Goal: Task Accomplishment & Management: Manage account settings

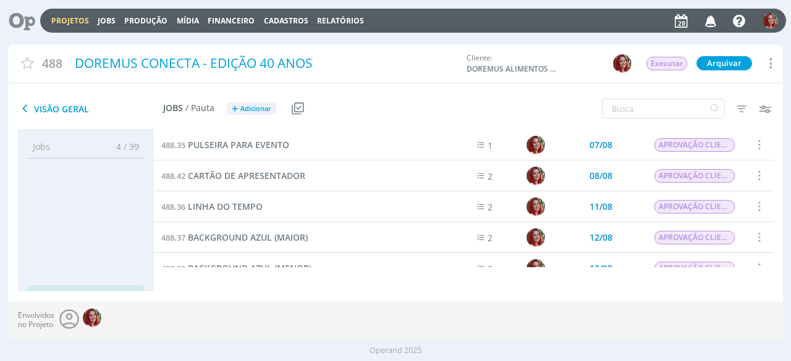
click at [21, 27] on icon at bounding box center [17, 21] width 25 height 24
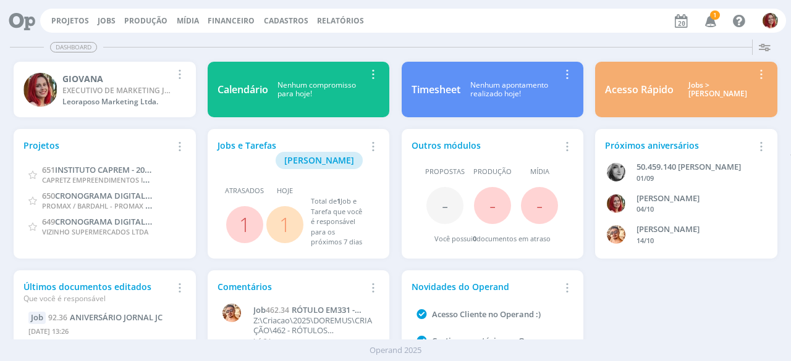
click at [707, 18] on icon "button" at bounding box center [711, 20] width 22 height 21
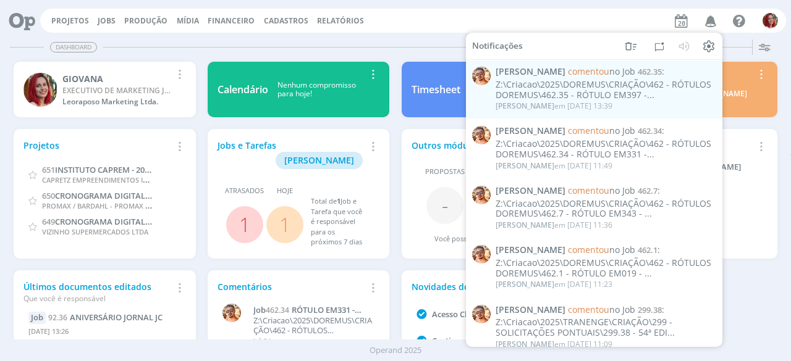
click at [446, 40] on div "Dashboard" at bounding box center [395, 47] width 771 height 18
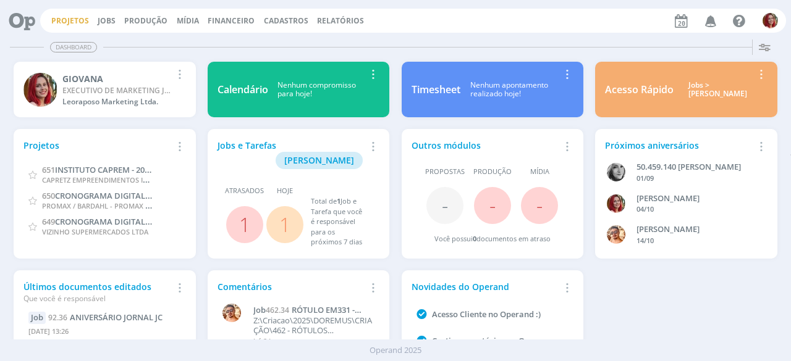
click at [71, 19] on link "Projetos" at bounding box center [70, 20] width 38 height 10
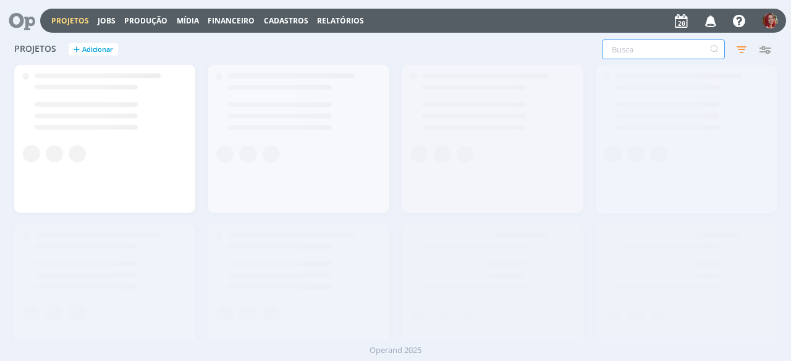
click at [658, 51] on input "text" at bounding box center [663, 50] width 123 height 20
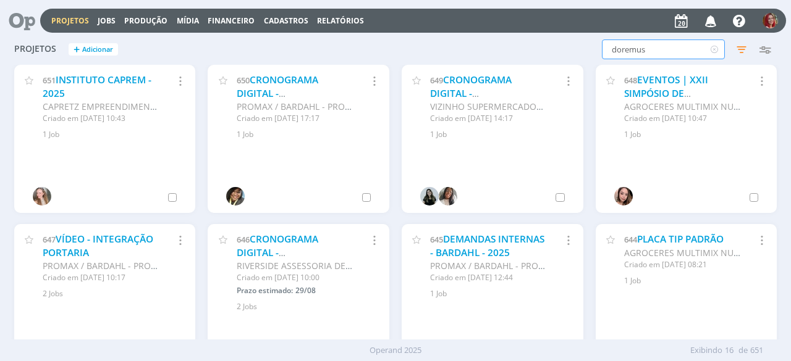
type input "doremus"
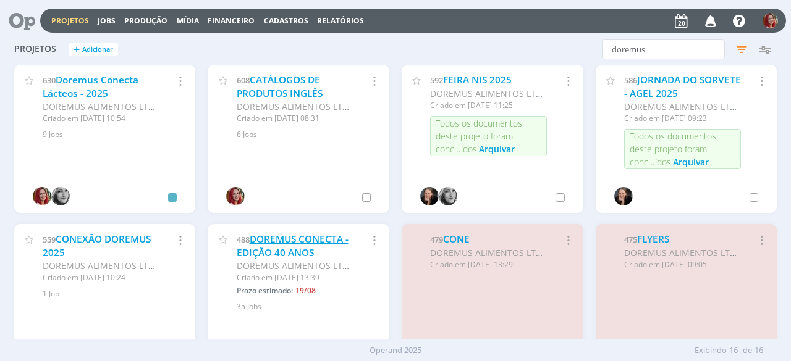
click at [298, 253] on link "DOREMUS CONECTA - EDIÇÃO 40 ANOS" at bounding box center [293, 246] width 112 height 27
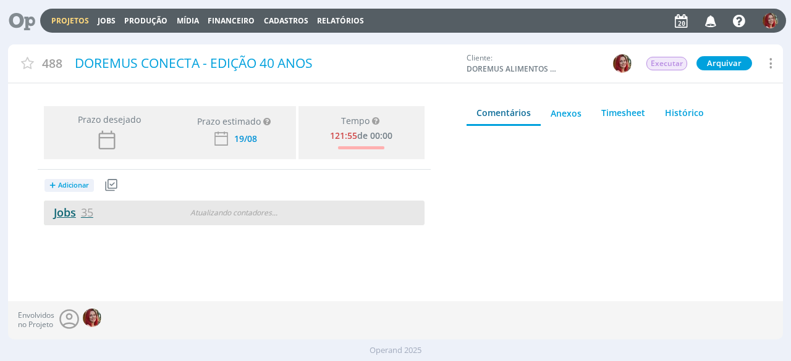
click at [86, 210] on span "35" at bounding box center [87, 212] width 12 height 15
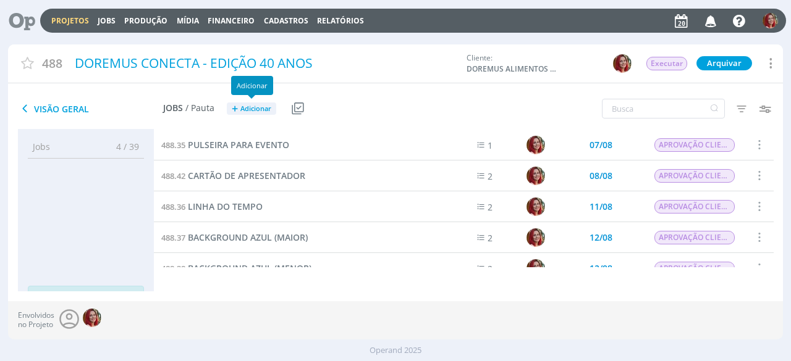
click at [264, 108] on span "Adicionar" at bounding box center [255, 109] width 31 height 8
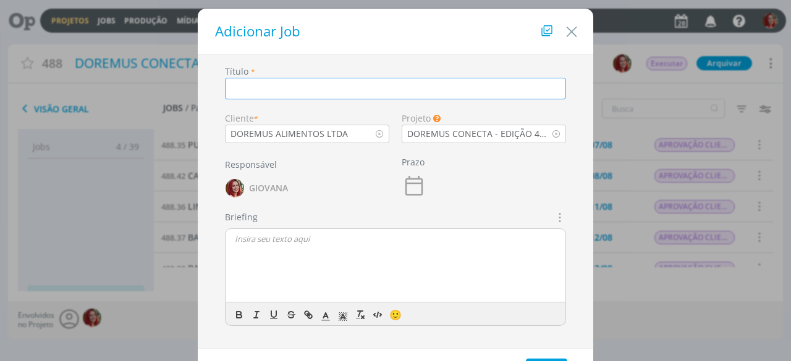
type input "S"
type input "ADESIVAÇÃO JATEADO"
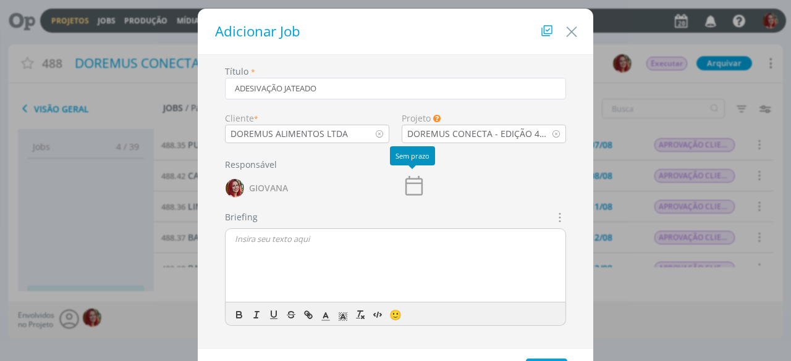
click at [409, 177] on icon "dialog" at bounding box center [413, 186] width 25 height 25
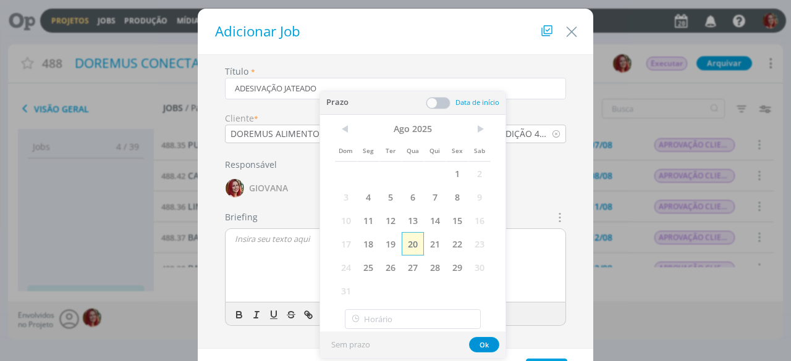
click at [407, 246] on span "20" at bounding box center [412, 243] width 22 height 23
click at [484, 342] on button "Ok" at bounding box center [484, 344] width 30 height 15
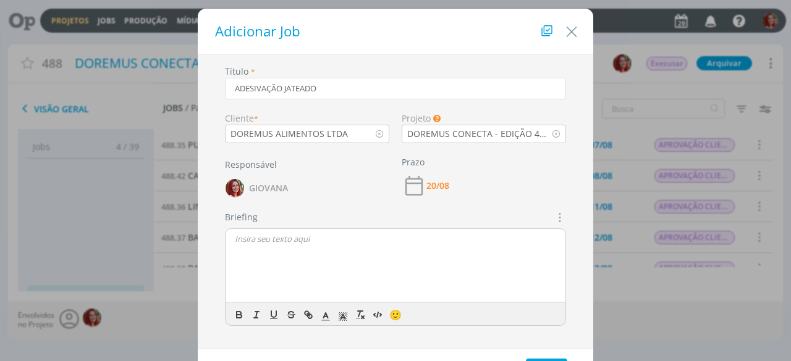
click at [460, 264] on div "dialog" at bounding box center [395, 266] width 340 height 74
drag, startPoint x: 261, startPoint y: 251, endPoint x: 249, endPoint y: 250, distance: 11.9
click at [249, 250] on p "Briefing fornecido pelo cliente na aba "Anexos" junto com arquivos de fotos do …" at bounding box center [395, 244] width 321 height 23
click at [358, 251] on p "Briefing fornecido pelo cliente na aba "Anexos" junto com arquivos de fotos do …" at bounding box center [395, 244] width 321 height 23
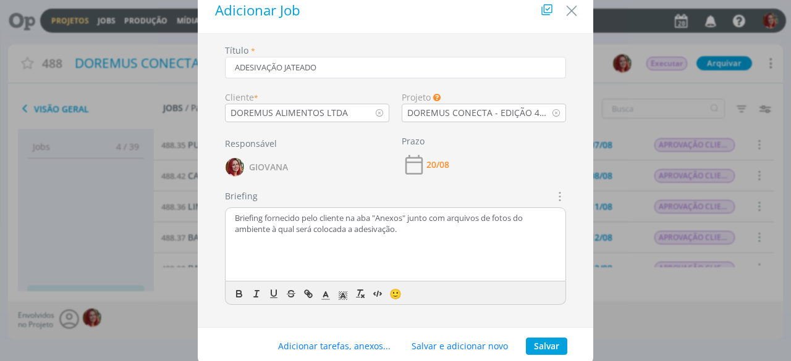
scroll to position [55, 0]
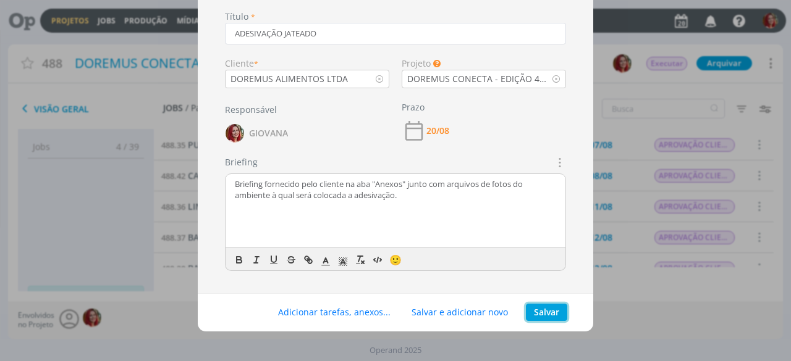
click at [545, 316] on button "Salvar" at bounding box center [546, 312] width 41 height 17
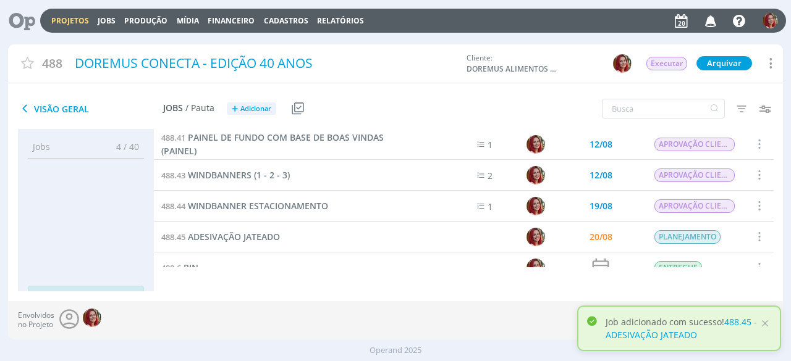
scroll to position [247, 0]
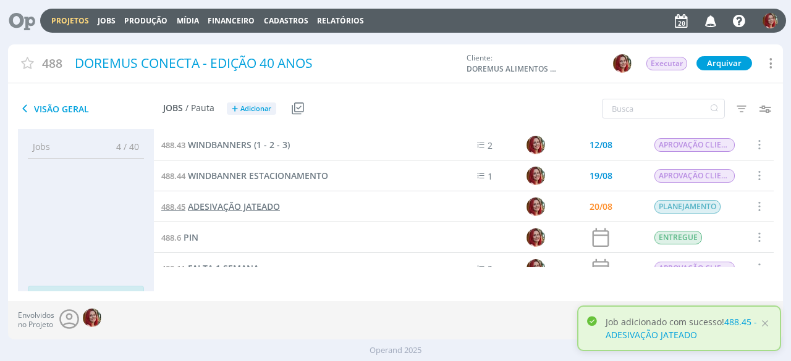
click at [205, 204] on span "ADESIVAÇÃO JATEADO" at bounding box center [234, 207] width 92 height 12
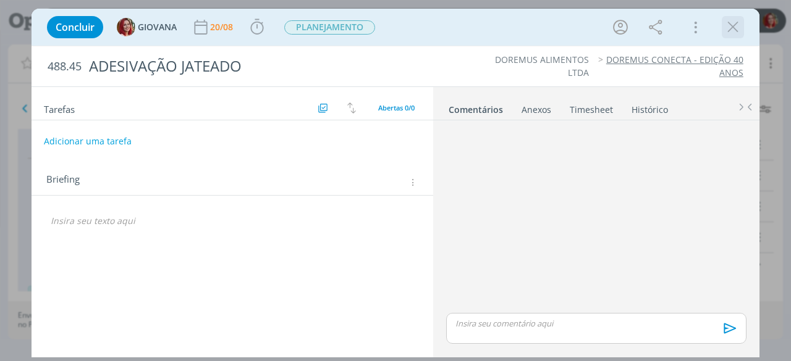
click at [740, 30] on icon "dialog" at bounding box center [732, 27] width 19 height 19
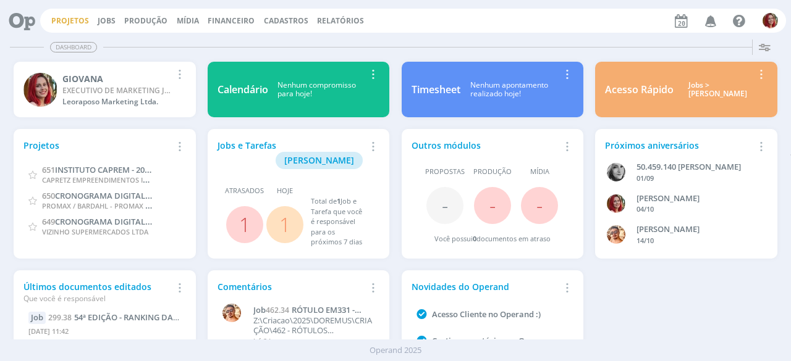
click at [65, 20] on link "Projetos" at bounding box center [70, 20] width 38 height 10
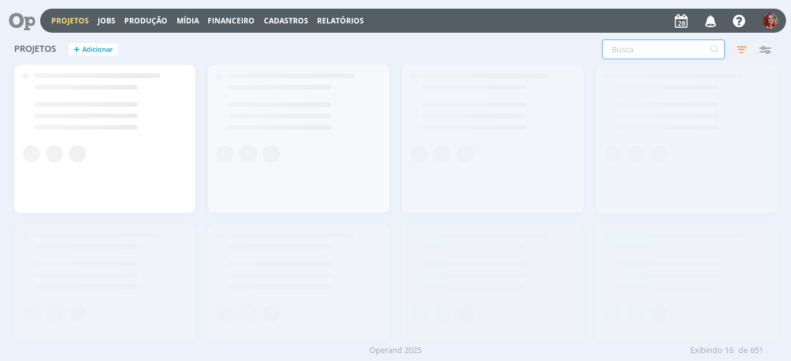
click at [632, 46] on input "text" at bounding box center [663, 50] width 123 height 20
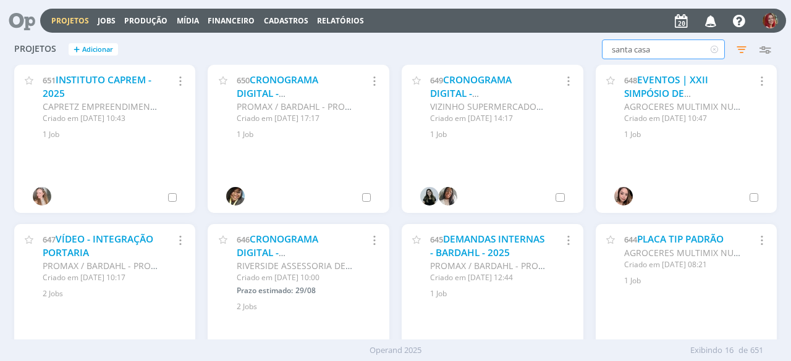
type input "santa casa"
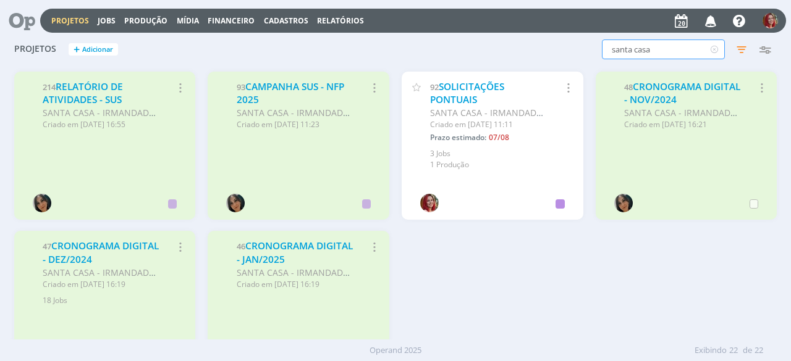
scroll to position [576, 0]
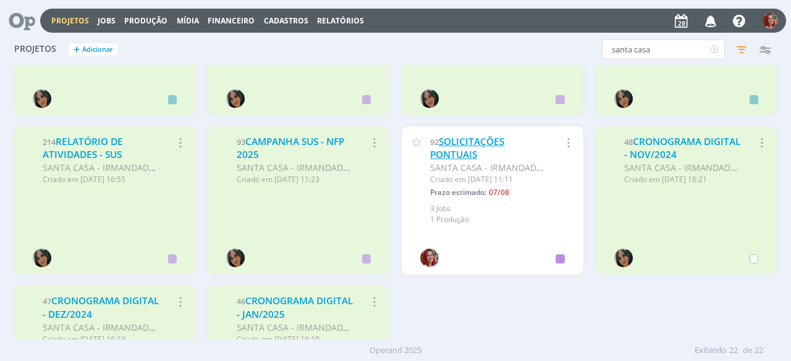
click at [469, 146] on link "SOLICITAÇÕES PONTUAIS" at bounding box center [467, 148] width 74 height 27
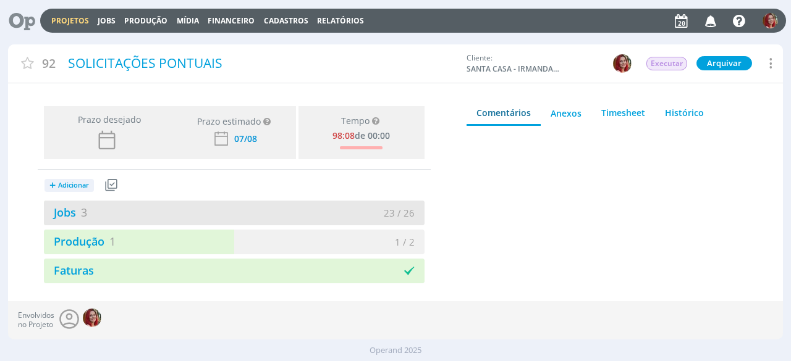
click at [75, 219] on div "Jobs 3" at bounding box center [139, 212] width 190 height 17
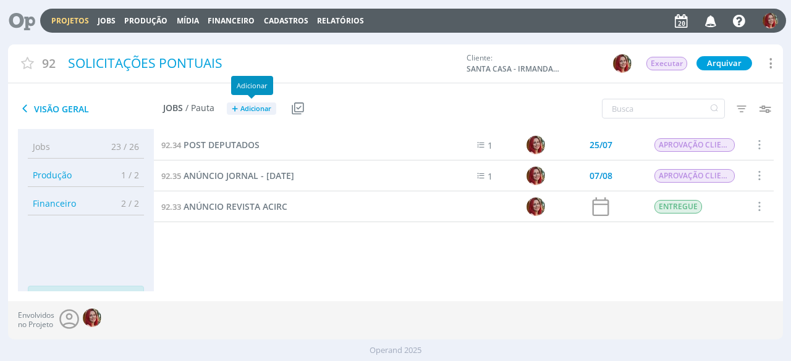
click at [266, 109] on span "Adicionar" at bounding box center [255, 109] width 31 height 8
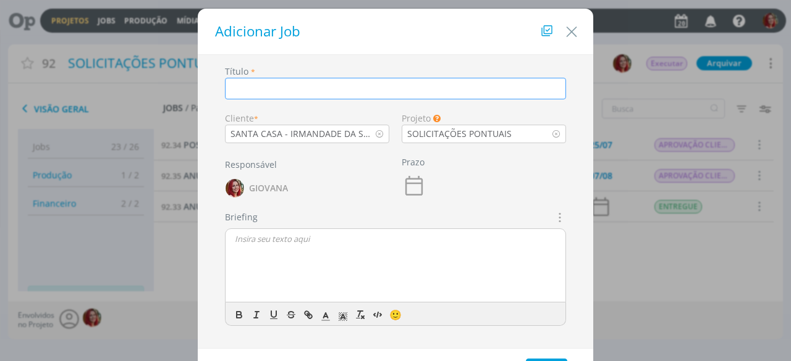
click at [326, 89] on input "dialog" at bounding box center [395, 89] width 341 height 22
type input "T"
type input "A"
type input "ANIVERSÁRIO JORNAL JC"
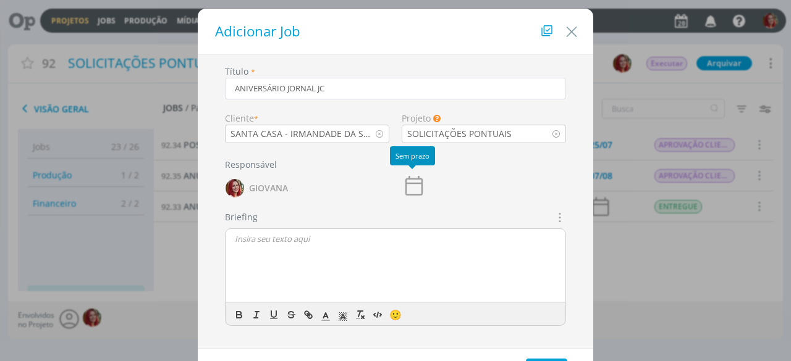
click at [419, 184] on icon "dialog" at bounding box center [413, 186] width 25 height 25
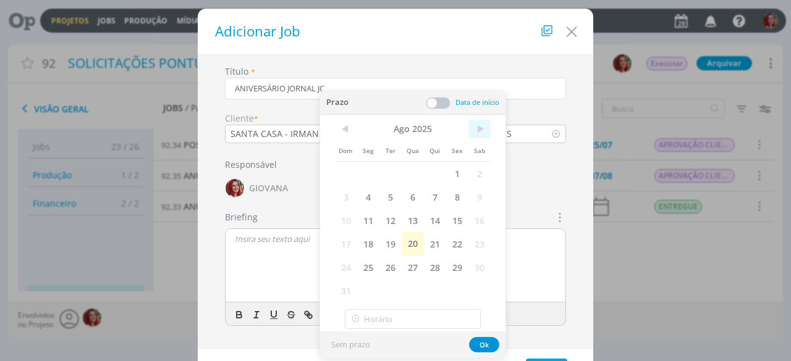
click at [480, 132] on span ">" at bounding box center [479, 129] width 22 height 19
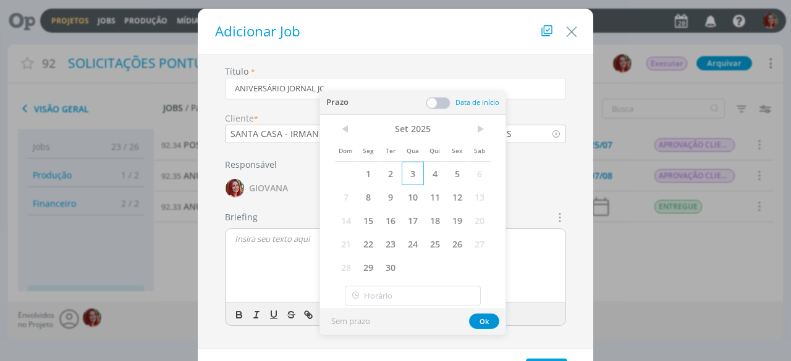
click at [406, 174] on span "3" at bounding box center [412, 173] width 22 height 23
click at [483, 324] on button "Ok" at bounding box center [484, 321] width 30 height 15
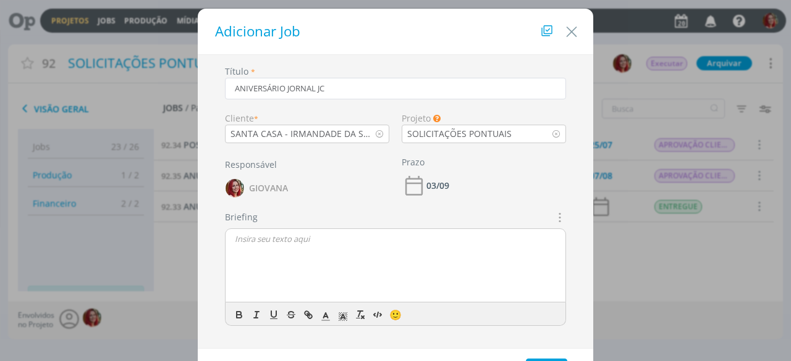
click at [553, 213] on icon "dialog" at bounding box center [559, 217] width 14 height 15
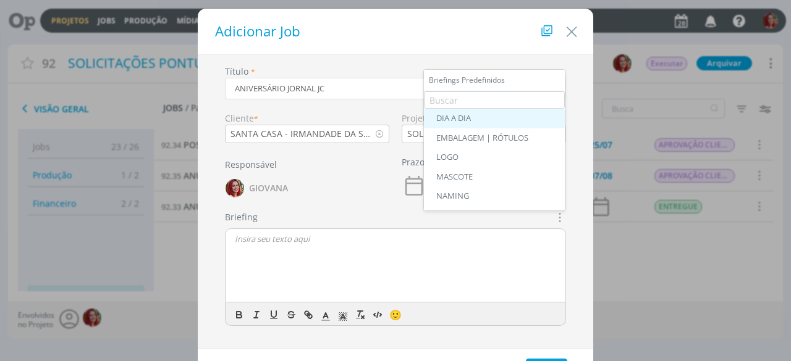
click at [514, 115] on div "DIA A DIA" at bounding box center [494, 119] width 116 height 10
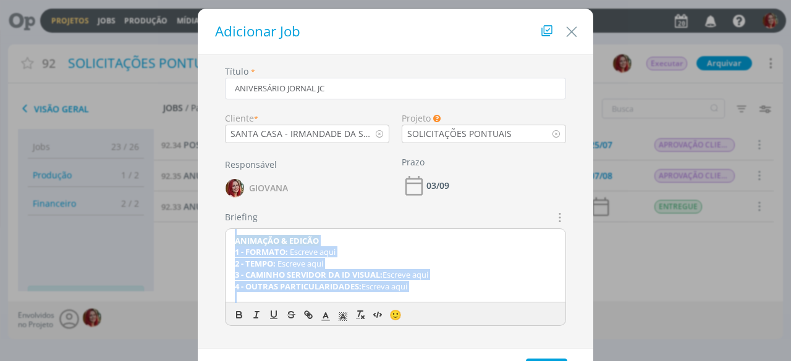
scroll to position [94, 0]
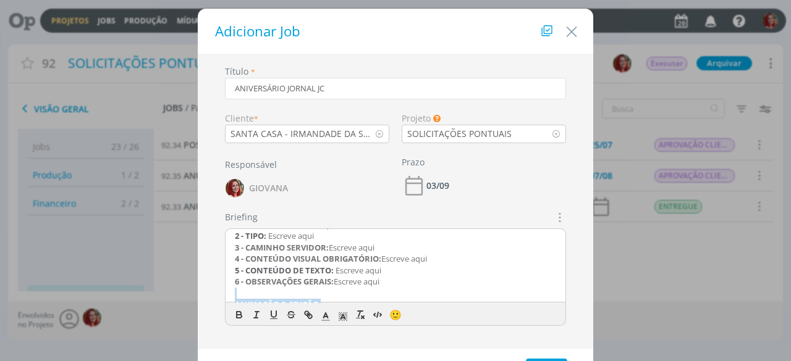
drag, startPoint x: 421, startPoint y: 266, endPoint x: 230, endPoint y: 292, distance: 192.6
click at [230, 292] on div "REDAÇÃO 1 - OBJETIVO: Escreve aqui 2 - PÚBLICO-ALVO: Escreve aqui 3 - TOM DE VO…" at bounding box center [395, 266] width 340 height 74
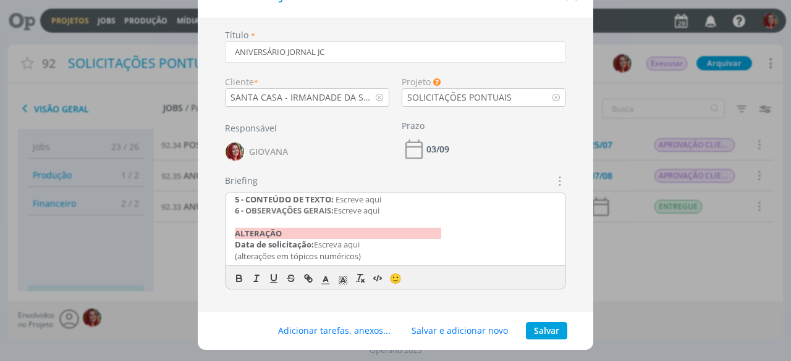
scroll to position [55, 0]
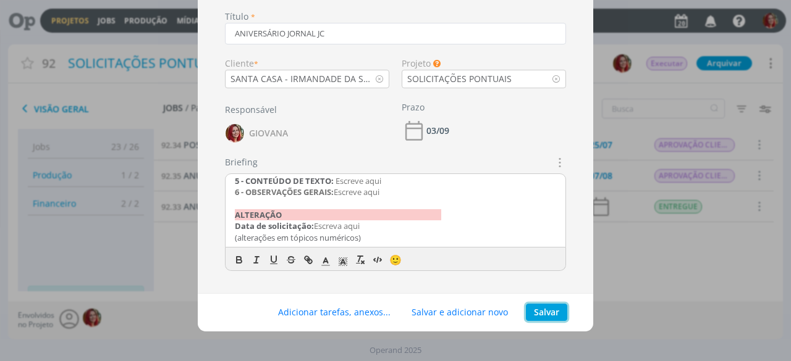
click at [550, 306] on button "Salvar" at bounding box center [546, 312] width 41 height 17
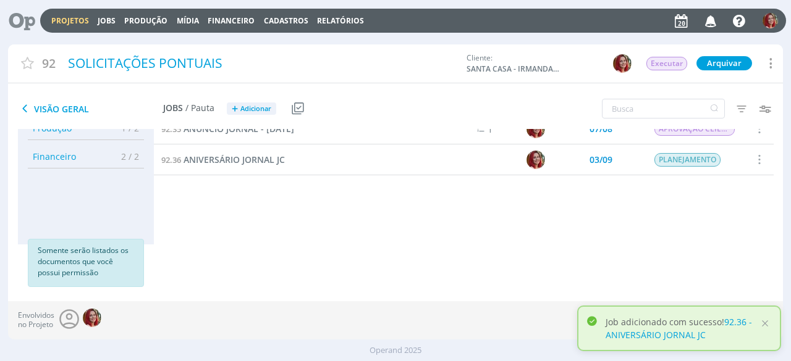
scroll to position [0, 0]
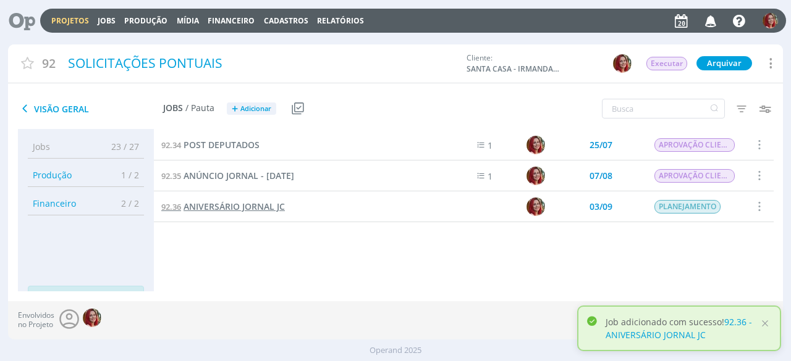
click at [235, 204] on span "ANIVERSÁRIO JORNAL JC" at bounding box center [233, 207] width 101 height 12
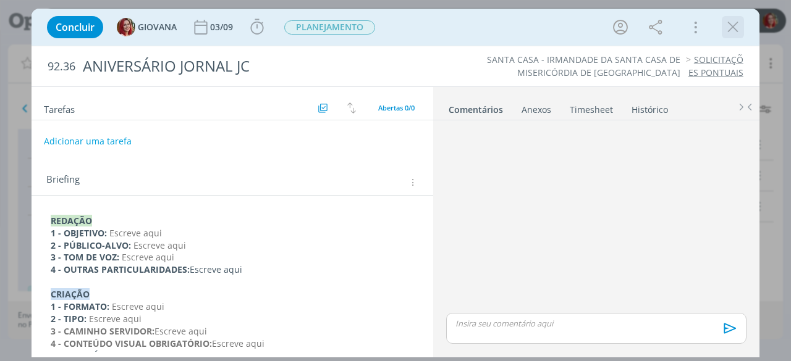
click at [734, 24] on icon "dialog" at bounding box center [732, 27] width 19 height 19
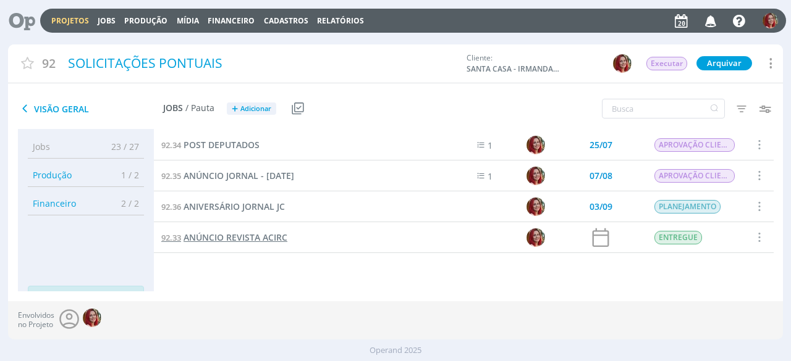
click at [246, 241] on span "ANÚNCIO REVISTA ACIRC" at bounding box center [235, 238] width 104 height 12
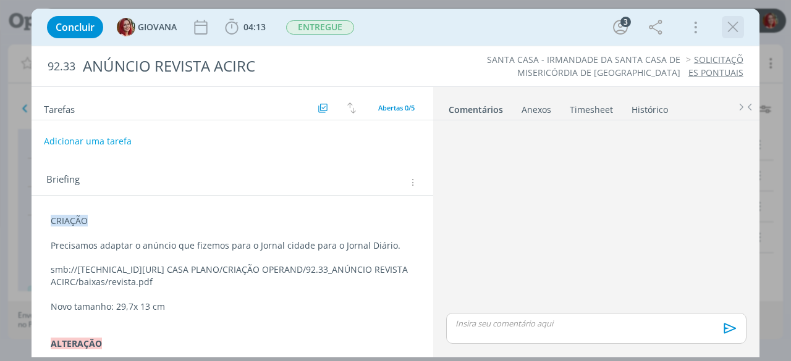
click at [728, 27] on icon "dialog" at bounding box center [732, 27] width 19 height 19
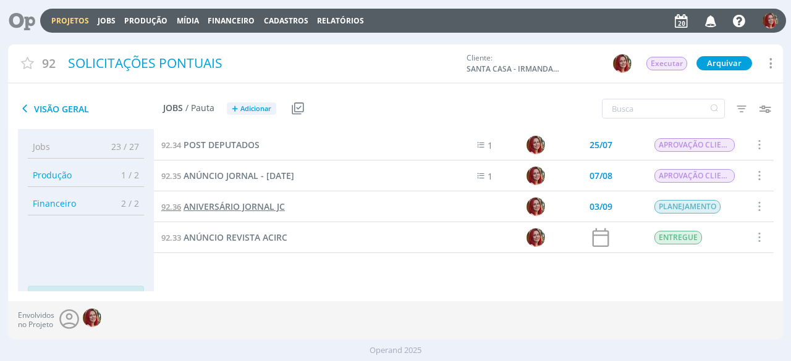
click at [240, 208] on span "ANIVERSÁRIO JORNAL JC" at bounding box center [233, 207] width 101 height 12
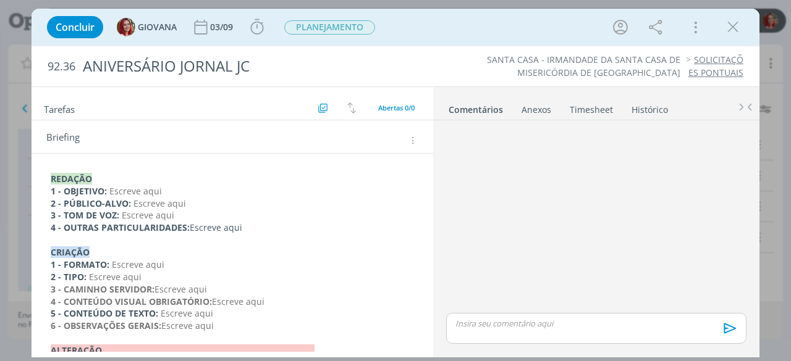
scroll to position [62, 0]
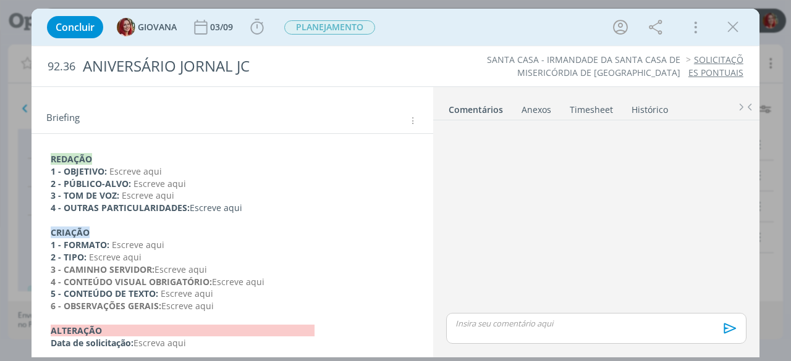
drag, startPoint x: 266, startPoint y: 276, endPoint x: 215, endPoint y: 275, distance: 51.3
click at [215, 276] on p "4 - CONTEÚDO VISUAL OBRIGATÓRIO: Escreve aqui" at bounding box center [232, 282] width 363 height 12
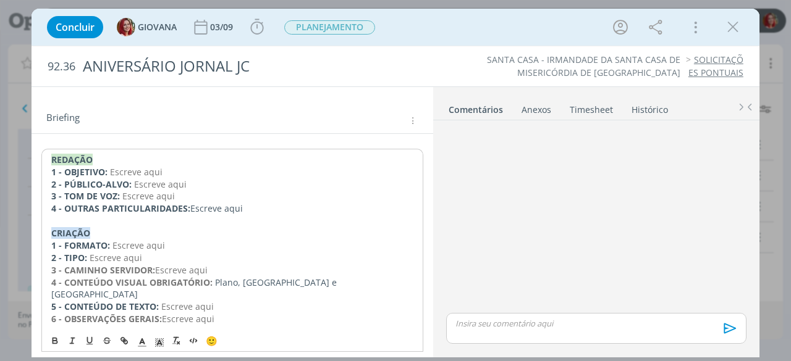
click at [212, 281] on span "dialog" at bounding box center [213, 283] width 2 height 12
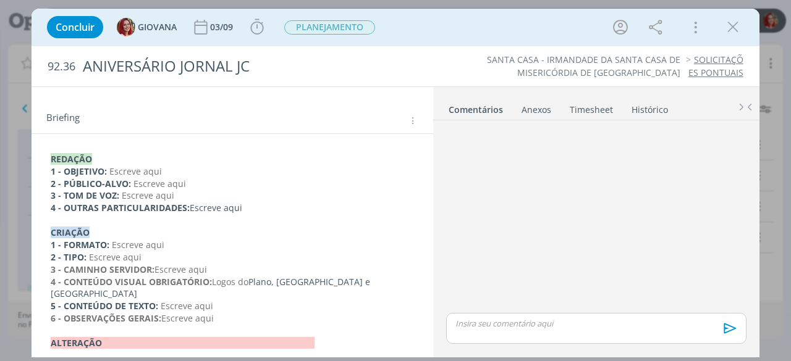
click at [229, 300] on p "5 - CONTEÚDO DE TEXTO: Escreve aqui" at bounding box center [232, 306] width 363 height 12
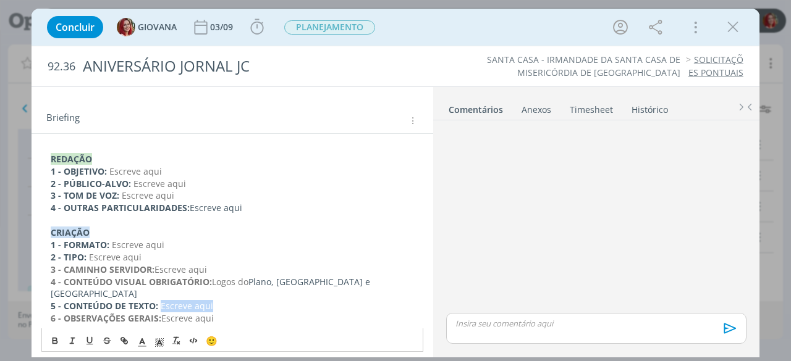
drag, startPoint x: 227, startPoint y: 294, endPoint x: 160, endPoint y: 290, distance: 67.5
click at [160, 300] on p "5 - CONTEÚDO DE TEXTO: Escreve aqui" at bounding box center [232, 306] width 363 height 12
drag, startPoint x: 379, startPoint y: 297, endPoint x: 342, endPoint y: 298, distance: 37.1
click at [342, 300] on span "O que estiver no drive que a Bruna adicionar na lateral" at bounding box center [275, 306] width 229 height 12
drag, startPoint x: 158, startPoint y: 255, endPoint x: 88, endPoint y: 255, distance: 70.4
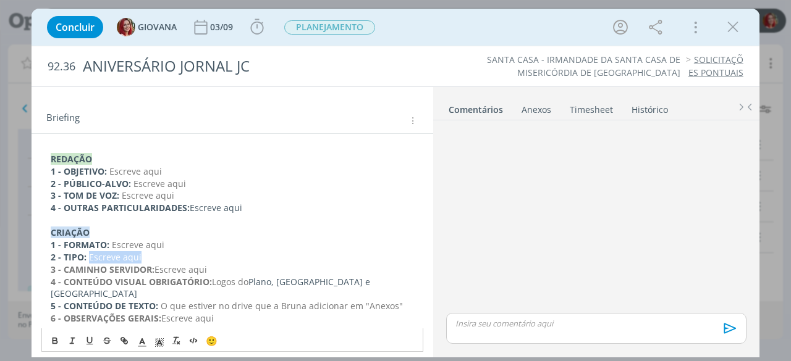
click at [88, 255] on p "2 - TIPO: Escreve aqui" at bounding box center [232, 257] width 363 height 12
drag, startPoint x: 174, startPoint y: 243, endPoint x: 110, endPoint y: 245, distance: 63.6
click at [110, 245] on p "1 - FORMATO: Escreve aqui" at bounding box center [232, 245] width 363 height 12
click at [188, 245] on p "1 - FORMATO: 1/4 de página ( 14,6 de largura por 26 de altura)" at bounding box center [232, 245] width 363 height 12
click at [271, 242] on p "1 - FORMATO: 1/4 de página ( 14,6cm de largura por 26 de altura)" at bounding box center [232, 245] width 363 height 12
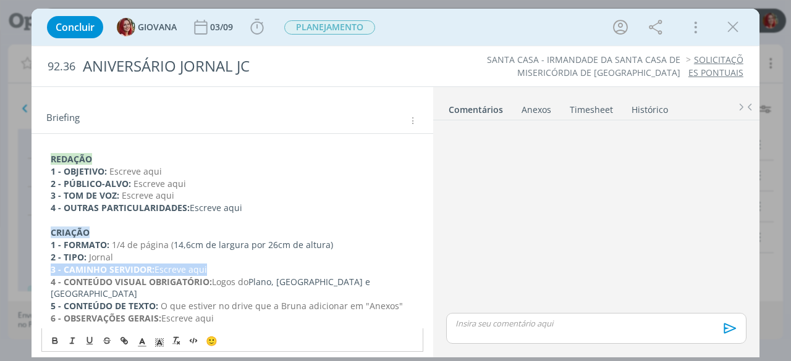
drag, startPoint x: 215, startPoint y: 265, endPoint x: 52, endPoint y: 266, distance: 163.1
click at [52, 266] on p "3 - CAMINHO SERVIDOR: Escreve aqui" at bounding box center [232, 270] width 363 height 12
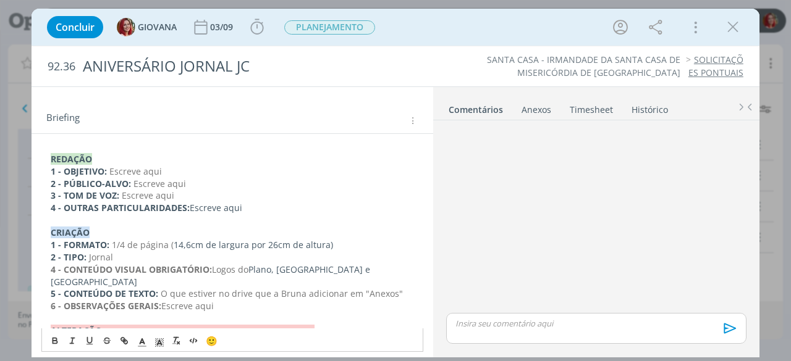
drag, startPoint x: 54, startPoint y: 258, endPoint x: 80, endPoint y: 255, distance: 26.1
click at [54, 258] on strong "2 - TIPO:" at bounding box center [69, 257] width 36 height 12
click at [54, 270] on strong "4 - CONTEÚDO VISUAL OBRIGATÓRIO:" at bounding box center [131, 270] width 161 height 12
drag, startPoint x: 208, startPoint y: 180, endPoint x: 134, endPoint y: 183, distance: 73.6
click at [134, 183] on p "2 - PÚBLICO-ALVO: Escreve aqui" at bounding box center [232, 184] width 363 height 12
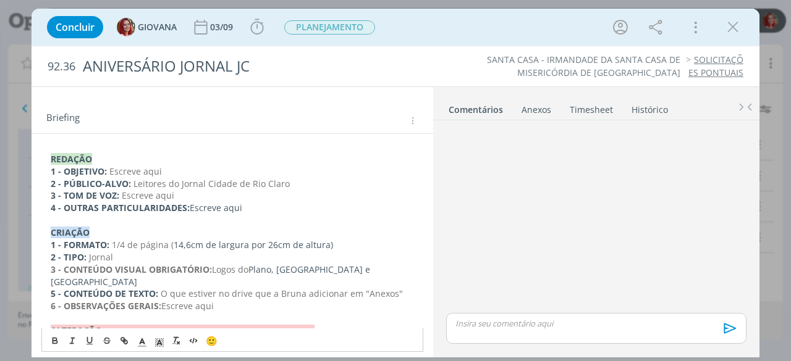
drag, startPoint x: 210, startPoint y: 194, endPoint x: 124, endPoint y: 194, distance: 86.5
click at [124, 194] on p "3 - TOM DE VOZ: Escreve aqui" at bounding box center [232, 196] width 363 height 12
drag, startPoint x: 187, startPoint y: 170, endPoint x: 38, endPoint y: 175, distance: 148.3
click at [38, 175] on div "REDAÇÃO 1 - OBJETIVO: Escreve aqui 2 - PÚBLICO-ALVO: Leitores do Jornal Cidade …" at bounding box center [231, 264] width 401 height 261
drag, startPoint x: 185, startPoint y: 165, endPoint x: 109, endPoint y: 167, distance: 76.0
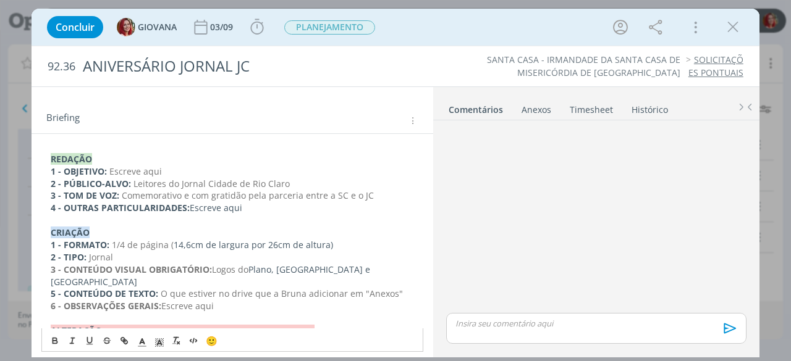
click at [109, 167] on p "1 - OBJETIVO: Escreve aqui" at bounding box center [232, 172] width 363 height 12
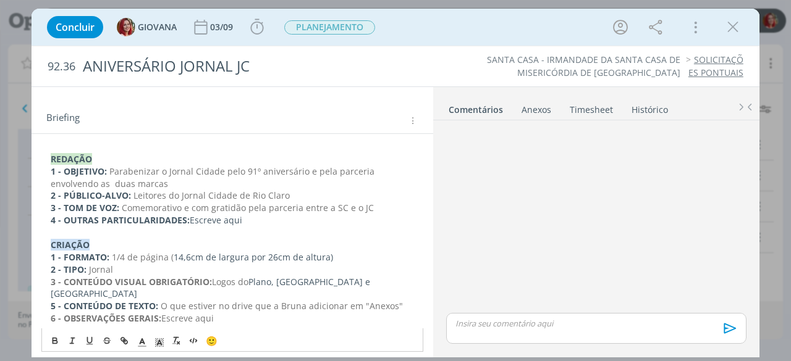
click at [90, 185] on span "Parabenizar o Jornal Cidade pelo 91º aniversário e pela parceria envolvendo as …" at bounding box center [214, 178] width 326 height 24
click at [305, 169] on span "Parabenizar o Jornal Cidade pelo 91º aniversário e pela parceria envolvendo as …" at bounding box center [214, 178] width 326 height 24
click at [278, 180] on p "1 - OBJETIVO: Parabenizar o Jornal Cidade pelo 91º aniversário e trabalho duran…" at bounding box center [232, 178] width 363 height 25
drag, startPoint x: 245, startPoint y: 220, endPoint x: 49, endPoint y: 224, distance: 195.2
click at [49, 224] on div "REDAÇÃO 1 - OBJETIVO: Parabenizar o Jornal Cidade pelo 91º aniversário e trabal…" at bounding box center [232, 264] width 382 height 230
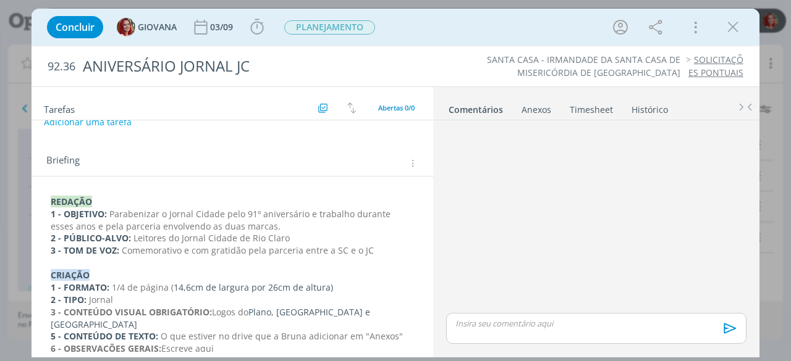
scroll to position [0, 0]
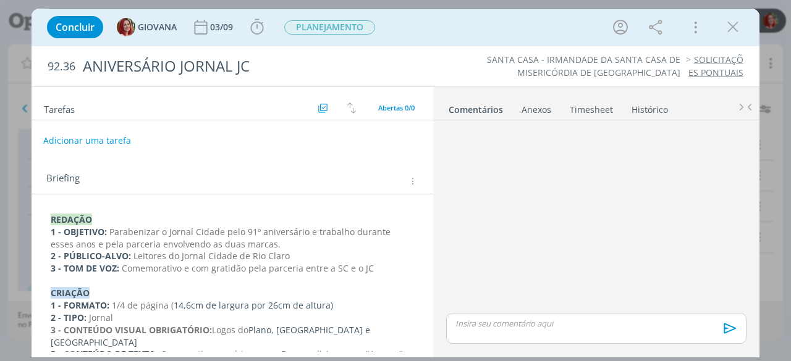
click at [112, 141] on button "Adicionar uma tarefa" at bounding box center [87, 140] width 88 height 21
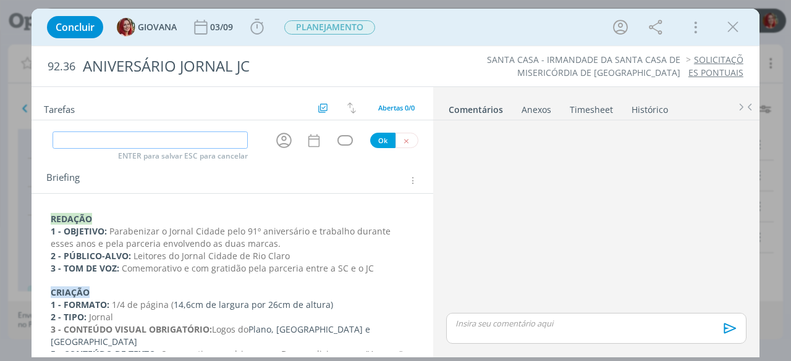
click at [112, 141] on input "dialog" at bounding box center [149, 140] width 195 height 17
type input "REDAÇÃO"
click at [372, 141] on button "Ok" at bounding box center [382, 140] width 25 height 15
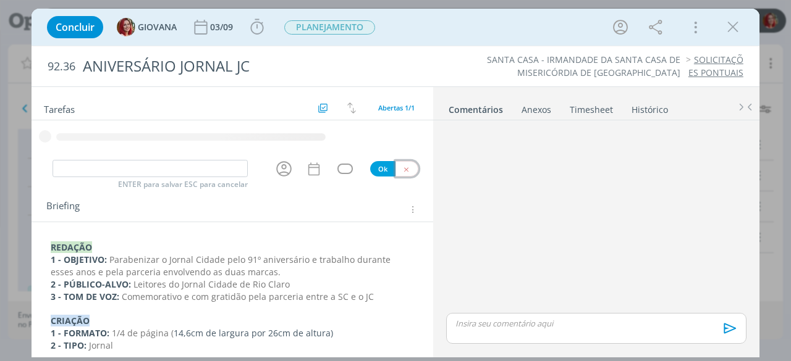
click at [400, 174] on button "dialog" at bounding box center [406, 168] width 23 height 15
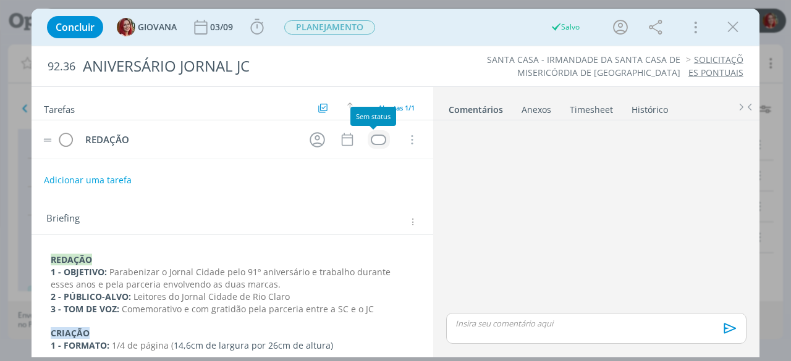
click at [377, 133] on td "dialog" at bounding box center [378, 139] width 22 height 19
click at [375, 138] on div "dialog" at bounding box center [378, 140] width 15 height 10
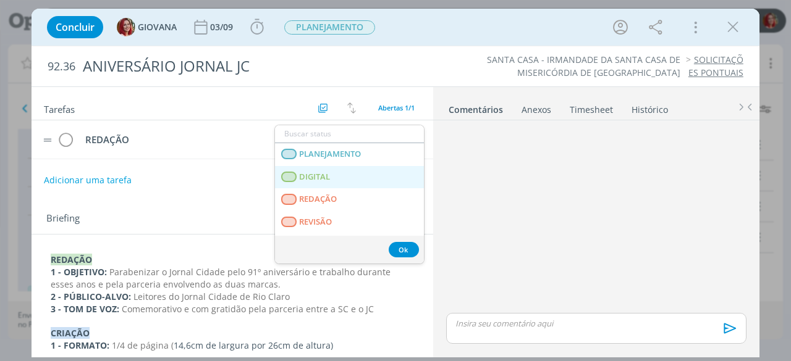
scroll to position [315, 0]
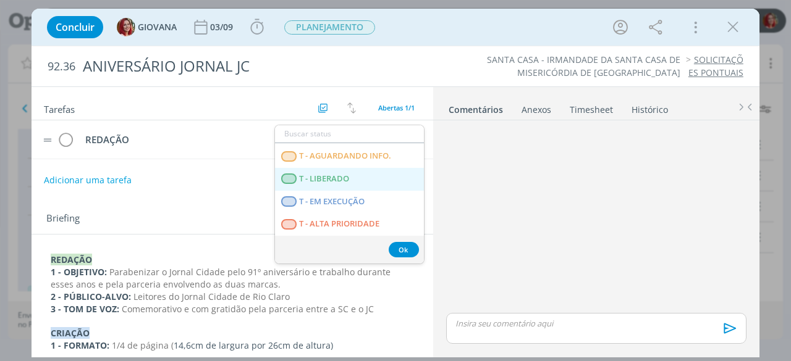
click at [373, 174] on LIBERADO "T - LIBERADO" at bounding box center [349, 179] width 149 height 23
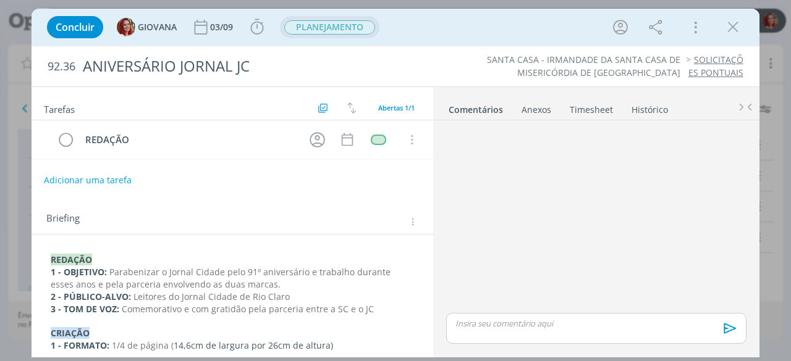
click at [341, 27] on span "PLANEJAMENTO" at bounding box center [329, 27] width 91 height 14
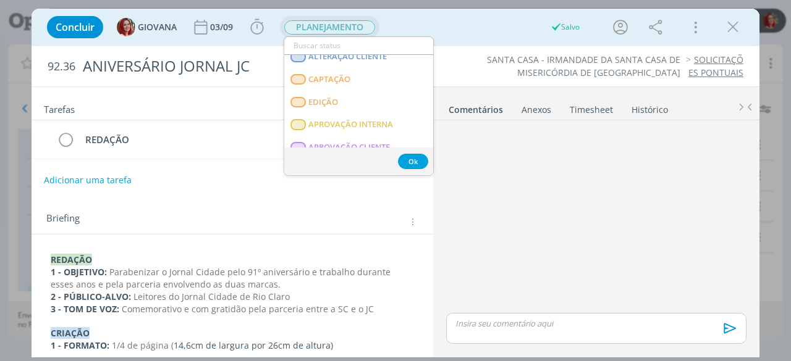
scroll to position [0, 0]
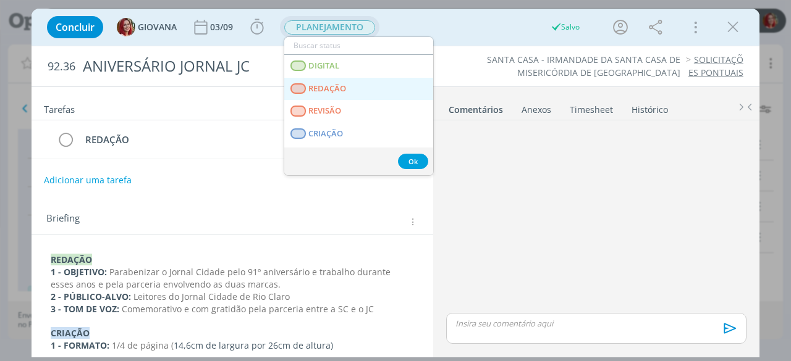
click at [367, 83] on link "REDAÇÃO" at bounding box center [358, 89] width 149 height 23
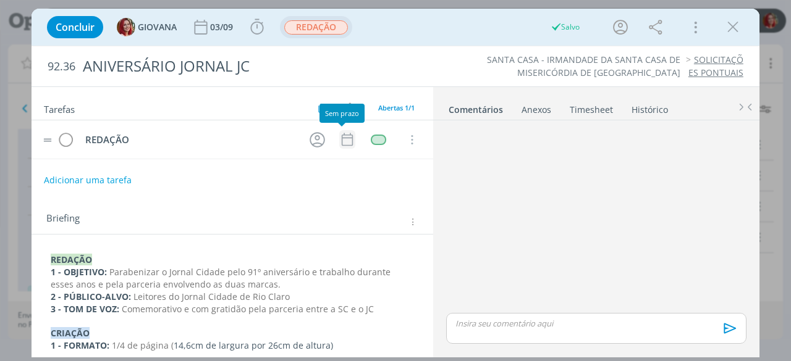
click at [339, 136] on icon "dialog" at bounding box center [347, 140] width 16 height 16
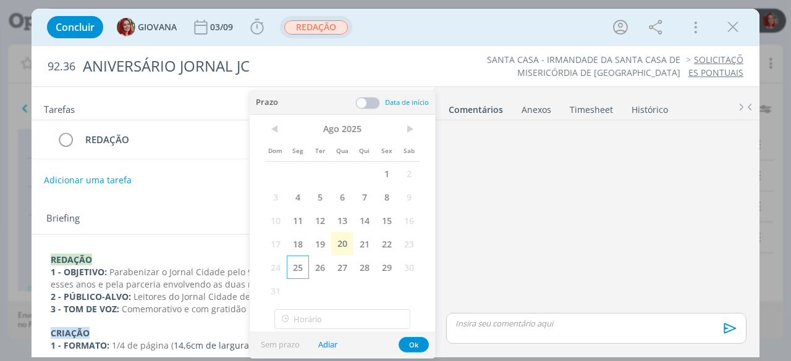
click at [300, 264] on span "25" at bounding box center [298, 267] width 22 height 23
click at [409, 342] on button "Ok" at bounding box center [413, 344] width 30 height 15
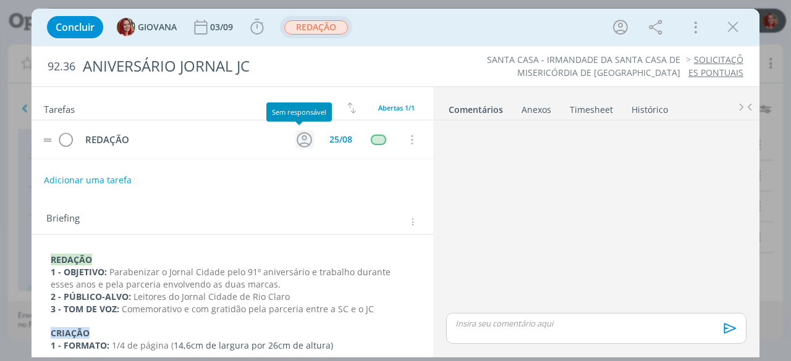
click at [298, 151] on tr "REDAÇÃO 25/08 Cancelar" at bounding box center [231, 139] width 401 height 39
click at [297, 143] on icon "dialog" at bounding box center [304, 139] width 19 height 19
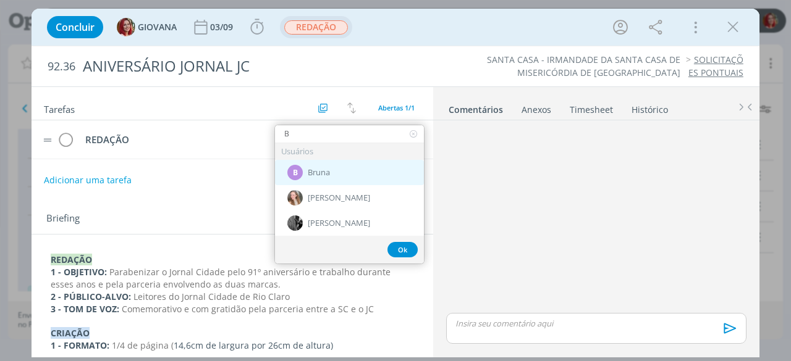
type input "B"
click at [342, 167] on div "B Bruna" at bounding box center [349, 172] width 149 height 25
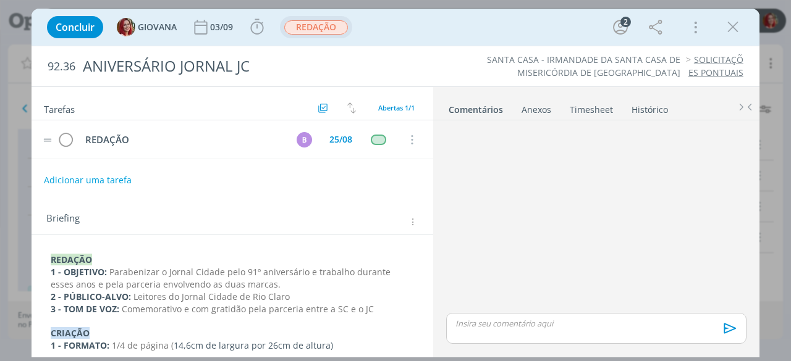
click at [309, 273] on span "Parabenizar o Jornal Cidade pelo 91º aniversário e trabalho durante esses anos …" at bounding box center [222, 278] width 342 height 24
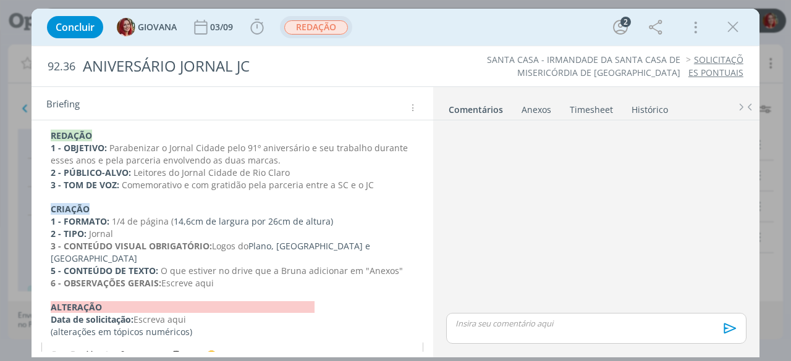
scroll to position [128, 0]
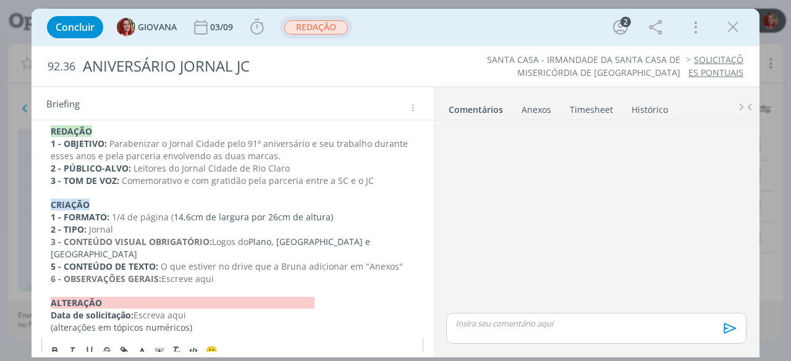
click at [220, 273] on p "6 - OBSERVAÇÕES GERAIS: Escreve aqui" at bounding box center [232, 279] width 363 height 12
click at [54, 261] on strong "5 - CONTEÚDO DE TEXTO:" at bounding box center [104, 267] width 107 height 12
click at [54, 273] on strong "6 - OBSERVAÇÕES GERAIS:" at bounding box center [106, 279] width 111 height 12
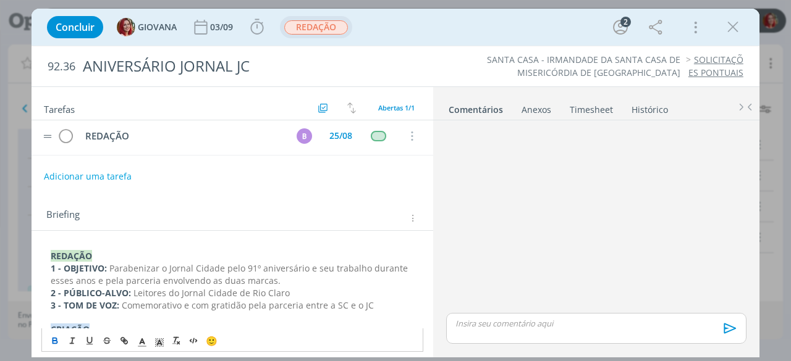
scroll to position [0, 0]
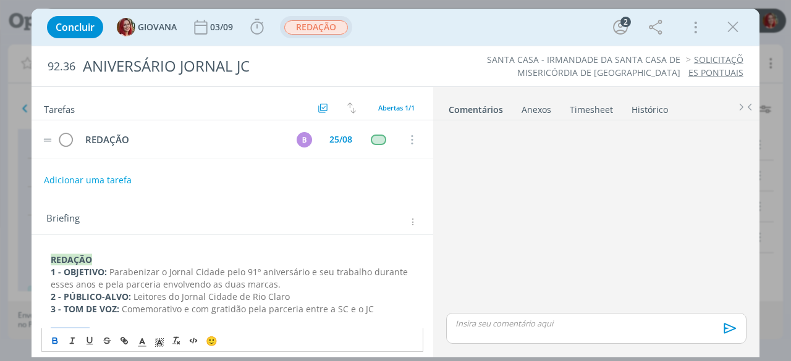
click at [347, 207] on div "Briefing Briefings Predefinidos Versões do Briefing Ver Briefing do Projeto" at bounding box center [231, 217] width 401 height 33
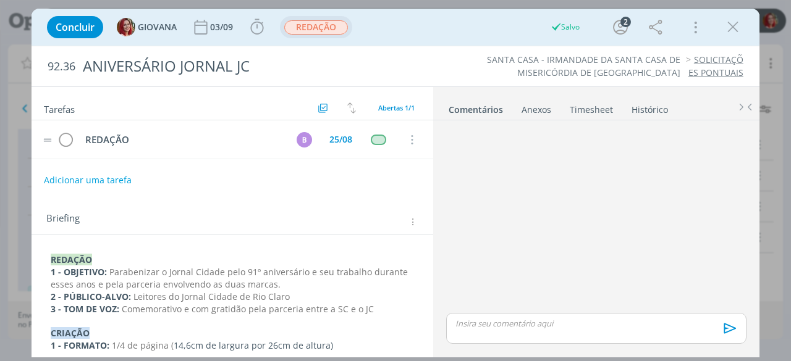
scroll to position [105, 0]
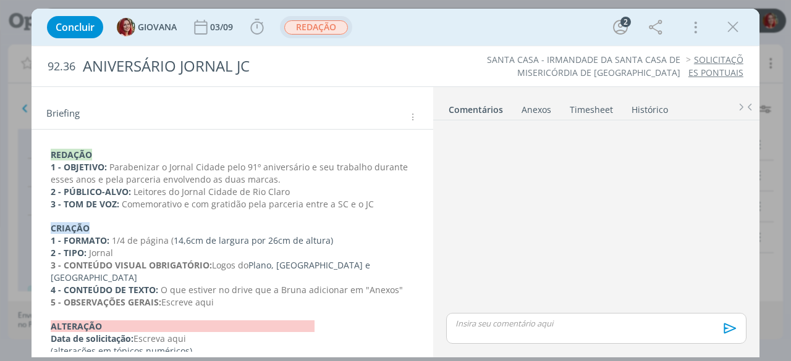
click at [212, 263] on span "Logos do" at bounding box center [230, 265] width 36 height 12
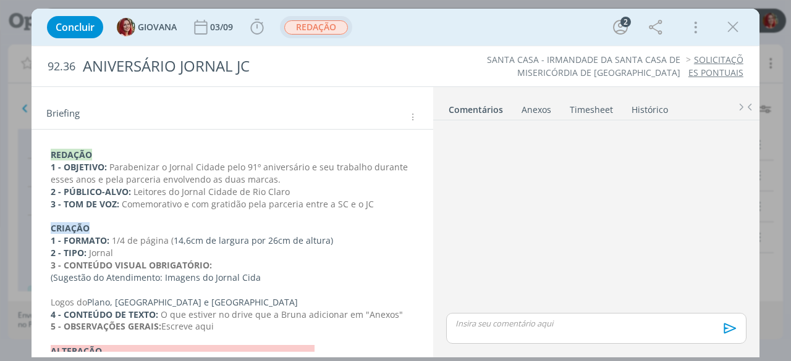
click at [265, 273] on p "(Sugestão do Atendimento: Imagens do Jornal Cida" at bounding box center [232, 278] width 363 height 12
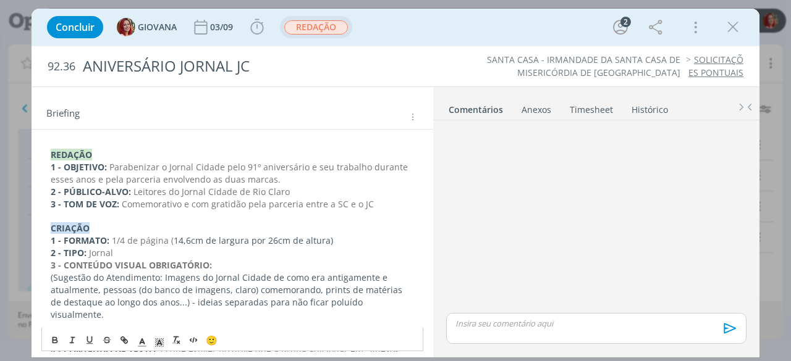
scroll to position [167, 0]
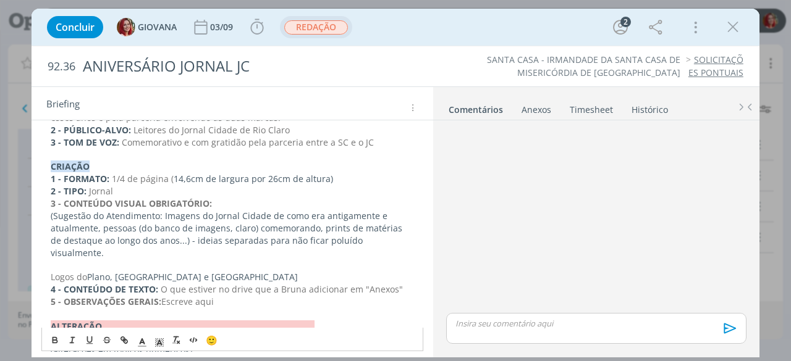
click at [46, 264] on div "REDAÇÃO 1 - OBJETIVO: Parabenizar o Jornal Cidade pelo 91º aniversário e seu tr…" at bounding box center [232, 222] width 382 height 279
click at [227, 271] on p "- Logos do Plano, São Rafael e Santa Casa" at bounding box center [232, 277] width 363 height 12
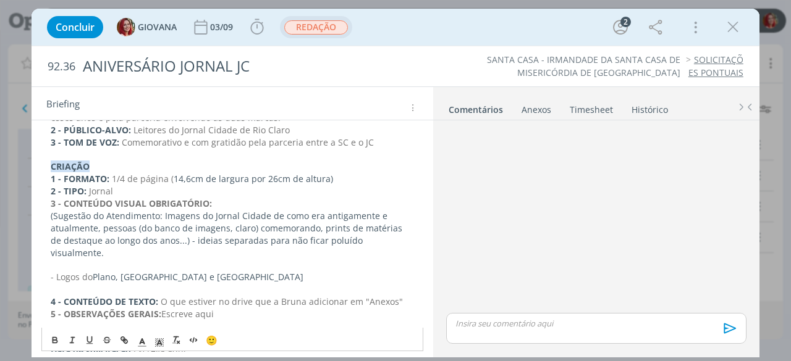
click at [224, 271] on p "- Logos do Plano, São Rafael e Santa Casa" at bounding box center [232, 277] width 363 height 12
drag, startPoint x: 225, startPoint y: 260, endPoint x: 49, endPoint y: 262, distance: 175.4
click at [49, 262] on div "REDAÇÃO 1 - OBJETIVO: Parabenizar o Jornal Cidade pelo 91º aniversário e seu tr…" at bounding box center [232, 228] width 382 height 291
copy p "- Logos do Plano, São Rafael e Santa Casa"
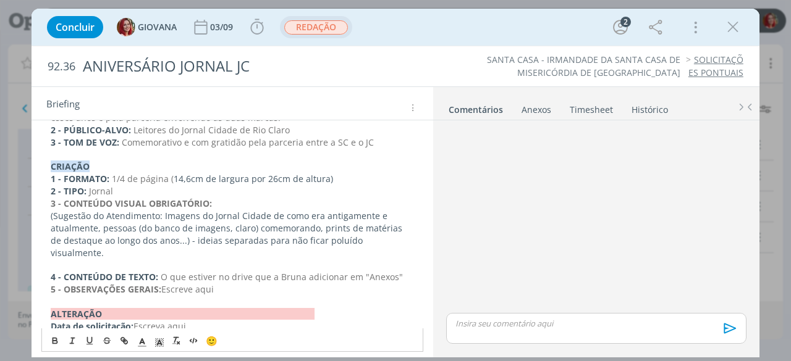
click at [245, 283] on p "5 - OBSERVAÇÕES GERAIS: Escreve aqui" at bounding box center [232, 289] width 363 height 12
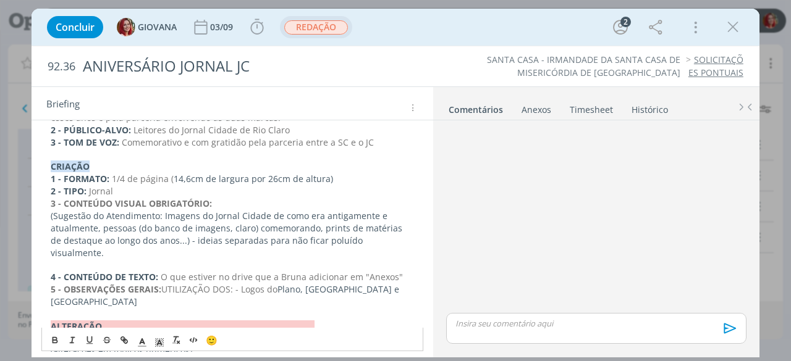
click at [238, 283] on span "UTILIZAÇÃO DOS: - Logos do" at bounding box center [219, 289] width 116 height 12
drag, startPoint x: 405, startPoint y: 275, endPoint x: 232, endPoint y: 275, distance: 172.3
click at [232, 283] on p "5 - OBSERVAÇÕES GERAIS: UTILIZAÇÃO DOS: Logos do Plano, São Rafael e Santa Casa" at bounding box center [232, 295] width 363 height 25
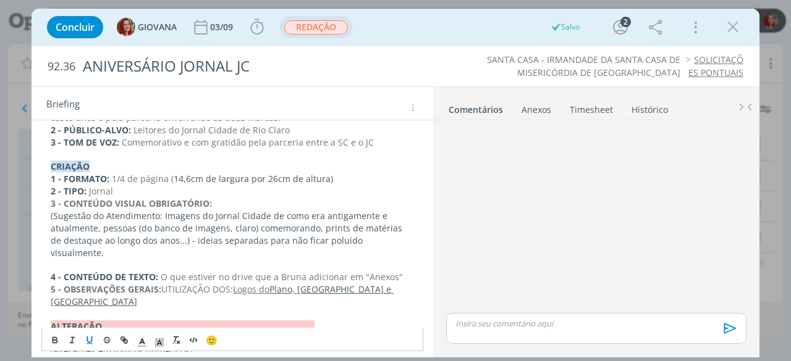
click at [174, 308] on p "dialog" at bounding box center [232, 314] width 363 height 12
click at [233, 283] on u "Logos do" at bounding box center [251, 289] width 36 height 12
click at [94, 339] on icon "dialog" at bounding box center [90, 341] width 10 height 10
click at [111, 283] on strong "5 - OBSERVAÇÕES GERAIS:" at bounding box center [106, 289] width 111 height 12
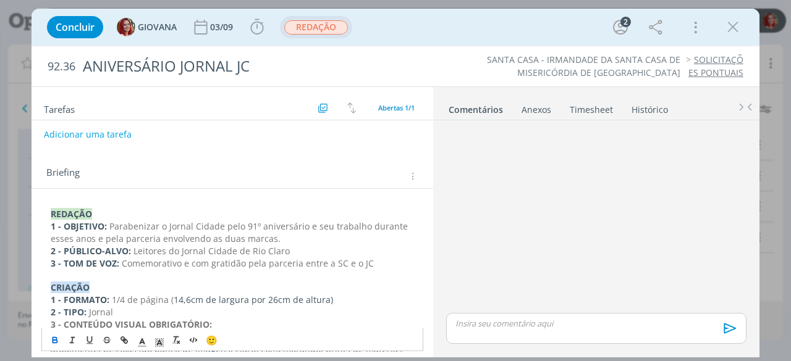
scroll to position [0, 0]
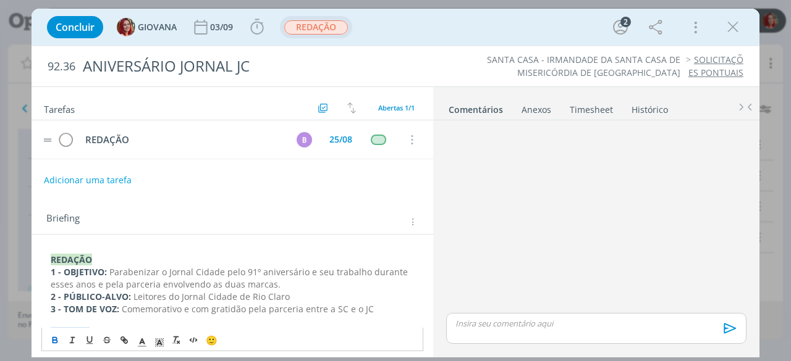
click at [548, 33] on div "Concluir GIOVANA 03/09 Iniciar Apontar Data * 20/08/2025 Horas * 00:00 Tarefa S…" at bounding box center [395, 27] width 709 height 30
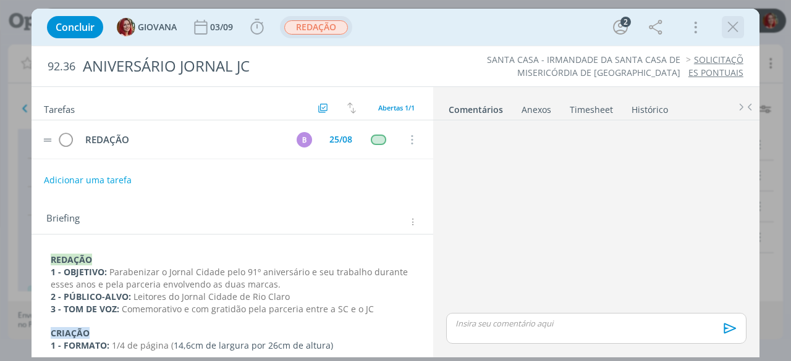
click at [734, 32] on icon "dialog" at bounding box center [732, 27] width 19 height 19
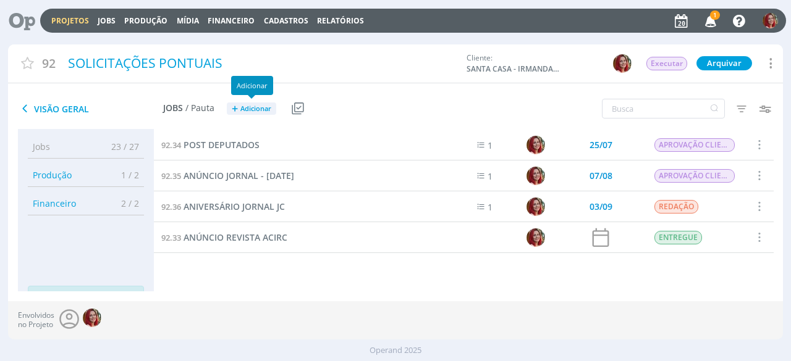
click at [246, 112] on span "Adicionar" at bounding box center [255, 109] width 31 height 8
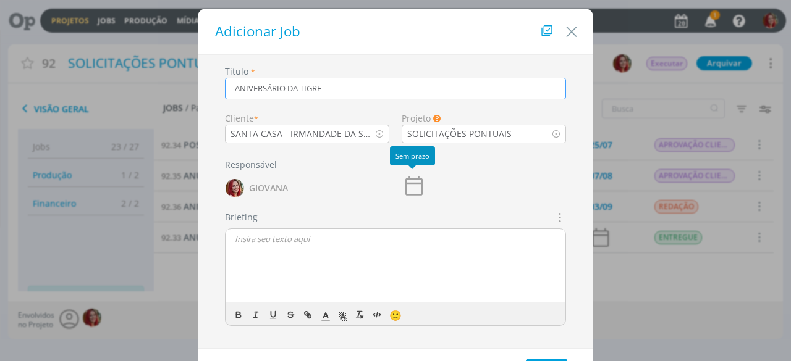
type input "ANIVERSÁRIO DA TIGRE"
click at [415, 178] on icon "dialog" at bounding box center [413, 186] width 17 height 20
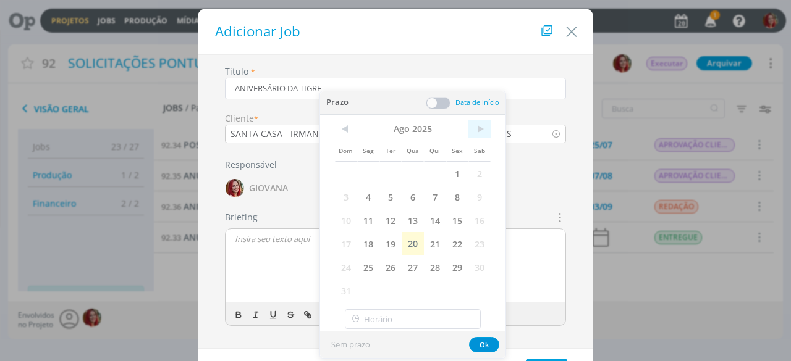
click at [479, 133] on span ">" at bounding box center [479, 129] width 22 height 19
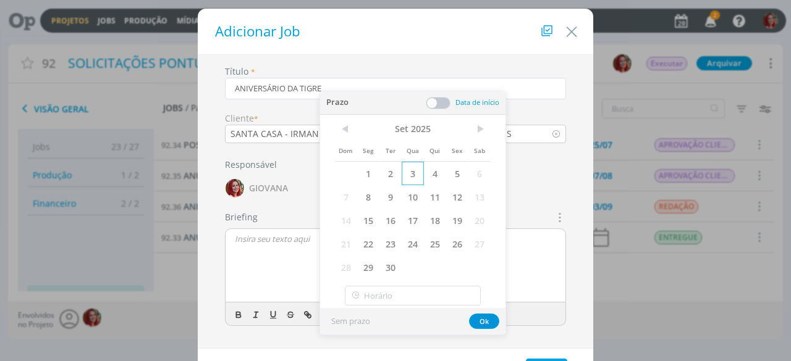
click at [414, 175] on span "3" at bounding box center [412, 173] width 22 height 23
click at [477, 322] on button "Ok" at bounding box center [484, 321] width 30 height 15
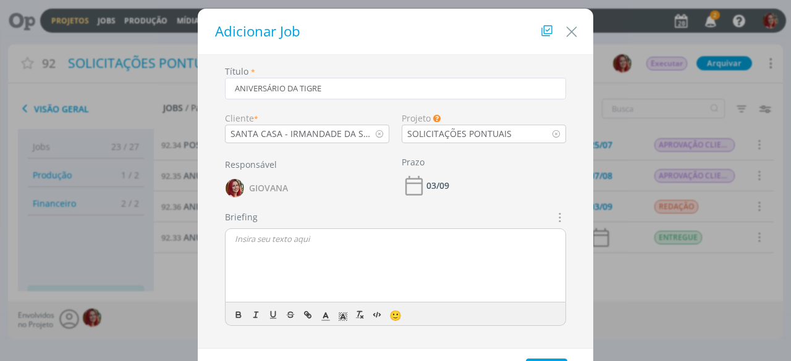
click at [562, 218] on icon "dialog" at bounding box center [559, 217] width 14 height 15
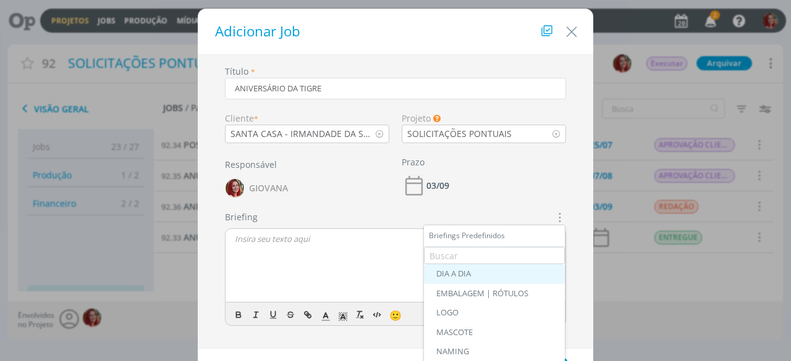
click at [506, 269] on div "DIA A DIA" at bounding box center [494, 274] width 116 height 10
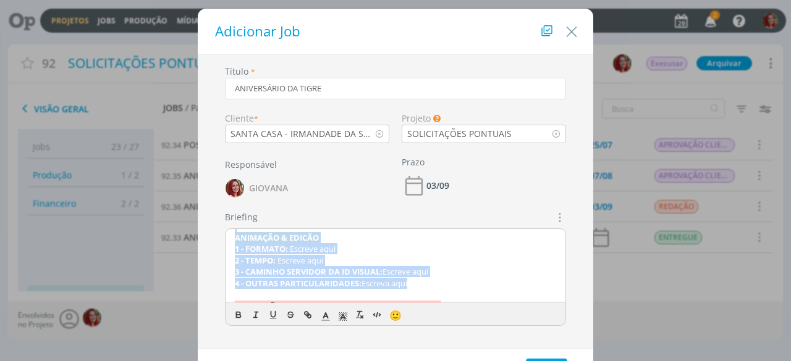
scroll to position [152, 0]
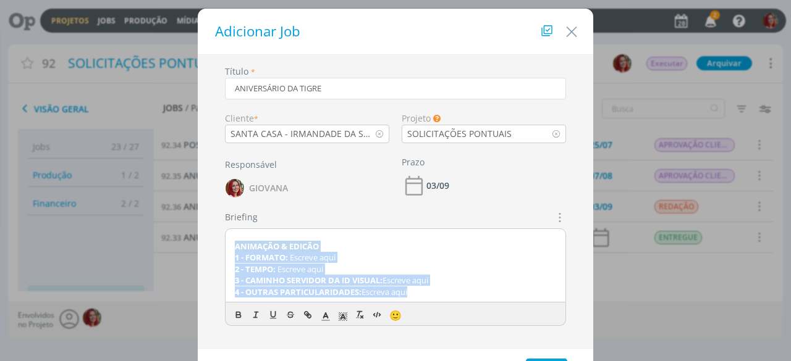
drag, startPoint x: 427, startPoint y: 257, endPoint x: 227, endPoint y: 250, distance: 200.2
click at [227, 250] on div "REDAÇÃO 1 - OBJETIVO: Escreve aqui 2 - PÚBLICO-ALVO: Escreve aqui 3 - TOM DE VO…" at bounding box center [395, 266] width 340 height 74
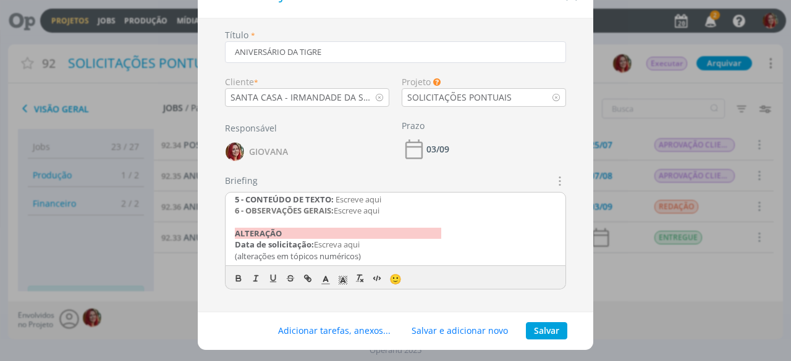
scroll to position [55, 0]
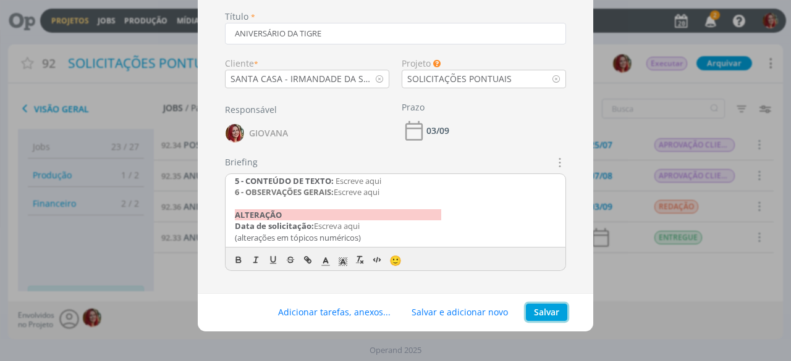
click at [543, 315] on button "Salvar" at bounding box center [546, 312] width 41 height 17
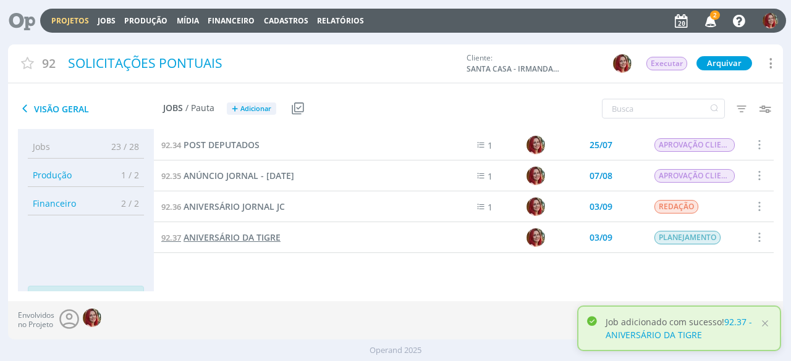
click at [232, 240] on span "ANIVERSÁRIO DA TIGRE" at bounding box center [231, 238] width 97 height 12
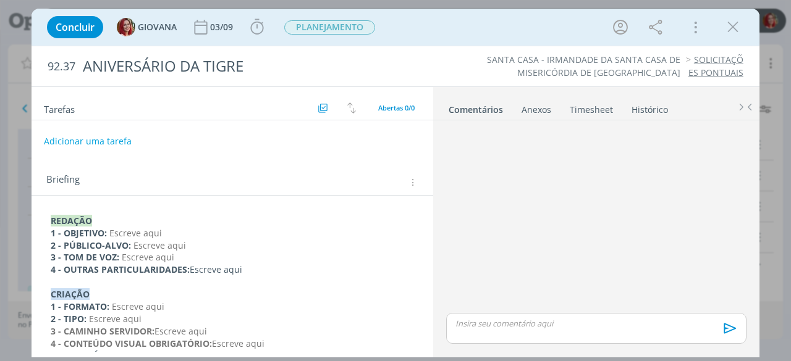
scroll to position [62, 0]
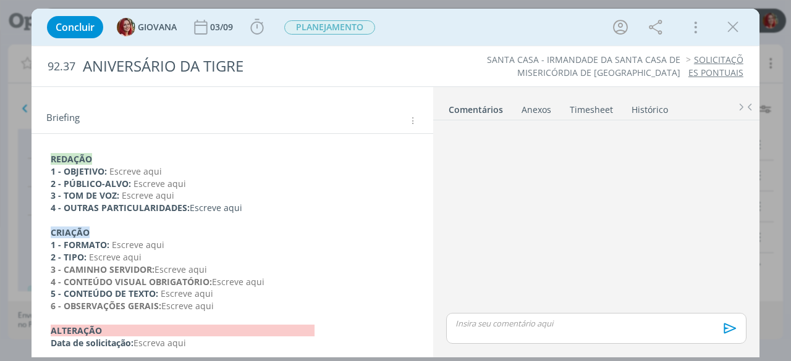
drag, startPoint x: 230, startPoint y: 308, endPoint x: 162, endPoint y: 303, distance: 68.1
click at [162, 303] on p "6 - OBSERVAÇÕES GERAIS: Escreve aqui" at bounding box center [232, 306] width 363 height 12
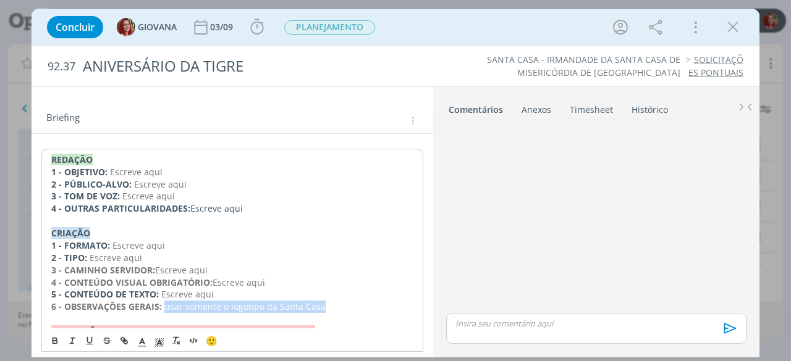
drag, startPoint x: 163, startPoint y: 305, endPoint x: 317, endPoint y: 301, distance: 154.5
click at [317, 301] on p "6 - OBSERVAÇÕES GERAIS: usar somente o logotipo da Santa Casa" at bounding box center [232, 307] width 362 height 12
click at [88, 341] on icon "dialog" at bounding box center [90, 341] width 10 height 10
click at [284, 296] on p "5 - CONTEÚDO DE TEXTO: Escreve aqui" at bounding box center [232, 294] width 362 height 12
drag, startPoint x: 194, startPoint y: 182, endPoint x: 144, endPoint y: 182, distance: 50.0
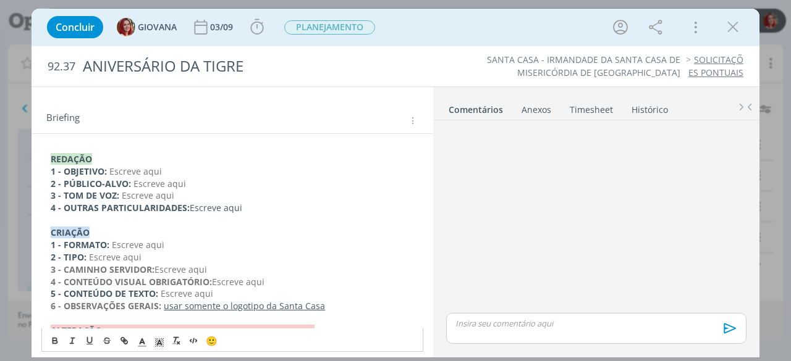
click at [144, 182] on p "2 - PÚBLICO-ALVO: Escreve aqui" at bounding box center [232, 184] width 363 height 12
click at [178, 173] on p "1 - OBJETIVO: Escreve aqui" at bounding box center [232, 172] width 363 height 12
drag, startPoint x: 178, startPoint y: 173, endPoint x: 126, endPoint y: 172, distance: 51.9
click at [126, 172] on p "1 - OBJETIVO: Escreve aqui" at bounding box center [232, 172] width 363 height 12
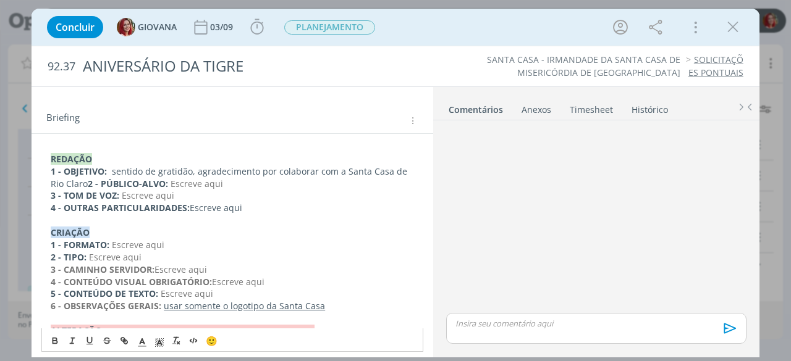
click at [111, 168] on p "1 - OBJETIVO: sentido de gratidão, agradecimento por colaborar com a Santa Casa…" at bounding box center [232, 178] width 363 height 25
click at [120, 182] on p "1 - OBJETIVO: Texto no sentido de gratidão, agradecimento por colaborar com a S…" at bounding box center [232, 178] width 363 height 25
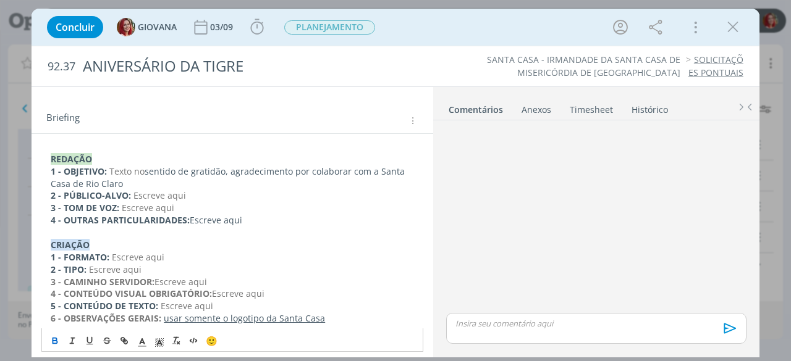
click at [142, 183] on p "1 - OBJETIVO: Texto no sentido de gratidão, agradecimento por colaborar com a S…" at bounding box center [232, 178] width 363 height 25
click at [145, 169] on span "Texto no" at bounding box center [126, 172] width 35 height 12
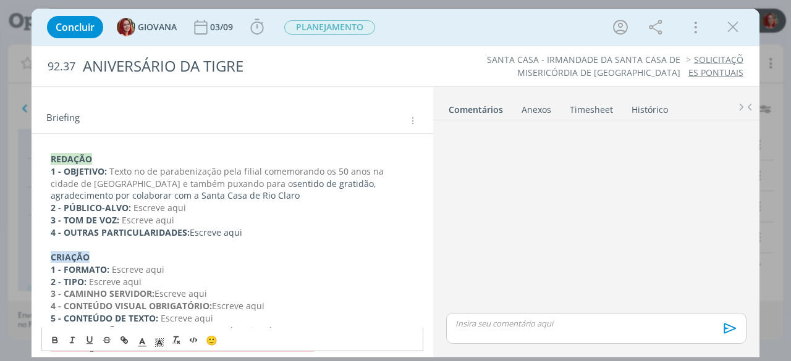
click at [290, 184] on p "1 - OBJETIVO: Texto no de parabenização pela filial comemorando os 50 anos na c…" at bounding box center [232, 184] width 363 height 37
click at [200, 198] on p "1 - OBJETIVO: Texto no de parabenização pela filial comemorando os 50 anos na c…" at bounding box center [232, 184] width 363 height 37
drag, startPoint x: 196, startPoint y: 209, endPoint x: 136, endPoint y: 207, distance: 60.6
click at [136, 207] on p "2 - PÚBLICO-ALVO: Escreve aqui" at bounding box center [232, 208] width 363 height 12
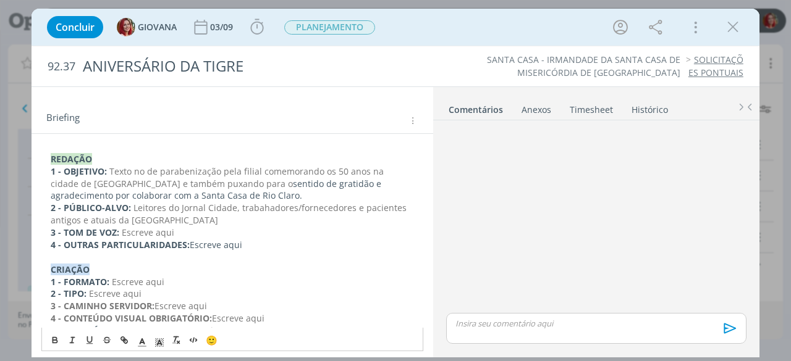
drag, startPoint x: 260, startPoint y: 249, endPoint x: 191, endPoint y: 241, distance: 69.0
click at [191, 241] on p "4 - OUTRAS PARTICULARIDADES: Escreve aqui" at bounding box center [232, 245] width 363 height 12
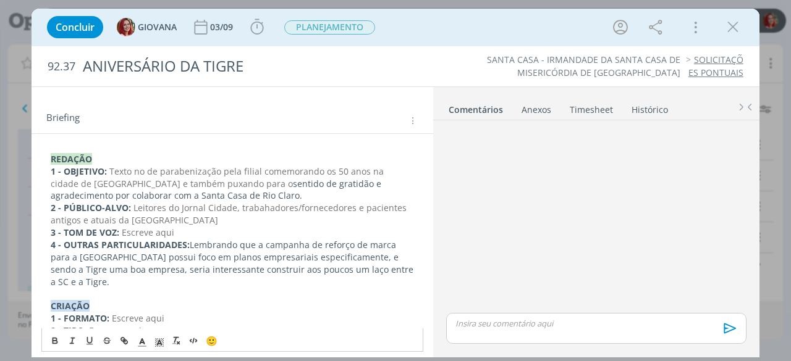
drag, startPoint x: 193, startPoint y: 230, endPoint x: 125, endPoint y: 229, distance: 67.3
click at [125, 229] on p "3 - TOM DE VOZ: Escreve aqui" at bounding box center [232, 233] width 363 height 12
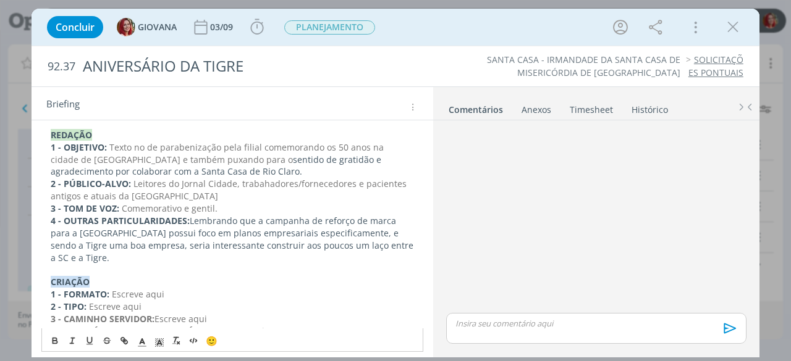
scroll to position [124, 0]
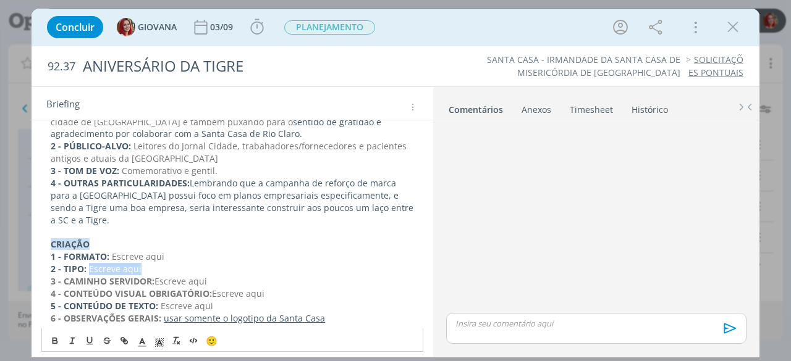
drag, startPoint x: 147, startPoint y: 255, endPoint x: 88, endPoint y: 250, distance: 59.6
click at [88, 263] on p "2 - TIPO: Escreve aqui" at bounding box center [232, 269] width 363 height 12
drag, startPoint x: 164, startPoint y: 242, endPoint x: 112, endPoint y: 248, distance: 52.2
click at [112, 251] on p "1 - FORMATO: Escreve aqui" at bounding box center [232, 257] width 363 height 12
click at [114, 251] on p "1 - FORMATO: 14,6 de largura por 26 de altura" at bounding box center [232, 257] width 363 height 12
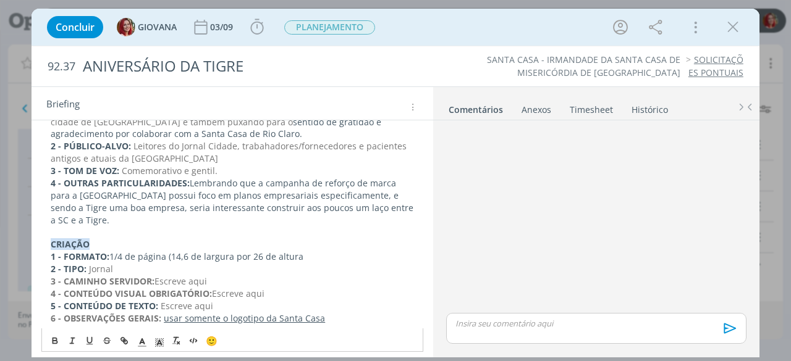
click at [188, 251] on p "1 - FORMATO: 1/4 de página (14,6 de largura por 26 de altura" at bounding box center [232, 257] width 363 height 12
click at [271, 251] on p "1 - FORMATO: 1/4 de página (14,6cm de largura por 26 de altura" at bounding box center [232, 257] width 363 height 12
click at [330, 251] on p "1 - FORMATO: 1/4 de página (14,6cm de largura por 26cm de altura" at bounding box center [232, 257] width 363 height 12
drag, startPoint x: 206, startPoint y: 268, endPoint x: 45, endPoint y: 269, distance: 160.6
click at [45, 269] on div "REDAÇÃO 1 - OBJETIVO: Texto no de parabenização pela filial comemorando os 50 a…" at bounding box center [232, 232] width 382 height 291
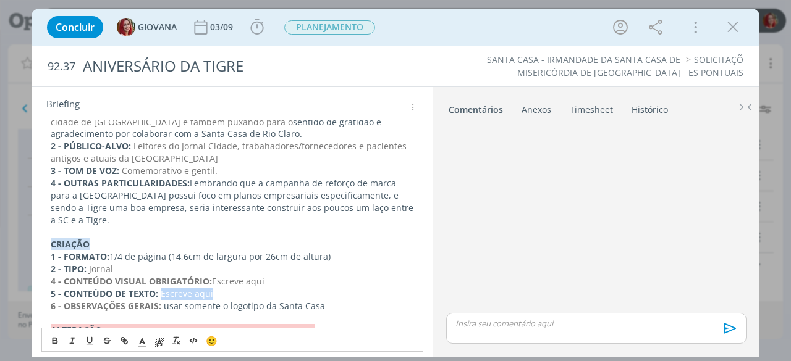
drag, startPoint x: 208, startPoint y: 280, endPoint x: 161, endPoint y: 282, distance: 47.6
click at [161, 288] on p "5 - CONTEÚDO DE TEXTO: Escreve aqui" at bounding box center [232, 294] width 363 height 12
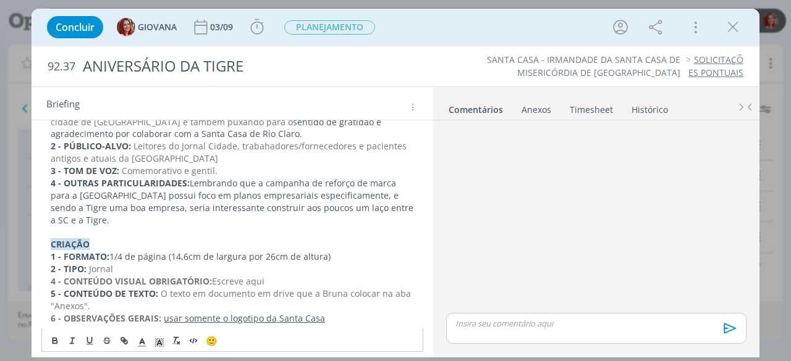
click at [54, 275] on strong "4 - CONTEÚDO VISUAL OBRIGATÓRIO:" at bounding box center [131, 281] width 161 height 12
click at [54, 288] on strong "5 - CONTEÚDO DE TEXTO:" at bounding box center [104, 294] width 107 height 12
click at [53, 313] on strong "6 - OBSERVAÇÕES GERAIS:" at bounding box center [106, 319] width 111 height 12
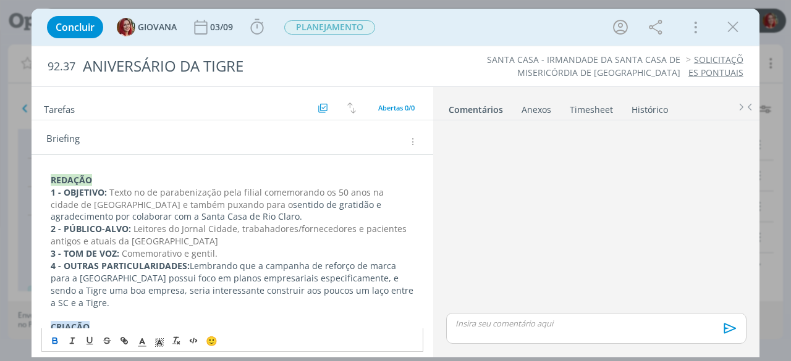
scroll to position [0, 0]
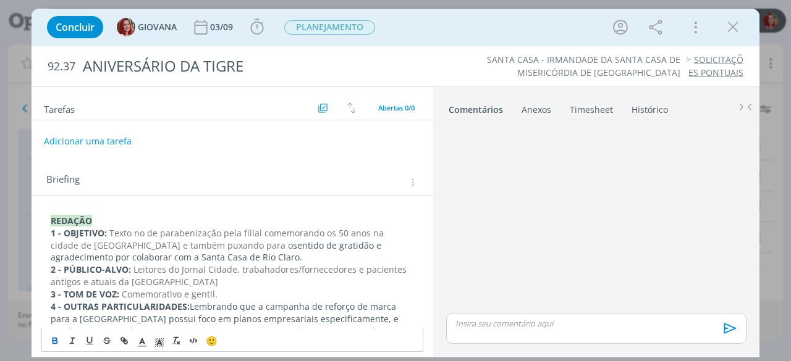
click at [204, 295] on span "Comemorativo e gentil." at bounding box center [170, 294] width 96 height 12
click at [303, 277] on p "2 - PÚBLICO-ALVO: Leitores do Jornal Cidade, trabahadores/fornecedores e pacien…" at bounding box center [232, 276] width 363 height 25
drag, startPoint x: 193, startPoint y: 293, endPoint x: 272, endPoint y: 290, distance: 79.1
click at [272, 290] on span "Comemorativo e acolhedor/parceiro." at bounding box center [197, 294] width 151 height 12
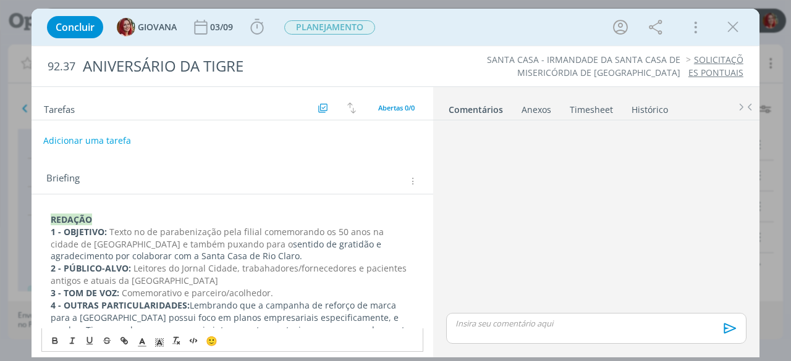
click at [107, 141] on button "Adicionar uma tarefa" at bounding box center [87, 140] width 88 height 21
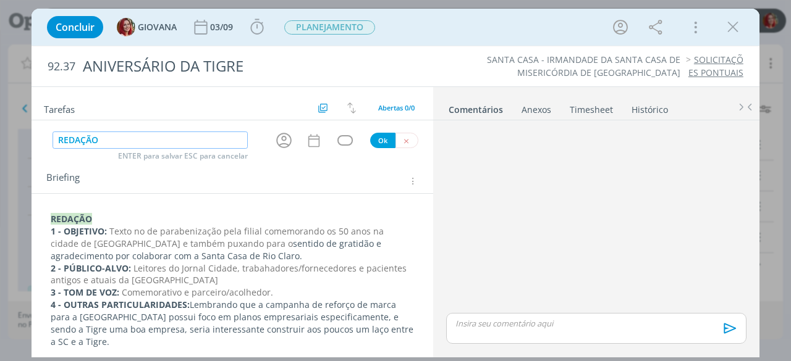
type input "REDAÇÃO"
click at [383, 135] on button "Ok" at bounding box center [382, 140] width 25 height 15
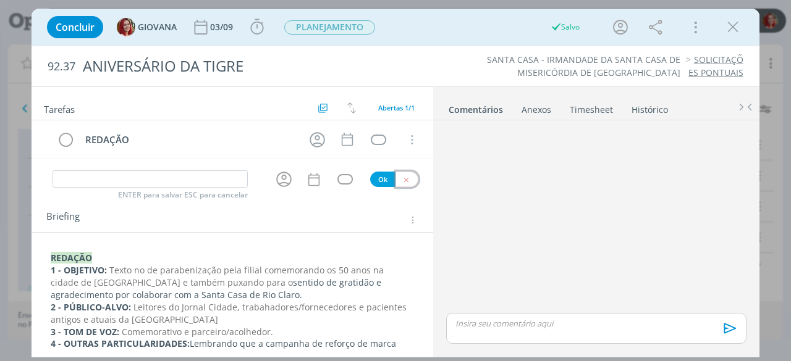
click at [405, 174] on button "dialog" at bounding box center [406, 179] width 23 height 15
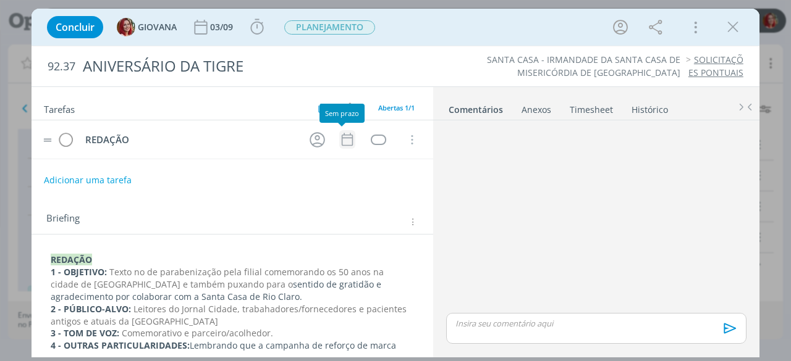
click at [342, 136] on icon "dialog" at bounding box center [347, 140] width 16 height 16
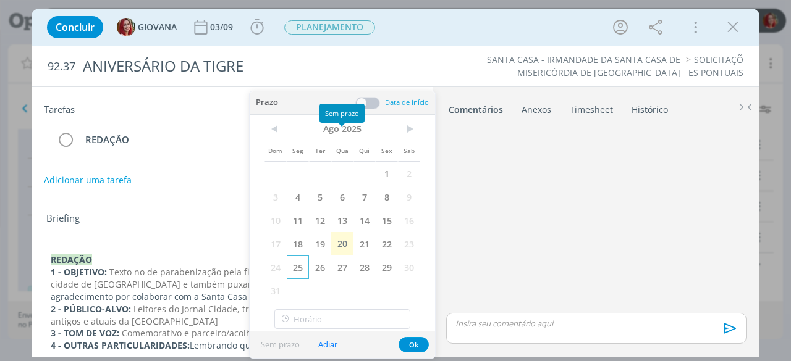
click at [302, 265] on span "25" at bounding box center [298, 267] width 22 height 23
click at [411, 345] on button "Ok" at bounding box center [413, 344] width 30 height 15
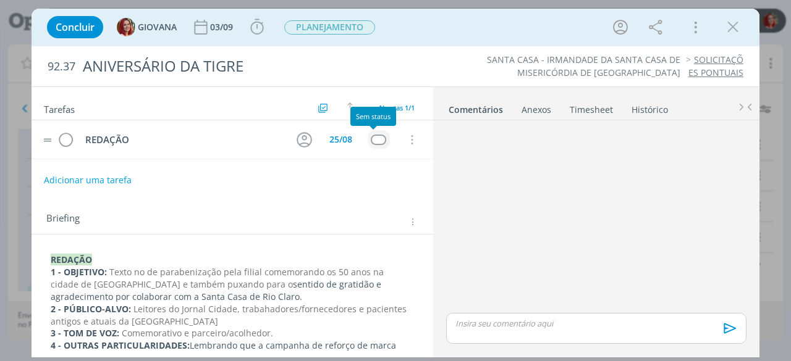
click at [378, 139] on div "dialog" at bounding box center [378, 140] width 15 height 10
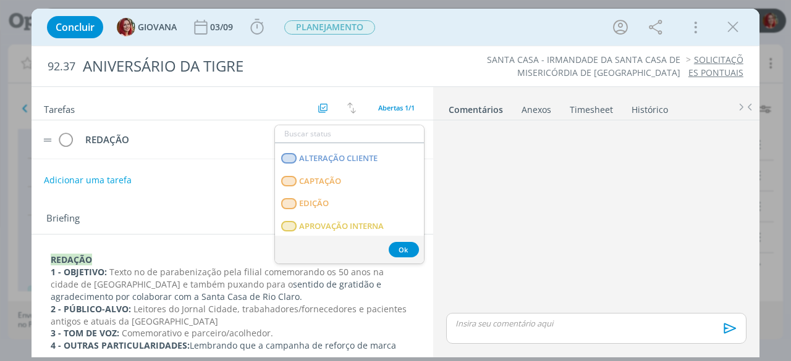
scroll to position [315, 0]
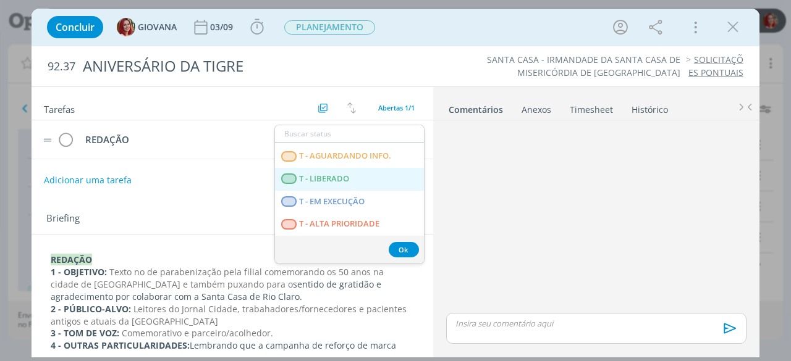
click at [350, 177] on LIBERADO "T - LIBERADO" at bounding box center [349, 179] width 149 height 23
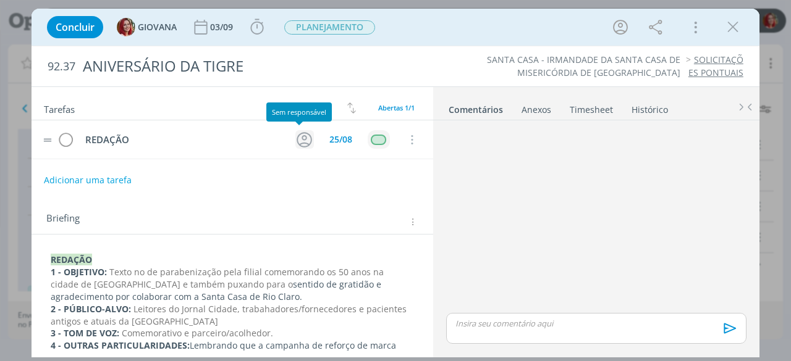
click at [301, 141] on icon "dialog" at bounding box center [304, 139] width 19 height 19
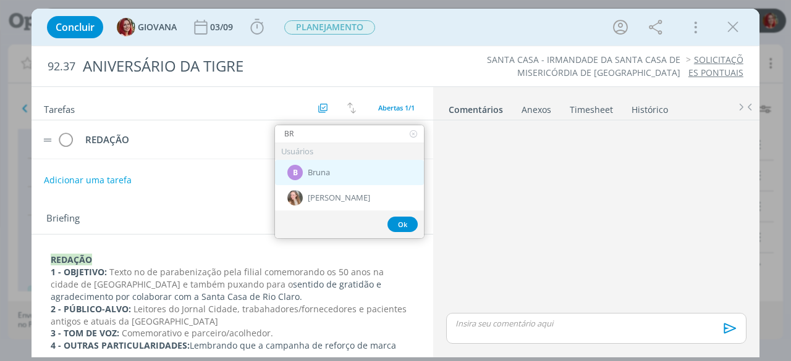
type input "BR"
click at [329, 171] on span "Bruna" at bounding box center [319, 173] width 22 height 10
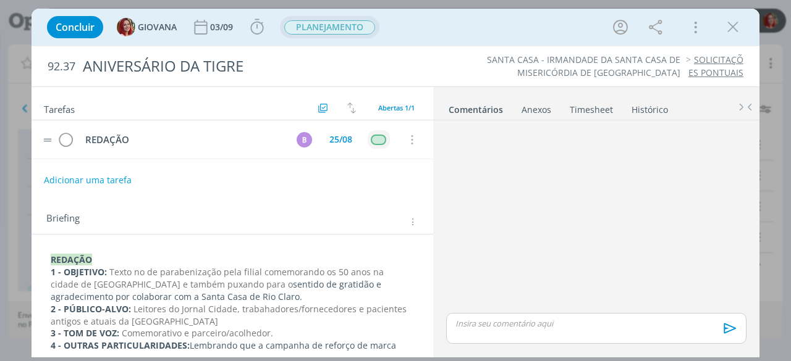
click at [342, 28] on span "PLANEJAMENTO" at bounding box center [329, 27] width 91 height 14
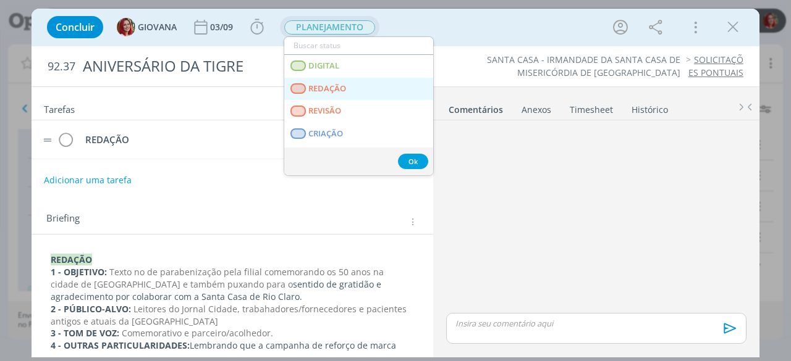
click at [366, 87] on link "REDAÇÃO" at bounding box center [358, 89] width 149 height 23
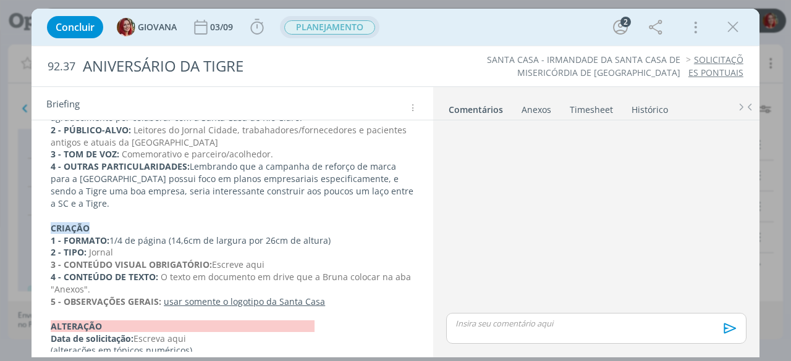
scroll to position [0, 0]
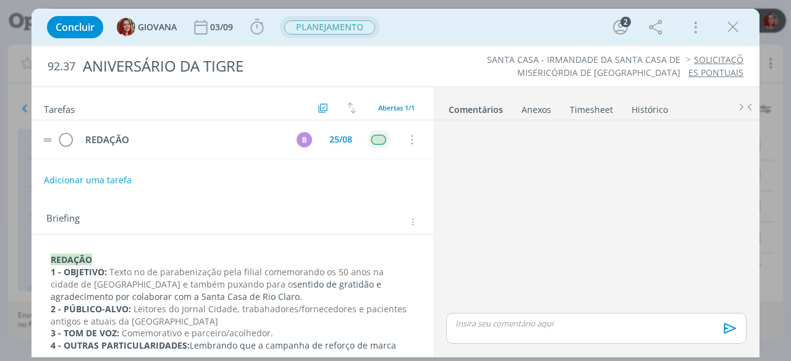
click at [351, 29] on span "PLANEJAMENTO" at bounding box center [329, 27] width 91 height 14
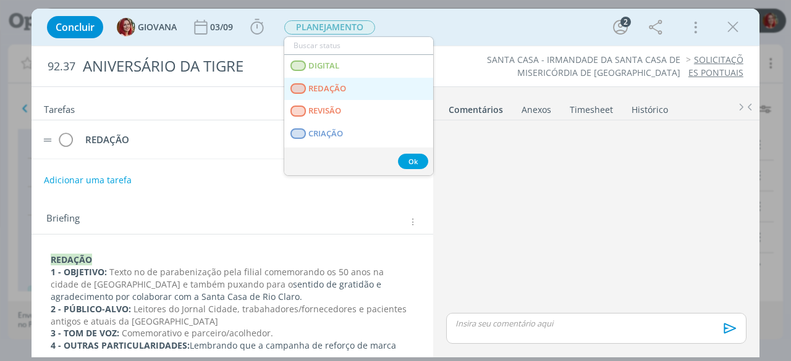
click at [374, 93] on link "REDAÇÃO" at bounding box center [358, 89] width 149 height 23
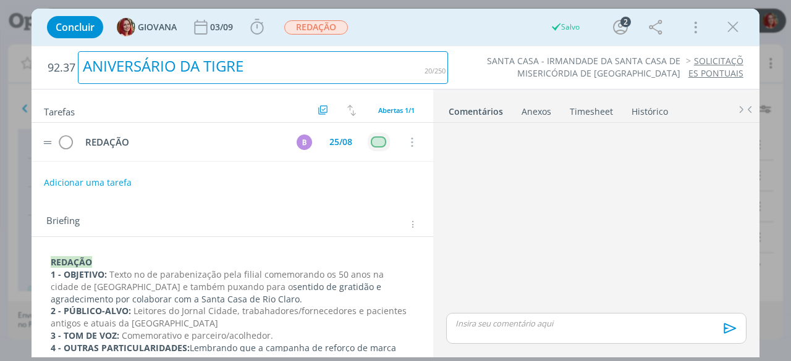
click at [414, 69] on div "ANIVERSÁRIO DA TIGRE" at bounding box center [263, 67] width 370 height 33
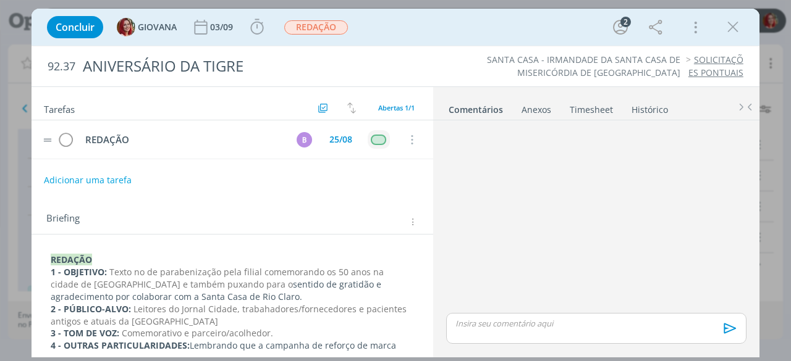
click at [464, 74] on ul "SANTA CASA - IRMANDADE DA SANTA CASA DE MISERICÓRDIA DE RIO CLARO SOLICITAÇÕES …" at bounding box center [601, 66] width 282 height 25
click at [733, 34] on icon "dialog" at bounding box center [732, 27] width 19 height 19
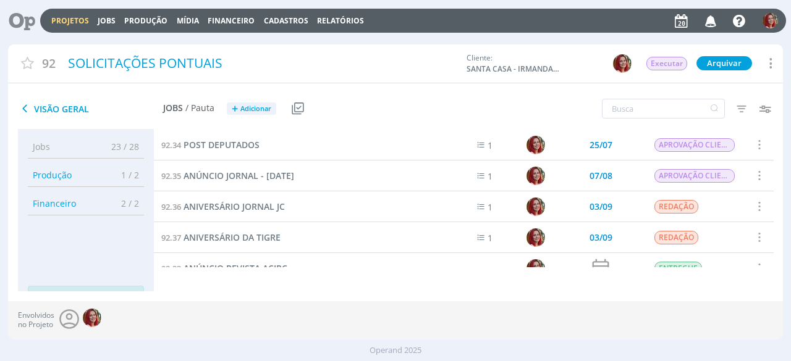
click at [30, 14] on icon at bounding box center [17, 21] width 25 height 24
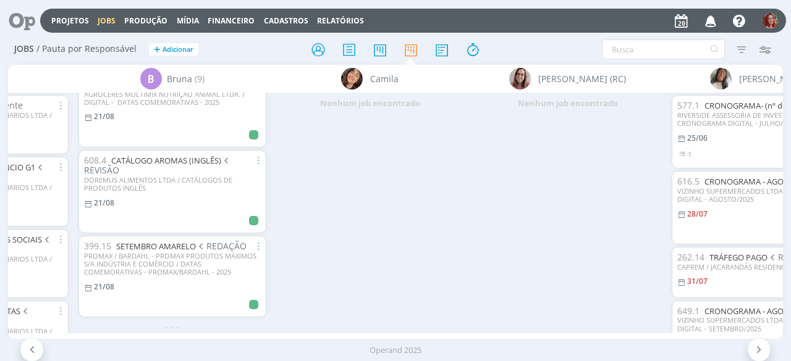
scroll to position [455, 0]
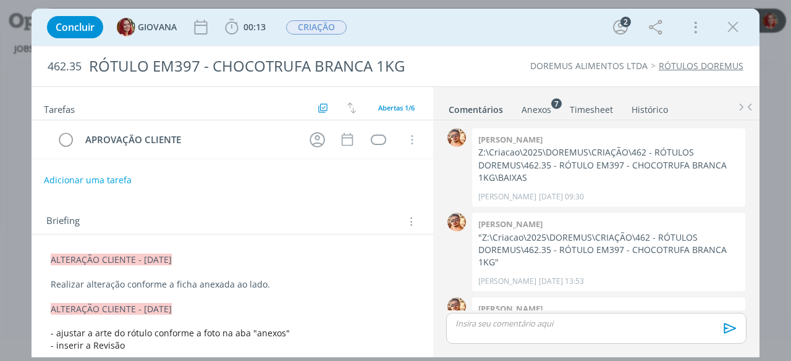
scroll to position [152, 0]
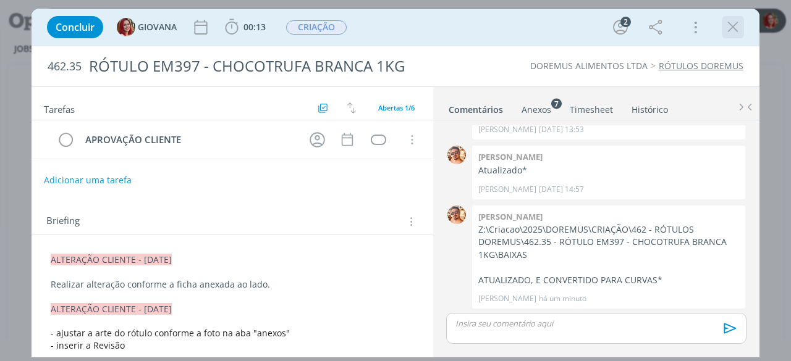
click at [733, 28] on icon "dialog" at bounding box center [732, 27] width 19 height 19
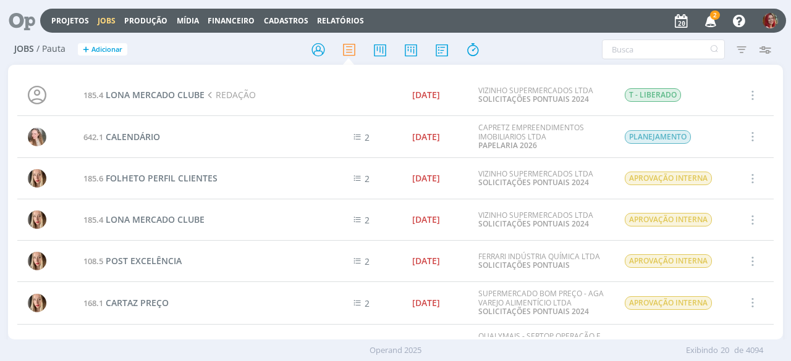
drag, startPoint x: 715, startPoint y: 17, endPoint x: 430, endPoint y: 10, distance: 284.2
click at [430, 10] on div "Projetos Jobs Produção Mídia Financeiro Cadastros Relatórios 2 Notificações Cen…" at bounding box center [412, 21] width 745 height 24
click at [712, 16] on span "2" at bounding box center [715, 14] width 10 height 9
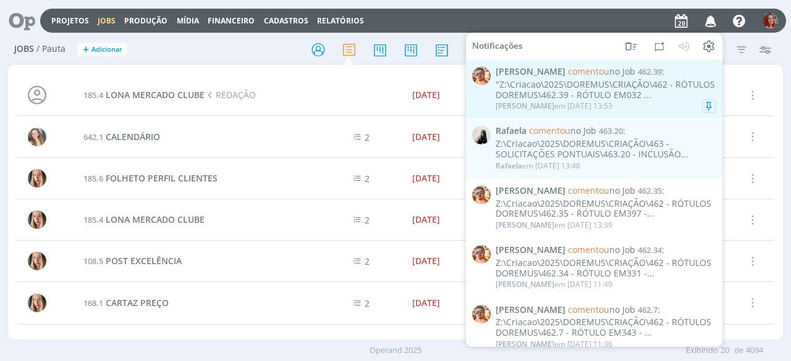
click at [597, 87] on div ""Z:\Criacao\2025\DOREMUS\CRIAÇÃO\462 - RÓTULOS DOREMUS\462.39 - RÓTULO EM032 ..." at bounding box center [605, 90] width 220 height 21
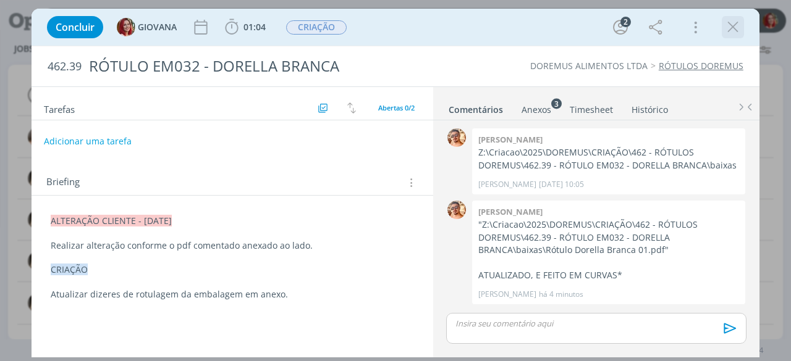
click at [729, 31] on icon "dialog" at bounding box center [732, 27] width 19 height 19
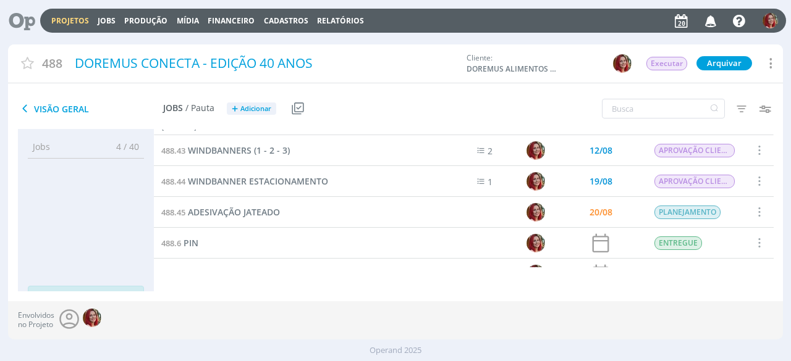
scroll to position [309, 0]
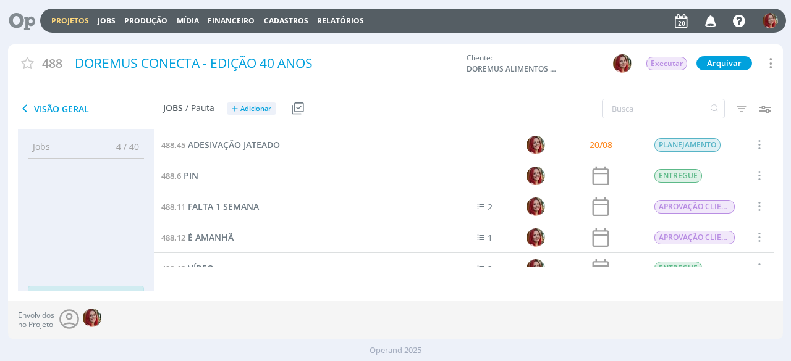
click at [220, 141] on span "ADESIVAÇÃO JATEADO" at bounding box center [234, 145] width 92 height 12
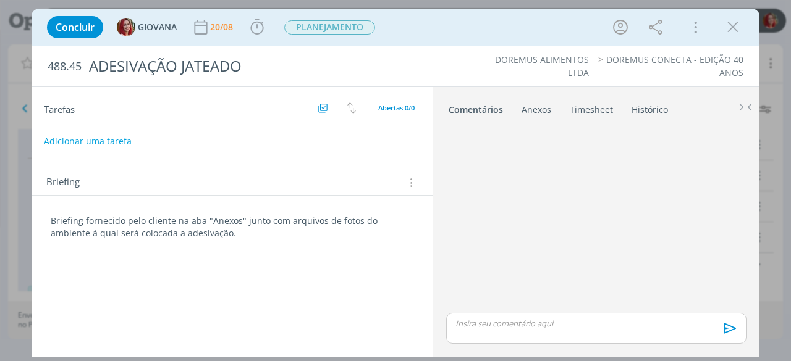
click at [489, 141] on div "dialog" at bounding box center [596, 217] width 310 height 185
click at [170, 218] on p "Briefing fornecido pelo cliente na aba "Anexos" junto com arquivos de fotos do …" at bounding box center [232, 227] width 363 height 25
drag, startPoint x: 393, startPoint y: 303, endPoint x: 561, endPoint y: 105, distance: 259.4
click at [393, 303] on div "Tarefas Usar Job de template Criar template a partir deste job Visualizar Templ…" at bounding box center [231, 219] width 401 height 265
click at [545, 109] on div "Anexos 0" at bounding box center [536, 110] width 30 height 12
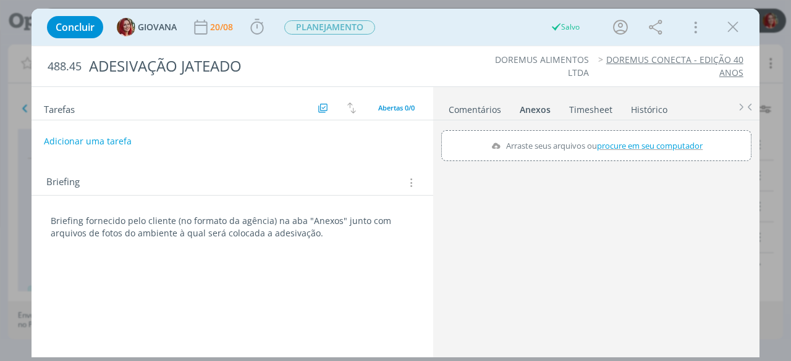
click at [613, 145] on span "procure em seu computador" at bounding box center [650, 145] width 106 height 11
click at [613, 134] on input "Arraste seus arquivos ou procure em seu computador" at bounding box center [596, 132] width 310 height 4
click at [621, 140] on span "procure em seu computador" at bounding box center [650, 145] width 106 height 11
click at [621, 134] on input "Arraste seus arquivos ou procure em seu computador" at bounding box center [596, 132] width 310 height 4
type input "C:\fakepath\b2e4b3e6-c33e-4614-a75f-b34718d55276.jpg"
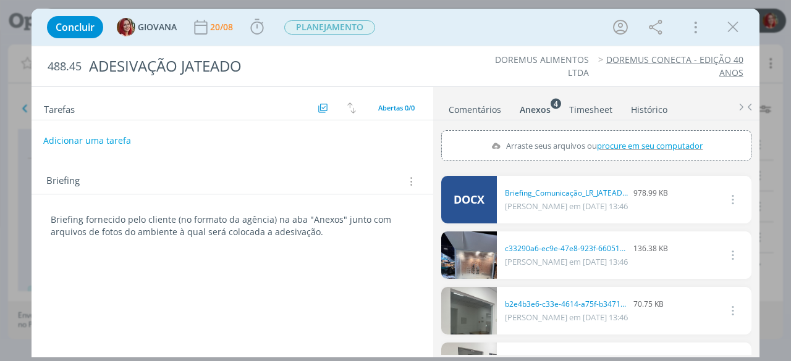
click at [81, 140] on button "Adicionar uma tarefa" at bounding box center [87, 140] width 88 height 21
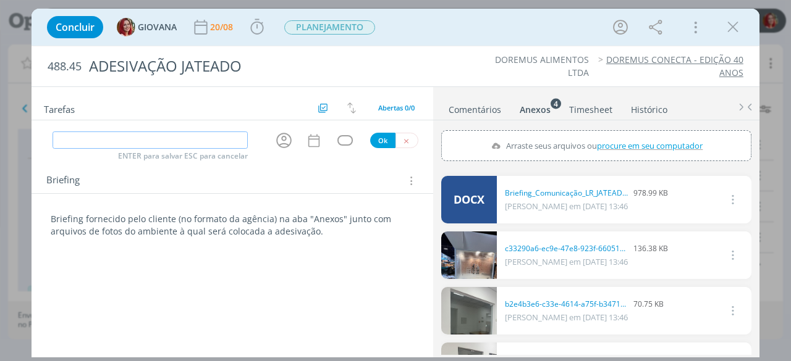
click at [105, 138] on input "dialog" at bounding box center [149, 140] width 195 height 17
type input "CRIAÇÃO"
click at [383, 141] on button "Ok" at bounding box center [382, 140] width 25 height 15
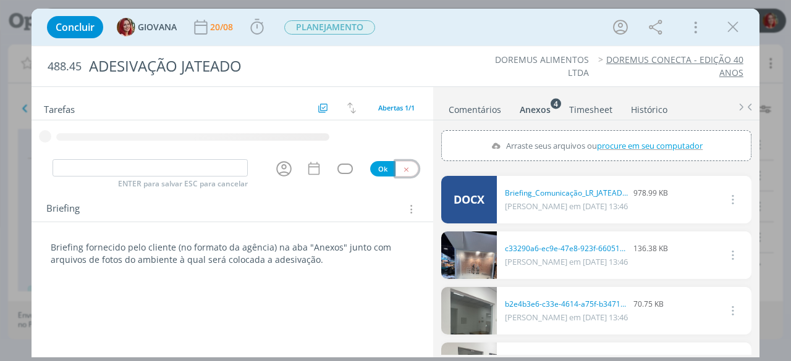
click at [410, 169] on button "dialog" at bounding box center [406, 168] width 23 height 15
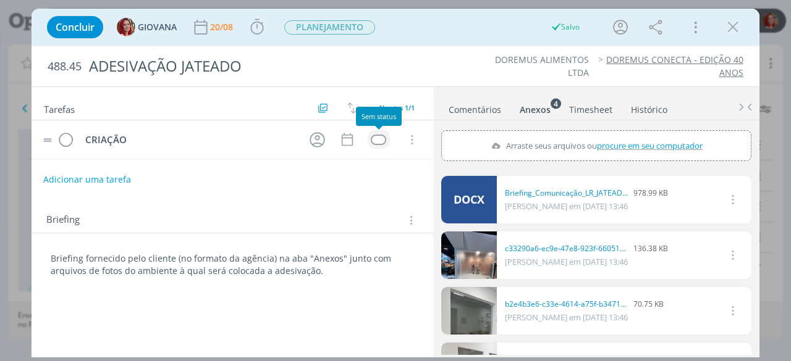
click at [376, 136] on div "dialog" at bounding box center [378, 140] width 15 height 10
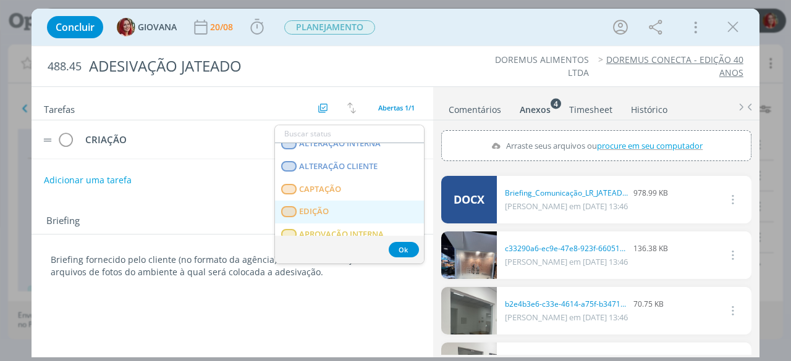
scroll to position [315, 0]
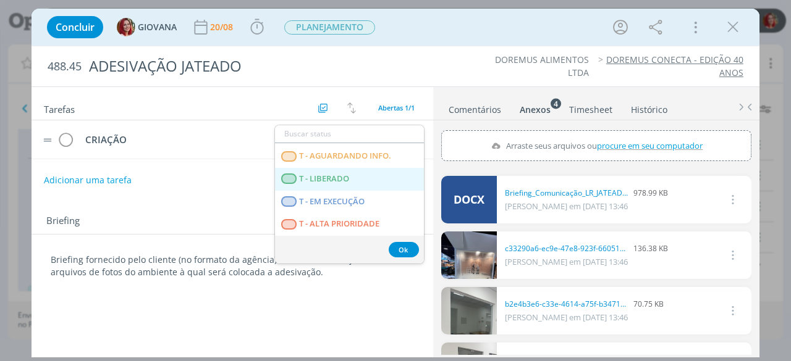
click at [349, 182] on span "T - LIBERADO" at bounding box center [325, 179] width 50 height 10
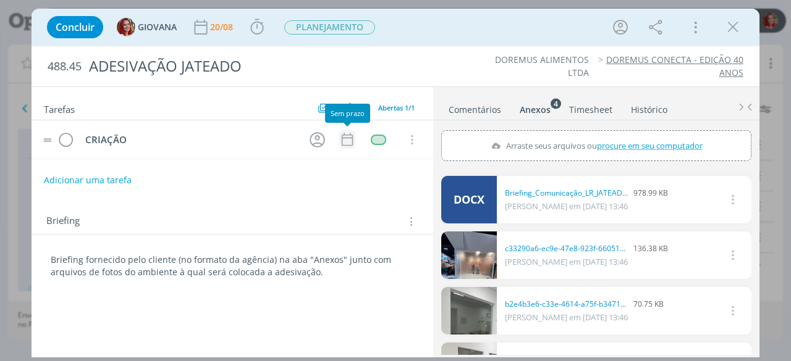
click at [351, 133] on icon "dialog" at bounding box center [347, 140] width 16 height 16
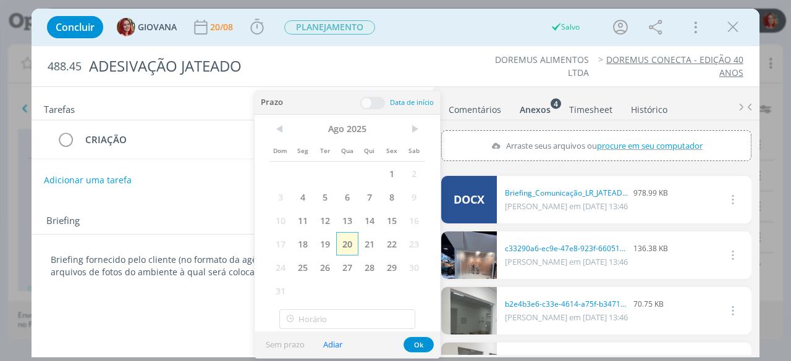
click at [348, 238] on span "20" at bounding box center [347, 243] width 22 height 23
click at [426, 344] on button "Ok" at bounding box center [418, 344] width 30 height 15
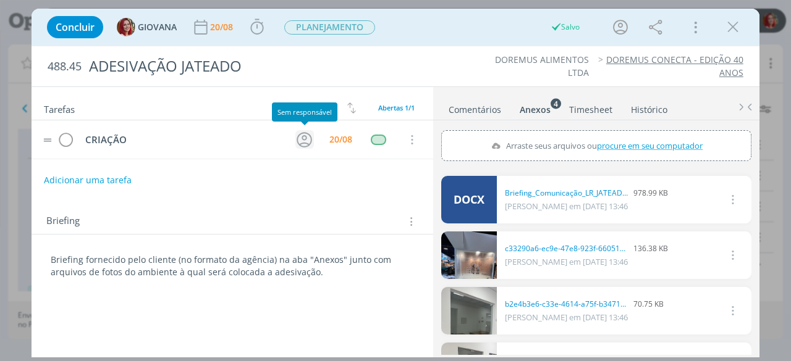
click at [306, 138] on icon "dialog" at bounding box center [304, 139] width 19 height 19
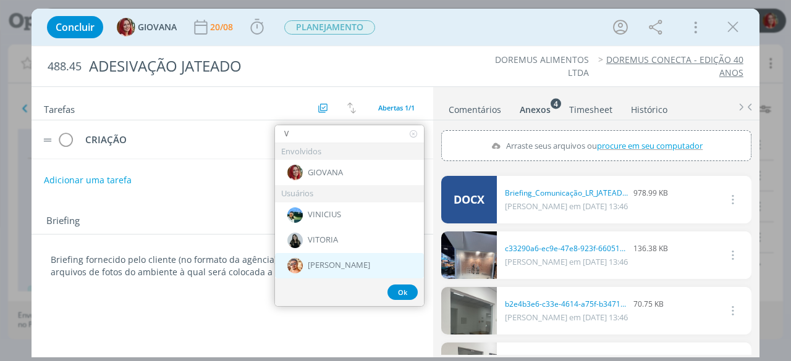
type input "V"
click at [348, 259] on div "[PERSON_NAME]" at bounding box center [349, 265] width 149 height 25
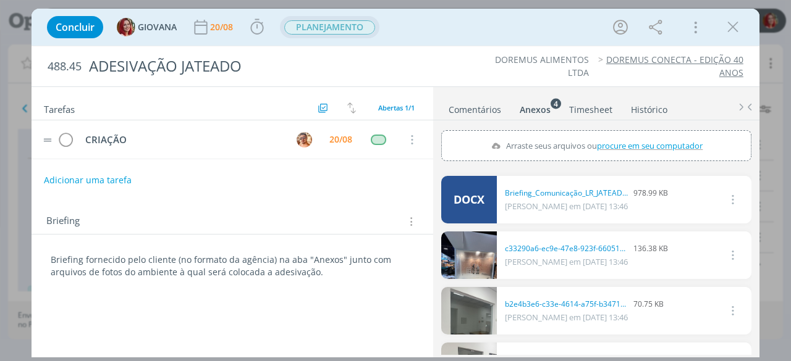
click at [336, 25] on span "PLANEJAMENTO" at bounding box center [329, 27] width 91 height 14
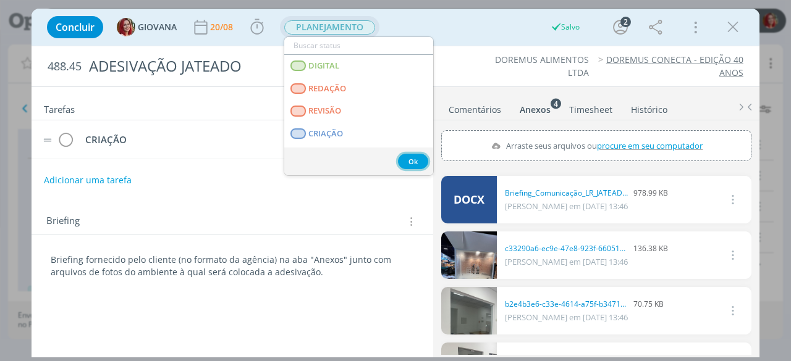
click at [413, 160] on button "Ok" at bounding box center [413, 161] width 30 height 15
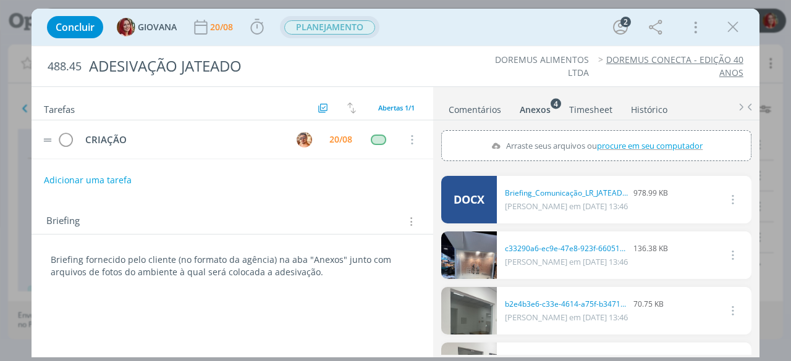
click at [356, 22] on span "PLANEJAMENTO" at bounding box center [329, 27] width 91 height 14
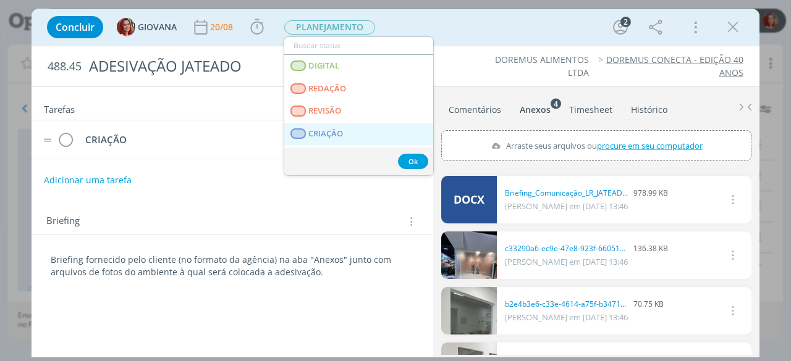
click at [340, 129] on span "CRIAÇÃO" at bounding box center [326, 134] width 35 height 10
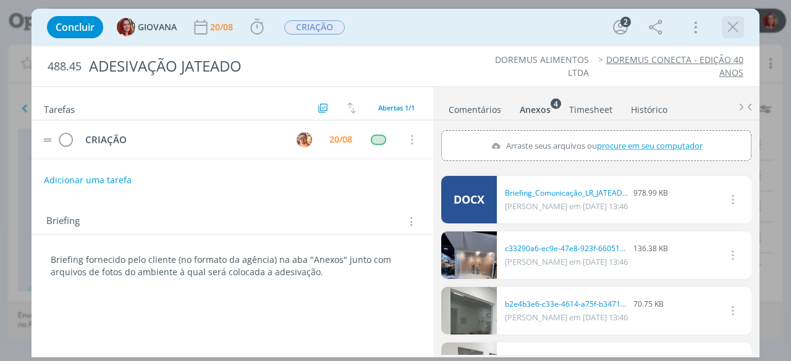
click at [741, 27] on icon "dialog" at bounding box center [732, 27] width 19 height 19
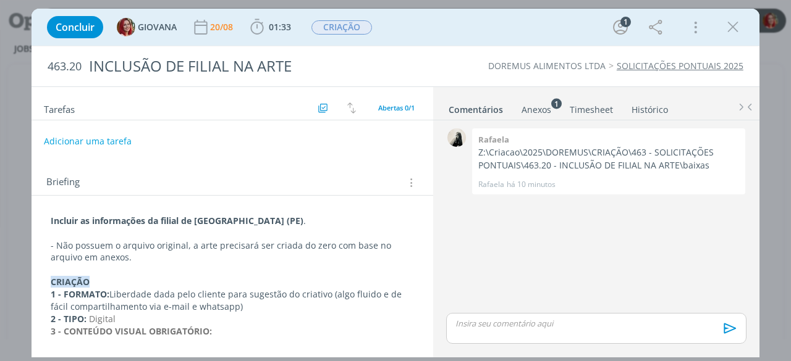
click at [532, 109] on div "Anexos 1" at bounding box center [536, 110] width 30 height 12
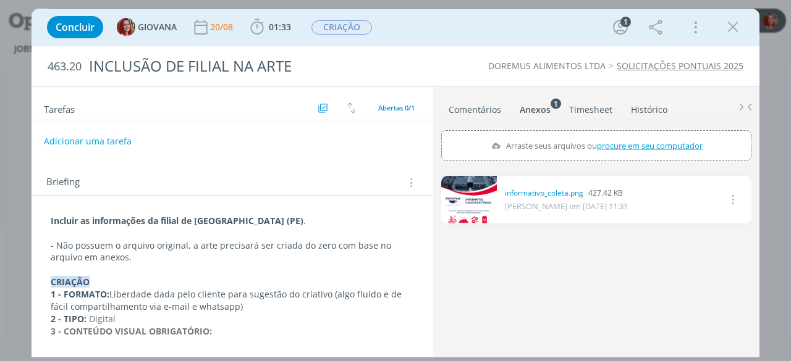
click at [492, 112] on link "Comentários" at bounding box center [475, 107] width 54 height 18
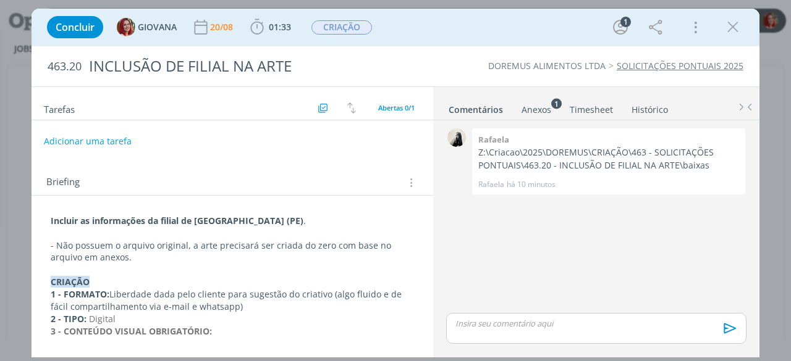
click at [527, 107] on div "Anexos 1" at bounding box center [536, 110] width 30 height 12
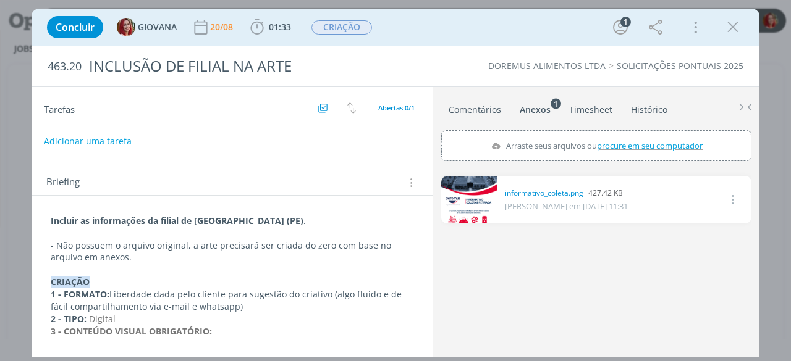
click at [488, 197] on link "dialog" at bounding box center [469, 200] width 56 height 48
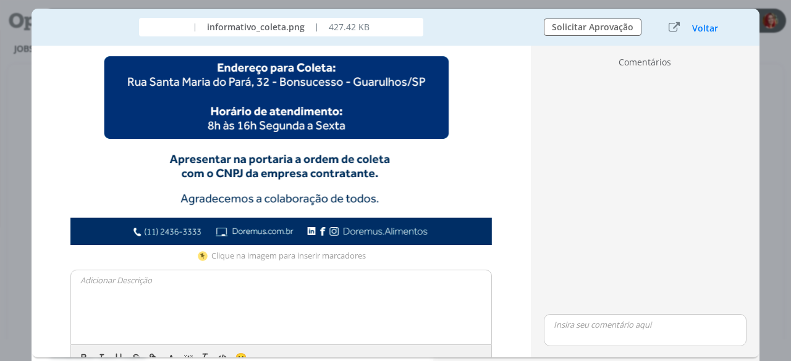
scroll to position [667, 0]
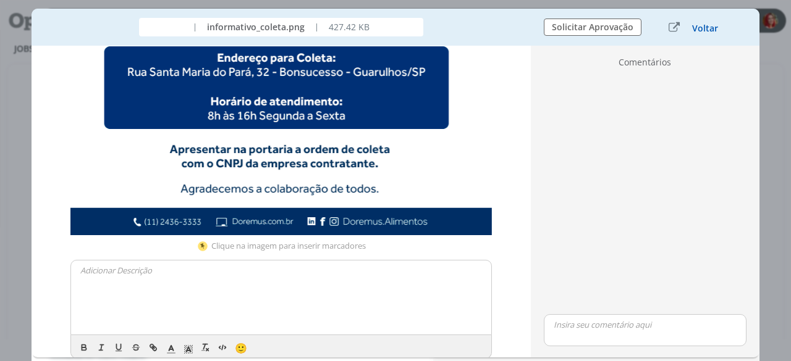
click at [705, 30] on button "Voltar" at bounding box center [704, 28] width 27 height 10
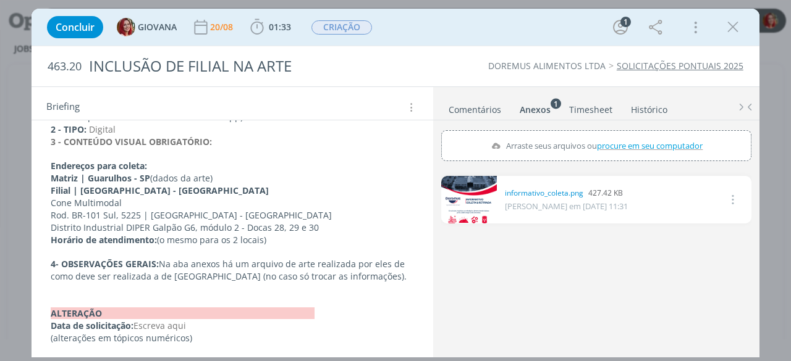
scroll to position [0, 0]
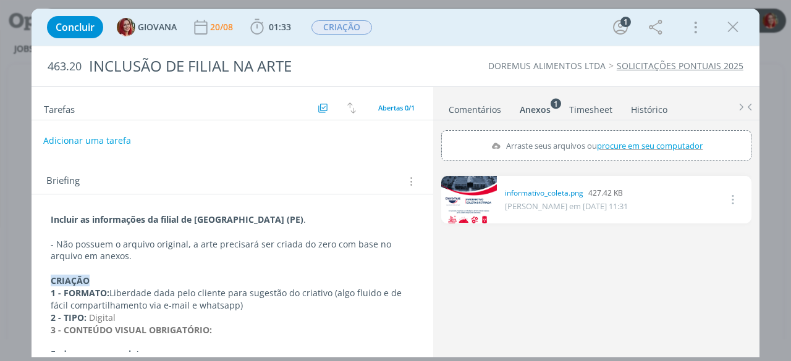
click at [99, 138] on button "Adicionar uma tarefa" at bounding box center [87, 140] width 88 height 21
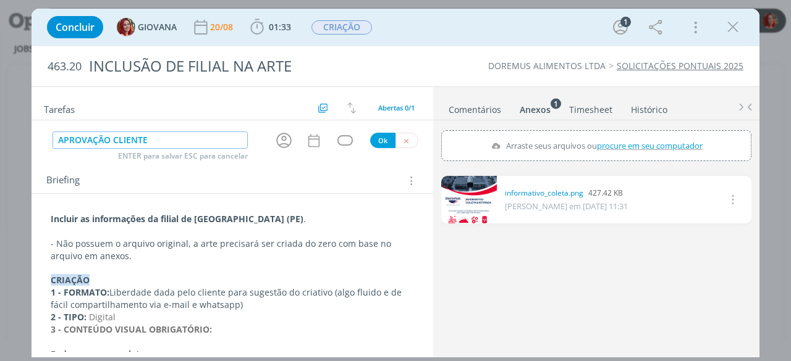
type input "APROVAÇÃO CLIENTE"
click at [387, 139] on button "Ok" at bounding box center [382, 140] width 25 height 15
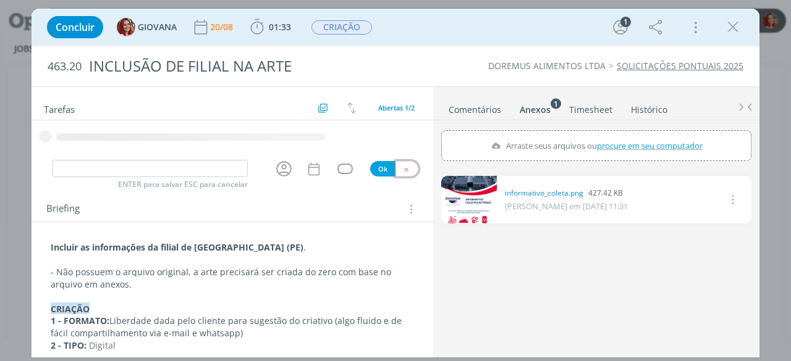
click at [396, 164] on button "dialog" at bounding box center [406, 168] width 23 height 15
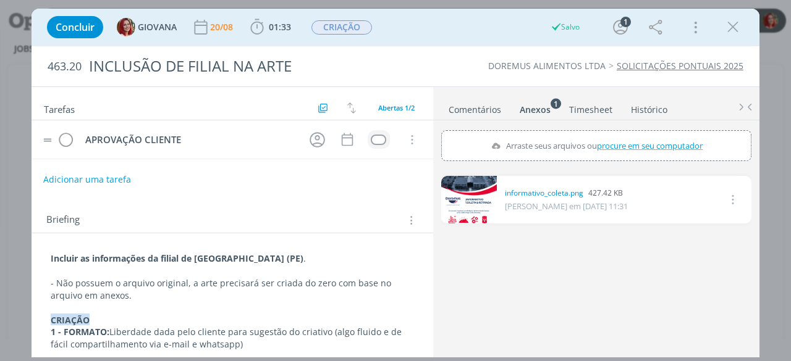
click at [379, 140] on div "dialog" at bounding box center [378, 140] width 15 height 10
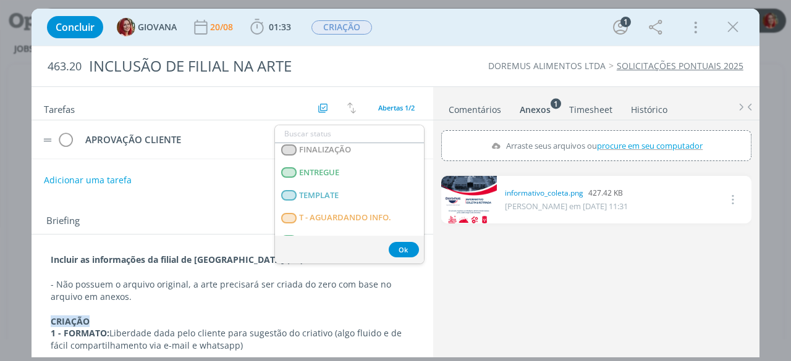
scroll to position [191, 0]
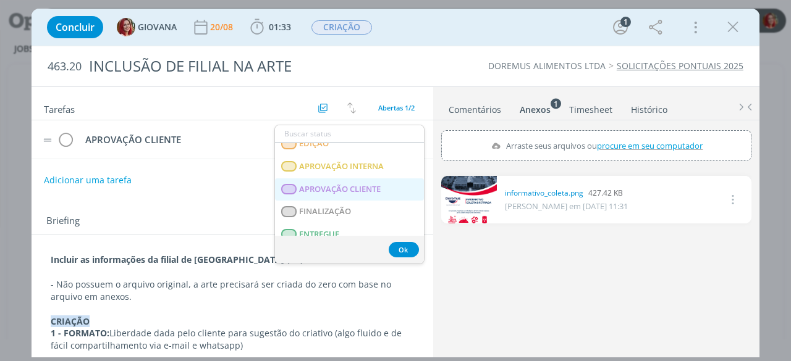
click at [355, 185] on span "APROVAÇÃO CLIENTE" at bounding box center [341, 190] width 82 height 10
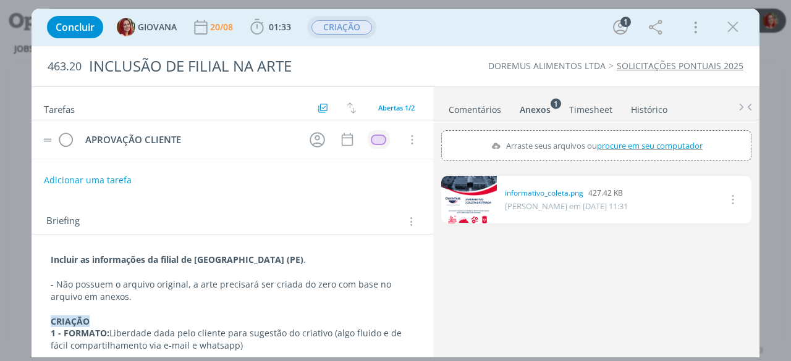
click at [336, 27] on span "CRIAÇÃO" at bounding box center [341, 27] width 61 height 14
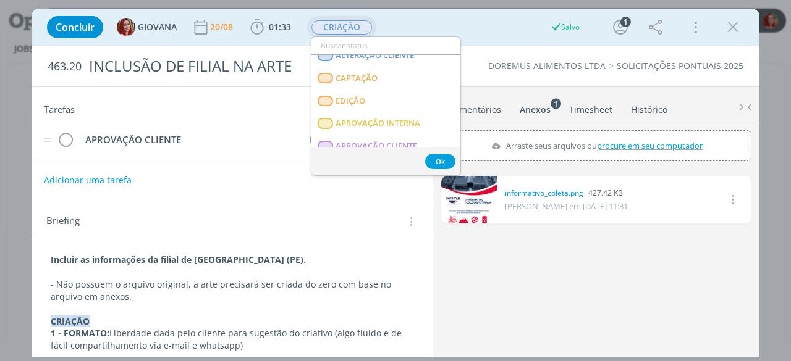
scroll to position [185, 0]
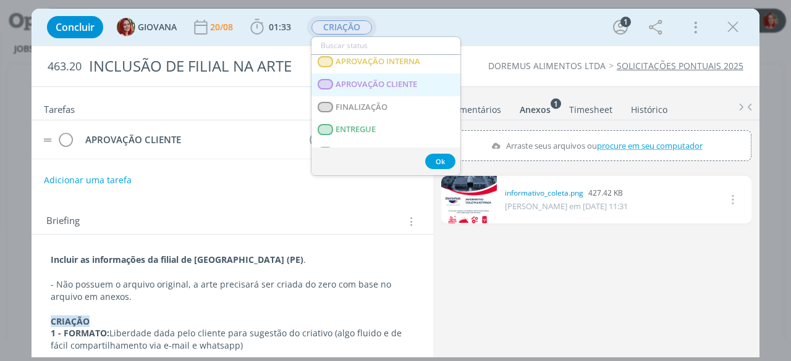
click at [406, 86] on span "APROVAÇÃO CLIENTE" at bounding box center [377, 85] width 82 height 10
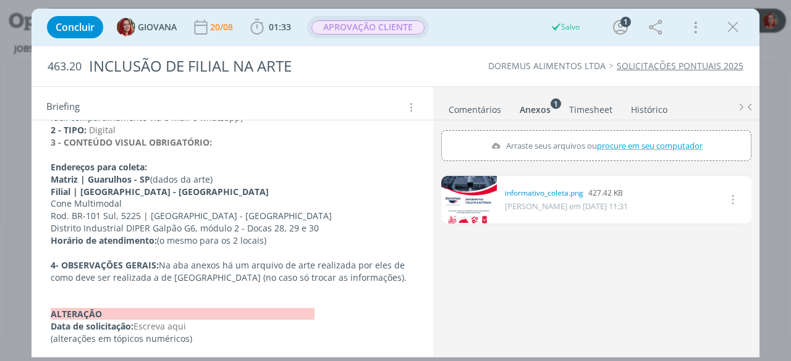
scroll to position [0, 0]
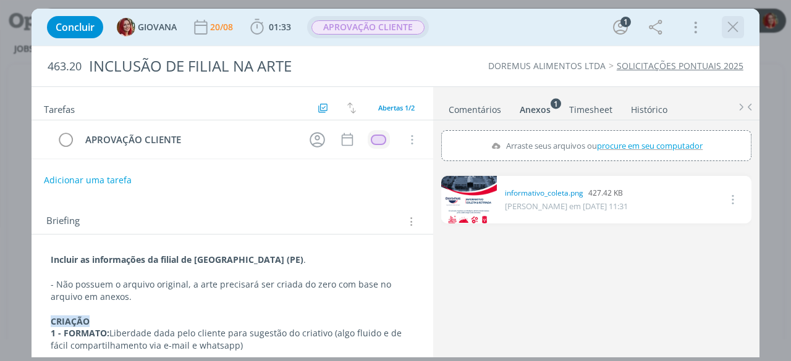
click at [736, 32] on icon "dialog" at bounding box center [732, 27] width 19 height 19
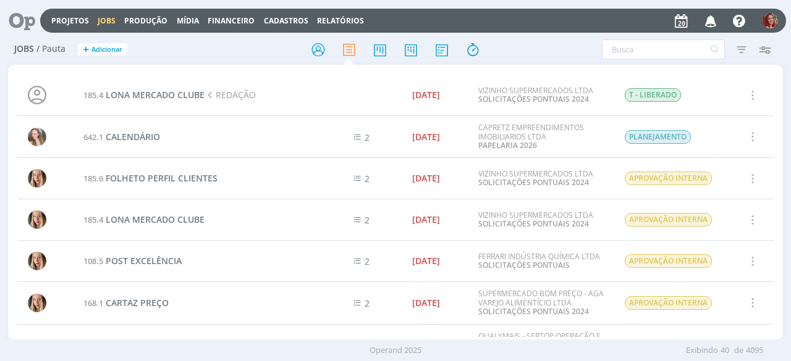
click at [17, 17] on icon at bounding box center [17, 21] width 25 height 24
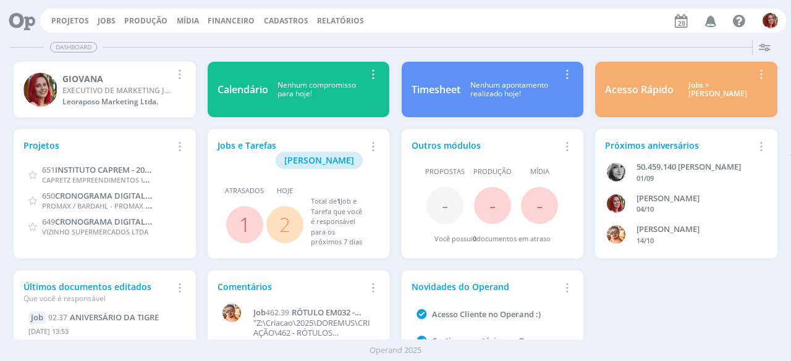
click at [715, 23] on icon "button" at bounding box center [711, 20] width 22 height 21
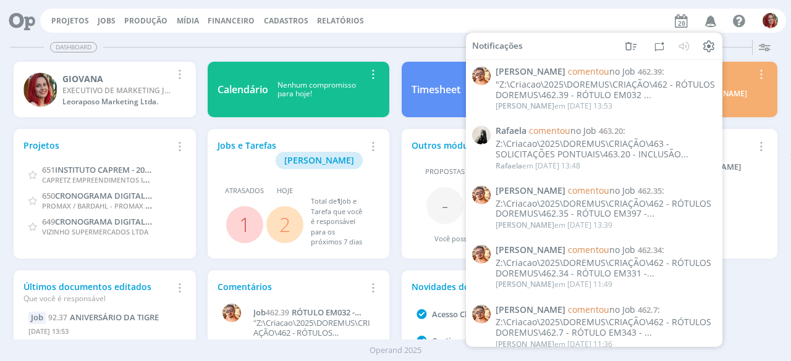
click at [456, 30] on div "Projetos Jobs Produção Mídia Financeiro Cadastros Relatórios Notificações Victo…" at bounding box center [412, 21] width 745 height 24
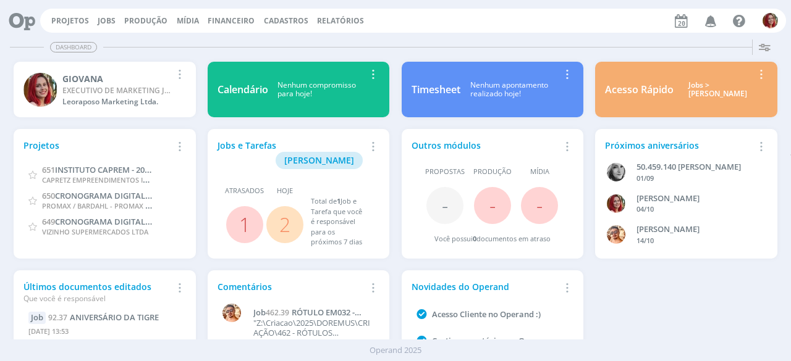
click at [713, 23] on icon "button" at bounding box center [711, 20] width 22 height 21
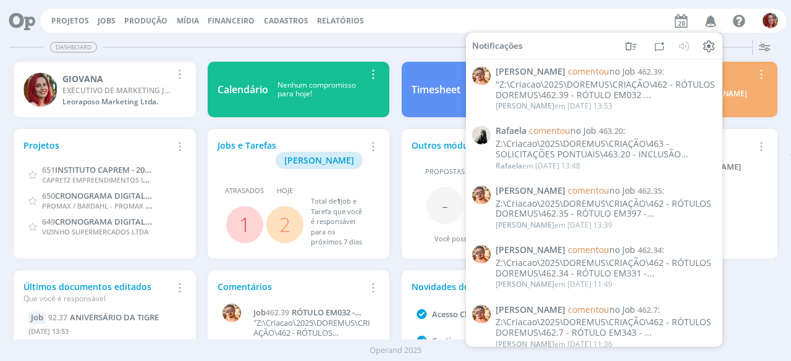
click at [458, 19] on div "Projetos Jobs Produção Mídia Financeiro Cadastros Relatórios Notificações Victo…" at bounding box center [412, 21] width 745 height 24
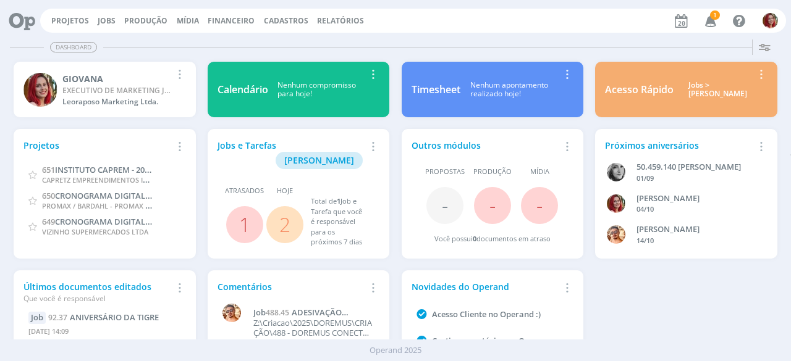
drag, startPoint x: 714, startPoint y: 19, endPoint x: 308, endPoint y: 33, distance: 406.6
click at [410, 35] on div "Dashboard Salvar Selecione abaixo os cards desejados: Meus Meu Perfil Agenda Ti…" at bounding box center [395, 198] width 791 height 327
click at [710, 20] on icon "button" at bounding box center [711, 20] width 22 height 21
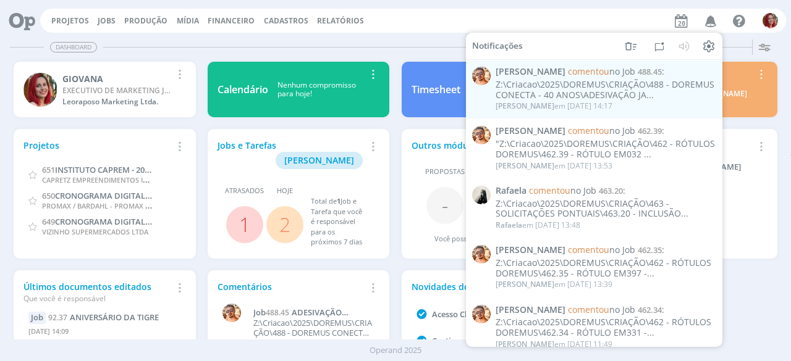
click at [422, 36] on div "Dashboard Salvar Selecione abaixo os cards desejados: Meus Meu Perfil Agenda Ti…" at bounding box center [395, 198] width 791 height 327
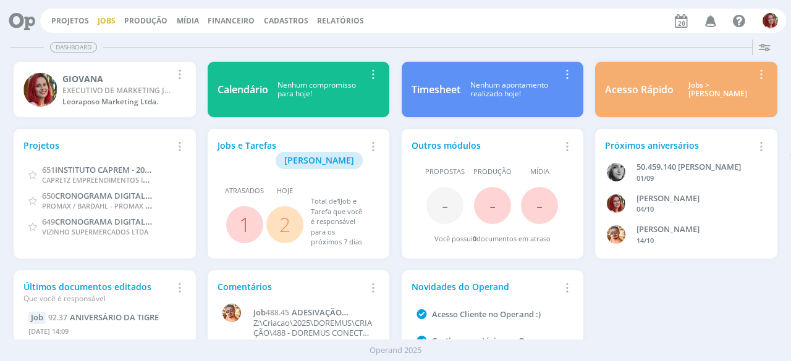
click at [103, 21] on link "Jobs" at bounding box center [107, 20] width 18 height 10
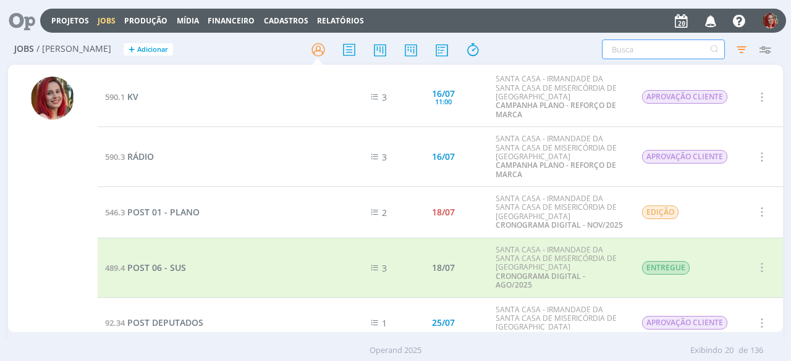
click at [654, 46] on input "text" at bounding box center [663, 50] width 123 height 20
type input "JORNAL"
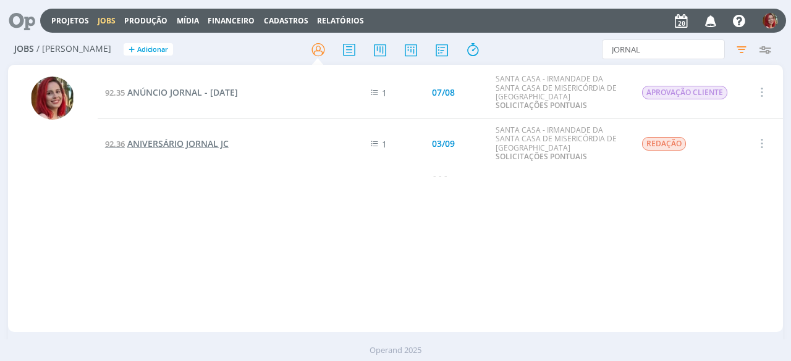
click at [175, 148] on span "ANIVERSÁRIO JORNAL JC" at bounding box center [177, 144] width 101 height 12
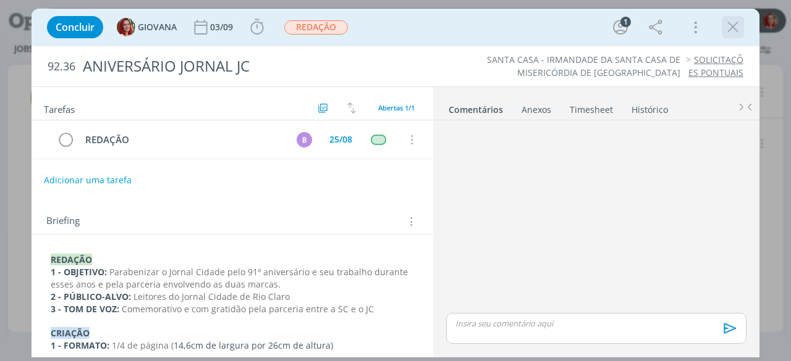
click at [736, 28] on icon "dialog" at bounding box center [732, 27] width 19 height 19
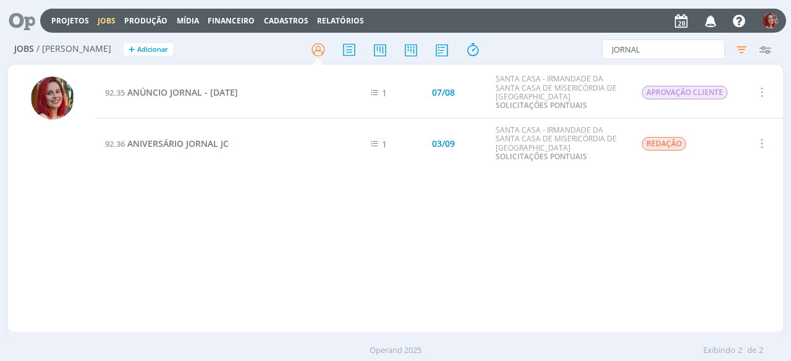
click at [28, 22] on icon at bounding box center [17, 21] width 25 height 24
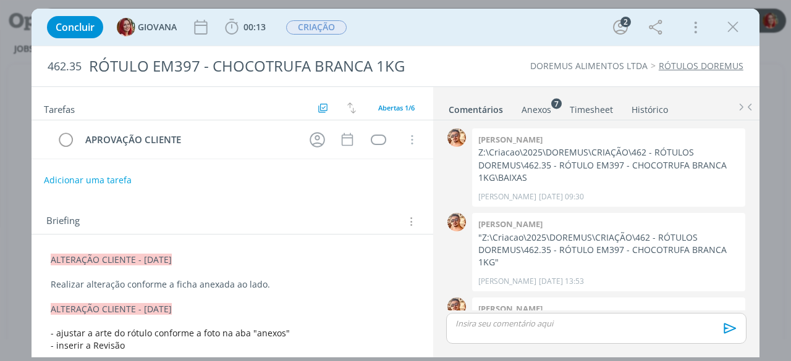
scroll to position [152, 0]
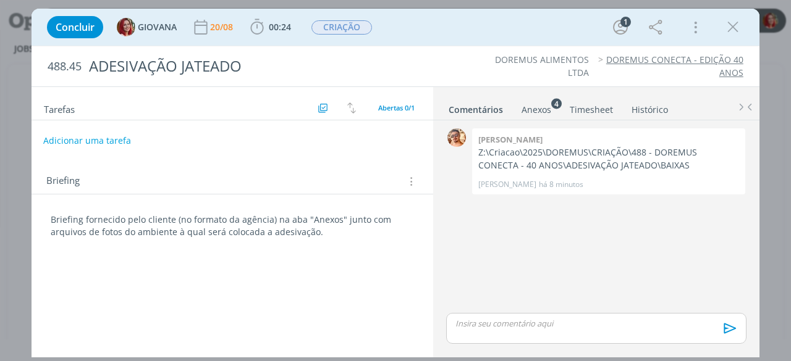
click at [98, 138] on button "Adicionar uma tarefa" at bounding box center [87, 140] width 88 height 21
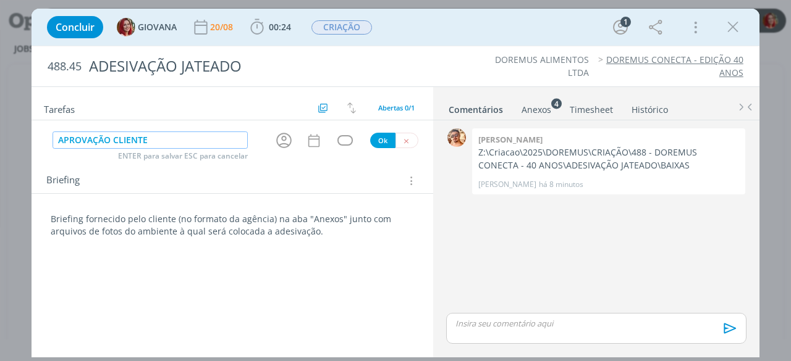
type input "APROVAÇÃO CLIENTE"
click at [373, 137] on button "Ok" at bounding box center [382, 140] width 25 height 15
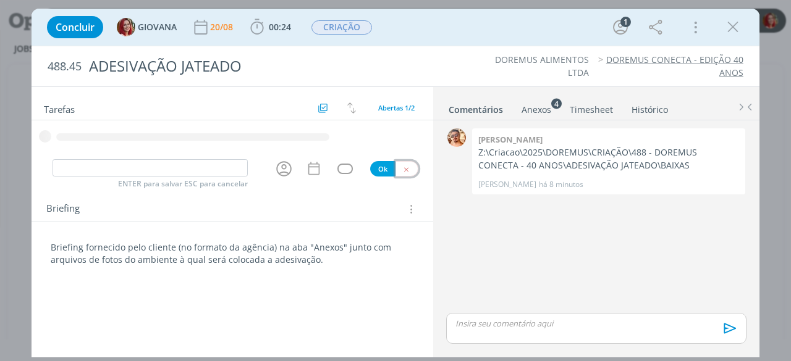
click at [408, 170] on button "dialog" at bounding box center [406, 168] width 23 height 15
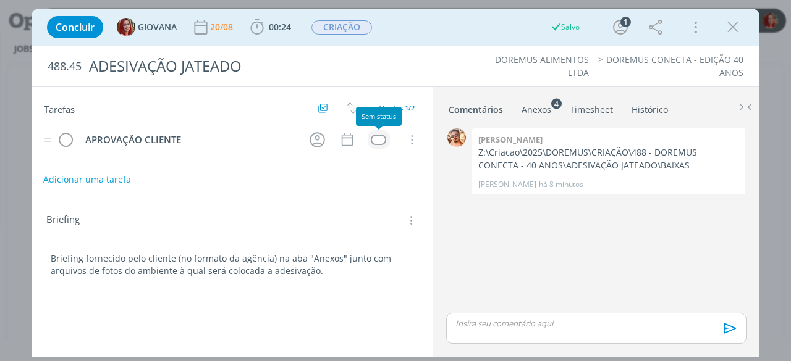
click at [376, 139] on div "dialog" at bounding box center [378, 140] width 15 height 10
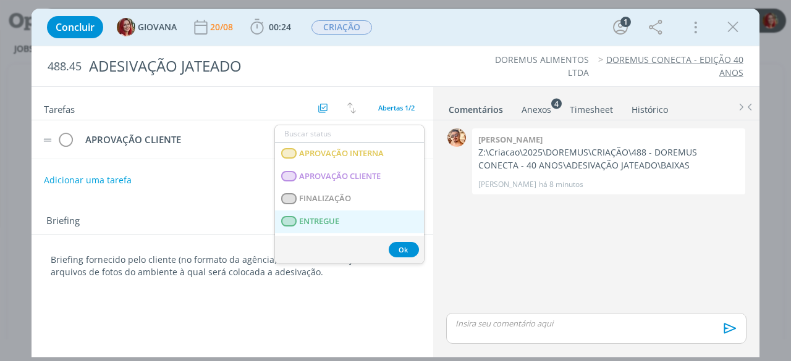
scroll to position [185, 0]
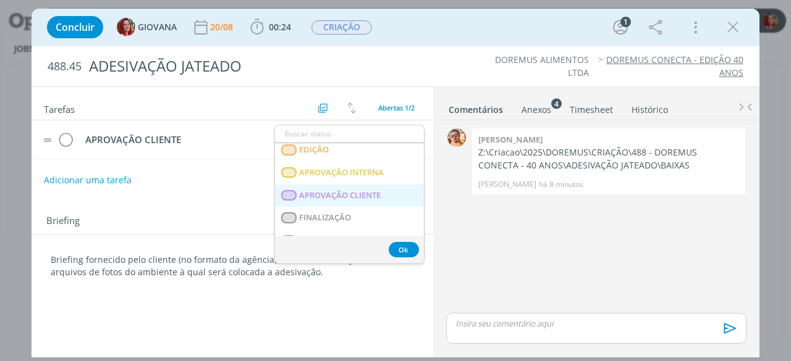
click at [373, 191] on span "APROVAÇÃO CLIENTE" at bounding box center [341, 196] width 82 height 10
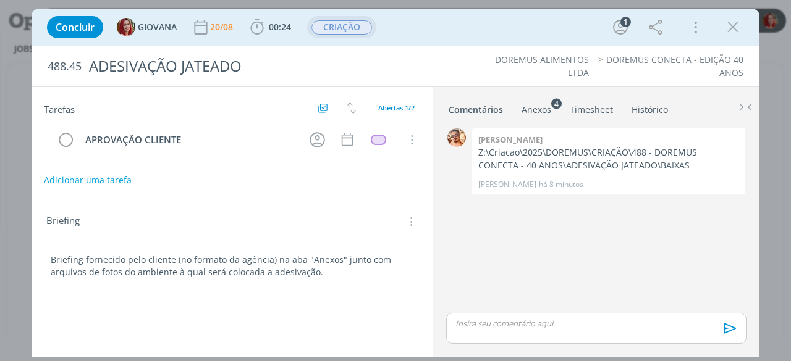
click at [350, 30] on span "CRIAÇÃO" at bounding box center [341, 27] width 61 height 14
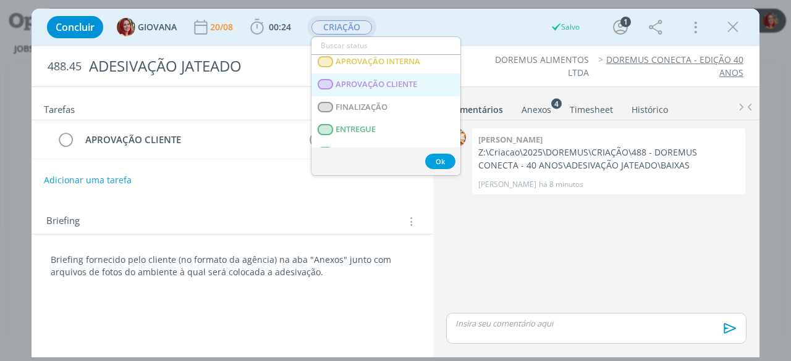
click at [402, 82] on span "APROVAÇÃO CLIENTE" at bounding box center [377, 85] width 82 height 10
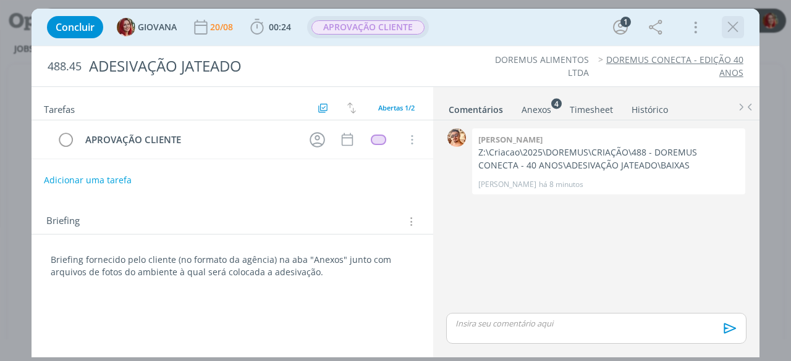
click at [728, 31] on icon "dialog" at bounding box center [732, 27] width 19 height 19
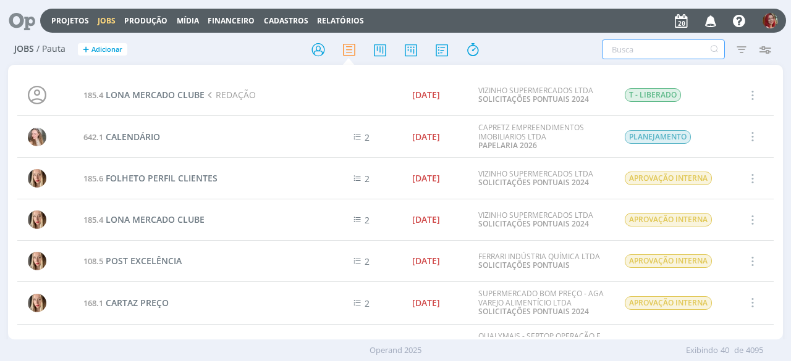
click at [628, 42] on input "text" at bounding box center [663, 50] width 123 height 20
type input "JATEADO"
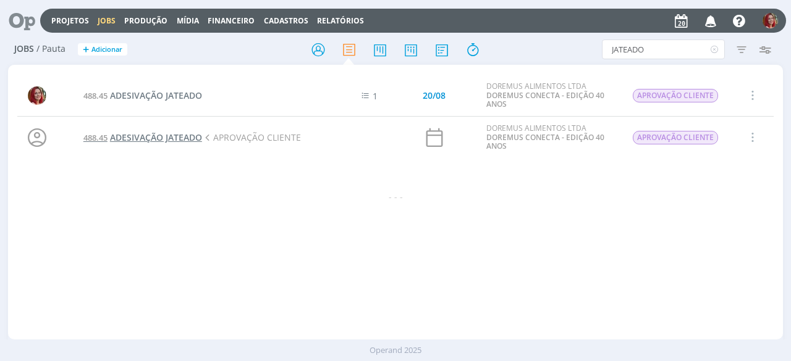
click at [171, 136] on span "ADESIVAÇÃO JATEADO" at bounding box center [156, 138] width 92 height 12
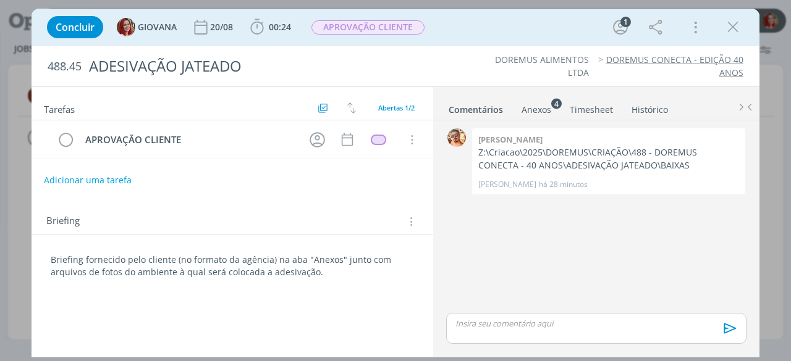
click at [48, 256] on div "Briefing fornecido pelo cliente (no formato da agência) na aba "Anexos" junto c…" at bounding box center [232, 266] width 382 height 33
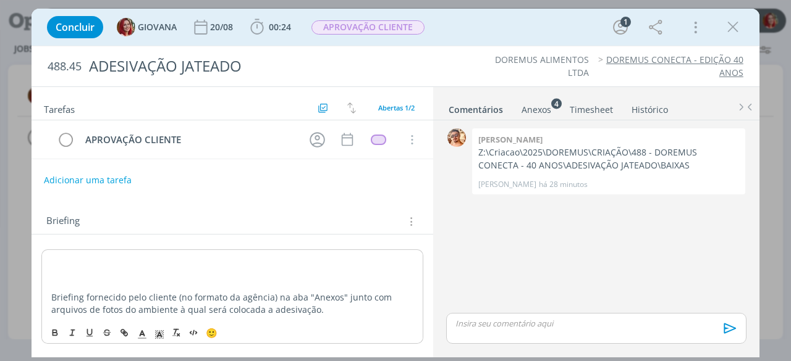
click at [61, 259] on p "dialog" at bounding box center [232, 260] width 362 height 12
click at [58, 279] on p "dialog" at bounding box center [232, 285] width 362 height 12
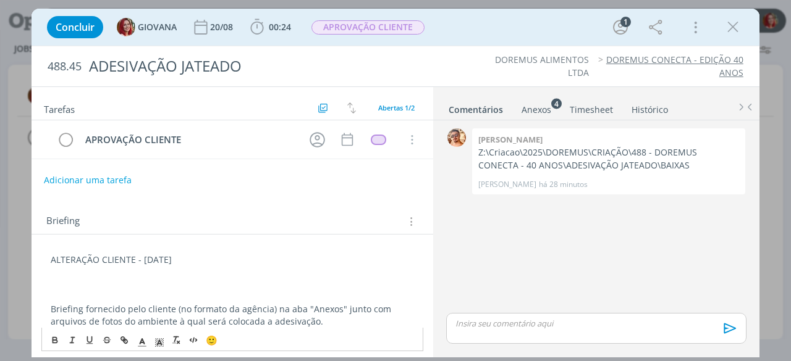
click at [138, 282] on p "dialog" at bounding box center [232, 285] width 363 height 12
click at [52, 296] on p "dialog" at bounding box center [232, 297] width 363 height 12
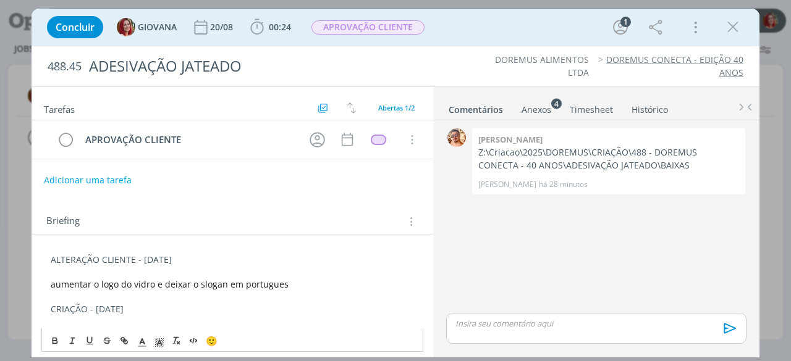
drag, startPoint x: 138, startPoint y: 309, endPoint x: 40, endPoint y: 308, distance: 97.6
click at [40, 308] on div "ALTERAÇÃO CLIENTE - 20/08/25 aumentar o logo do vidro e deixar o slogan em port…" at bounding box center [231, 310] width 401 height 150
click at [145, 344] on icon "dialog" at bounding box center [141, 342] width 11 height 11
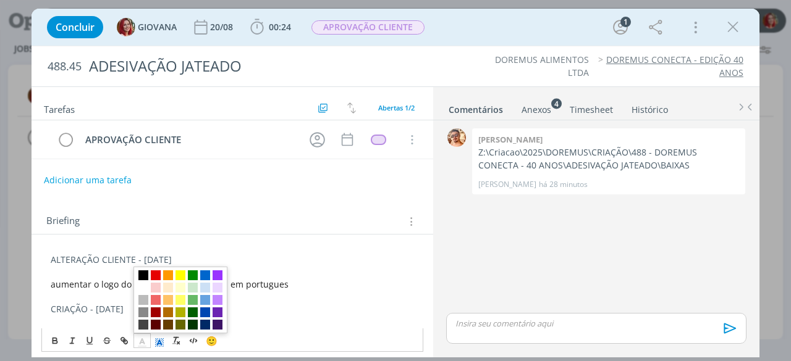
click at [160, 345] on icon "dialog" at bounding box center [160, 345] width 1 height 1
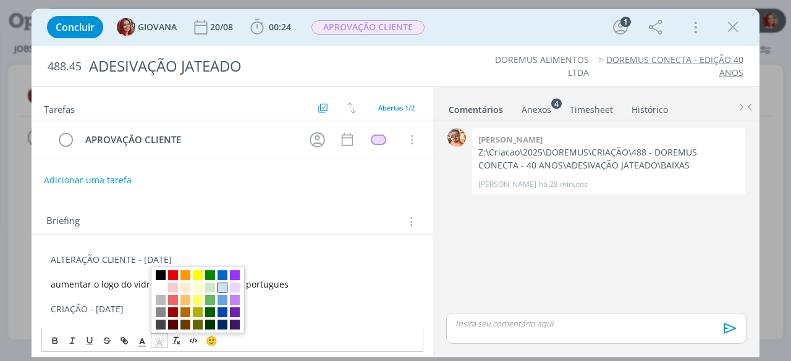
click at [222, 288] on span "dialog" at bounding box center [222, 288] width 10 height 10
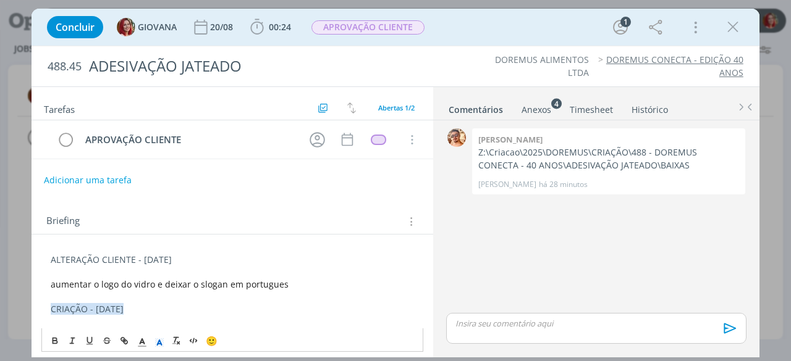
drag, startPoint x: 191, startPoint y: 265, endPoint x: 195, endPoint y: 258, distance: 8.0
click at [192, 266] on p "dialog" at bounding box center [232, 272] width 363 height 12
drag, startPoint x: 195, startPoint y: 257, endPoint x: 46, endPoint y: 264, distance: 149.0
click at [46, 264] on div "ALTERAÇÃO CLIENTE - 20/08/25 aumentar o logo do vidro e deixar o slogan em port…" at bounding box center [232, 303] width 382 height 107
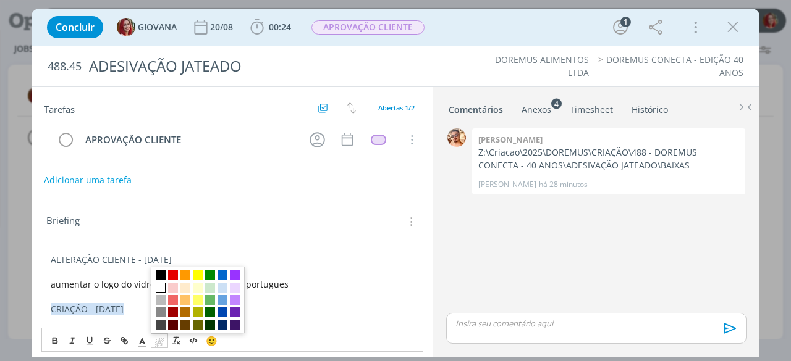
click at [157, 343] on polyline "dialog" at bounding box center [159, 342] width 4 height 5
click at [172, 286] on span "dialog" at bounding box center [173, 288] width 10 height 10
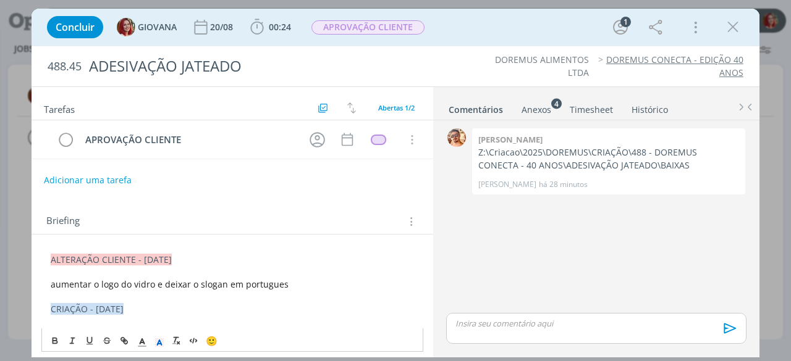
click at [198, 256] on p "ALTERAÇÃO CLIENTE - [DATE]" at bounding box center [232, 260] width 363 height 12
click at [121, 178] on button "Adicionar uma tarefa" at bounding box center [87, 179] width 88 height 21
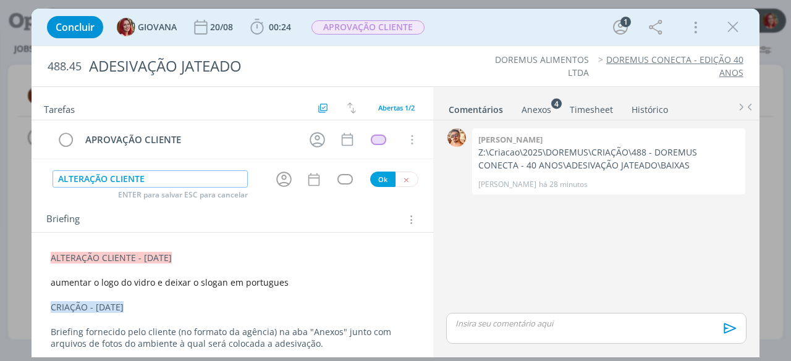
type input "ALTERAÇÃO CLIENTE"
click at [370, 174] on button "Ok" at bounding box center [382, 179] width 25 height 15
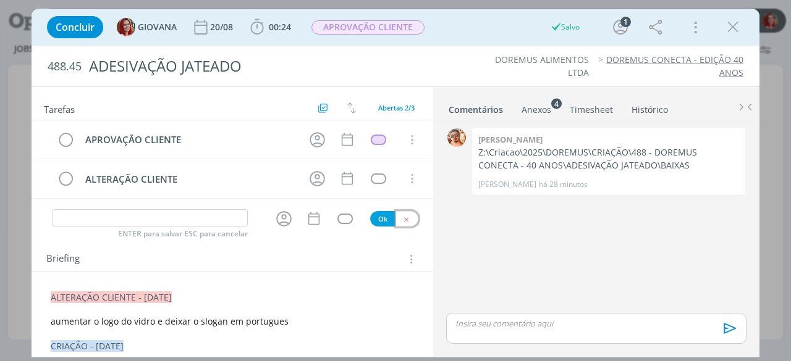
click at [404, 216] on icon "dialog" at bounding box center [406, 220] width 8 height 8
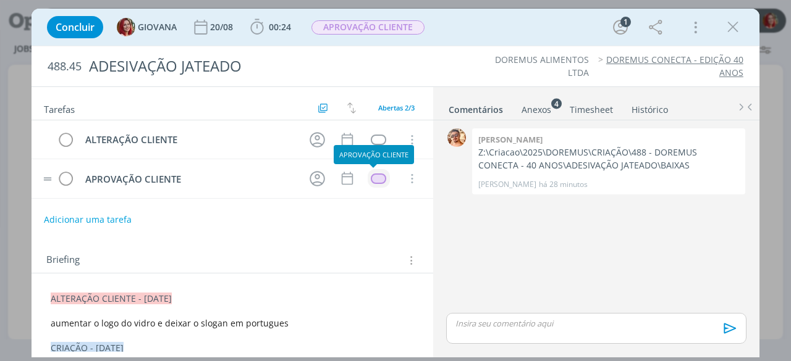
click at [373, 174] on div "dialog" at bounding box center [378, 179] width 15 height 10
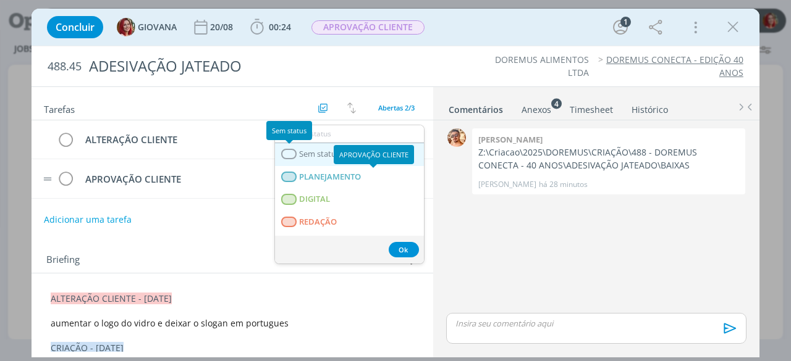
click at [281, 149] on link "Sem status" at bounding box center [349, 154] width 149 height 23
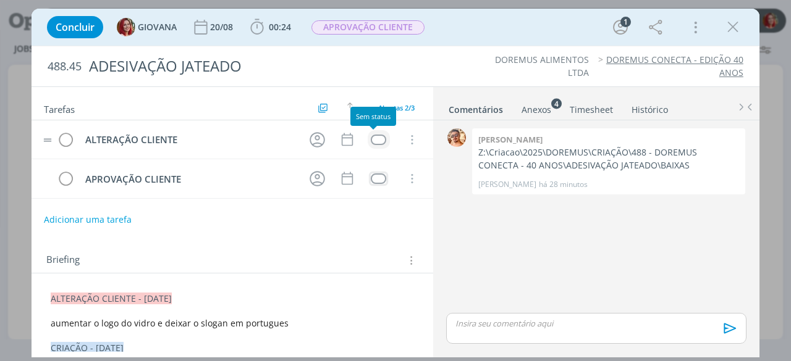
click at [379, 140] on div "dialog" at bounding box center [378, 140] width 15 height 10
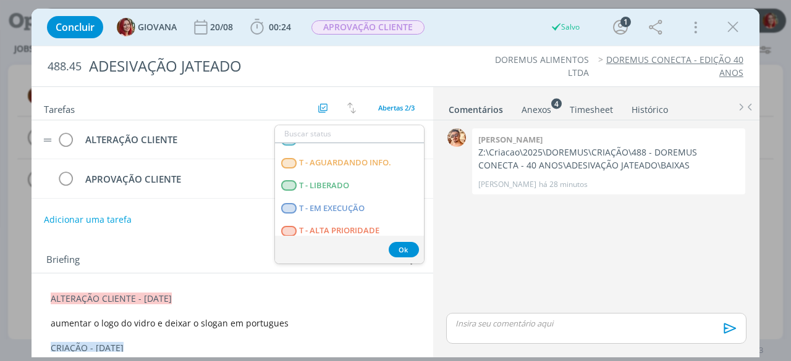
scroll to position [315, 0]
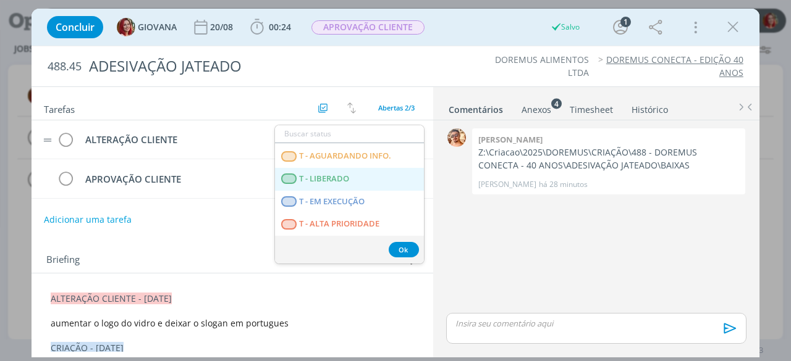
click at [371, 180] on LIBERADO "T - LIBERADO" at bounding box center [349, 179] width 149 height 23
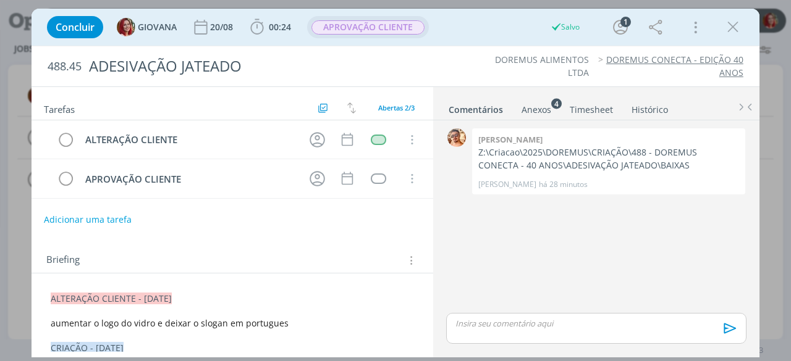
click at [387, 25] on span "APROVAÇÃO CLIENTE" at bounding box center [367, 27] width 113 height 14
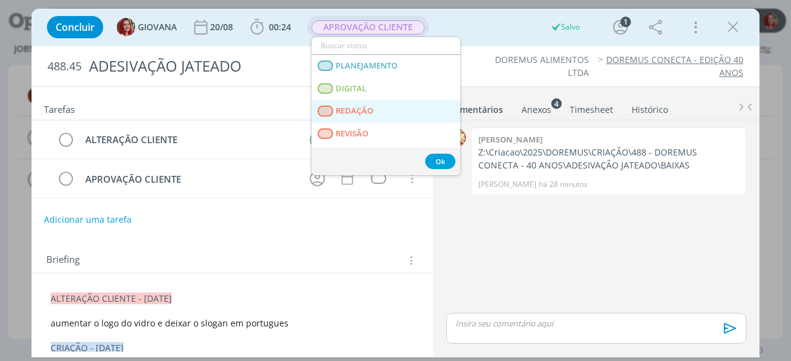
scroll to position [62, 0]
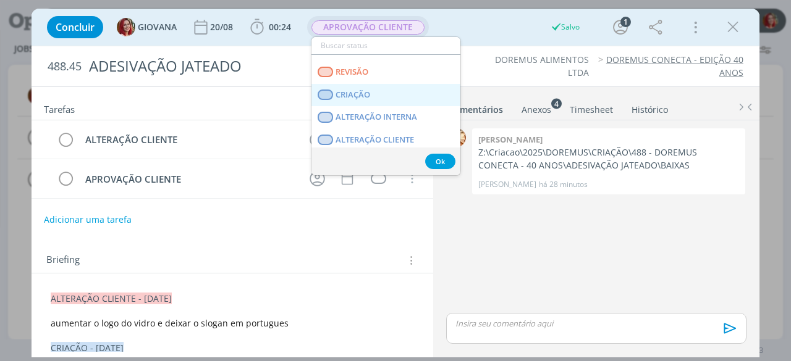
click at [386, 91] on link "CRIAÇÃO" at bounding box center [385, 95] width 149 height 23
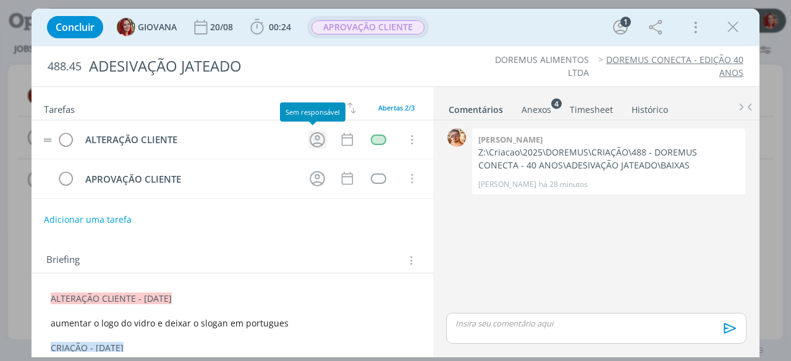
click at [309, 137] on icon "dialog" at bounding box center [317, 139] width 19 height 19
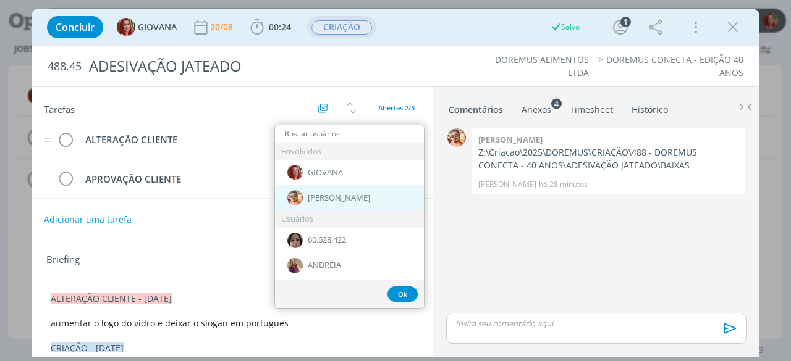
click at [334, 190] on div "[PERSON_NAME]" at bounding box center [349, 197] width 149 height 25
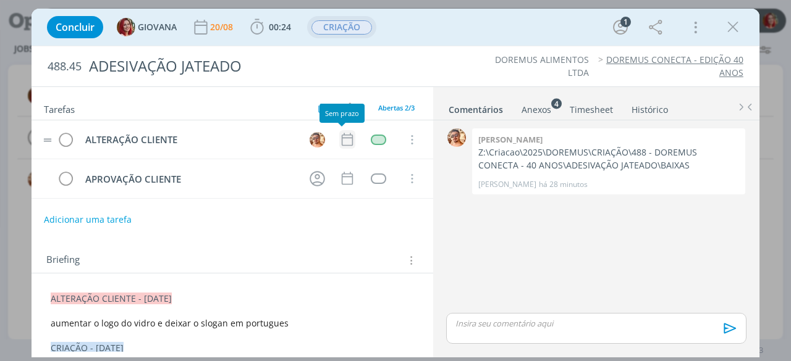
click at [339, 134] on icon "dialog" at bounding box center [347, 140] width 16 height 16
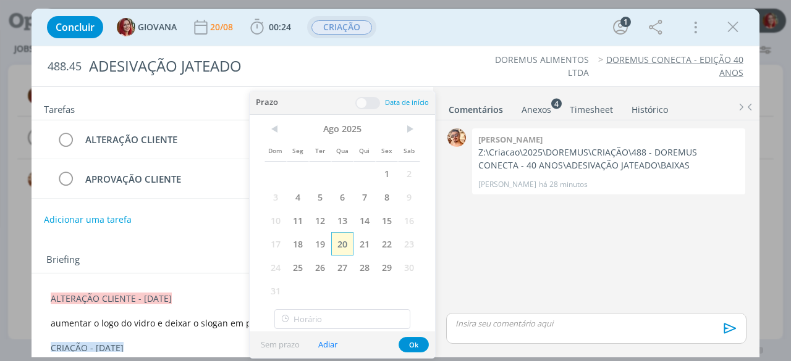
click at [346, 236] on span "20" at bounding box center [342, 243] width 22 height 23
click at [404, 341] on button "Ok" at bounding box center [413, 344] width 30 height 15
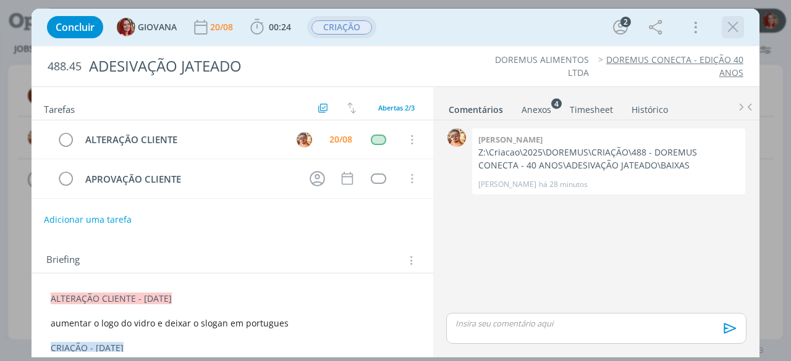
click at [730, 28] on icon "dialog" at bounding box center [732, 27] width 19 height 19
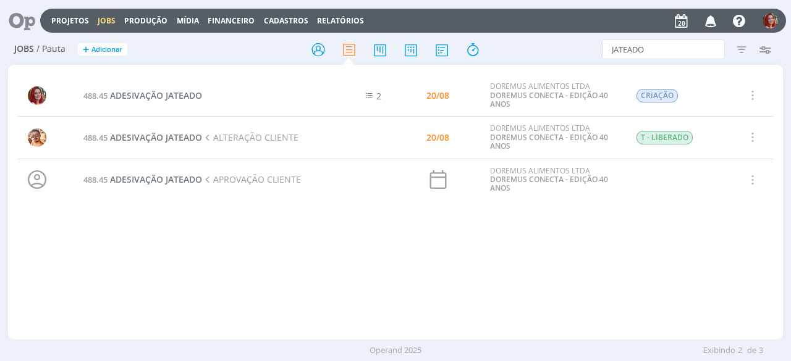
click at [23, 23] on icon at bounding box center [17, 21] width 25 height 24
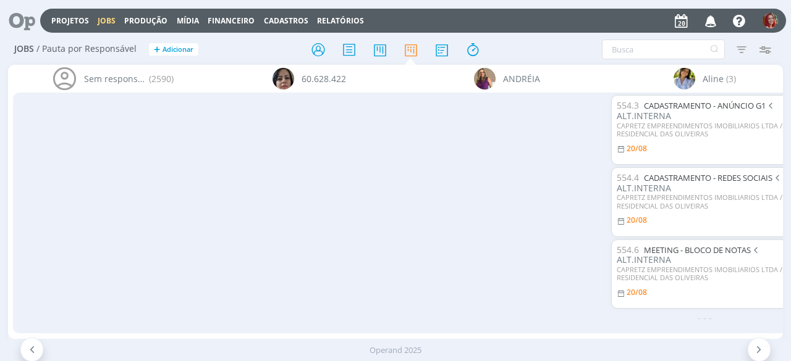
scroll to position [455, 0]
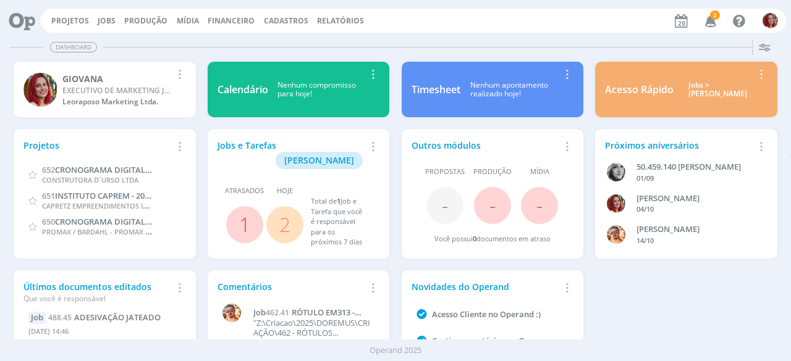
click at [704, 20] on icon "button" at bounding box center [711, 20] width 22 height 21
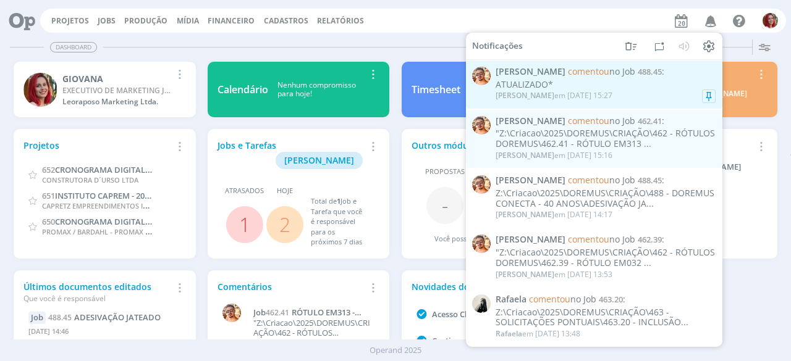
click at [592, 92] on div "[PERSON_NAME] em [DATE] 15:27" at bounding box center [553, 95] width 117 height 9
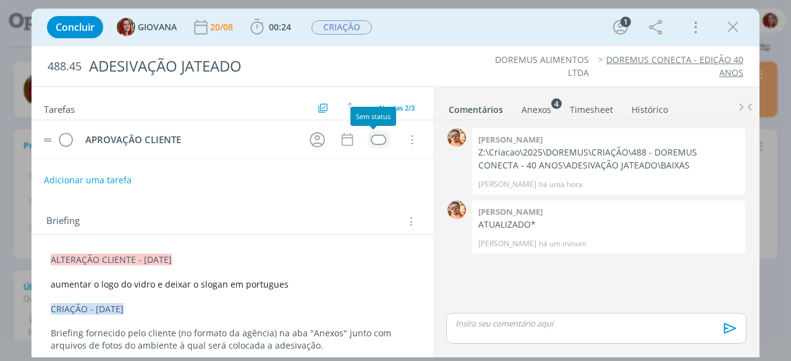
click at [371, 139] on div "dialog" at bounding box center [378, 140] width 15 height 10
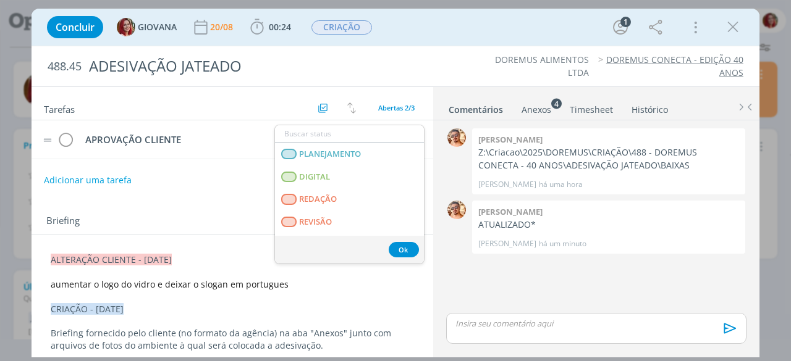
scroll to position [185, 0]
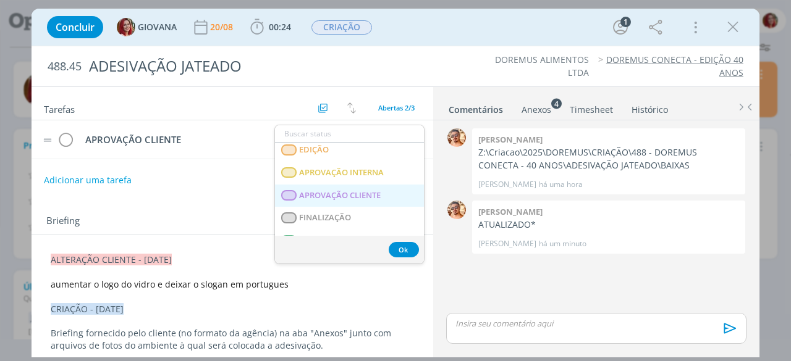
click at [372, 195] on span "APROVAÇÃO CLIENTE" at bounding box center [341, 196] width 82 height 10
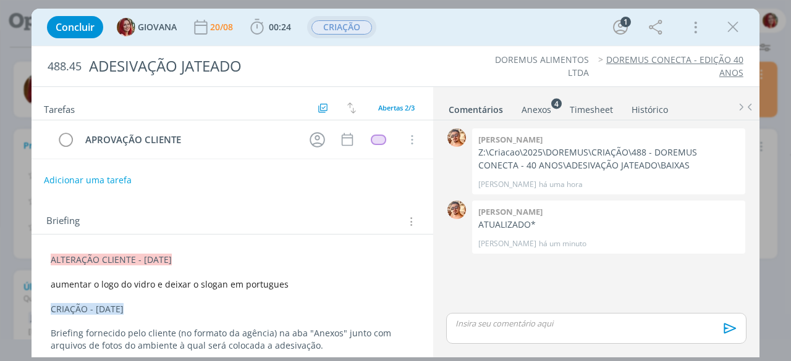
click at [357, 28] on span "CRIAÇÃO" at bounding box center [341, 27] width 61 height 14
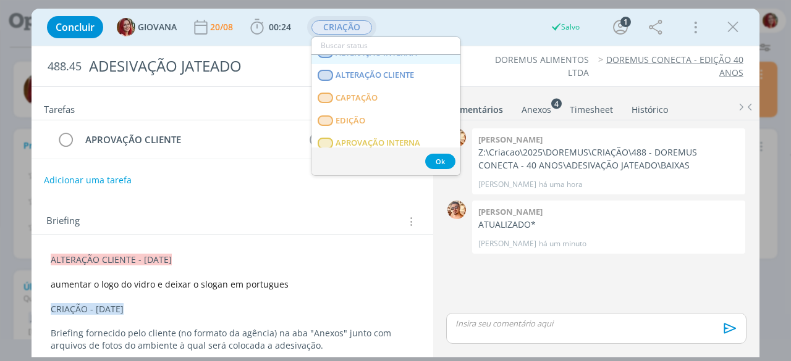
scroll to position [124, 0]
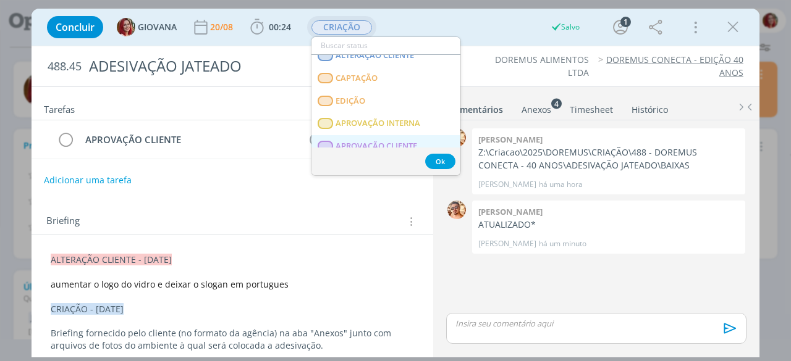
click at [366, 141] on span "APROVAÇÃO CLIENTE" at bounding box center [377, 146] width 82 height 10
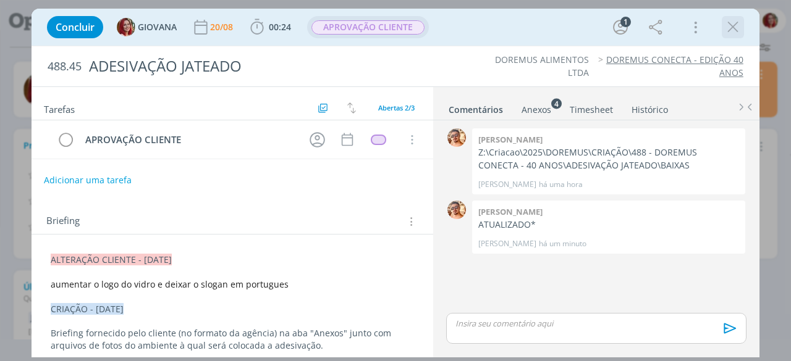
click at [729, 26] on icon "dialog" at bounding box center [732, 27] width 19 height 19
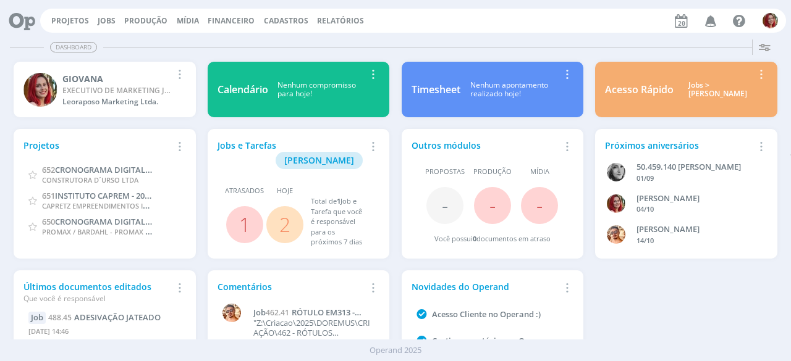
click at [285, 211] on link "2" at bounding box center [284, 224] width 11 height 27
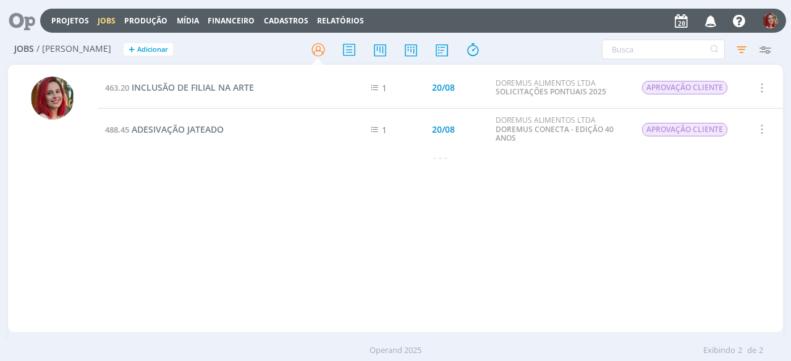
click at [757, 91] on icon "button" at bounding box center [761, 87] width 14 height 15
click at [416, 183] on div "463.20 INCLUSÃO DE FILIAL NA ARTE 1 20/08 DOREMUS ALIMENTOS LTDA SOLICITAÇÕES P…" at bounding box center [440, 198] width 685 height 262
click at [84, 21] on link "Projetos" at bounding box center [70, 20] width 38 height 10
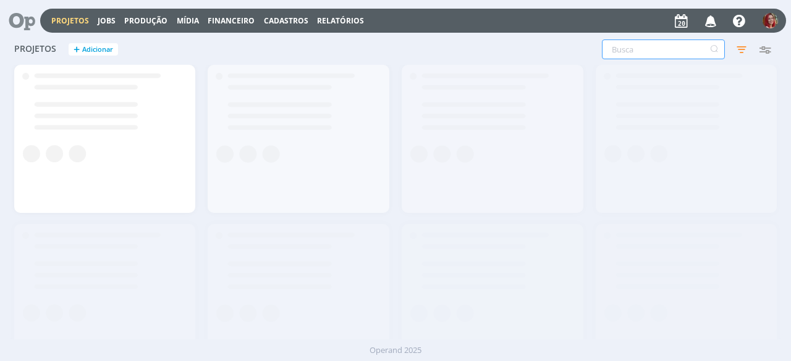
click at [643, 48] on input "text" at bounding box center [663, 50] width 123 height 20
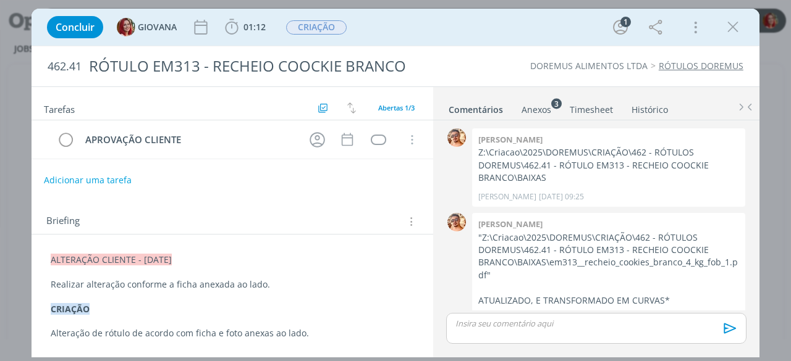
scroll to position [33, 0]
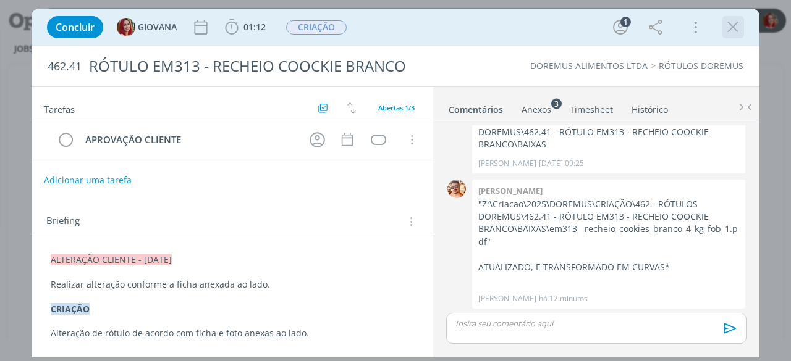
click at [733, 31] on icon "dialog" at bounding box center [732, 27] width 19 height 19
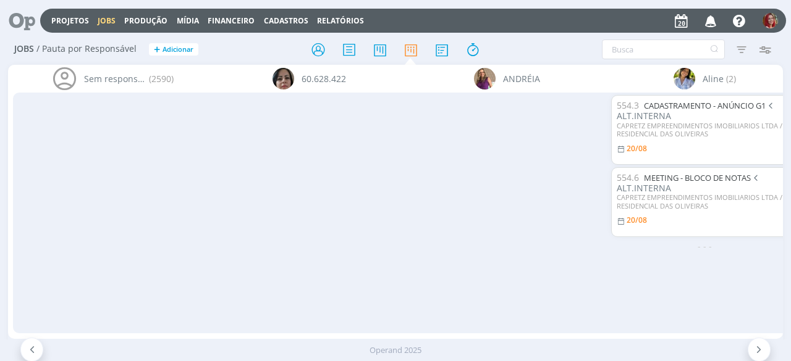
scroll to position [455, 0]
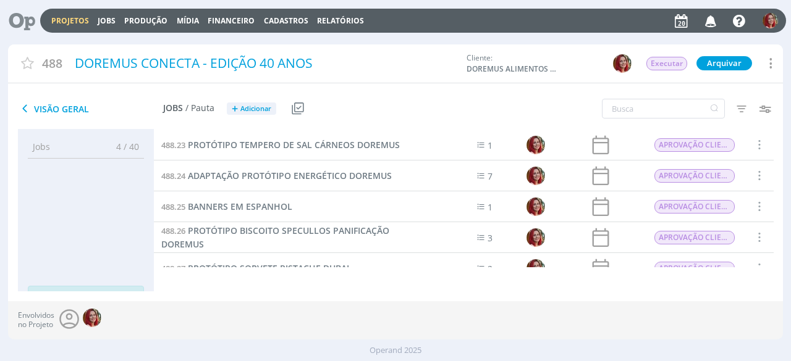
scroll to position [803, 0]
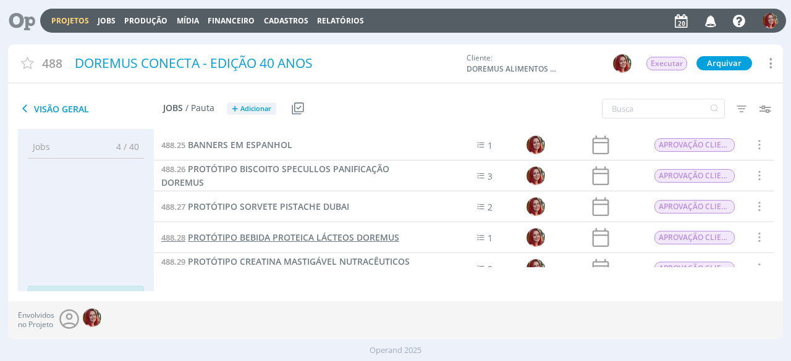
click at [310, 236] on span "PROTÓTIPO BEBIDA PROTEICA LÁCTEOS DOREMUS" at bounding box center [293, 238] width 211 height 12
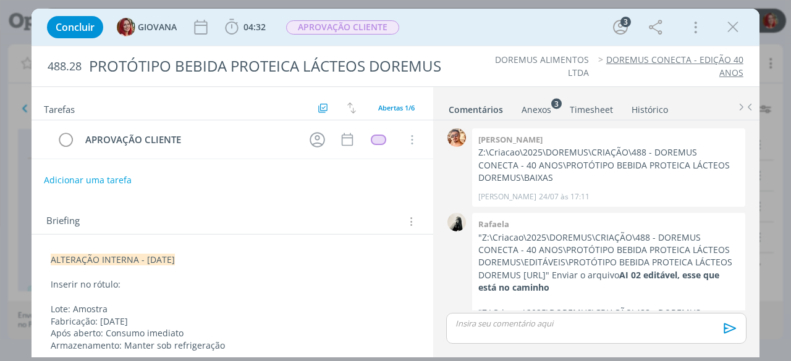
scroll to position [266, 0]
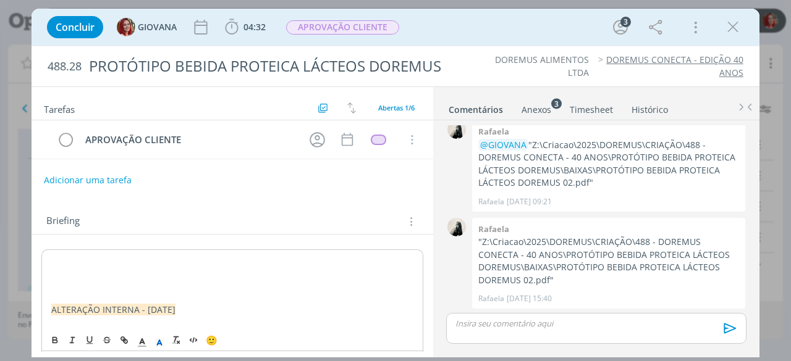
click at [54, 275] on p "dialog" at bounding box center [232, 273] width 362 height 12
click at [56, 282] on p "dialog" at bounding box center [232, 285] width 362 height 12
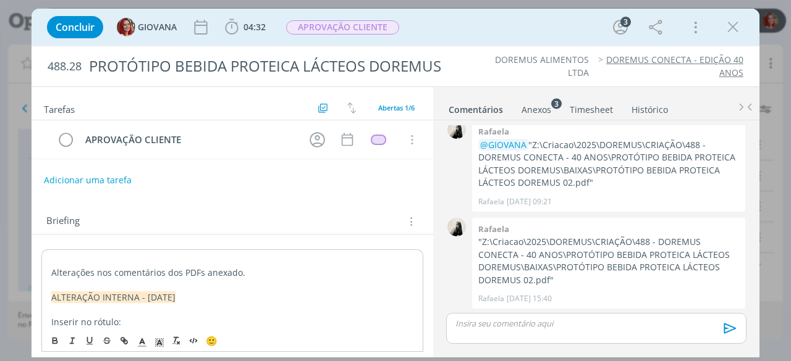
click at [90, 258] on p "dialog" at bounding box center [232, 260] width 362 height 12
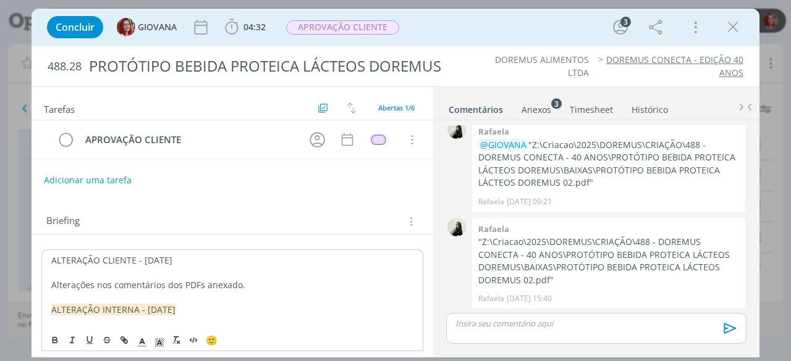
drag, startPoint x: 178, startPoint y: 256, endPoint x: 38, endPoint y: 266, distance: 140.5
click at [30, 264] on div "Concluir GIOVANA 04:32 Iniciar Apontar Data * 20/08/2025 Horas * 00:00 Tarefa S…" at bounding box center [395, 180] width 791 height 361
drag, startPoint x: 162, startPoint y: 342, endPoint x: 161, endPoint y: 332, distance: 9.3
click at [162, 340] on icon "dialog" at bounding box center [159, 342] width 11 height 11
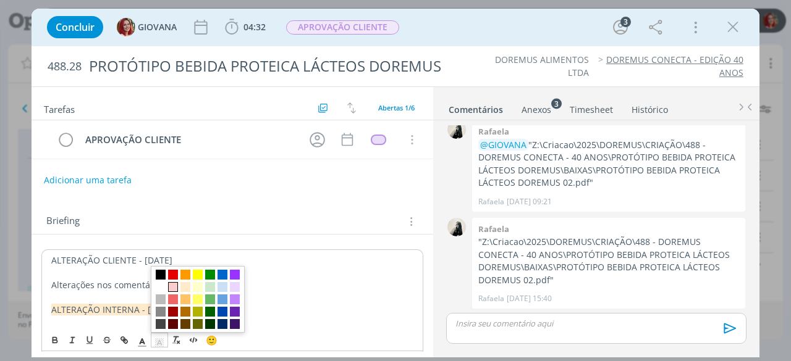
click at [170, 290] on span "dialog" at bounding box center [173, 288] width 10 height 10
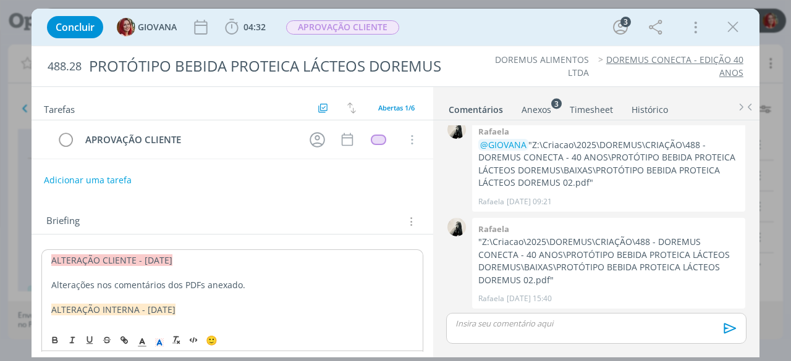
click at [215, 262] on p "ALTERAÇÃO CLIENTE - [DATE]" at bounding box center [232, 260] width 362 height 12
click at [235, 284] on span "Alterações nos comentários dos PDFs anexado." at bounding box center [148, 285] width 194 height 12
click at [237, 284] on span "Alterações nos comentários dos PDFs anexado." at bounding box center [148, 285] width 194 height 12
click at [547, 106] on div "Anexos 3" at bounding box center [536, 110] width 30 height 12
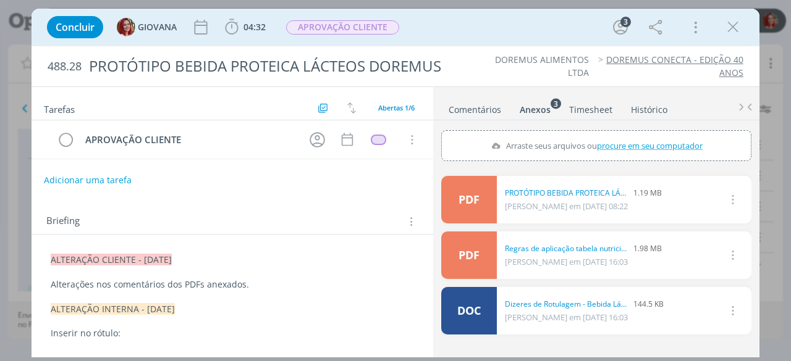
click at [203, 283] on span "Alterações nos comentários dos PDFs anexados." at bounding box center [150, 285] width 198 height 12
click at [237, 283] on span "Alterações nos comentários dos PDF anexados." at bounding box center [148, 285] width 194 height 12
click at [530, 104] on div "Anexos 3" at bounding box center [534, 110] width 31 height 12
click at [600, 143] on span "procure em seu computador" at bounding box center [650, 145] width 106 height 11
click at [600, 134] on input "Arraste seus arquivos ou procure em seu computador" at bounding box center [596, 132] width 310 height 4
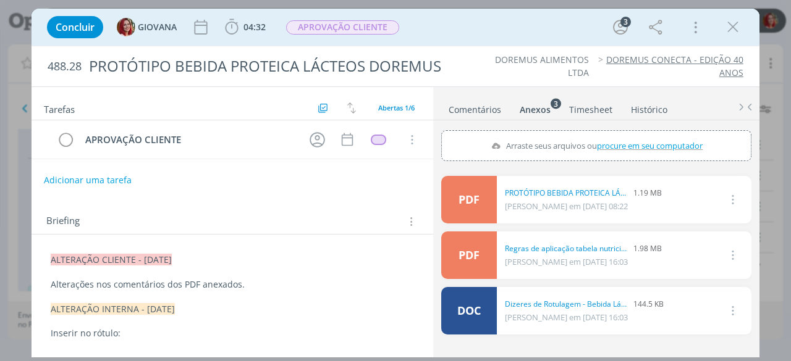
type input "C:\fakepath\PROTÓTIPO BEBIDA PROTEICA LÁCTEOS DOREMUS 02_revisado 2.pdf"
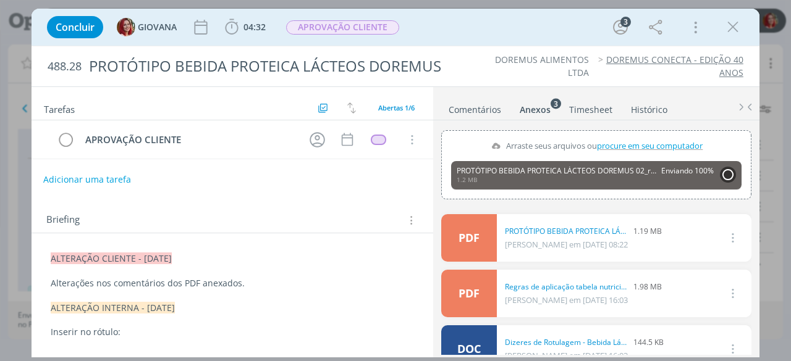
click at [62, 180] on button "Adicionar uma tarefa" at bounding box center [87, 179] width 88 height 21
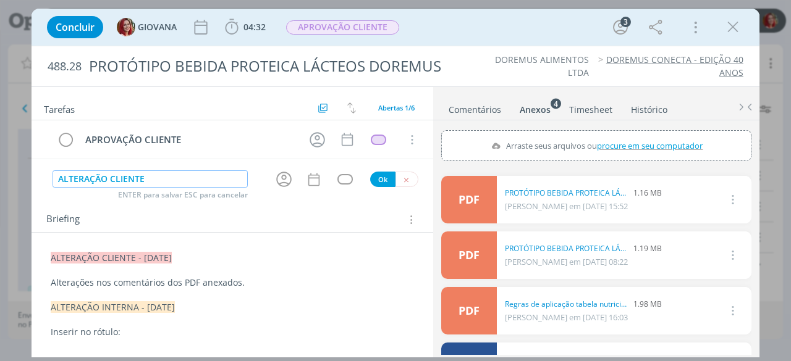
type input "ALTERAÇÃO CLIENTE"
click at [379, 175] on button "Ok" at bounding box center [382, 179] width 25 height 15
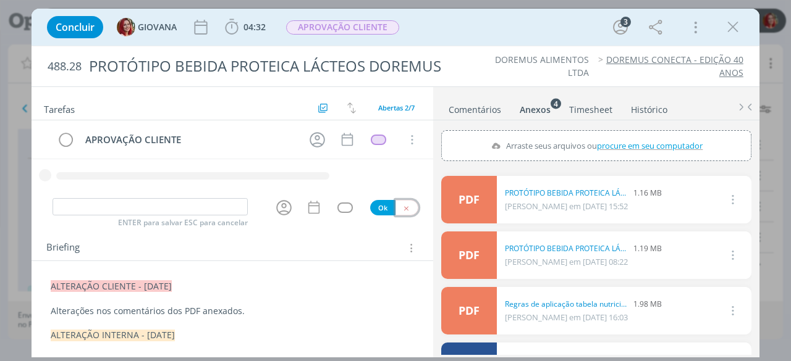
click at [403, 204] on icon "dialog" at bounding box center [406, 208] width 8 height 8
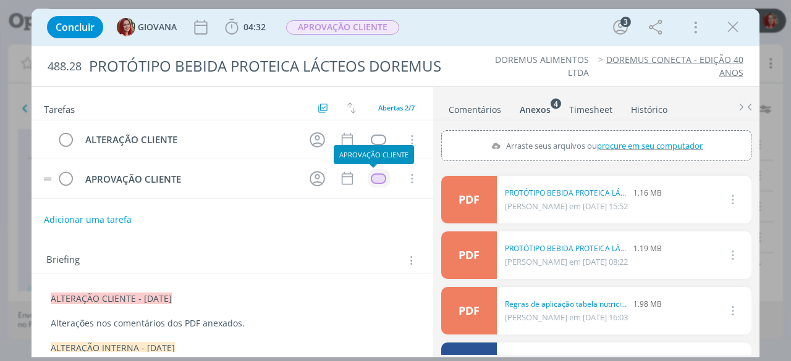
click at [374, 178] on div "dialog" at bounding box center [378, 179] width 15 height 10
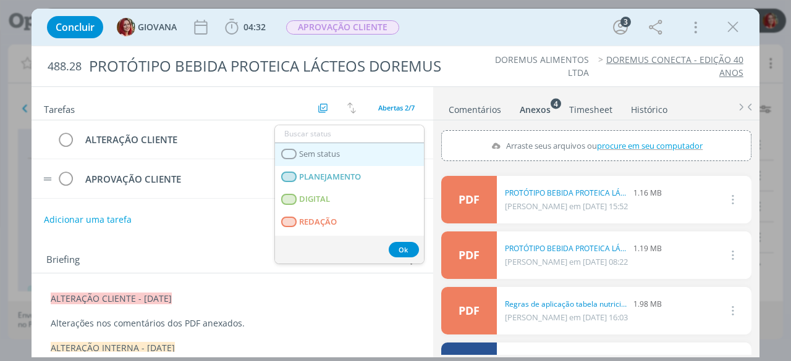
click at [334, 156] on span "Sem status" at bounding box center [320, 154] width 41 height 10
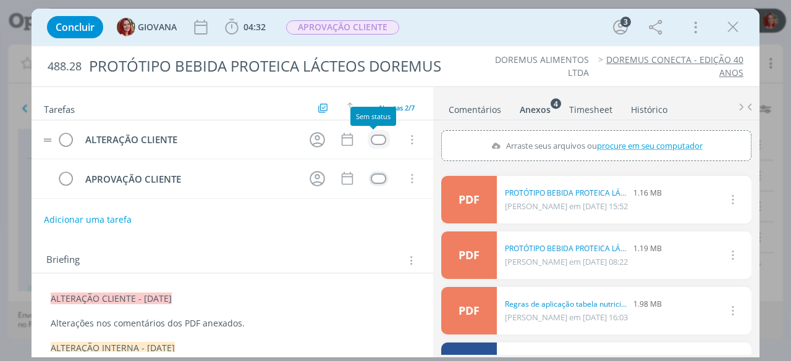
click at [371, 140] on div "dialog" at bounding box center [378, 140] width 15 height 10
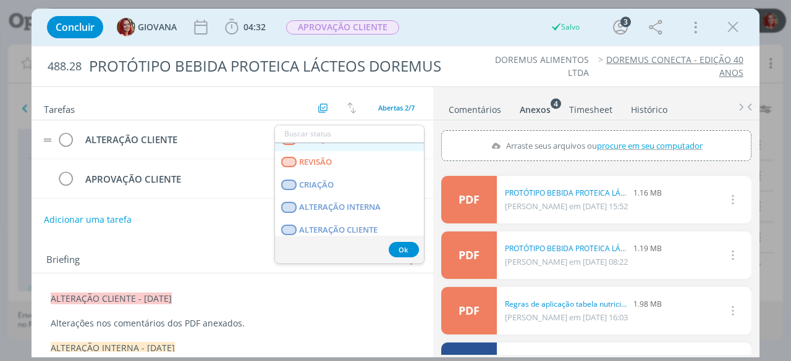
scroll to position [62, 0]
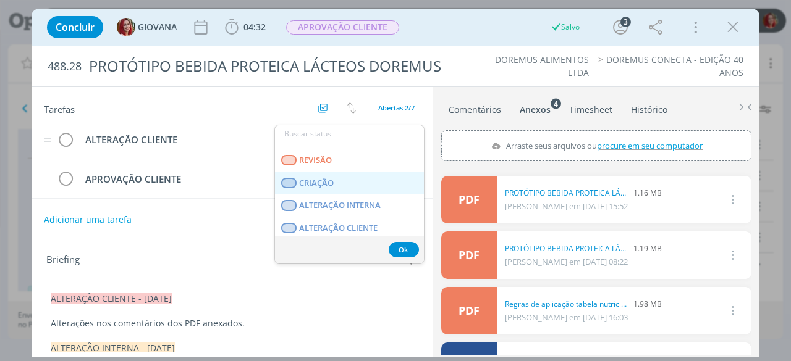
click at [379, 187] on link "CRIAÇÃO" at bounding box center [349, 183] width 149 height 23
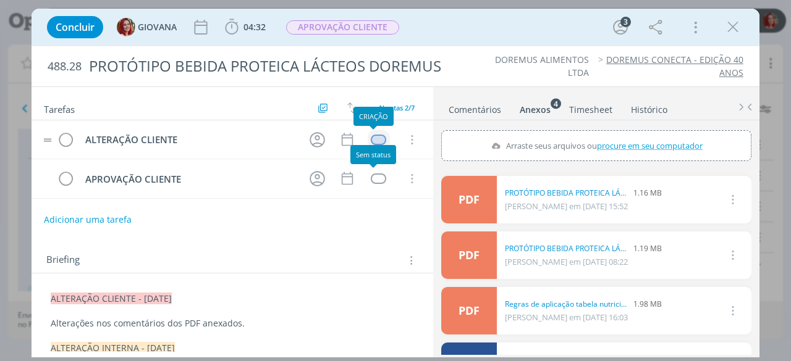
click at [371, 136] on div "dialog" at bounding box center [378, 140] width 15 height 10
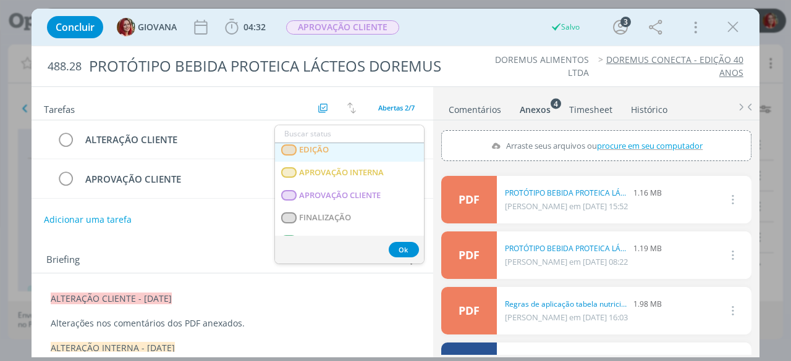
scroll to position [309, 0]
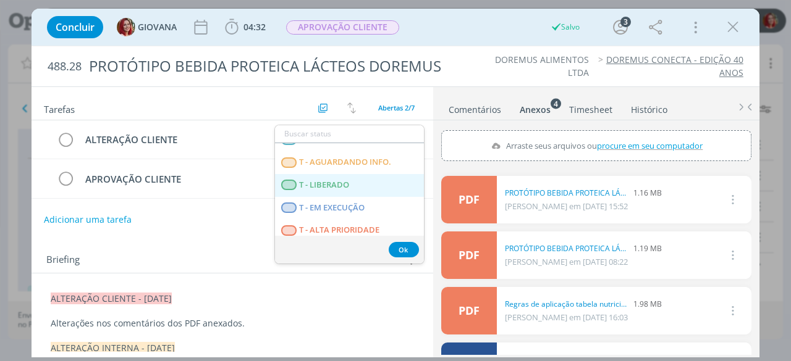
click at [358, 190] on LIBERADO "T - LIBERADO" at bounding box center [349, 185] width 149 height 23
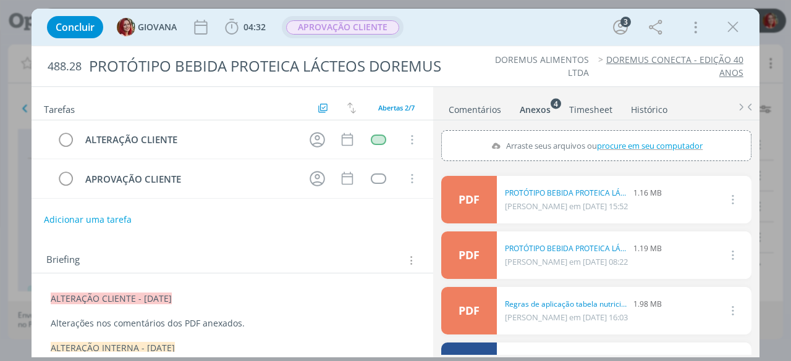
click at [357, 24] on span "APROVAÇÃO CLIENTE" at bounding box center [342, 27] width 113 height 14
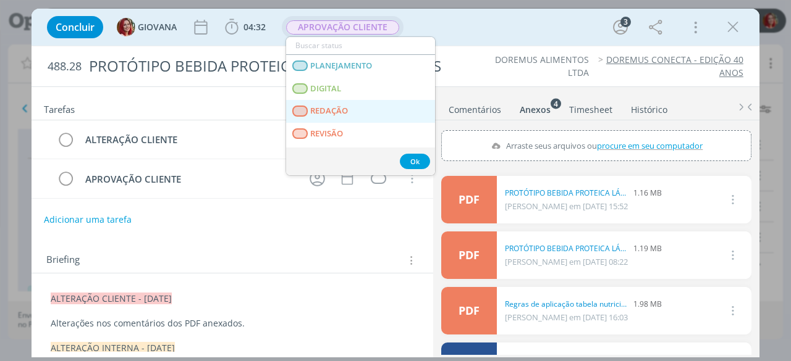
scroll to position [62, 0]
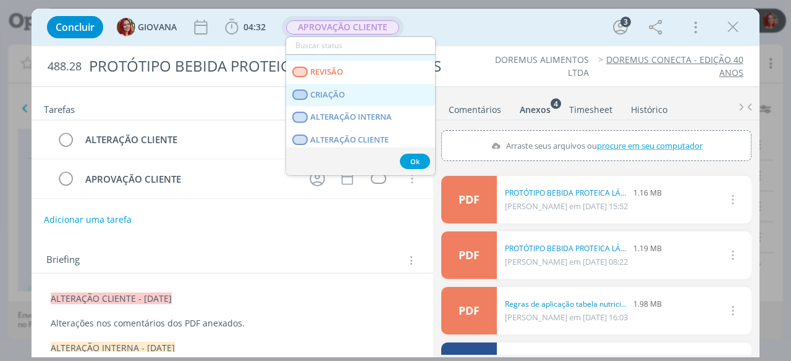
click at [372, 99] on link "CRIAÇÃO" at bounding box center [360, 95] width 149 height 23
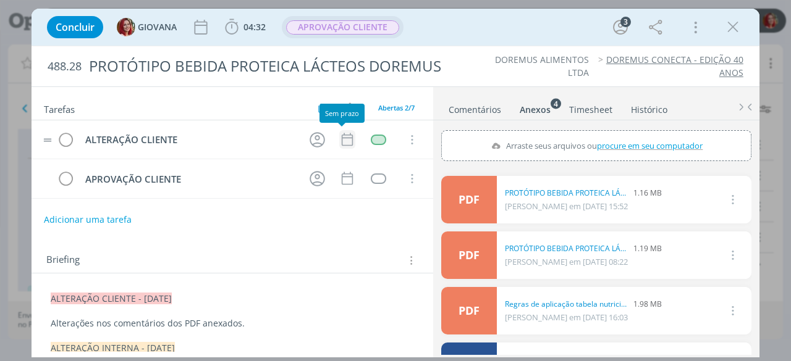
click at [339, 132] on icon "dialog" at bounding box center [347, 140] width 16 height 16
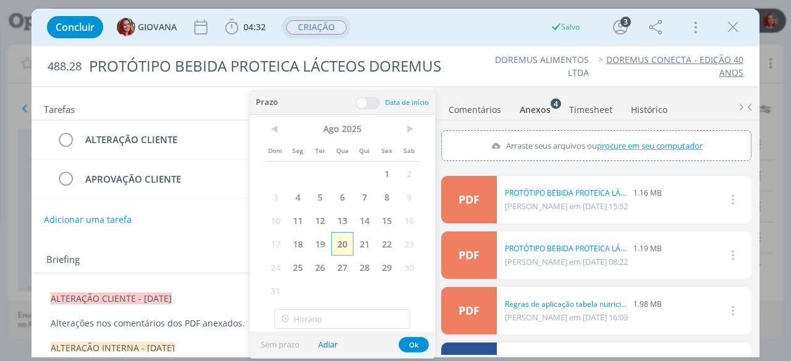
drag, startPoint x: 342, startPoint y: 235, endPoint x: 432, endPoint y: 299, distance: 110.4
click at [341, 236] on span "20" at bounding box center [342, 243] width 22 height 23
click at [416, 343] on button "Ok" at bounding box center [413, 344] width 30 height 15
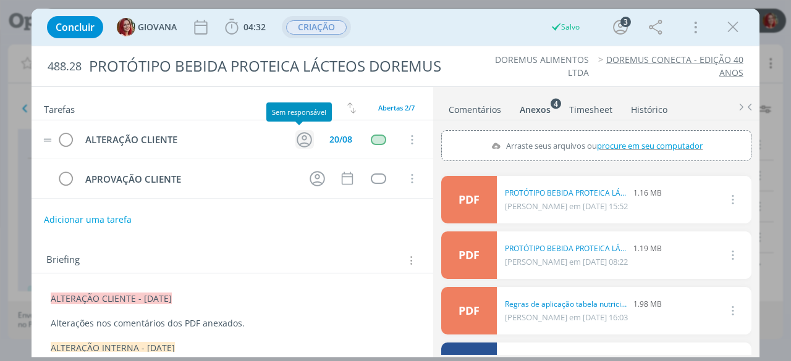
click at [295, 136] on icon "dialog" at bounding box center [304, 139] width 19 height 19
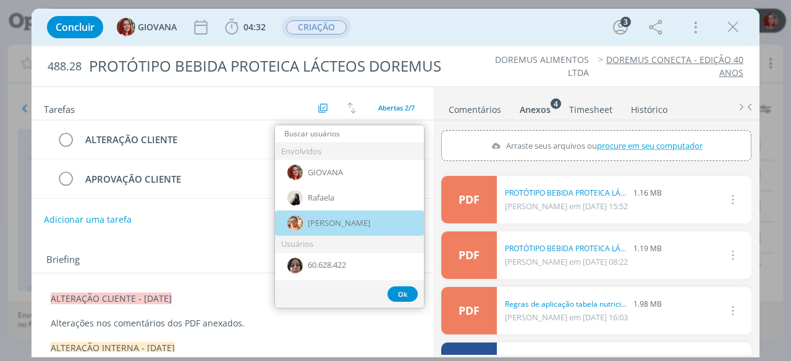
click at [340, 216] on div "[PERSON_NAME]" at bounding box center [349, 223] width 149 height 25
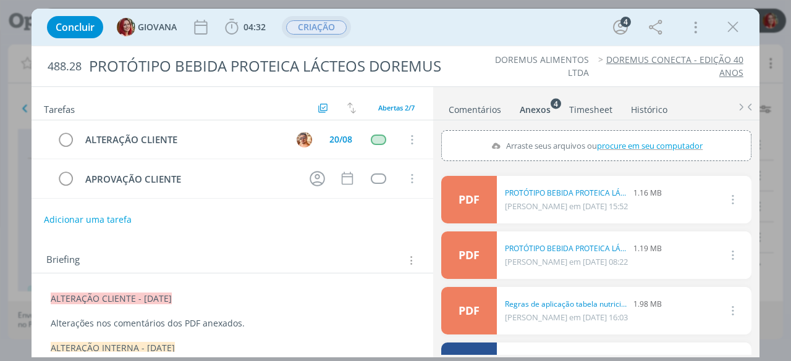
click at [437, 33] on div "Concluir GIOVANA 04:32 Iniciar Apontar Data * 20/08/2025 Horas * 00:00 Tarefa S…" at bounding box center [395, 27] width 709 height 30
click at [733, 28] on icon "dialog" at bounding box center [732, 27] width 19 height 19
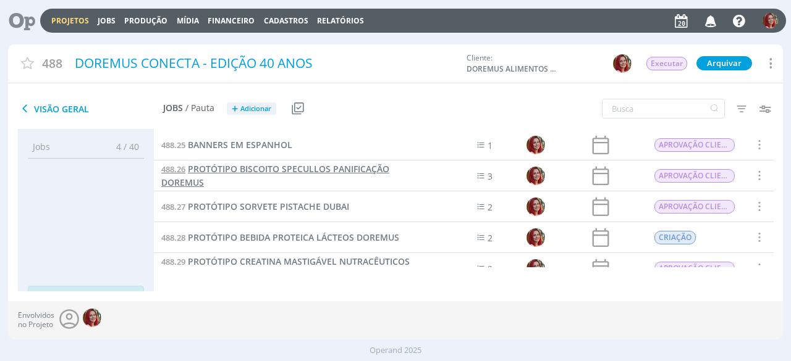
click at [301, 168] on span "PROTÓTIPO BISCOITO SPECULLOS PANIFICAÇÃO DOREMUS" at bounding box center [275, 175] width 228 height 25
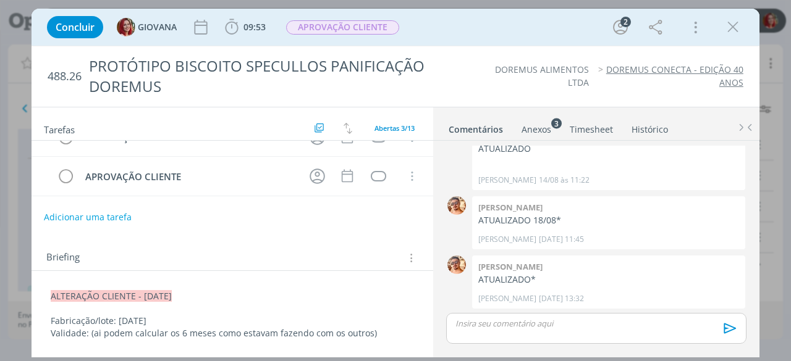
scroll to position [124, 0]
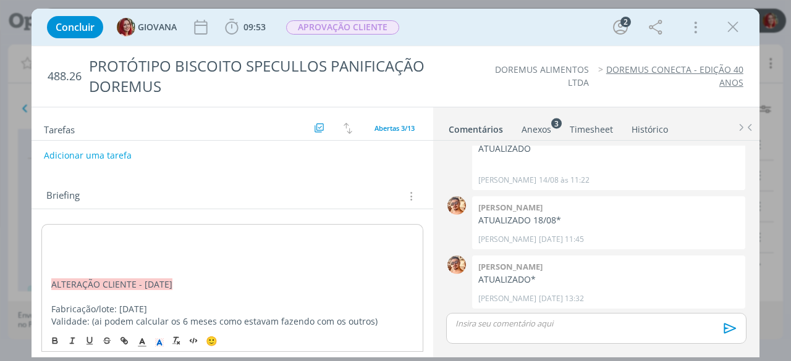
drag, startPoint x: 197, startPoint y: 238, endPoint x: 38, endPoint y: 235, distance: 159.4
click at [158, 341] on polyline "dialog" at bounding box center [159, 343] width 4 height 5
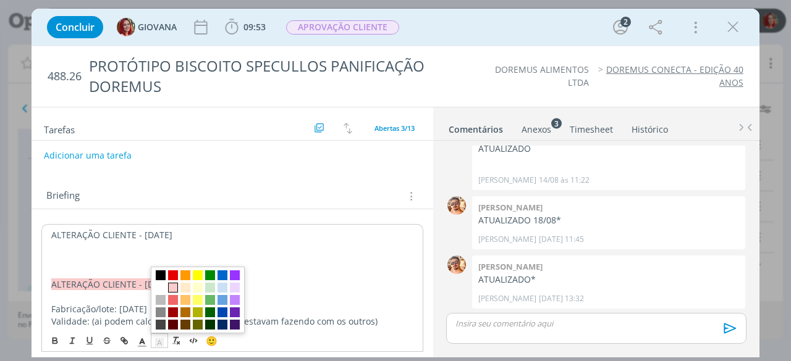
click at [175, 292] on span "dialog" at bounding box center [173, 288] width 10 height 10
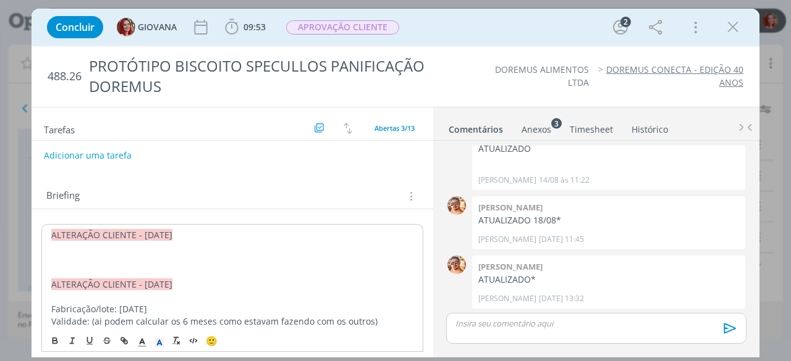
click at [94, 255] on p "dialog" at bounding box center [232, 260] width 362 height 12
click at [70, 254] on p "dialog" at bounding box center [232, 259] width 363 height 12
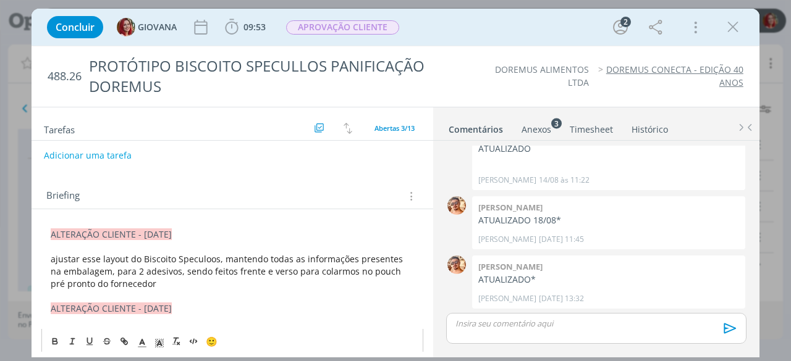
click at [86, 257] on span "ajustar esse layout do Biscoito Speculoos, mantendo todas as informações presen…" at bounding box center [228, 271] width 355 height 36
click at [99, 270] on span "ajustar o layout do Biscoito Speculoos, mantendo todas as informações presentes…" at bounding box center [229, 271] width 356 height 36
drag, startPoint x: 100, startPoint y: 267, endPoint x: 121, endPoint y: 267, distance: 21.0
click at [107, 267] on span "ajustar o layout do Biscoito Speculoos, mantendo todas as informações presentes…" at bounding box center [229, 271] width 356 height 36
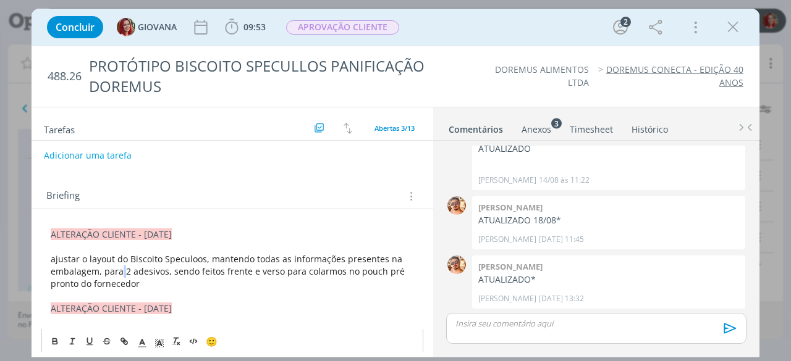
click at [125, 268] on span "ajustar o layout do Biscoito Speculoos, mantendo todas as informações presentes…" at bounding box center [229, 271] width 356 height 36
drag, startPoint x: 99, startPoint y: 267, endPoint x: 143, endPoint y: 267, distance: 43.9
click at [143, 267] on span "ajustar o layout do Biscoito Speculoos, mantendo todas as informações presentes…" at bounding box center [229, 271] width 356 height 36
click at [141, 267] on span "ajustar o layout do Biscoito Speculoos, mantendo todas as informações presentes…" at bounding box center [229, 271] width 356 height 36
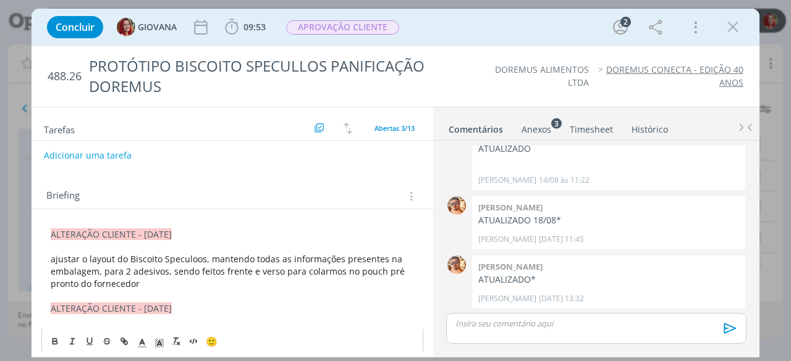
click at [146, 280] on p "ajustar o layout do Biscoito Speculoos, mantendo todas as informações presentes…" at bounding box center [232, 271] width 363 height 37
drag, startPoint x: 223, startPoint y: 269, endPoint x: 241, endPoint y: 267, distance: 18.0
click at [241, 267] on span "ajustar o layout do Biscoito Speculoos, mantendo todas as informações presentes…" at bounding box center [229, 271] width 356 height 36
click at [235, 266] on span "ajustar o layout do Biscoito Speculoos, mantendo todas as informações presentes…" at bounding box center [229, 271] width 356 height 36
click at [231, 267] on span "ajustar o layout do Biscoito Speculoos, mantendo todas as informações presentes…" at bounding box center [229, 271] width 356 height 36
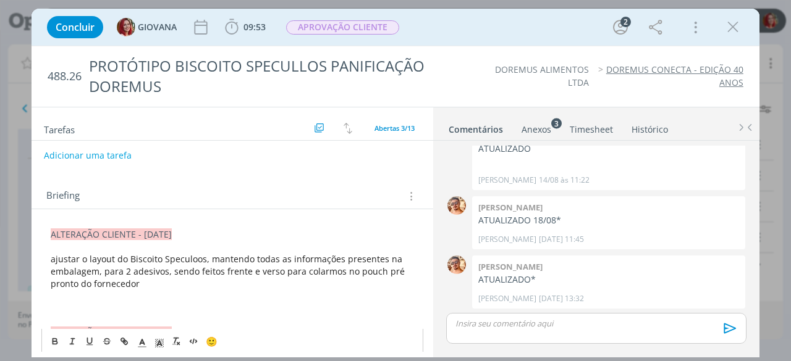
click at [231, 267] on span "ajustar o layout do Biscoito Speculoos, mantendo todas as informações presentes…" at bounding box center [229, 271] width 356 height 36
copy span "frente"
click at [251, 253] on span "ajustar o layout do Biscoito Speculoos, mantendo todas as informações presentes…" at bounding box center [229, 271] width 356 height 36
drag, startPoint x: 251, startPoint y: 253, endPoint x: 204, endPoint y: 254, distance: 46.3
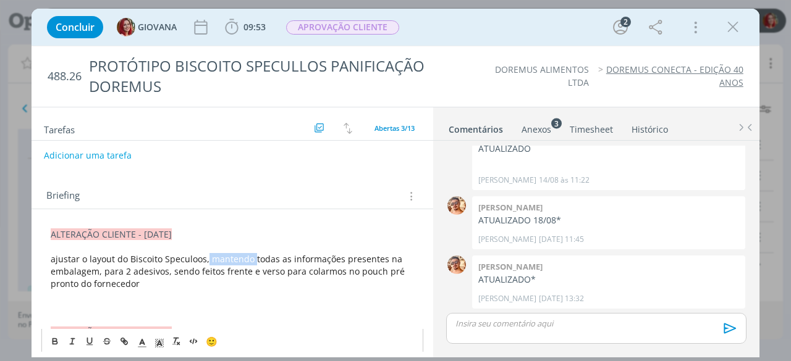
click at [204, 254] on span "ajustar o layout do Biscoito Speculoos, mantendo todas as informações presentes…" at bounding box center [229, 271] width 356 height 36
click at [205, 253] on span "ajustar o layout do Biscoito Speculoos,Manter todas as informações presentes na…" at bounding box center [229, 271] width 356 height 36
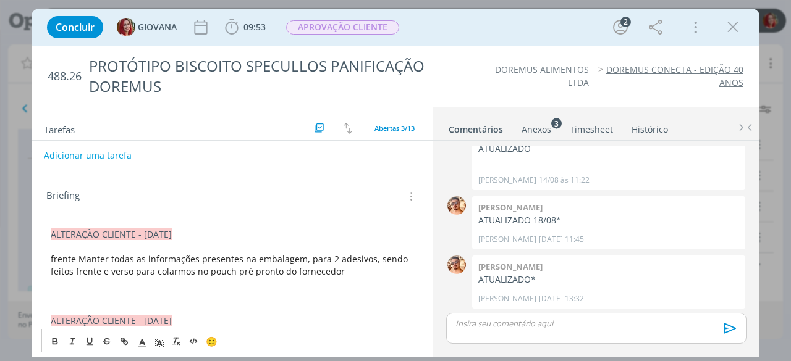
click at [52, 255] on span "frente Manter todas as informações presentes na embalagem, para 2 adesivos, sen…" at bounding box center [230, 265] width 359 height 24
click at [78, 256] on span "Frente Manter todas as informações presentes na embalagem, para 2 adesivos, sen…" at bounding box center [231, 265] width 361 height 24
click at [77, 256] on span "Frente: Manter todas as informações presentes na embalagem, para 2 adesivos, se…" at bounding box center [232, 265] width 363 height 24
click at [56, 290] on p "dialog" at bounding box center [232, 296] width 363 height 12
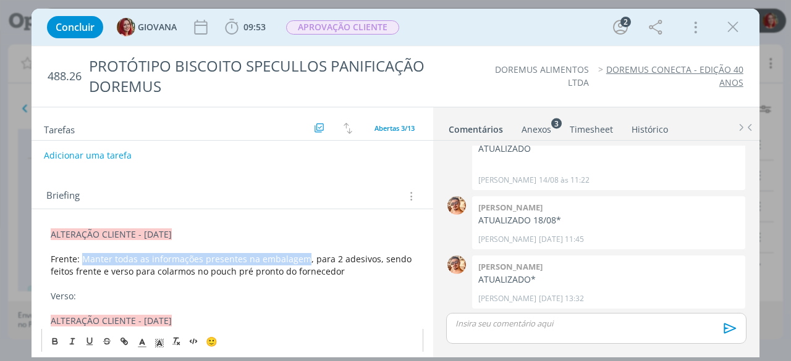
drag, startPoint x: 80, startPoint y: 251, endPoint x: 302, endPoint y: 254, distance: 221.8
click at [302, 254] on span "Frente: Manter todas as informações presentes na embalagem, para 2 adesivos, se…" at bounding box center [232, 265] width 363 height 24
copy span "Manter todas as informações presentes na embalagem"
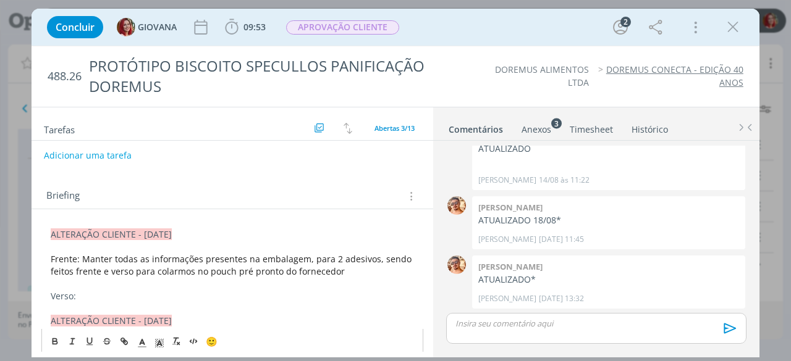
click at [156, 293] on p "Verso:" at bounding box center [232, 296] width 363 height 12
click at [344, 264] on p "Frente: Manter todas as informações presentes na embalagem, para 2 adesivos, se…" at bounding box center [232, 265] width 363 height 25
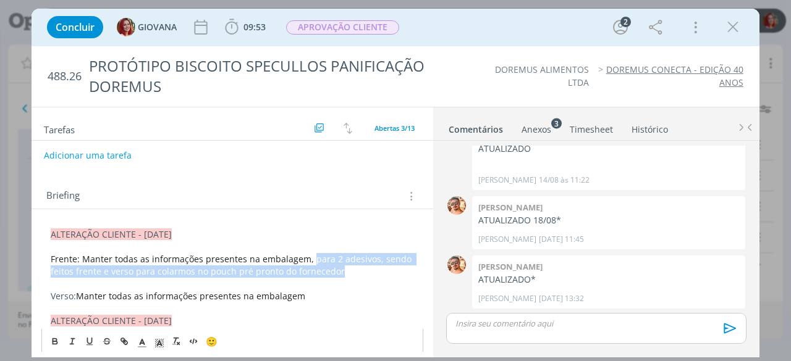
drag, startPoint x: 344, startPoint y: 264, endPoint x: 308, endPoint y: 254, distance: 37.8
click at [308, 254] on p "Frente: Manter todas as informações presentes na embalagem, para 2 adesivos, se…" at bounding box center [232, 265] width 363 height 25
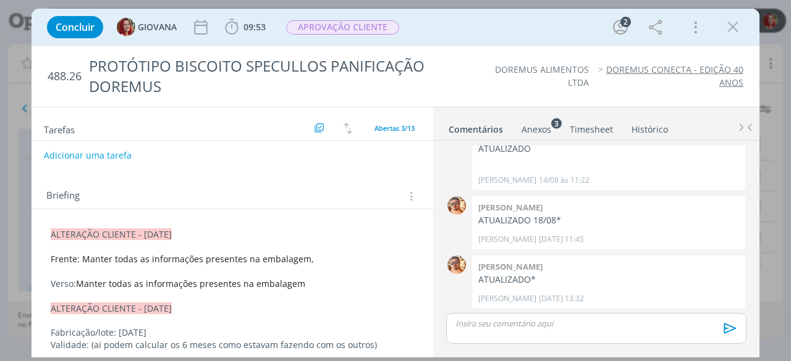
click at [330, 278] on p "Verso: Manter todas as informações presentes na embalagem" at bounding box center [232, 284] width 363 height 12
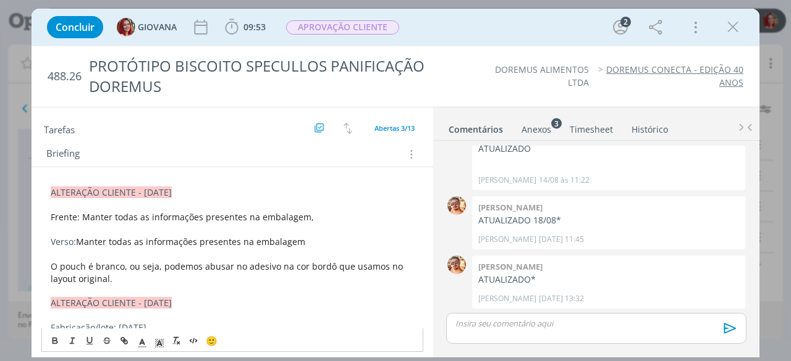
scroll to position [185, 0]
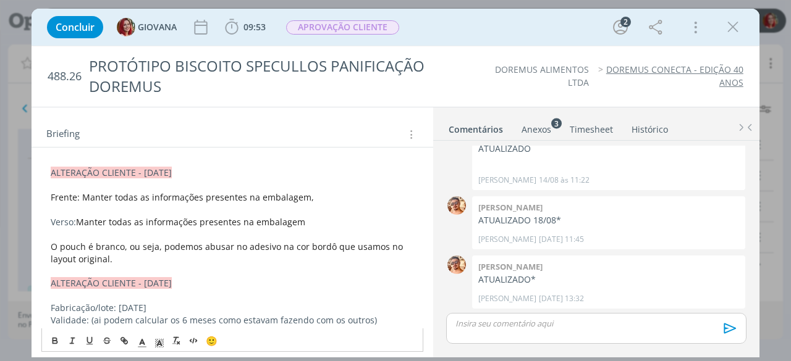
click at [138, 243] on span "Observação: O pouch é branco, ou seja, podemos abusar no adesivo na cor bordô q…" at bounding box center [231, 253] width 361 height 24
click at [283, 244] on span "Observação: O pouch pré pronto do fornecedor é branco, ou seja, podemos abusar …" at bounding box center [231, 253] width 361 height 24
drag, startPoint x: 280, startPoint y: 243, endPoint x: 317, endPoint y: 243, distance: 36.4
click at [317, 243] on span "Observação: O pouch pré pronto do fornecedor é branco, ou seja, podemos abusar …" at bounding box center [231, 253] width 361 height 24
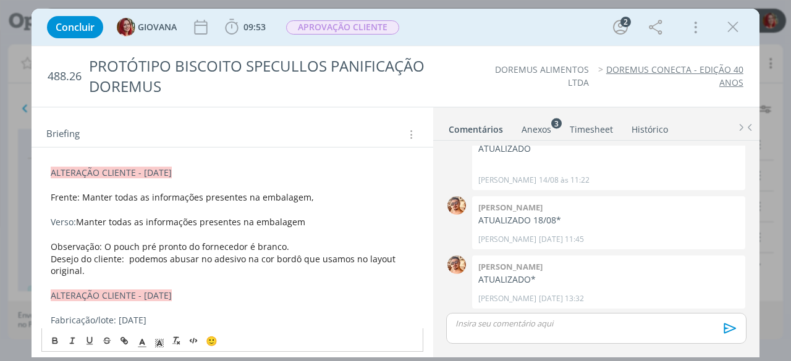
click at [287, 241] on p "Observação: O pouch pré pronto do fornecedor é branco." at bounding box center [232, 247] width 363 height 12
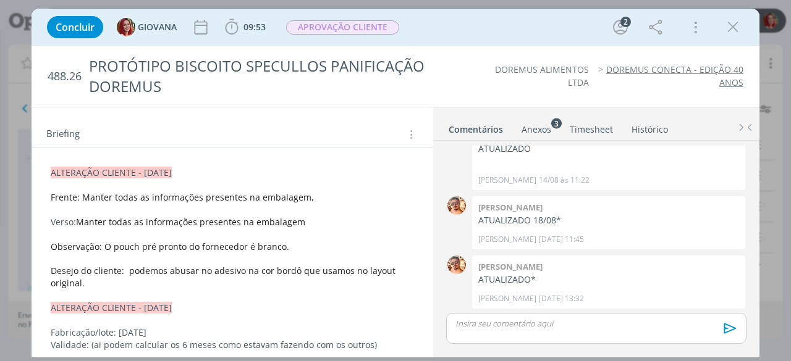
click at [137, 290] on p "dialog" at bounding box center [232, 296] width 363 height 12
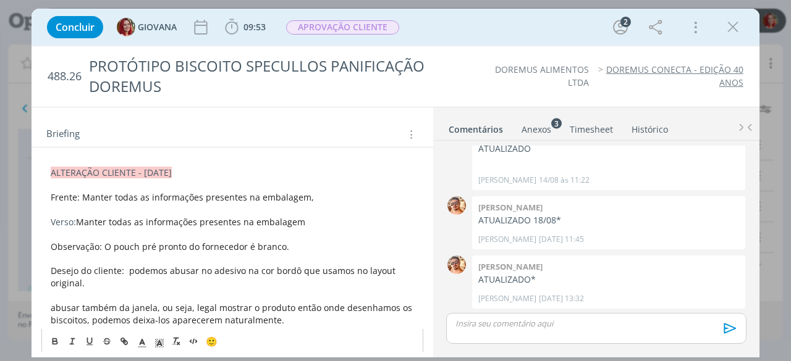
click at [139, 304] on span "Também abusar também da janela, ou seja, legal mostrar o produto então onde des…" at bounding box center [218, 314] width 335 height 24
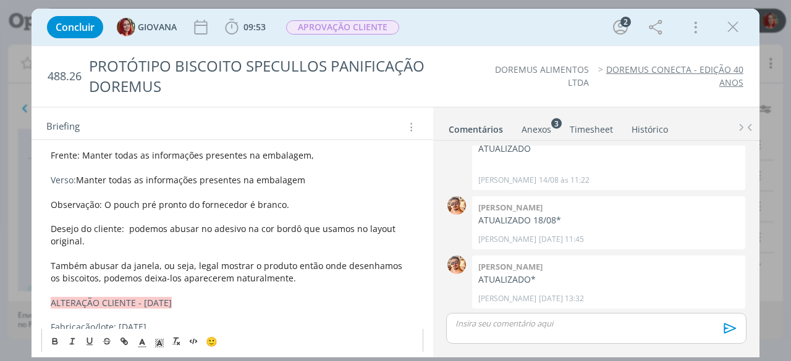
scroll to position [247, 0]
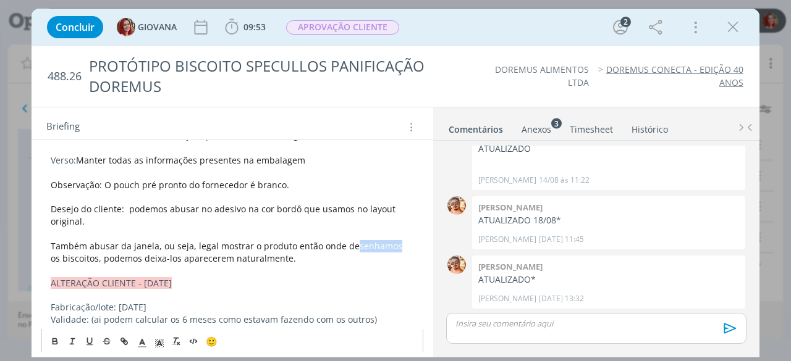
drag, startPoint x: 390, startPoint y: 242, endPoint x: 348, endPoint y: 245, distance: 42.1
click at [348, 245] on span "Também abusar da janela, ou seja, legal mostrar o produto então onde desenhamos…" at bounding box center [228, 252] width 354 height 24
click at [297, 241] on span "Também abusar da janela, ou seja, legal mostrar o produto então onde desenhamos…" at bounding box center [228, 252] width 354 height 24
click at [372, 245] on span "Também abusar da janela, ou seja, legal mostrar o produto então onde desenhamos…" at bounding box center [228, 252] width 354 height 24
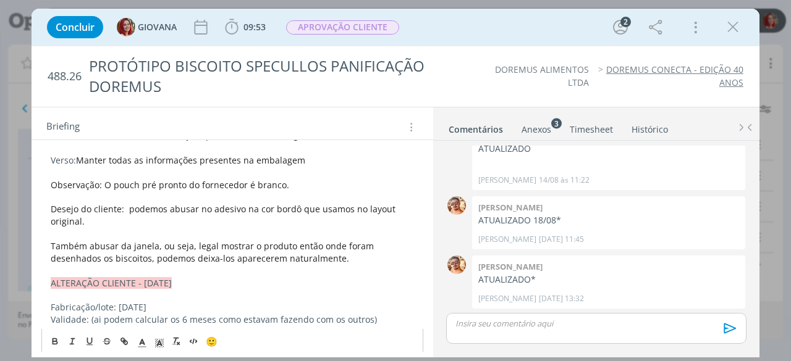
click at [334, 251] on p "Também abusar da janela, ou seja, legal mostrar o produto então onde foram dese…" at bounding box center [232, 252] width 363 height 25
drag, startPoint x: 197, startPoint y: 255, endPoint x: 180, endPoint y: 255, distance: 17.3
click at [180, 255] on span "Também abusar da janela, ou seja, legal mostrar o produto então onde foram dese…" at bounding box center [213, 252] width 325 height 24
click at [326, 254] on p "Também abusar da janela, ou seja, legal mostrar o produto então onde foram dese…" at bounding box center [232, 252] width 363 height 25
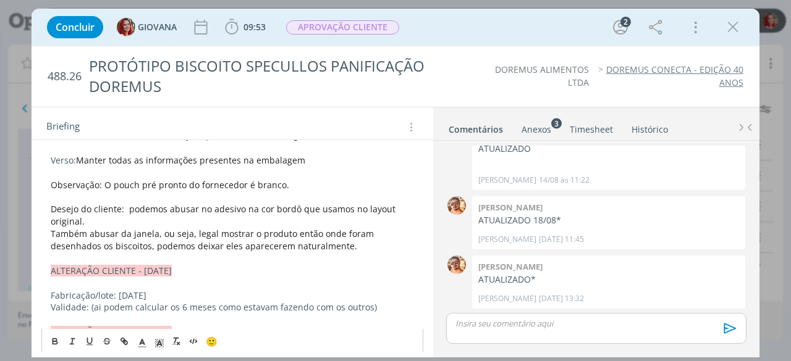
click at [101, 217] on p "Desejo do cliente: podemos abusar no adesivo na cor bordô que usamos no layout …" at bounding box center [232, 215] width 363 height 25
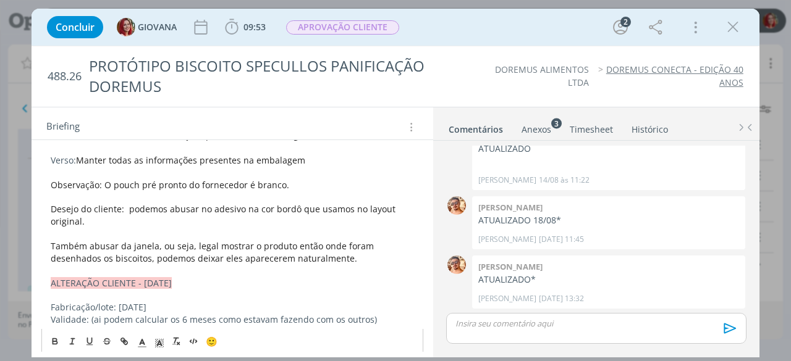
click at [330, 259] on p "Também abusar da janela, ou seja, legal mostrar o produto então onde foram dese…" at bounding box center [232, 252] width 363 height 25
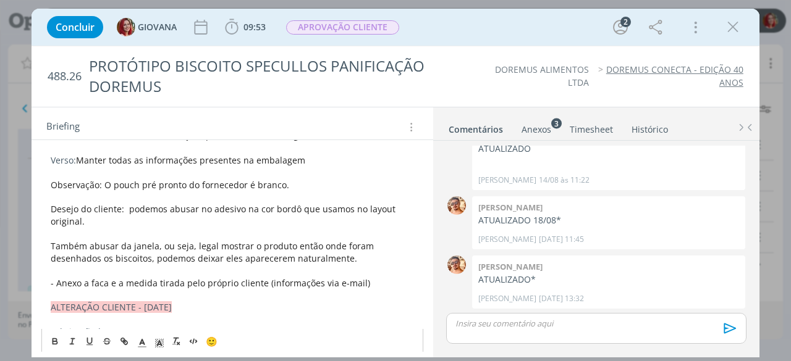
click at [530, 130] on div "Anexos 3" at bounding box center [536, 130] width 30 height 12
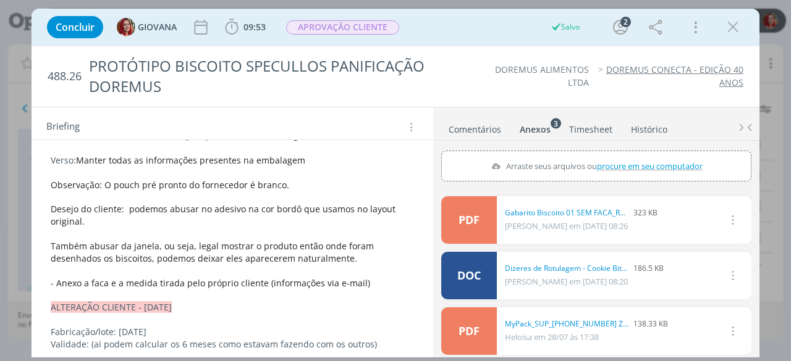
click at [623, 167] on span "procure em seu computador" at bounding box center [650, 165] width 106 height 11
click at [623, 154] on input "Arraste seus arquivos ou procure em seu computador" at bounding box center [596, 153] width 310 height 4
click at [615, 160] on span "procure em seu computador" at bounding box center [650, 165] width 106 height 11
click at [615, 154] on input "Arraste seus arquivos ou procure em seu computador" at bounding box center [596, 153] width 310 height 4
type input "C:\fakepath\WhatsApp Image 2025-08-20 at 15.51.15.jpeg"
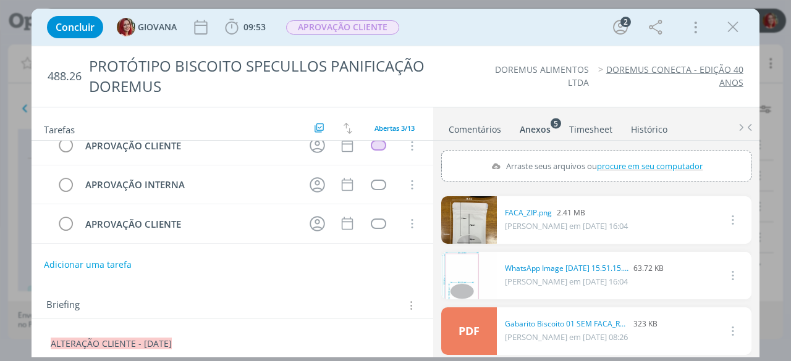
scroll to position [0, 0]
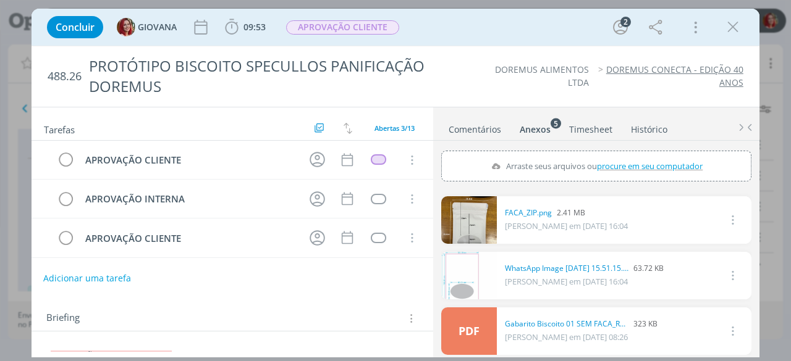
click at [101, 278] on button "Adicionar uma tarefa" at bounding box center [87, 278] width 88 height 21
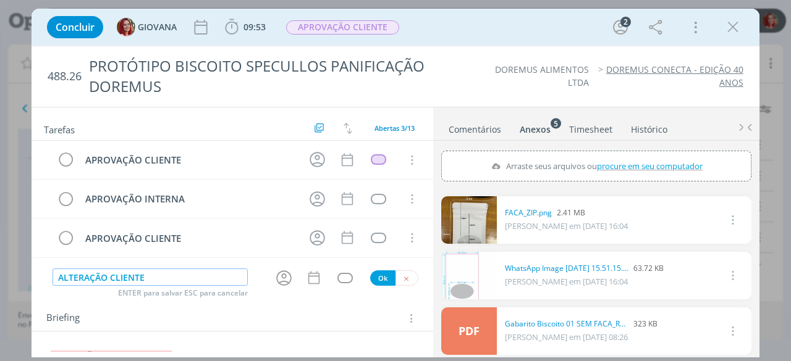
type input "ALTERAÇÃO CLIENTE"
click at [374, 274] on button "Ok" at bounding box center [382, 278] width 25 height 15
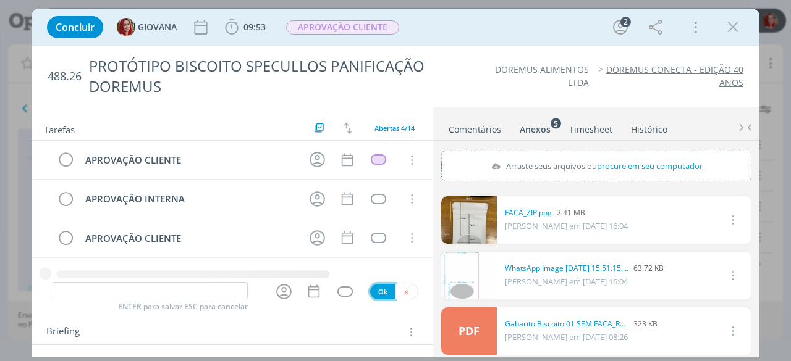
scroll to position [11, 0]
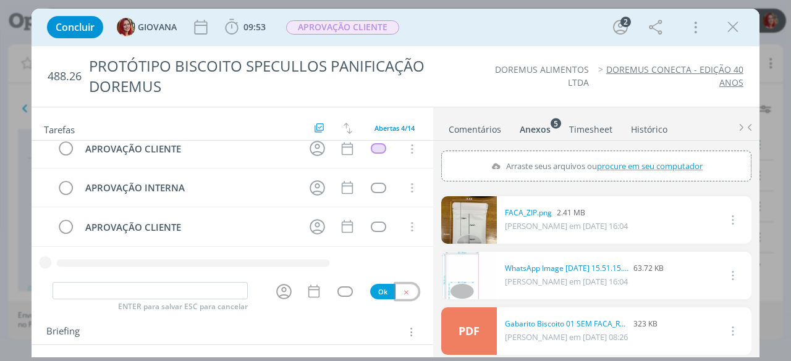
click at [406, 291] on button "dialog" at bounding box center [406, 291] width 23 height 15
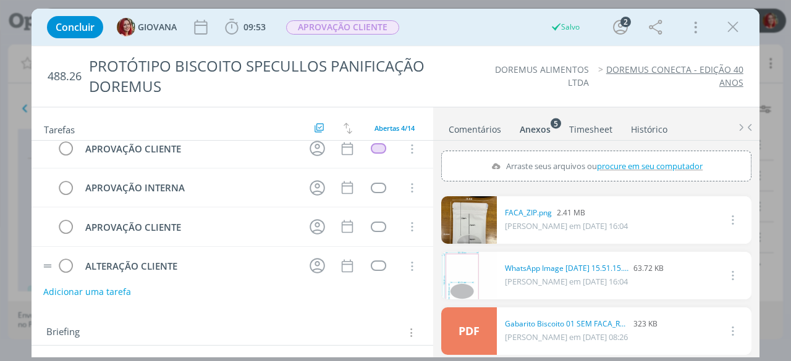
scroll to position [0, 0]
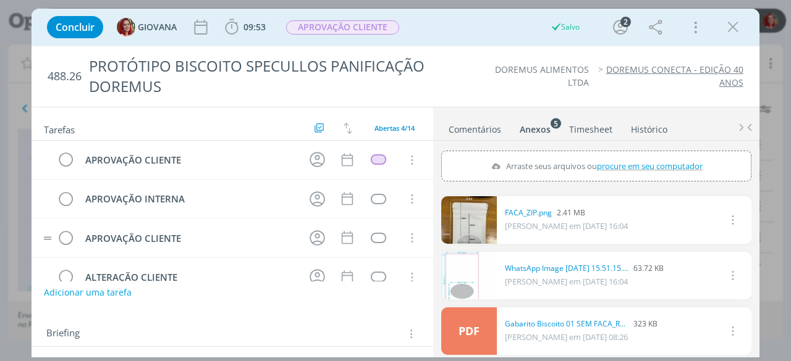
drag, startPoint x: 41, startPoint y: 277, endPoint x: 40, endPoint y: 218, distance: 58.7
click at [38, 201] on div "APROVAÇÃO CLIENTE Cancelar APROVAÇÃO INTERNA Cancelar APROVAÇÃO CLIENTE Cancela…" at bounding box center [231, 219] width 401 height 156
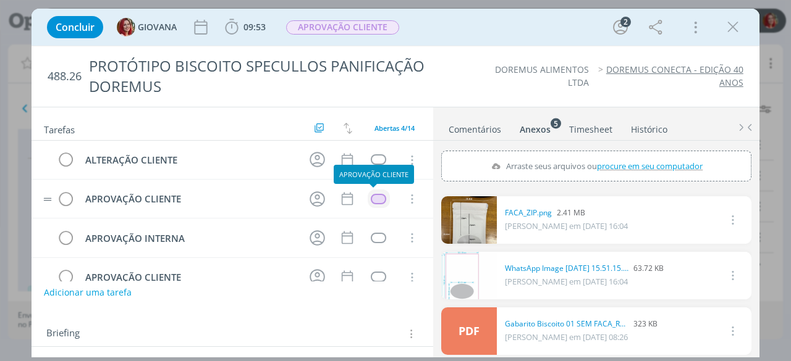
click at [371, 196] on div "dialog" at bounding box center [378, 199] width 15 height 10
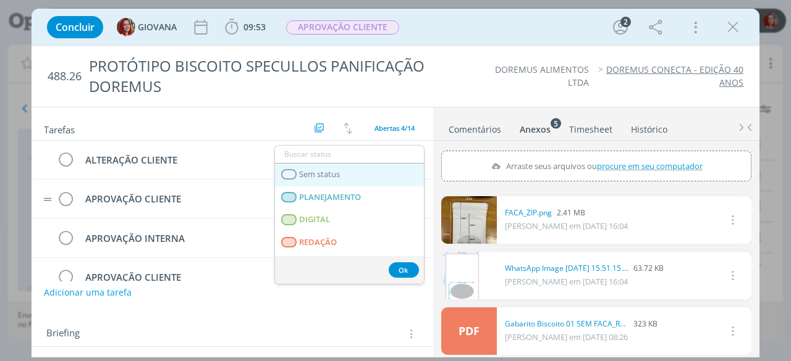
click at [301, 170] on span "Sem status" at bounding box center [320, 175] width 41 height 10
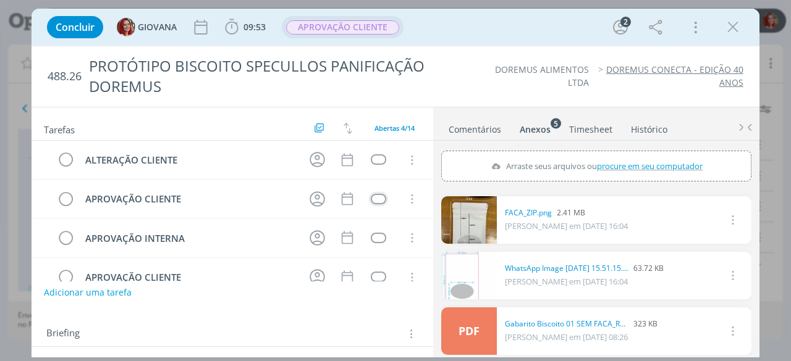
click at [343, 23] on span "APROVAÇÃO CLIENTE" at bounding box center [342, 27] width 113 height 14
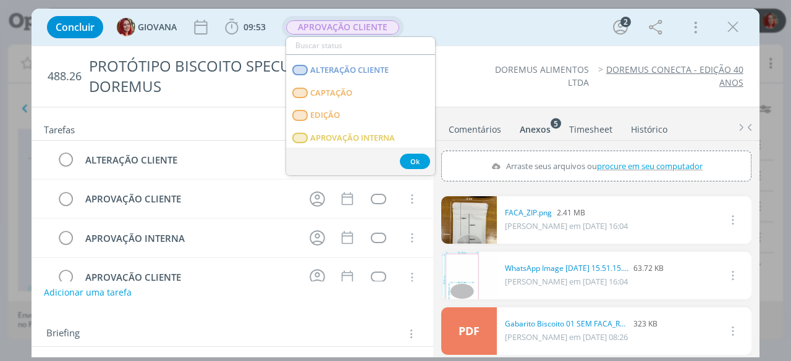
scroll to position [46, 0]
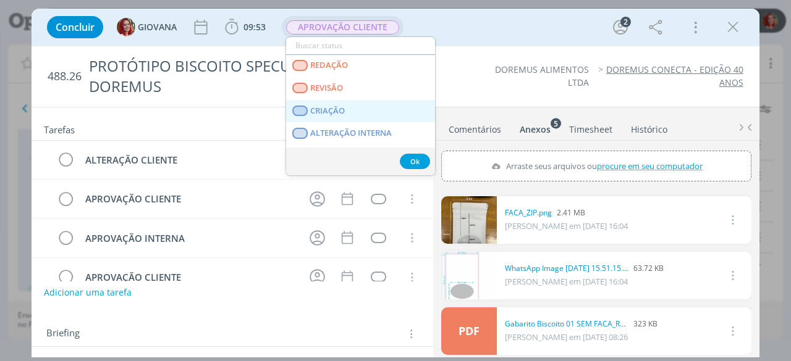
click at [338, 113] on span "CRIAÇÃO" at bounding box center [328, 111] width 35 height 10
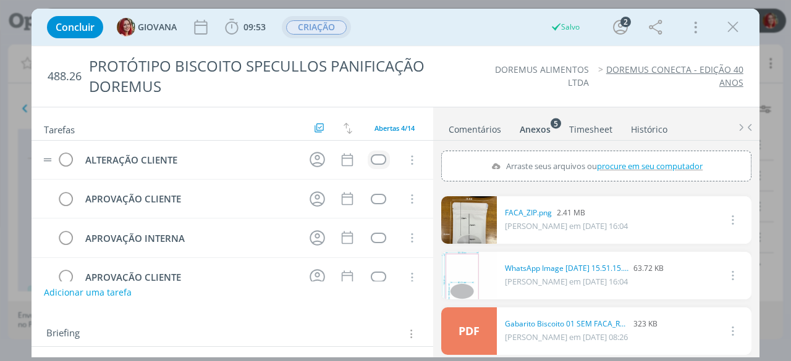
click at [378, 154] on div "dialog" at bounding box center [378, 159] width 15 height 10
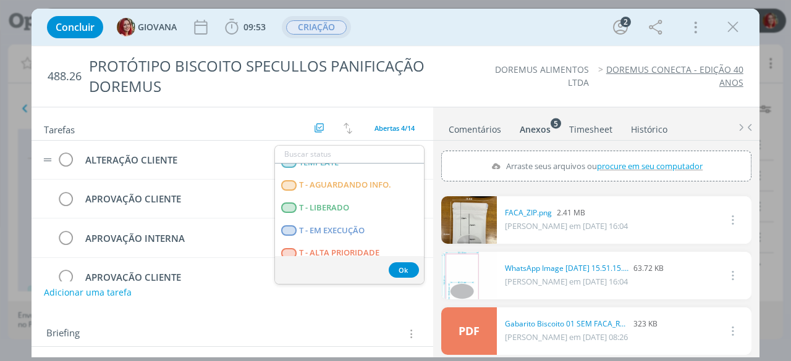
scroll to position [309, 0]
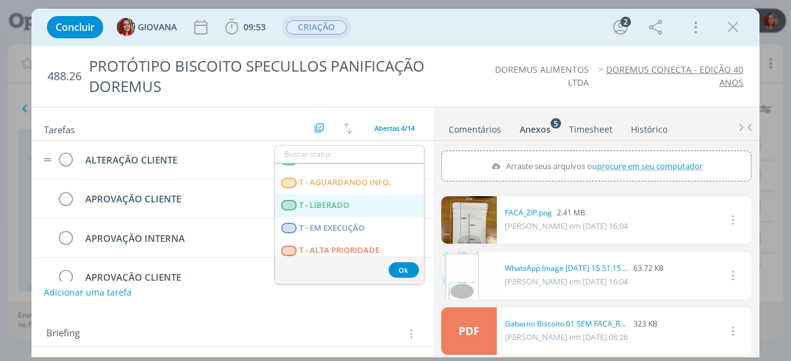
click at [356, 199] on LIBERADO "T - LIBERADO" at bounding box center [349, 206] width 149 height 23
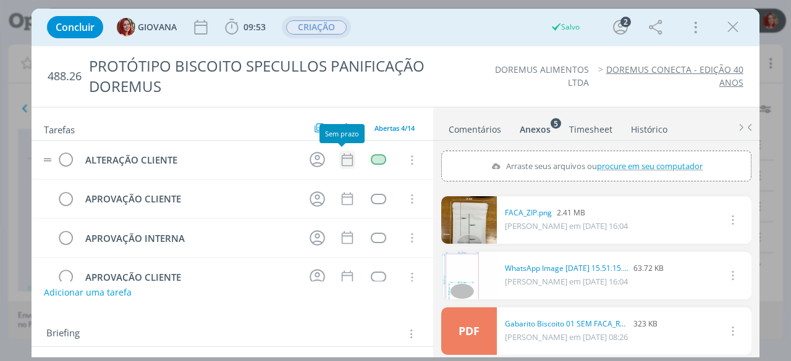
click at [342, 157] on icon "dialog" at bounding box center [347, 159] width 11 height 13
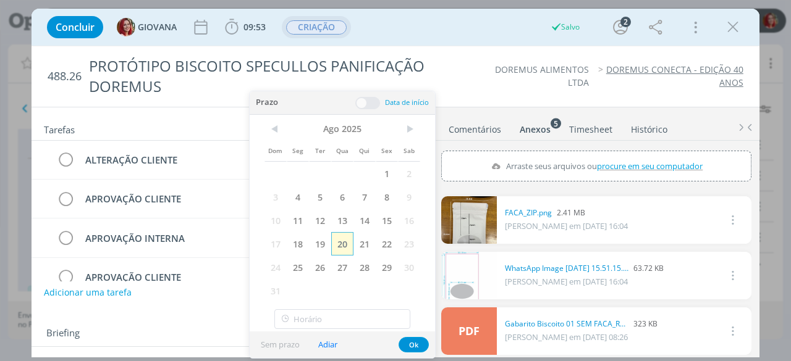
click at [346, 239] on span "20" at bounding box center [342, 243] width 22 height 23
click at [416, 340] on button "Ok" at bounding box center [413, 344] width 30 height 15
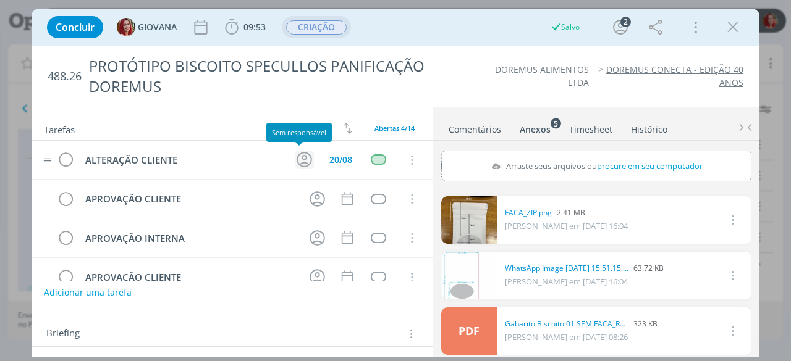
click at [295, 155] on icon "dialog" at bounding box center [304, 159] width 19 height 19
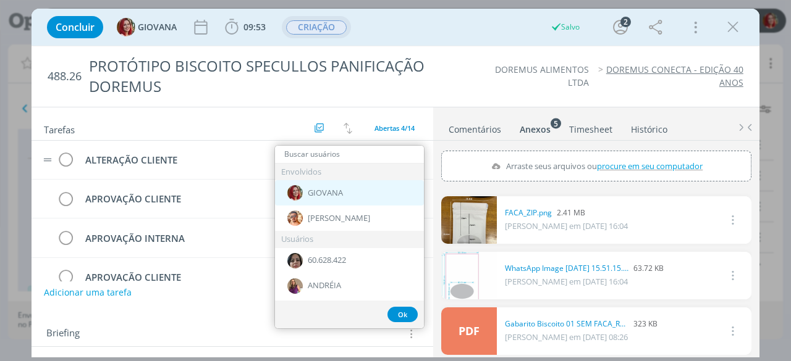
click at [358, 202] on div "GIOVANA" at bounding box center [349, 192] width 149 height 25
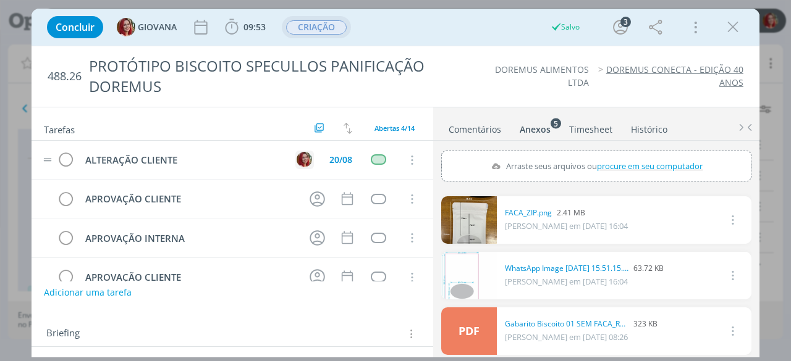
click at [298, 157] on img "dialog" at bounding box center [303, 159] width 15 height 15
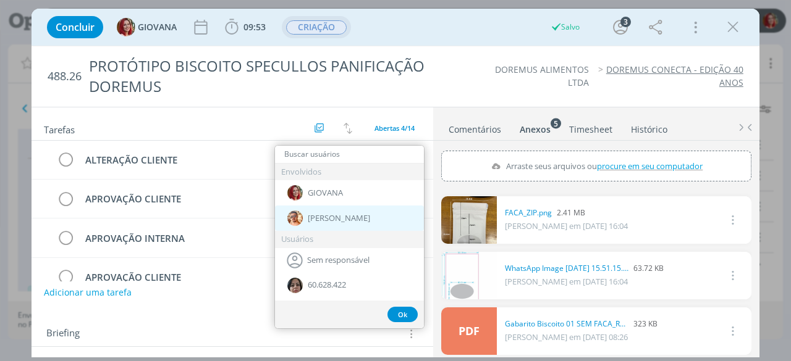
click at [325, 210] on div "[PERSON_NAME]" at bounding box center [349, 218] width 149 height 25
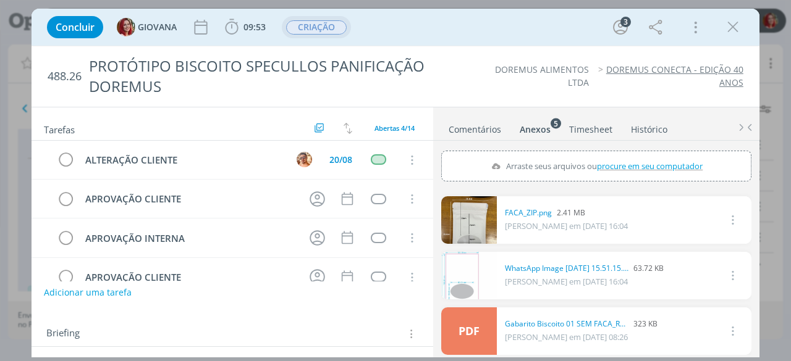
click at [450, 33] on div "Concluir GIOVANA 09:53 Iniciar Apontar Data * 20/08/2025 Horas * 00:00 Tarefa S…" at bounding box center [395, 27] width 709 height 30
click at [734, 22] on icon "dialog" at bounding box center [732, 27] width 19 height 19
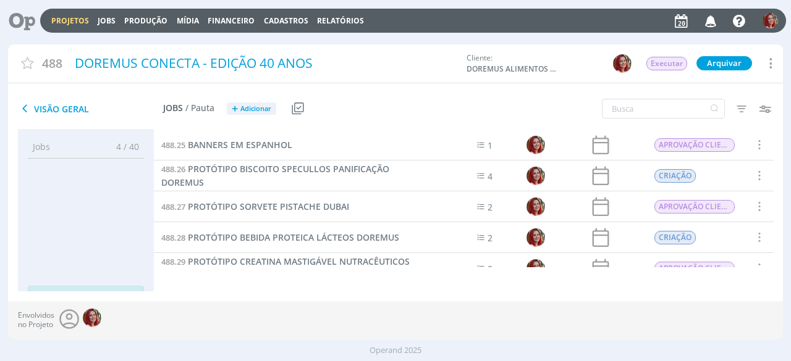
click at [24, 15] on icon at bounding box center [17, 21] width 25 height 24
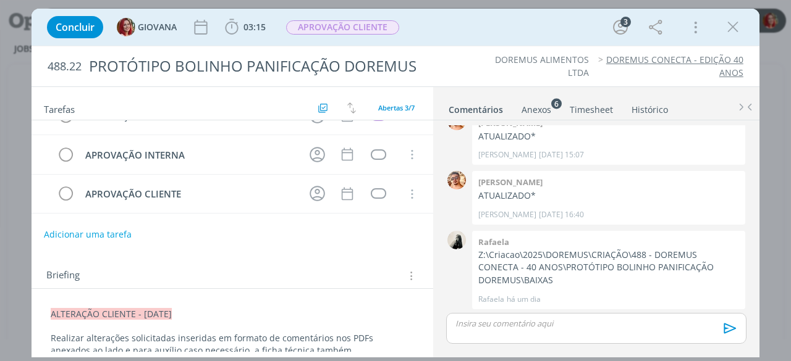
scroll to position [62, 0]
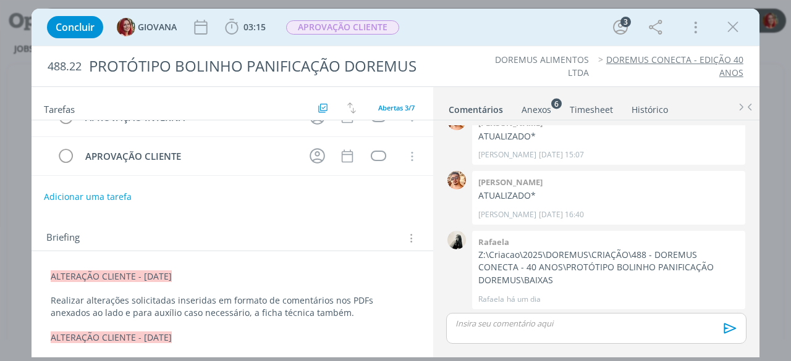
drag, startPoint x: 48, startPoint y: 272, endPoint x: 232, endPoint y: 265, distance: 184.8
copy span "ALTERAÇÃO CLIENTE - [DATE]"
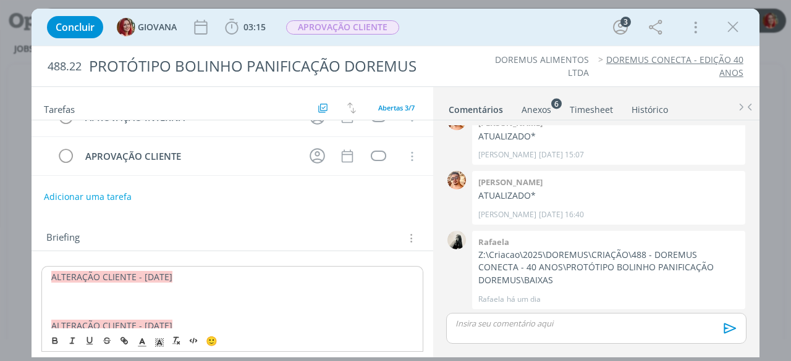
click at [126, 295] on p "dialog" at bounding box center [232, 301] width 362 height 12
click at [149, 272] on span "ALTERAÇÃO CLIENTE - [DATE]" at bounding box center [111, 277] width 121 height 12
click at [67, 308] on p "dialog" at bounding box center [232, 314] width 362 height 12
click at [75, 295] on p "dialog" at bounding box center [232, 301] width 362 height 12
click at [101, 298] on p "Alterações no PDF anexado." at bounding box center [232, 301] width 362 height 12
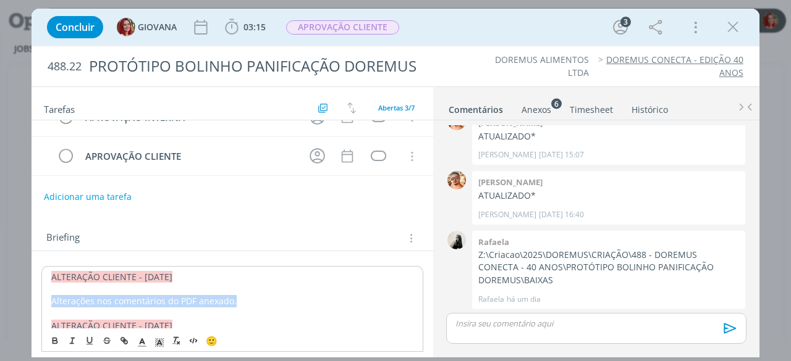
drag, startPoint x: 248, startPoint y: 300, endPoint x: 41, endPoint y: 300, distance: 206.9
copy p "Alterações nos comentários do PDF anexado."
click at [195, 296] on p "Alterações nos comentários do PDF anexado." at bounding box center [232, 301] width 362 height 12
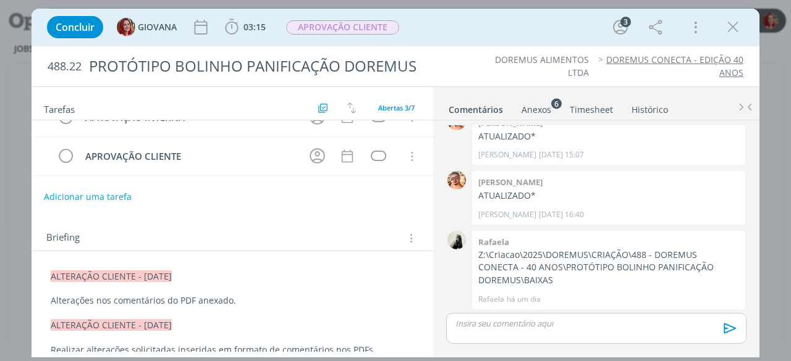
click at [174, 296] on p "Alterações nos comentários do PDF anexado." at bounding box center [232, 301] width 363 height 12
click at [195, 296] on p "Alterações nos comentários dos PDF anexado." at bounding box center [232, 301] width 363 height 12
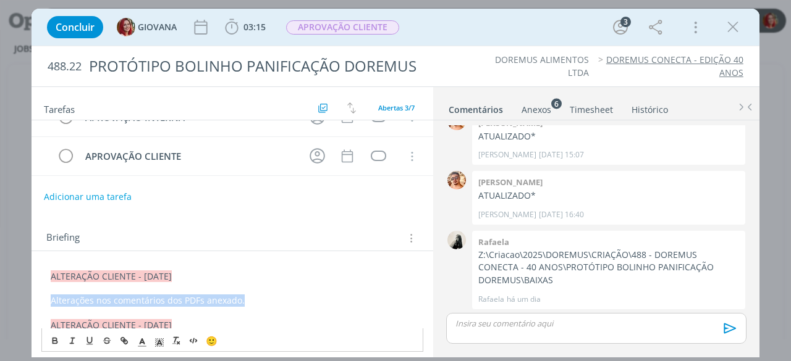
drag, startPoint x: 153, startPoint y: 306, endPoint x: 44, endPoint y: 296, distance: 109.1
copy p "Alterações nos comentários dos PDFs anexado."
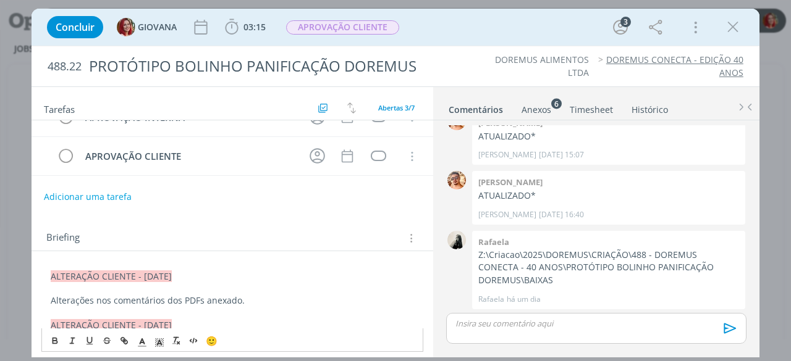
click at [191, 290] on p "dialog" at bounding box center [232, 289] width 363 height 12
click at [541, 104] on div "Anexos 6" at bounding box center [536, 110] width 30 height 12
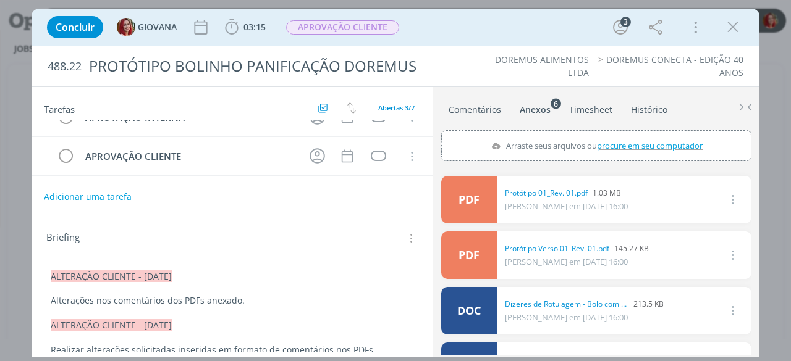
click at [662, 147] on span "procure em seu computador" at bounding box center [650, 145] width 106 height 11
click at [662, 134] on input "Arraste seus arquivos ou procure em seu computador" at bounding box center [596, 132] width 310 height 4
type input "C:\fakepath\Protótipo 02_Rev. 02.pdf"
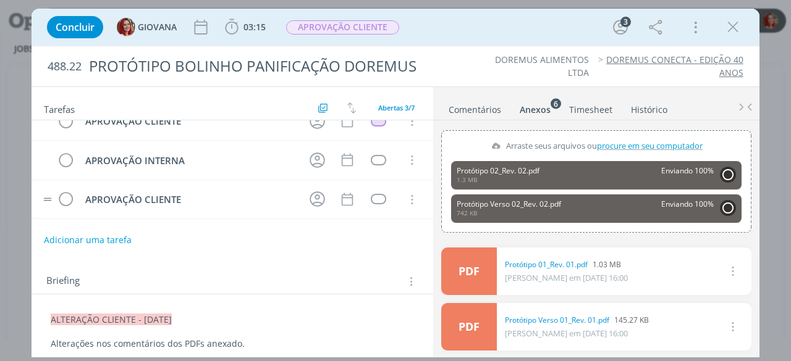
scroll to position [0, 0]
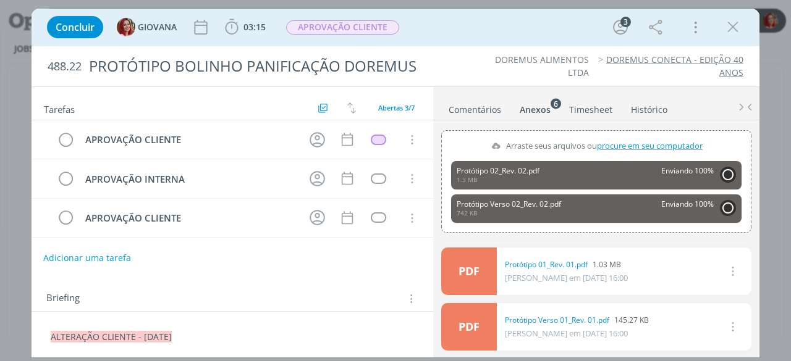
click at [96, 250] on button "Adicionar uma tarefa" at bounding box center [87, 258] width 88 height 21
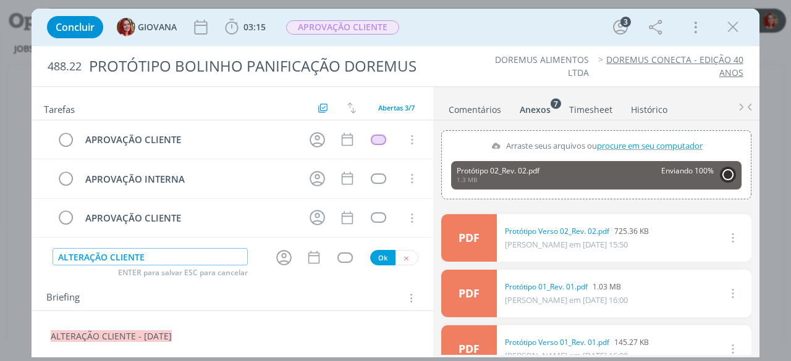
type input "ALTERAÇÃO CLIENTE"
click at [381, 251] on button "Ok" at bounding box center [382, 257] width 25 height 15
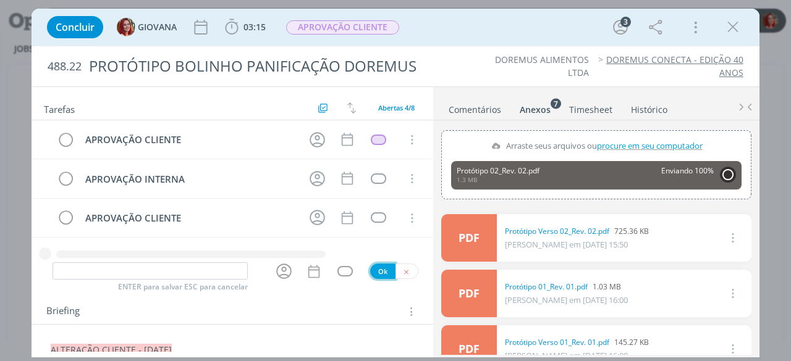
scroll to position [11, 0]
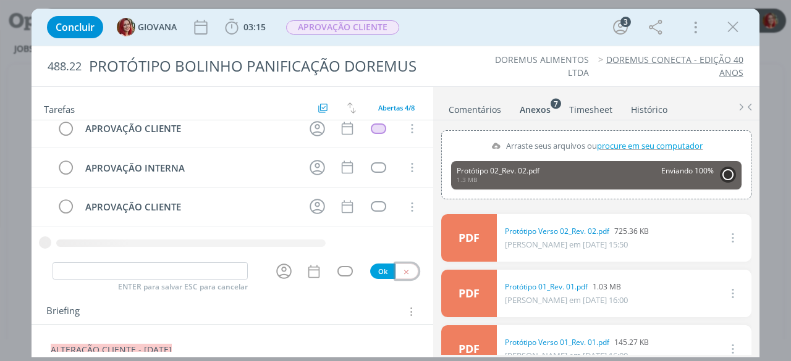
click at [402, 272] on icon "dialog" at bounding box center [406, 272] width 8 height 8
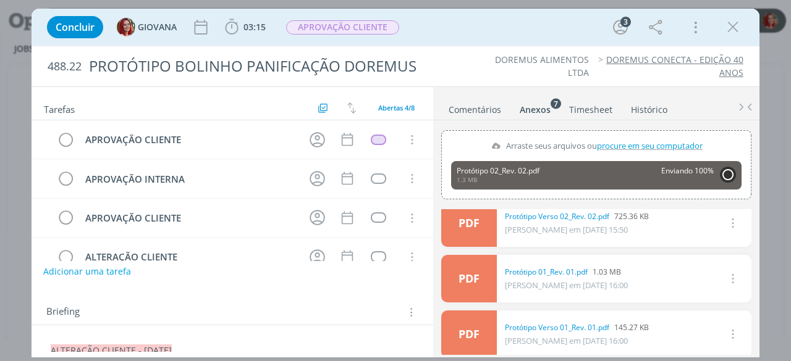
scroll to position [0, 0]
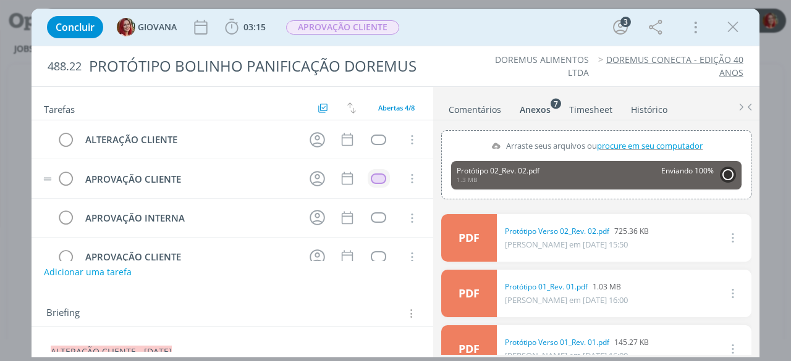
click at [377, 178] on div "dialog" at bounding box center [378, 179] width 15 height 10
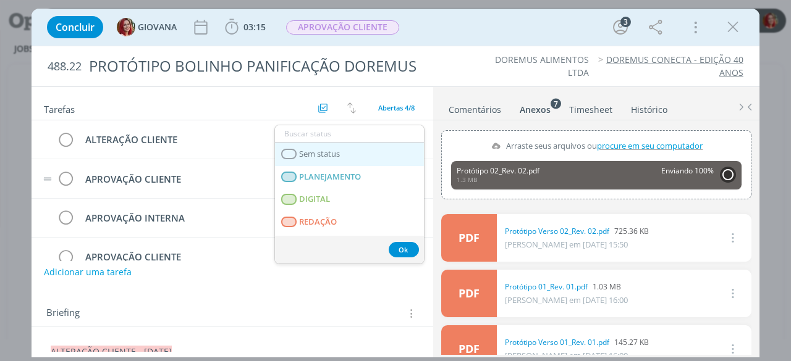
click at [363, 156] on link "Sem status" at bounding box center [349, 154] width 149 height 23
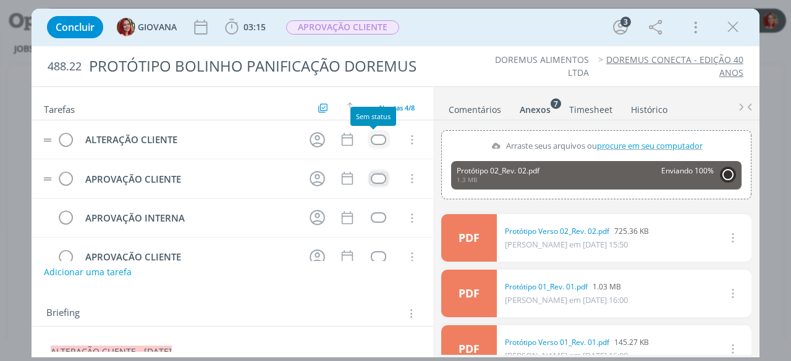
click at [376, 138] on div "dialog" at bounding box center [378, 140] width 15 height 10
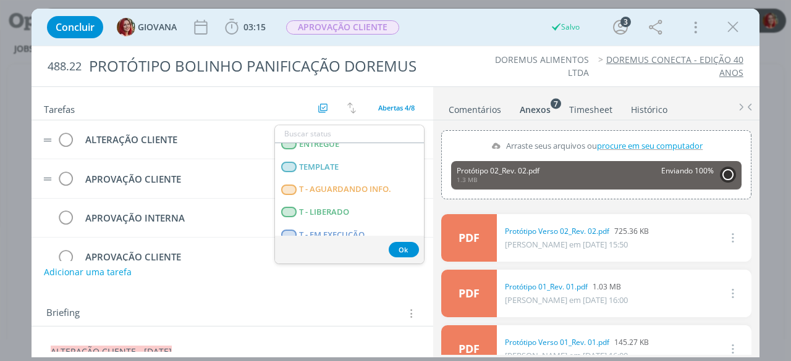
scroll to position [315, 0]
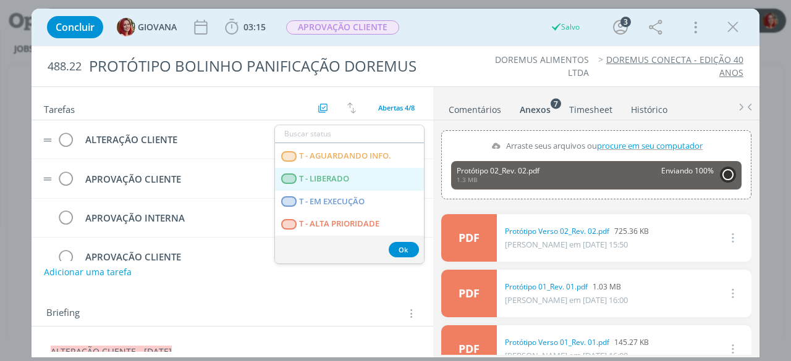
click at [356, 178] on LIBERADO "T - LIBERADO" at bounding box center [349, 179] width 149 height 23
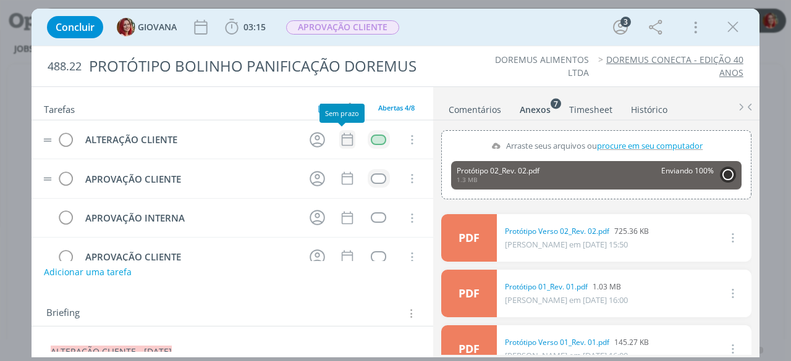
click at [342, 136] on icon "dialog" at bounding box center [347, 139] width 11 height 13
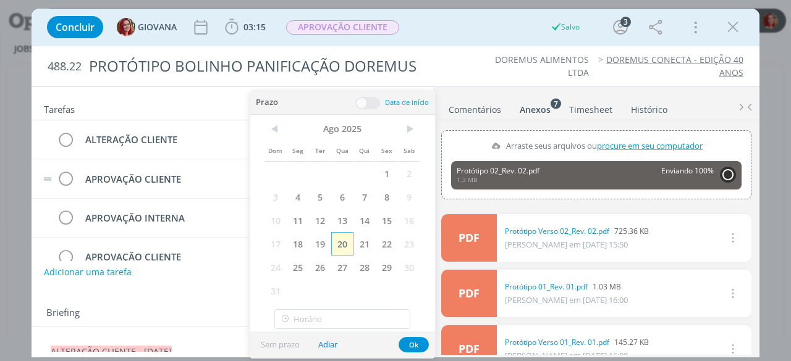
click at [343, 243] on span "20" at bounding box center [342, 243] width 22 height 23
click at [419, 338] on button "Ok" at bounding box center [413, 344] width 30 height 15
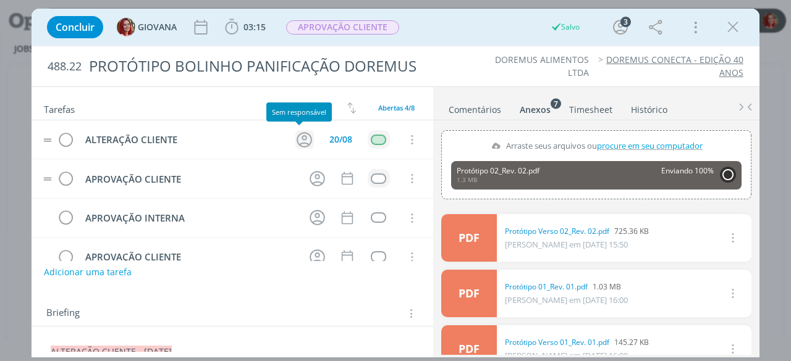
click at [299, 134] on icon "dialog" at bounding box center [304, 139] width 15 height 15
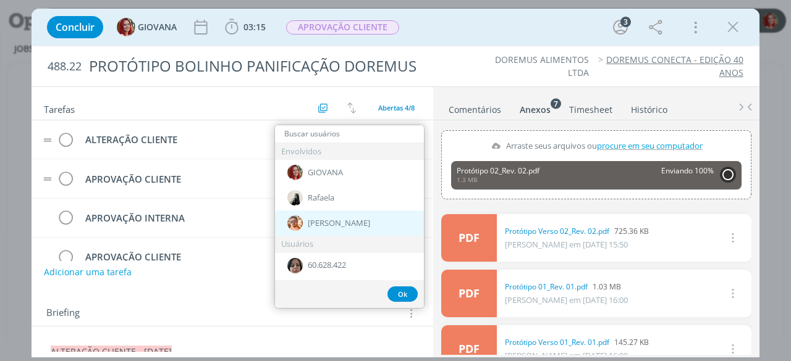
click at [376, 222] on div "[PERSON_NAME]" at bounding box center [349, 223] width 149 height 25
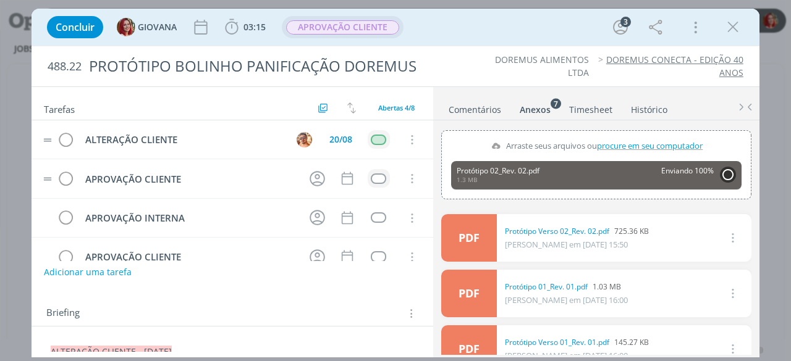
click at [364, 35] on span "APROVAÇÃO CLIENTE" at bounding box center [343, 27] width 122 height 22
click at [367, 31] on span "APROVAÇÃO CLIENTE" at bounding box center [342, 27] width 113 height 14
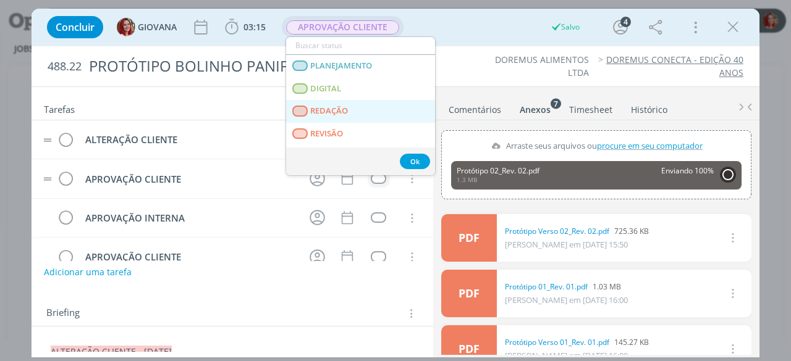
scroll to position [62, 0]
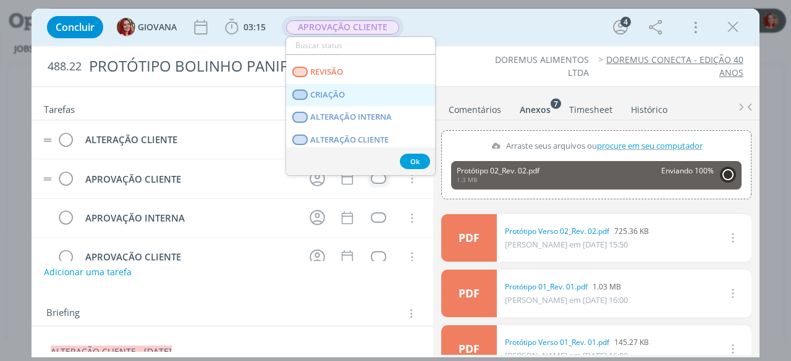
click at [353, 97] on link "CRIAÇÃO" at bounding box center [360, 95] width 149 height 23
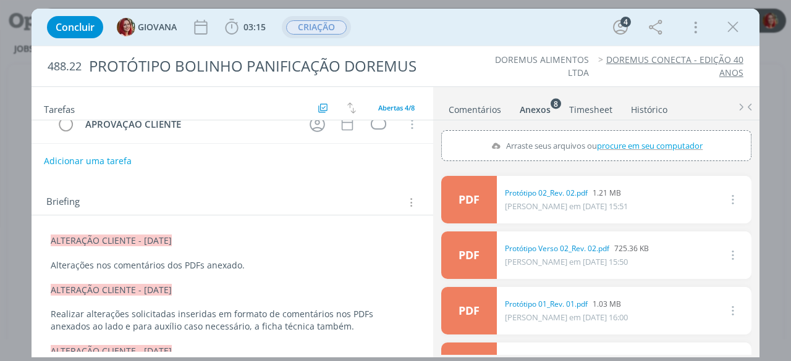
scroll to position [124, 0]
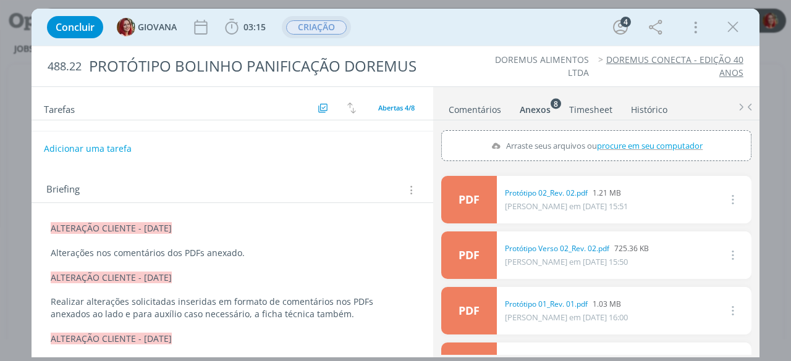
click at [238, 250] on p "Alterações nos comentários dos PDFs anexado." at bounding box center [232, 253] width 363 height 12
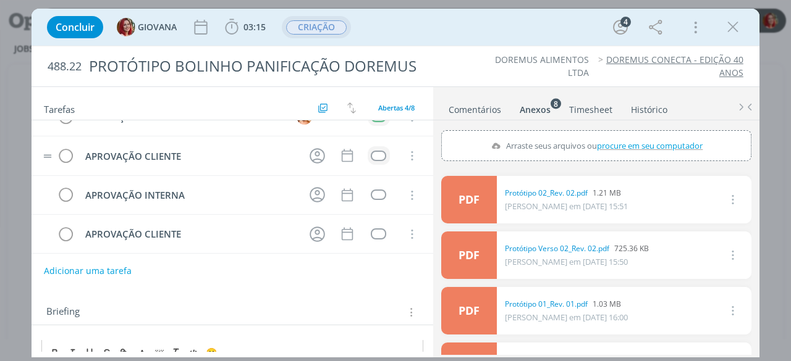
scroll to position [0, 0]
click at [476, 69] on ul "DOREMUS ALIMENTOS LTDA DOREMUS CONECTA - EDIÇÃO 40 ANOS" at bounding box center [601, 66] width 282 height 25
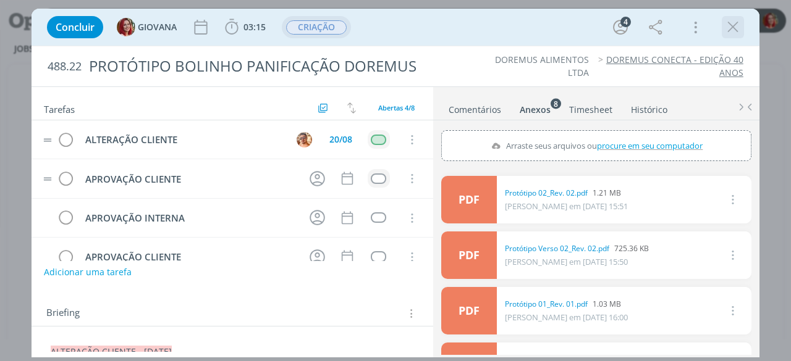
drag, startPoint x: 728, startPoint y: 28, endPoint x: 688, endPoint y: 4, distance: 46.0
click at [728, 28] on icon "dialog" at bounding box center [732, 27] width 19 height 19
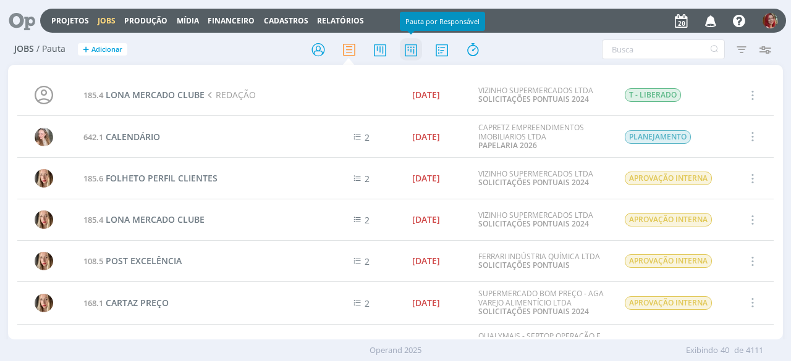
click at [418, 51] on icon at bounding box center [411, 50] width 22 height 24
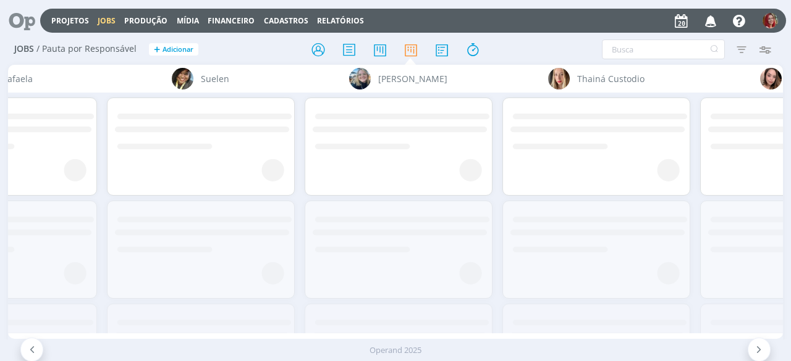
scroll to position [0, 3869]
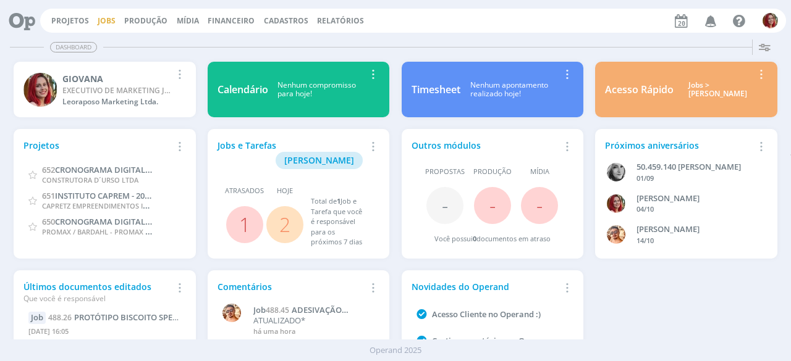
click at [111, 15] on link "Jobs" at bounding box center [107, 20] width 18 height 10
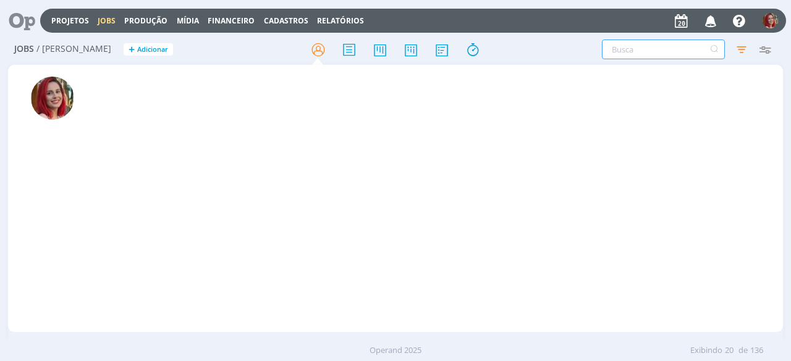
click at [691, 49] on input "text" at bounding box center [663, 50] width 123 height 20
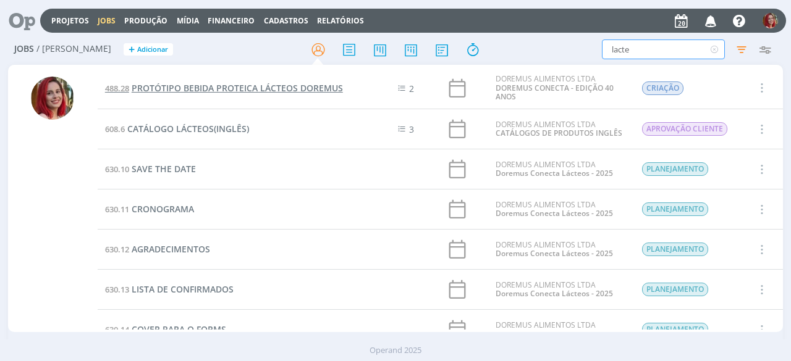
type input "lacte"
click at [268, 86] on span "PROTÓTIPO BEBIDA PROTEICA LÁCTEOS DOREMUS" at bounding box center [237, 88] width 211 height 12
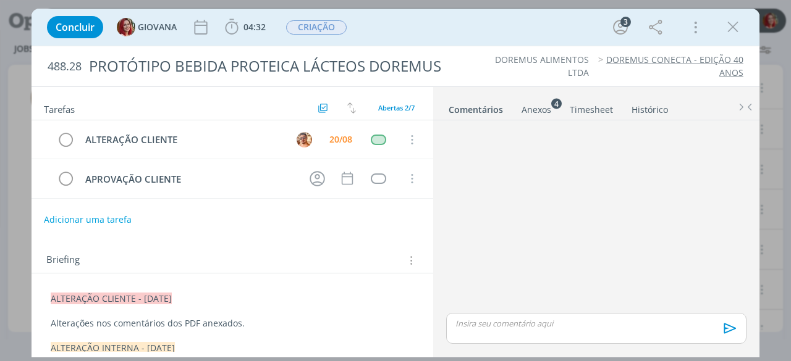
scroll to position [266, 0]
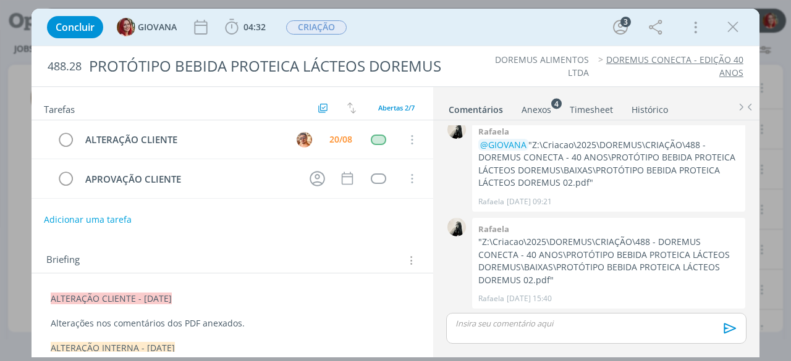
click at [261, 323] on p "Alterações nos comentários dos PDF anexados." at bounding box center [232, 323] width 363 height 12
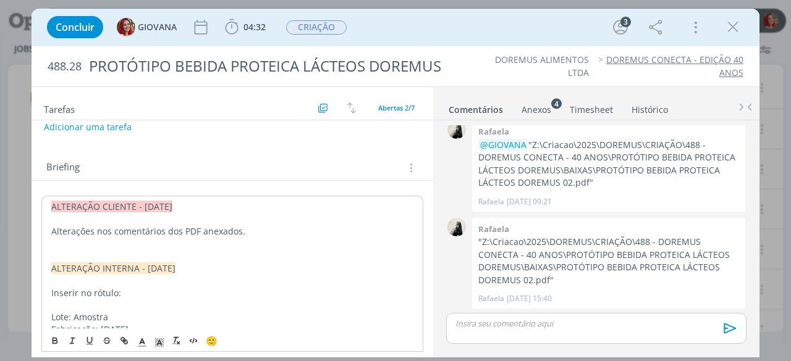
scroll to position [108, 0]
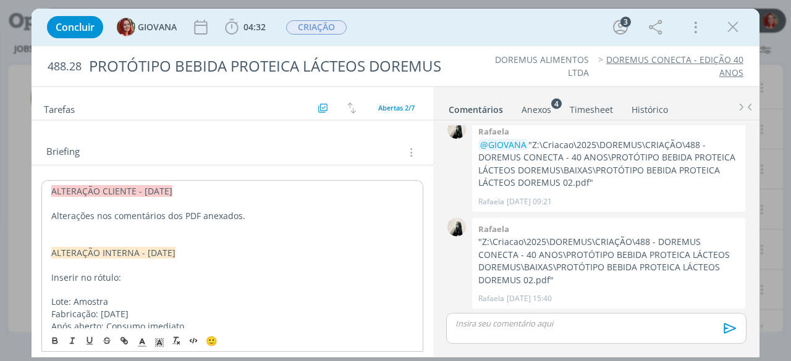
click at [251, 216] on p "Alterações nos comentários dos PDF anexados." at bounding box center [232, 216] width 362 height 12
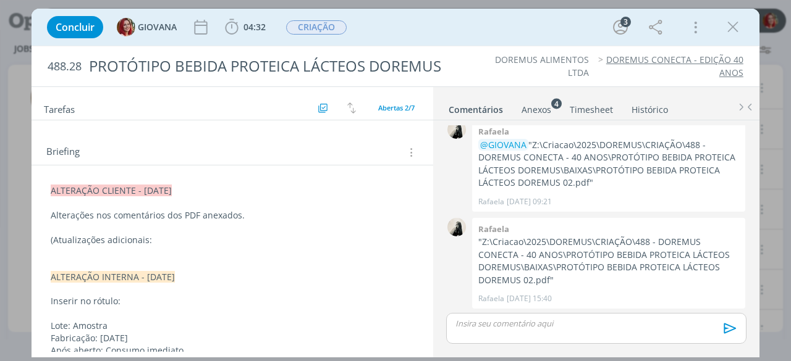
click at [174, 237] on p "(Atualizações adicionais:" at bounding box center [232, 240] width 363 height 12
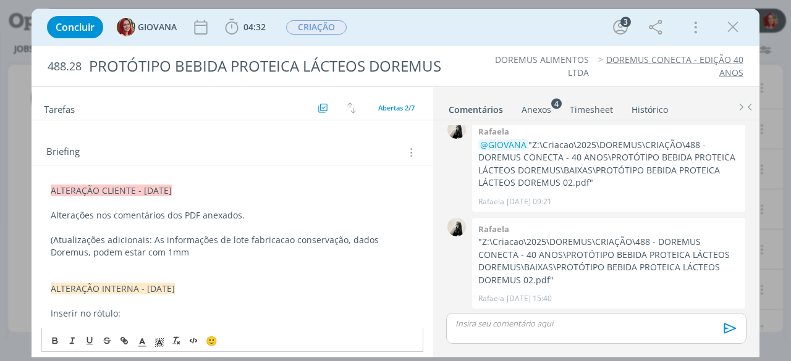
click at [152, 234] on p "(Atualizações adicionais: As informações de lote fabricacao conservação, dados …" at bounding box center [232, 246] width 363 height 25
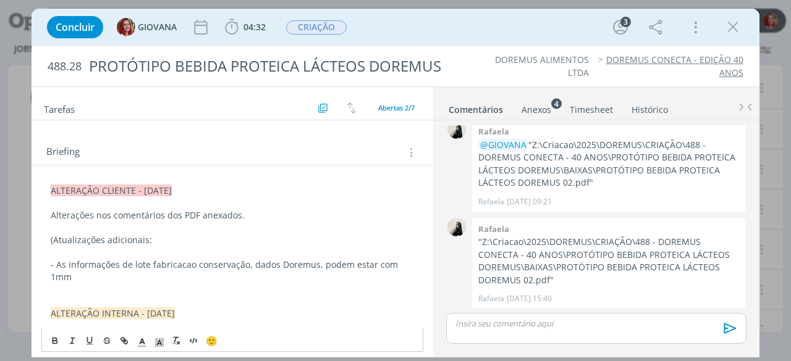
click at [105, 275] on p "- As informações de lote fabricacao conservação, dados Doremus, podem estar com…" at bounding box center [232, 271] width 363 height 25
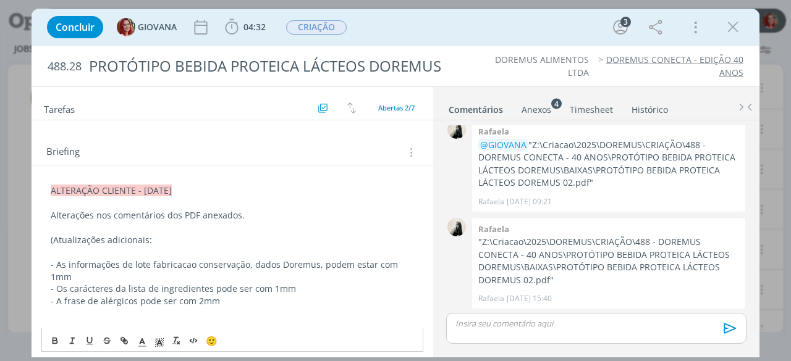
click at [236, 303] on p "- A frase de alérgicos pode ser com 2mm" at bounding box center [232, 301] width 363 height 12
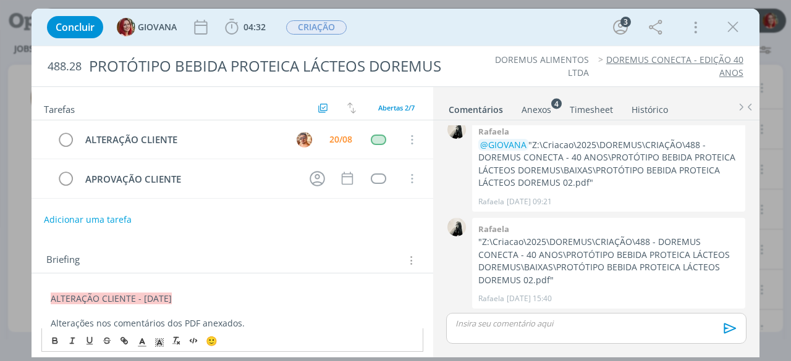
scroll to position [0, 0]
click at [509, 28] on div "Concluir GIOVANA 04:32 Iniciar Apontar Data * [DATE] Horas * 00:00 Tarefa Selec…" at bounding box center [395, 27] width 709 height 30
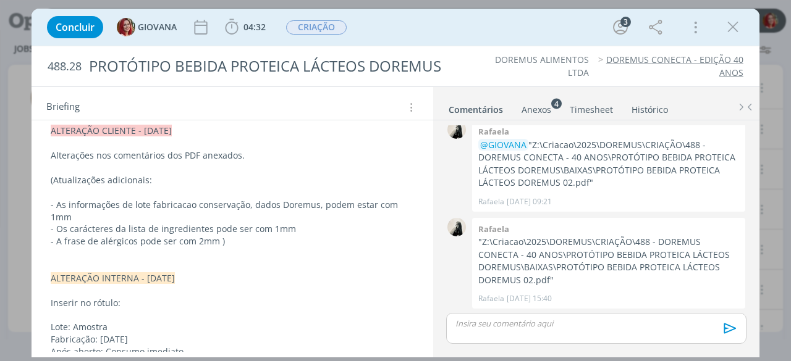
scroll to position [185, 0]
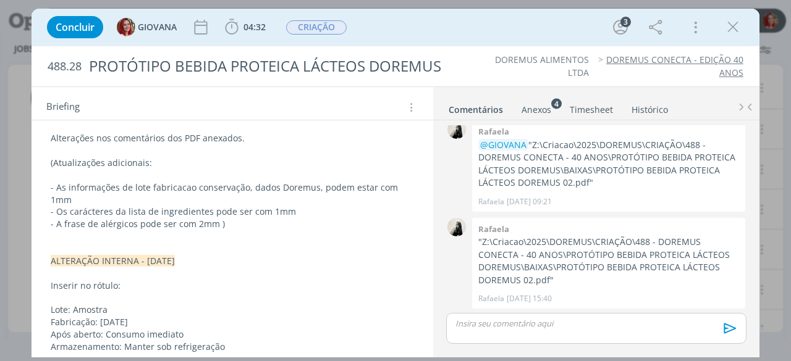
click at [735, 30] on icon "dialog" at bounding box center [732, 27] width 19 height 19
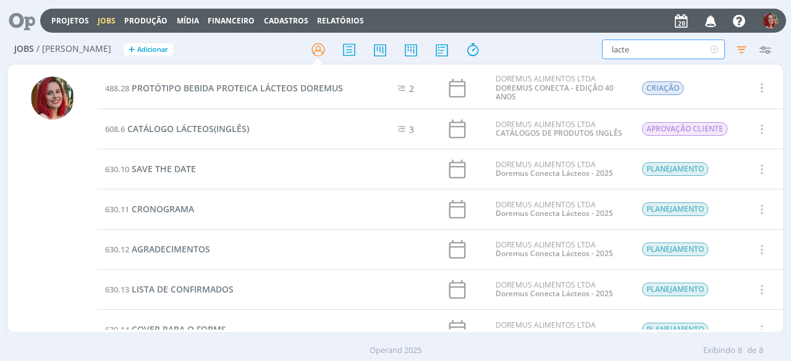
drag, startPoint x: 666, startPoint y: 56, endPoint x: 511, endPoint y: 62, distance: 154.5
click at [511, 62] on div "Jobs / [PERSON_NAME] + Adicionar lacte Filtros Filtrar Limpar lacte Tipo Jobs e…" at bounding box center [395, 50] width 775 height 31
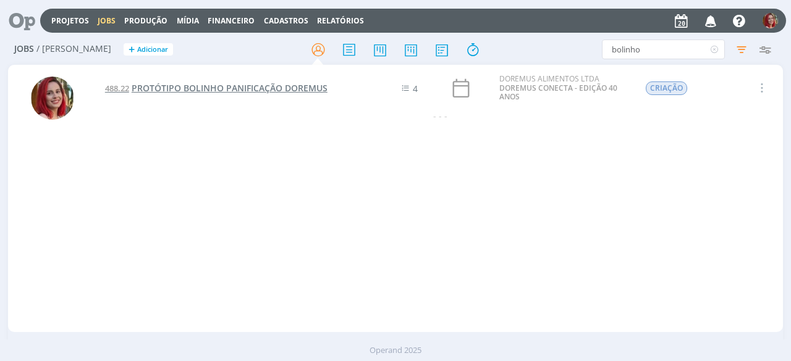
click at [157, 92] on span "PROTÓTIPO BOLINHO PANIFICAÇÃO DOREMUS" at bounding box center [230, 88] width 196 height 12
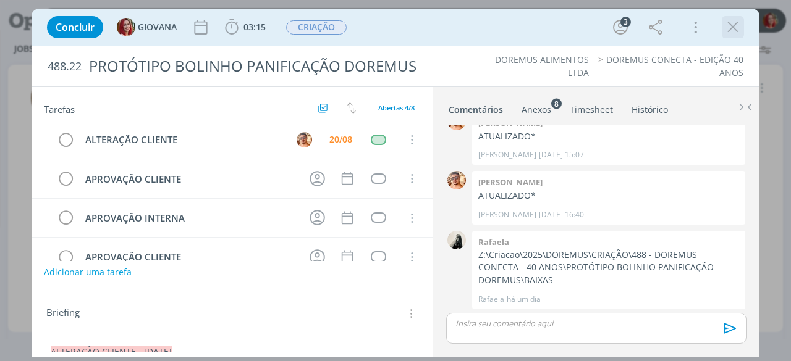
click at [733, 23] on icon "dialog" at bounding box center [732, 27] width 19 height 19
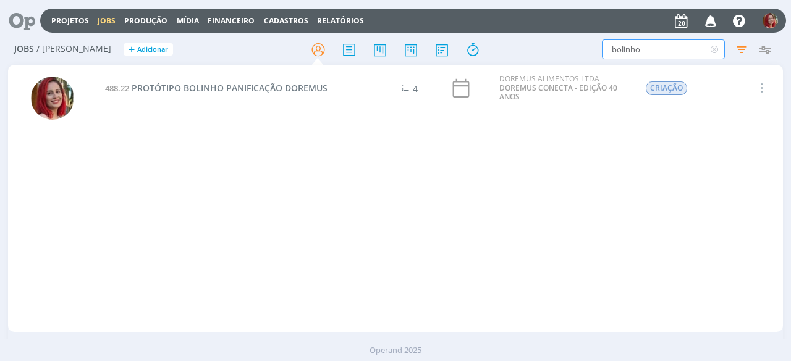
drag, startPoint x: 662, startPoint y: 54, endPoint x: 568, endPoint y: 67, distance: 94.9
click at [568, 67] on div "Jobs / [PERSON_NAME] + Adicionar bolinho Filtros Filtrar Limpar bolinho Tipo Jo…" at bounding box center [395, 201] width 791 height 333
type input "biscoit"
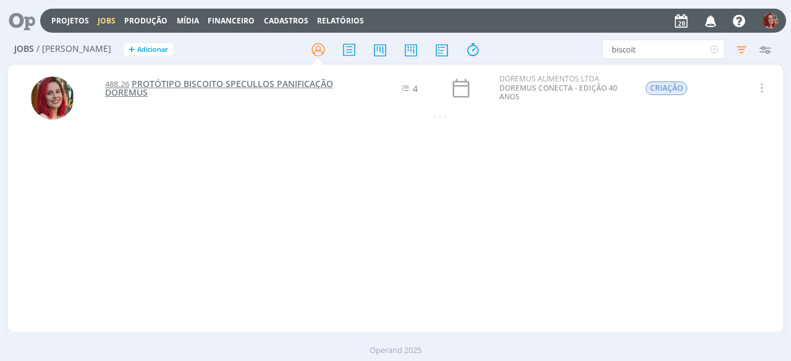
click at [254, 84] on span "PROTÓTIPO BISCOITO SPECULLOS PANIFICAÇÃO DOREMUS" at bounding box center [219, 88] width 228 height 20
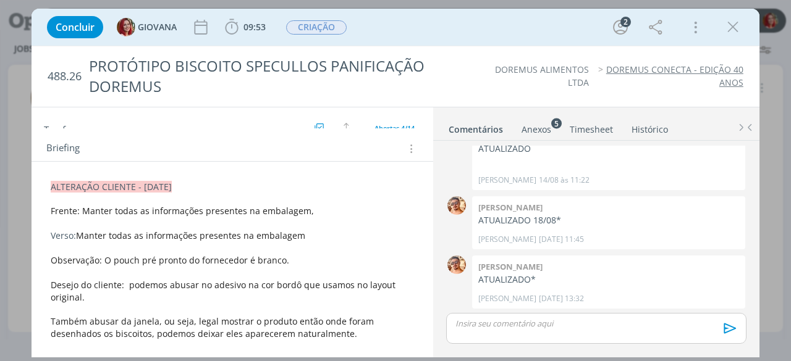
scroll to position [247, 0]
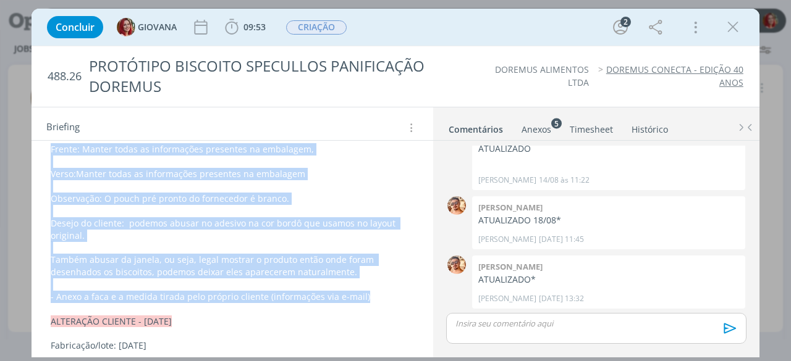
drag, startPoint x: 47, startPoint y: 151, endPoint x: 396, endPoint y: 292, distance: 376.3
copy div "Frente: Manter todas as informações presentes na embalagem, Verso: Manter todas…"
click at [183, 201] on span "Observação: O pouch pré pronto do fornecedor é branco." at bounding box center [170, 199] width 238 height 12
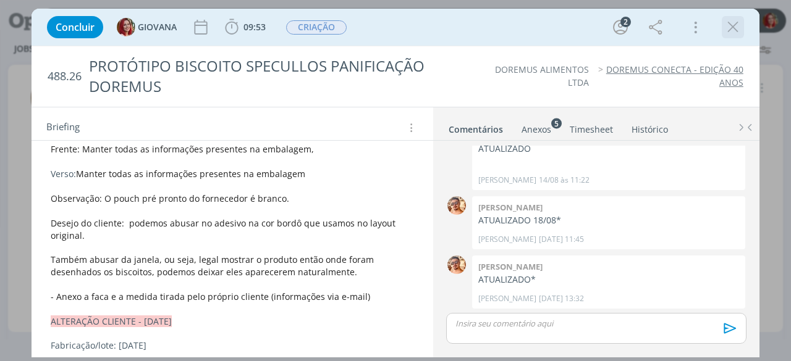
click at [725, 28] on icon "dialog" at bounding box center [732, 27] width 19 height 19
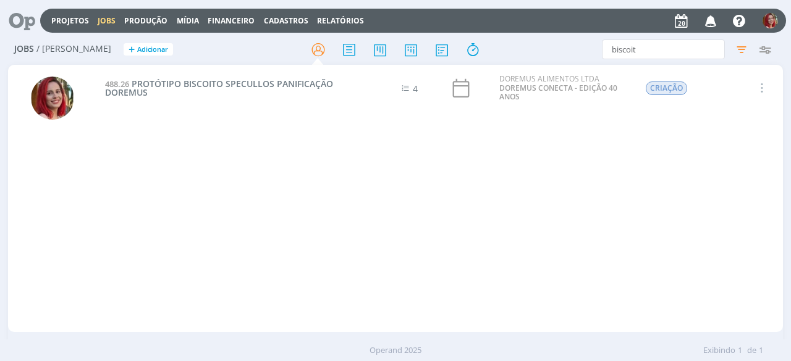
click at [17, 25] on icon at bounding box center [17, 21] width 25 height 24
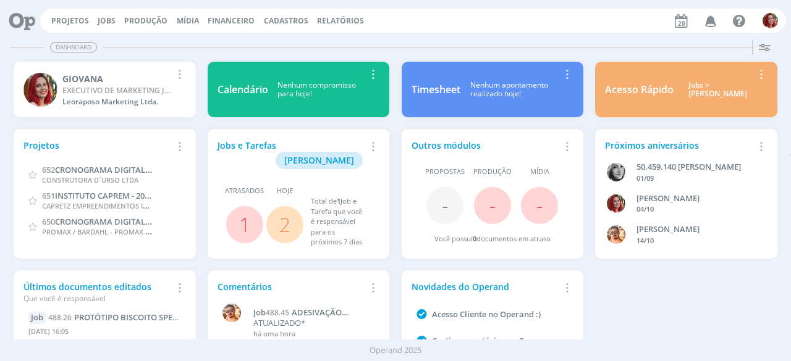
click at [284, 211] on link "2" at bounding box center [284, 224] width 11 height 27
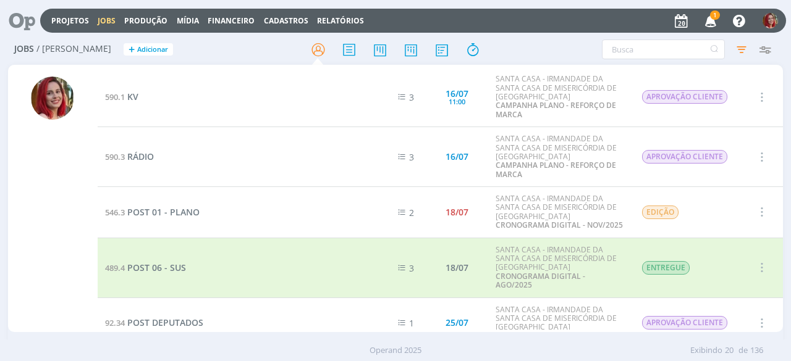
click at [711, 22] on icon "button" at bounding box center [711, 20] width 22 height 21
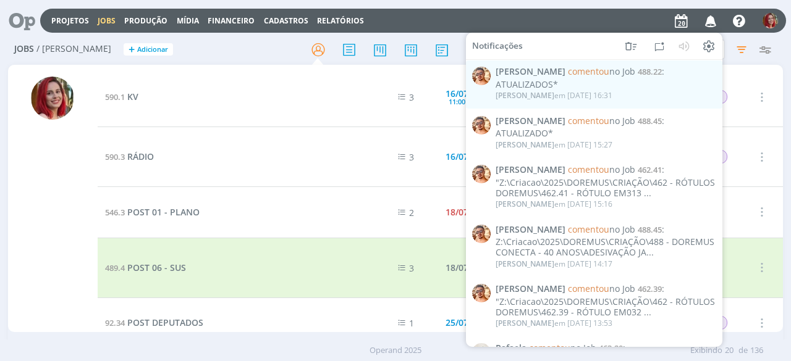
click at [51, 168] on div at bounding box center [52, 205] width 43 height 256
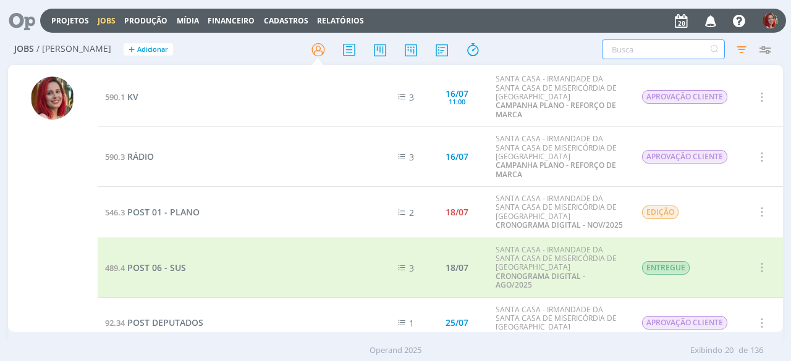
click at [653, 52] on input "text" at bounding box center [663, 50] width 123 height 20
type input "biscoi"
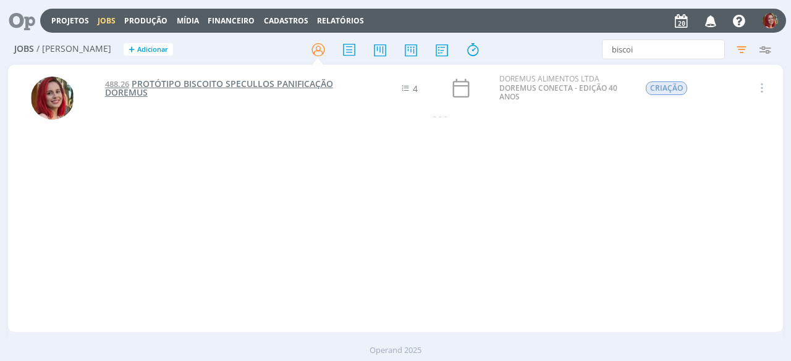
click at [317, 83] on span "PROTÓTIPO BISCOITO SPECULLOS PANIFICAÇÃO DOREMUS" at bounding box center [219, 88] width 228 height 20
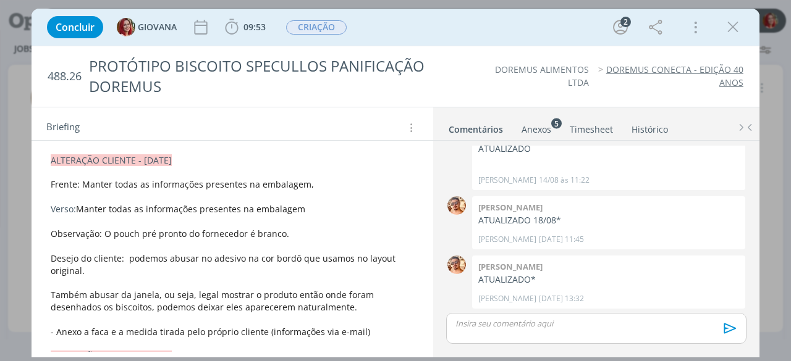
scroll to position [247, 0]
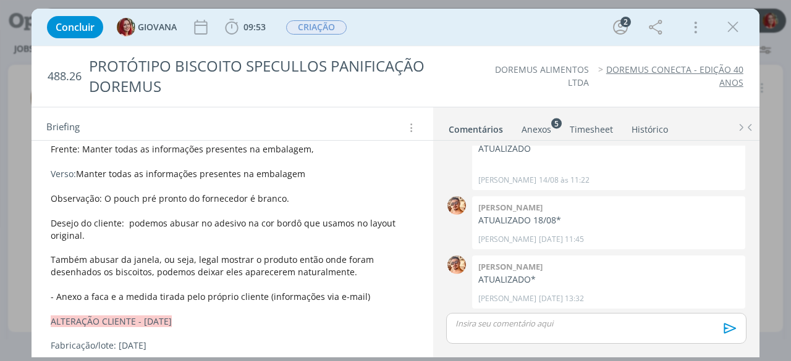
click at [385, 300] on p "- Anexo a faca e a medida tirada pelo próprio cliente (informações via e-mail)" at bounding box center [232, 297] width 363 height 12
click at [536, 127] on div "Anexos 5" at bounding box center [536, 130] width 30 height 12
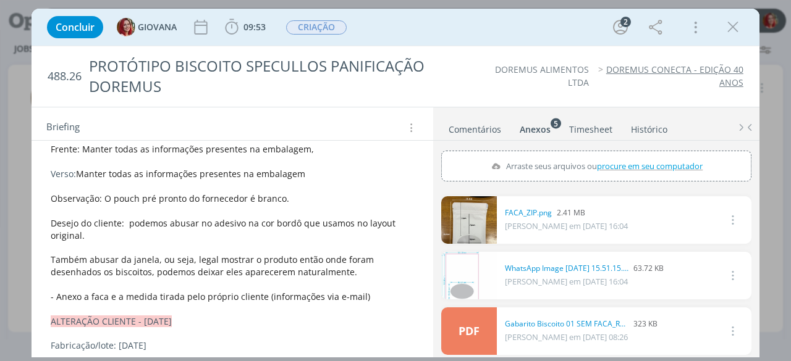
click at [623, 163] on span "procure em seu computador" at bounding box center [650, 165] width 106 height 11
click at [623, 154] on input "Arraste seus arquivos ou procure em seu computador" at bounding box center [596, 153] width 310 height 4
type input "C:\fakepath\FACA_BISCOITO.png"
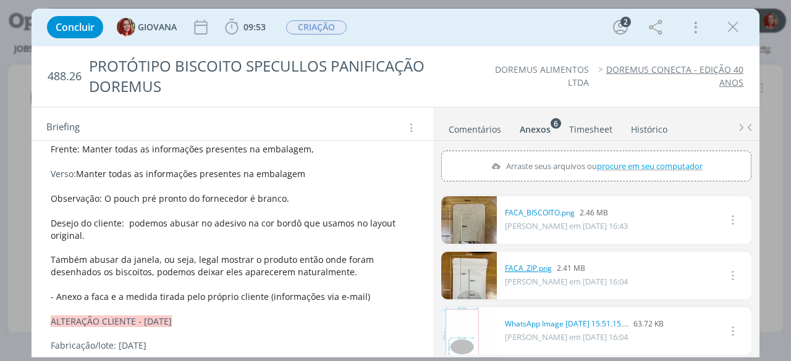
click at [510, 264] on link "FACA_ZIP.png" at bounding box center [528, 268] width 47 height 11
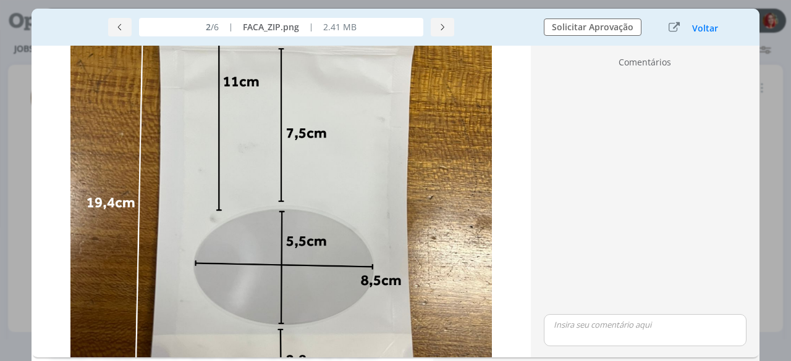
scroll to position [124, 0]
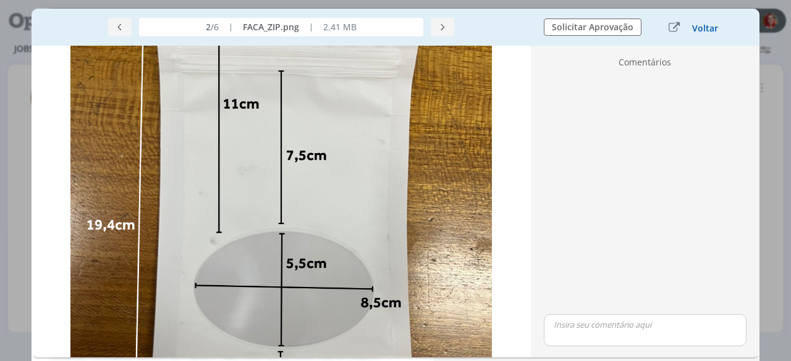
click at [712, 26] on button "Voltar" at bounding box center [704, 28] width 27 height 10
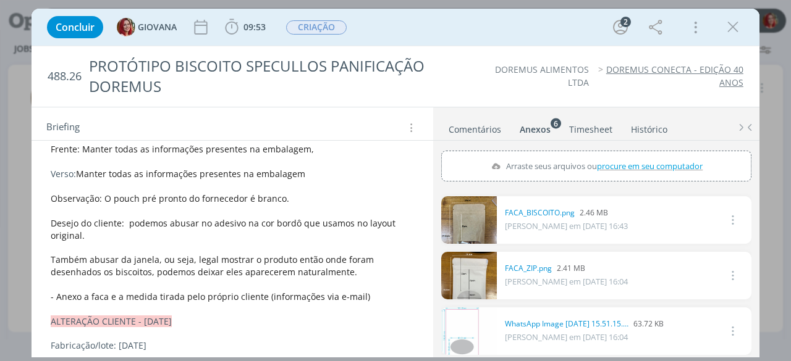
click at [386, 300] on p "- Anexo a faca e a medida tirada pelo próprio cliente (informações via e-mail)" at bounding box center [232, 297] width 363 height 12
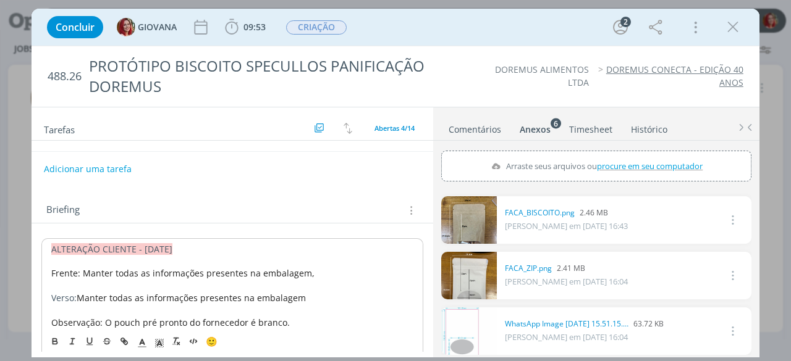
click at [473, 91] on div "488.26 PROTÓTIPO BISCOITO SPECULLOS PANIFICAÇÃO DOREMUS DOREMUS ALIMENTOS LTDA …" at bounding box center [395, 76] width 728 height 61
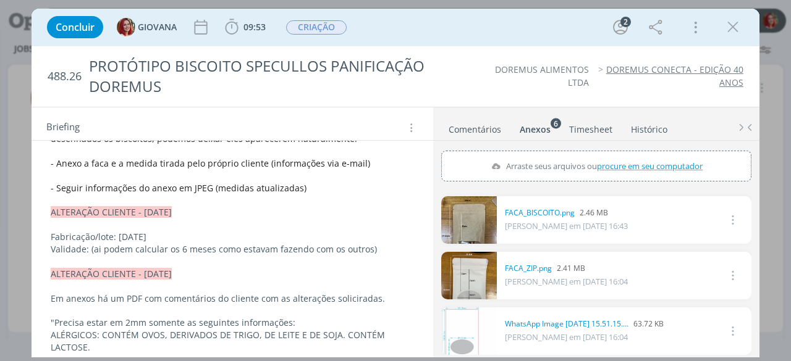
scroll to position [371, 0]
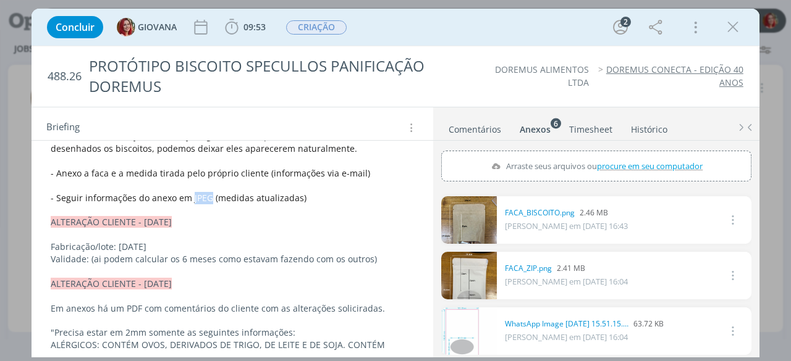
drag, startPoint x: 209, startPoint y: 195, endPoint x: 191, endPoint y: 194, distance: 17.3
click at [191, 194] on span "- Seguir informações do anexo em JPEG (medidas atualizadas)" at bounding box center [179, 198] width 256 height 12
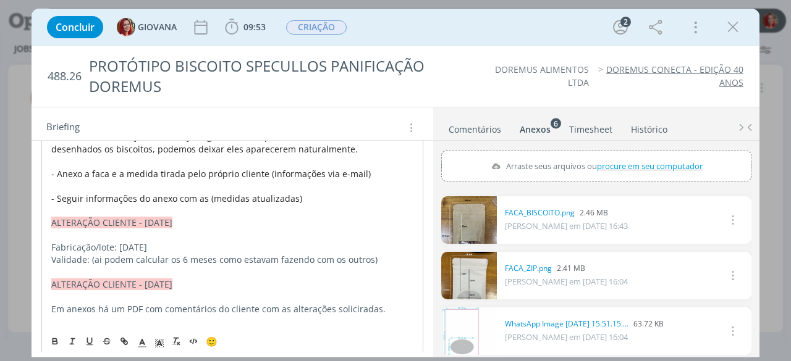
click at [208, 198] on span "- Seguir informações do anexo com as (medidas atualizadas)" at bounding box center [176, 199] width 251 height 12
click at [313, 205] on p "dialog" at bounding box center [232, 211] width 362 height 12
click at [311, 199] on p "- Seguir informações do anexo com as medidas atualizadas)" at bounding box center [232, 199] width 362 height 12
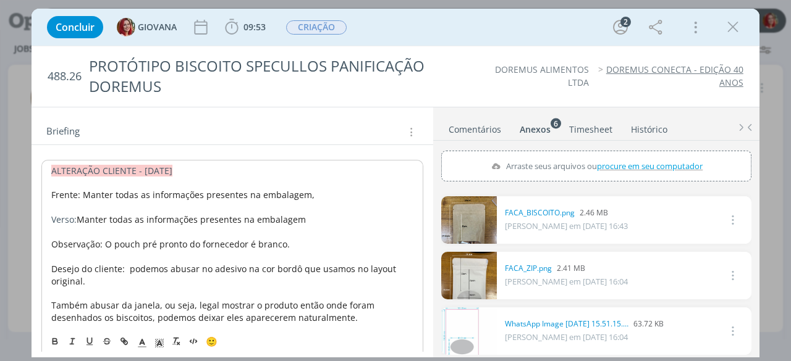
scroll to position [185, 0]
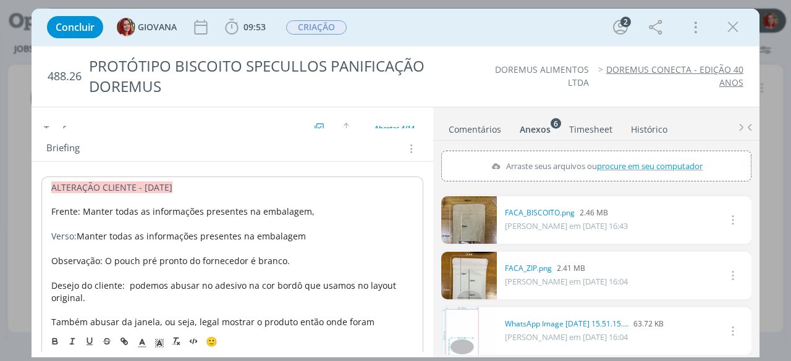
click at [478, 91] on div "488.26 PROTÓTIPO BISCOITO SPECULLOS PANIFICAÇÃO DOREMUS DOREMUS ALIMENTOS LTDA …" at bounding box center [395, 76] width 728 height 61
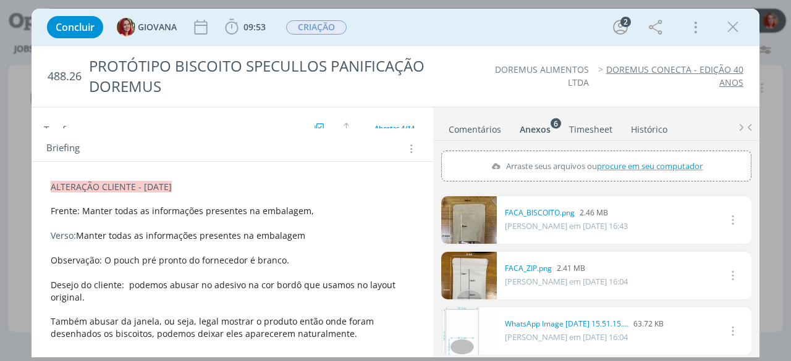
scroll to position [247, 0]
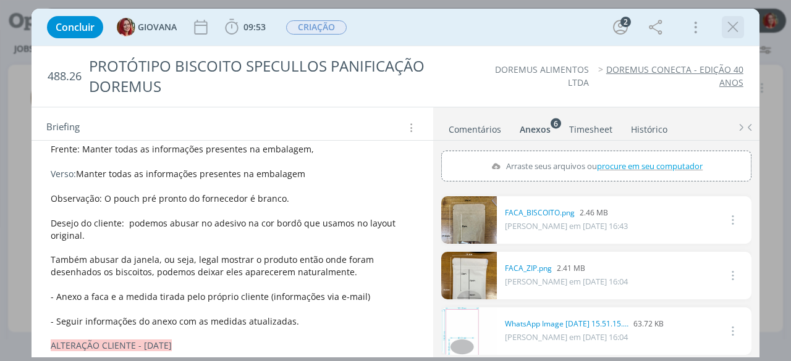
click at [733, 20] on icon "dialog" at bounding box center [732, 27] width 19 height 19
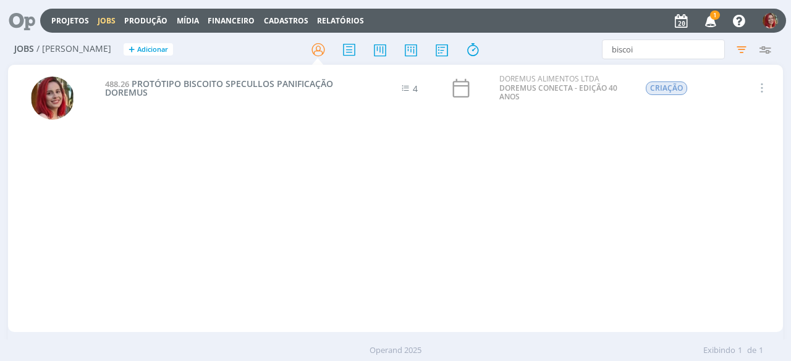
click at [716, 12] on span "1" at bounding box center [715, 14] width 10 height 9
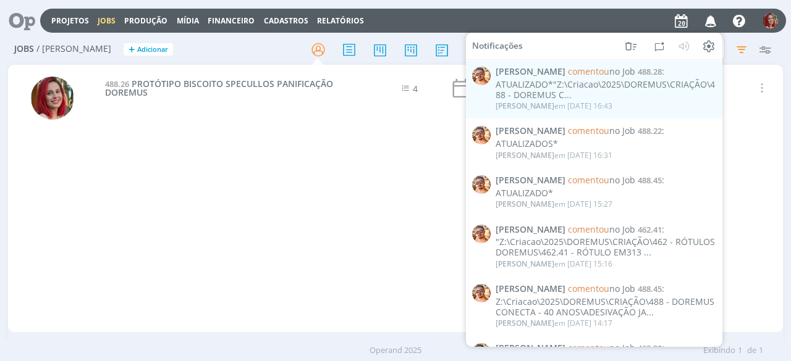
drag, startPoint x: 224, startPoint y: 157, endPoint x: 191, endPoint y: 43, distance: 118.7
click at [224, 156] on div "488.26 PROTÓTIPO BISCOITO SPECULLOS PANIFICAÇÃO DOREMUS 4 DOREMUS ALIMENTOS LTD…" at bounding box center [440, 198] width 685 height 262
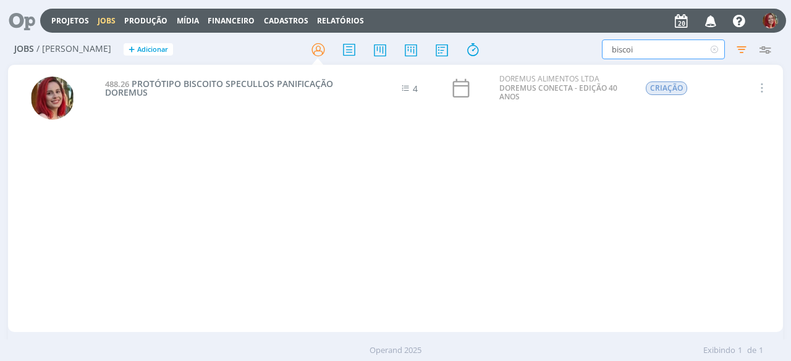
drag, startPoint x: 693, startPoint y: 44, endPoint x: 566, endPoint y: 45, distance: 127.2
click at [566, 45] on div "biscoi Filtros Filtrar Limpar biscoi Tipo Jobs e Tarefas Data Personalizado a S…" at bounding box center [654, 50] width 246 height 20
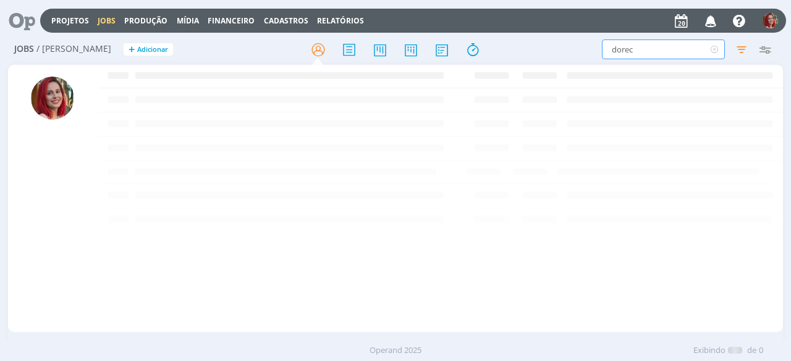
type input "dorec"
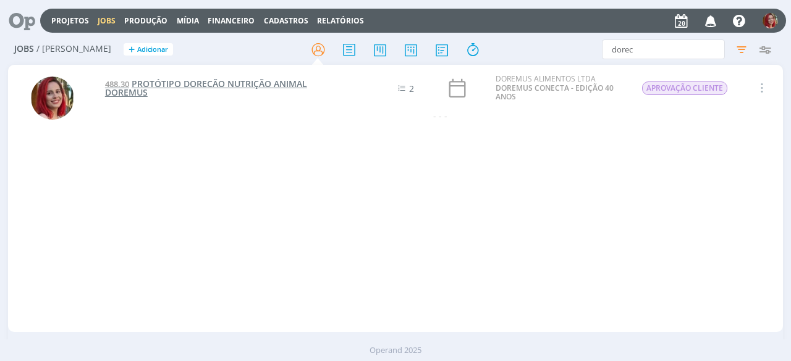
click at [258, 86] on span "PROTÓTIPO DORECÃO NUTRIÇÃO ANIMAL DOREMUS" at bounding box center [206, 88] width 202 height 20
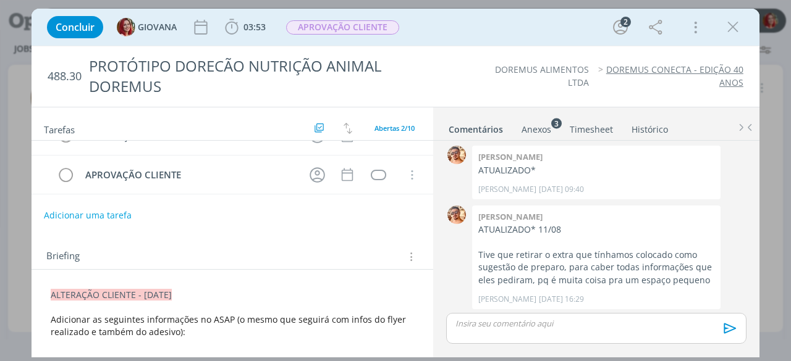
scroll to position [124, 0]
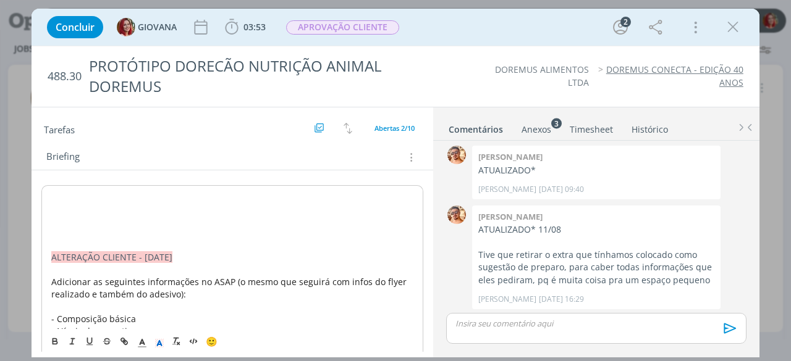
click at [52, 193] on p "dialog" at bounding box center [232, 196] width 362 height 12
drag, startPoint x: 187, startPoint y: 192, endPoint x: 52, endPoint y: 192, distance: 134.6
click at [52, 192] on p "ALTERAÇÃO CLIENTE - [DATE]" at bounding box center [232, 196] width 362 height 12
click at [155, 345] on rect "dialog" at bounding box center [155, 345] width 1 height 1
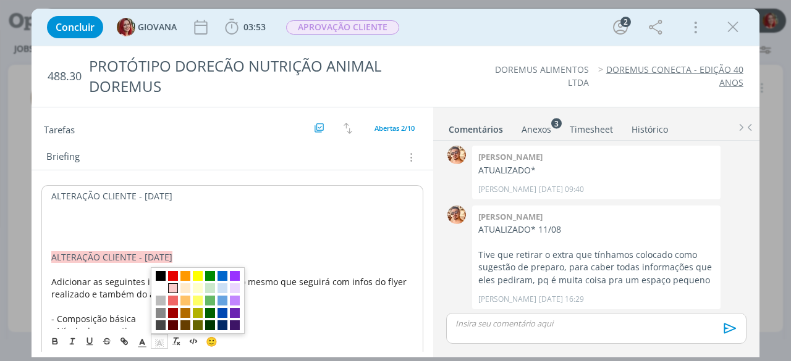
click at [170, 286] on span "dialog" at bounding box center [173, 288] width 10 height 10
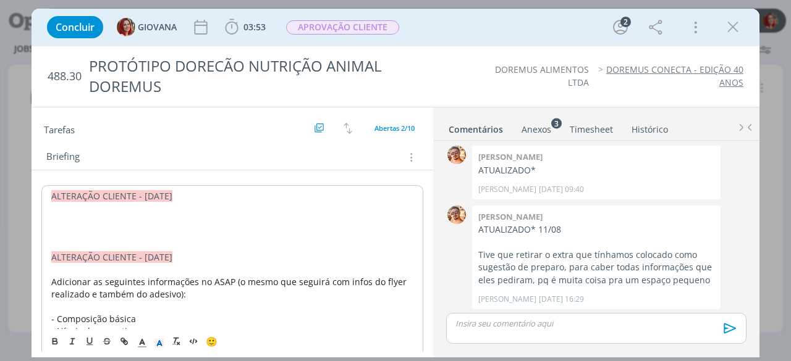
click at [88, 222] on p "dialog" at bounding box center [232, 221] width 362 height 12
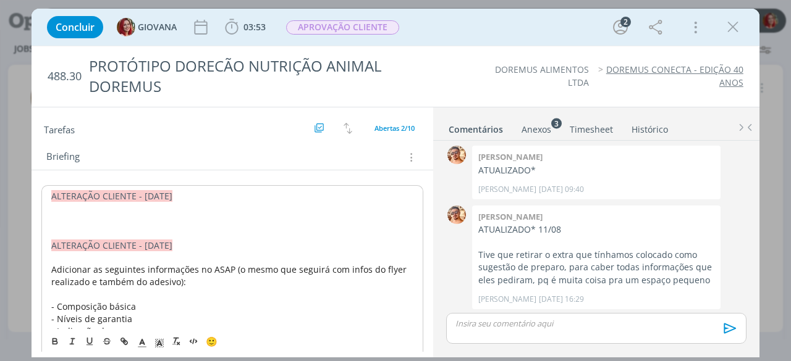
click at [94, 216] on p "dialog" at bounding box center [232, 221] width 362 height 12
drag, startPoint x: 48, startPoint y: 191, endPoint x: 223, endPoint y: 220, distance: 177.2
copy div "ALTERAÇÃO CLIENTE - [DATE]"
click at [98, 220] on p "dialog" at bounding box center [232, 220] width 363 height 12
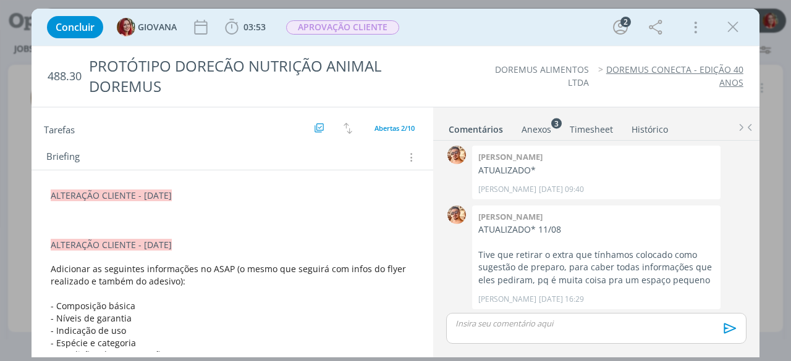
click at [86, 220] on p "dialog" at bounding box center [232, 220] width 363 height 12
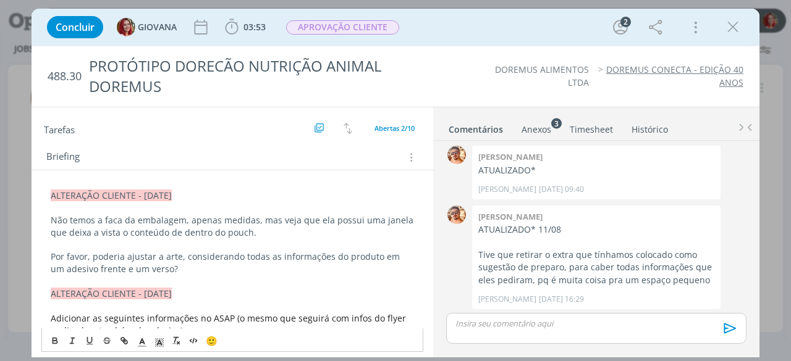
click at [548, 124] on div "Anexos 3" at bounding box center [536, 130] width 30 height 12
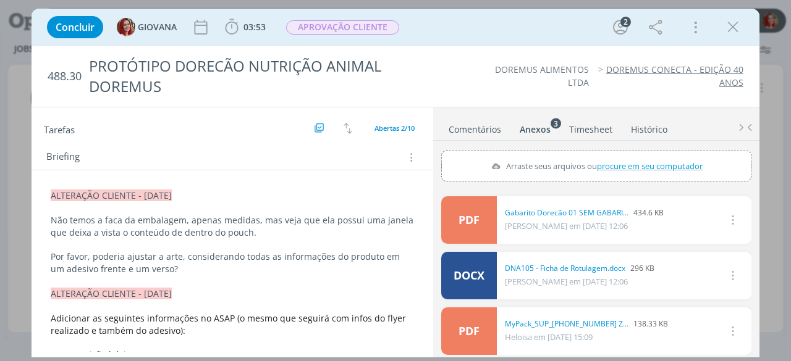
click at [616, 163] on span "procure em seu computador" at bounding box center [650, 165] width 106 height 11
click at [616, 154] on input "Arraste seus arquivos ou procure em seu computador" at bounding box center [596, 153] width 310 height 4
type input "C:\fakepath\FACA_ZIP (1).png"
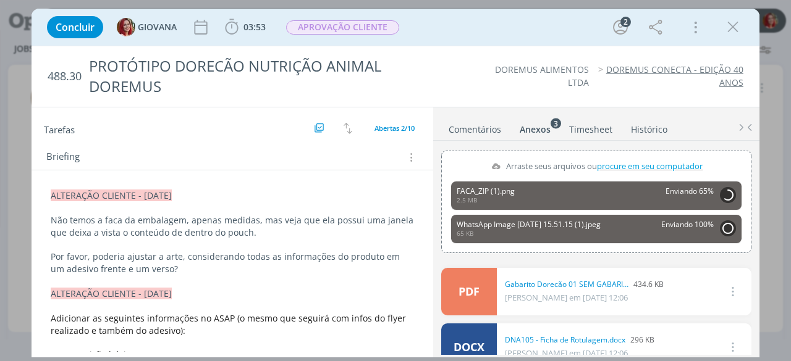
click at [82, 216] on p "Não temos a faca da embalagem, apenas medidas, mas veja que ela possui uma jane…" at bounding box center [232, 226] width 363 height 25
click at [82, 216] on p "Não temos a faca da embalagem, apenas medidas, mas veja que ela possui uma jane…" at bounding box center [232, 227] width 362 height 25
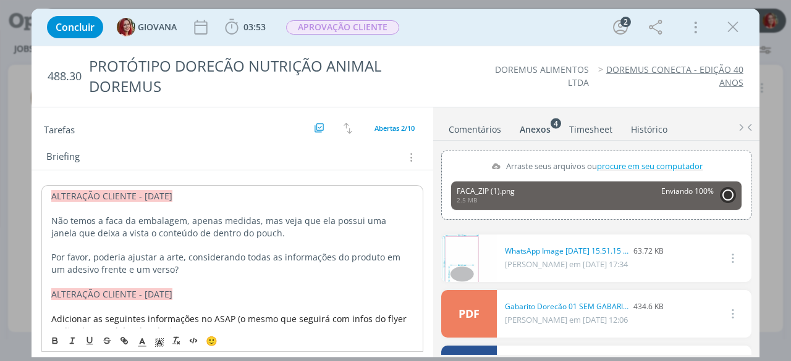
click at [277, 222] on p "Não temos a faca da embalagem, apenas medidas, mas veja que ela possui uma jane…" at bounding box center [232, 227] width 362 height 25
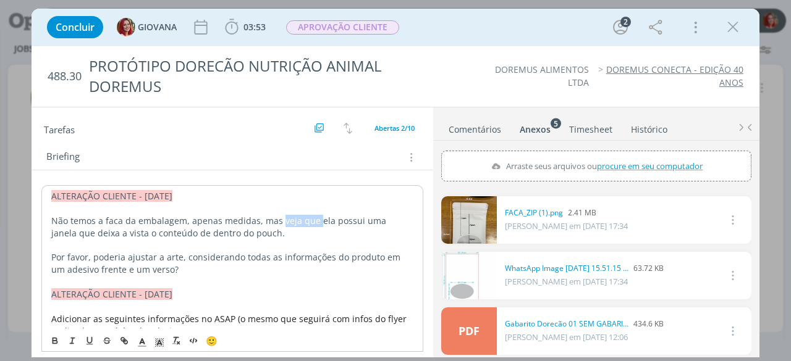
drag, startPoint x: 277, startPoint y: 216, endPoint x: 313, endPoint y: 219, distance: 36.0
click at [313, 219] on p "Não temos a faca da embalagem, apenas medidas, mas veja que ela possui uma jane…" at bounding box center [232, 227] width 362 height 25
click at [111, 255] on p "Por favor, poderia ajustar a arte, considerando todas as informações do produto…" at bounding box center [232, 263] width 362 height 25
click at [111, 254] on p "Por favor, poderia ajustar a arte, considerando todas as informações do produto…" at bounding box center [232, 263] width 362 height 25
drag, startPoint x: 135, startPoint y: 266, endPoint x: 124, endPoint y: 266, distance: 11.7
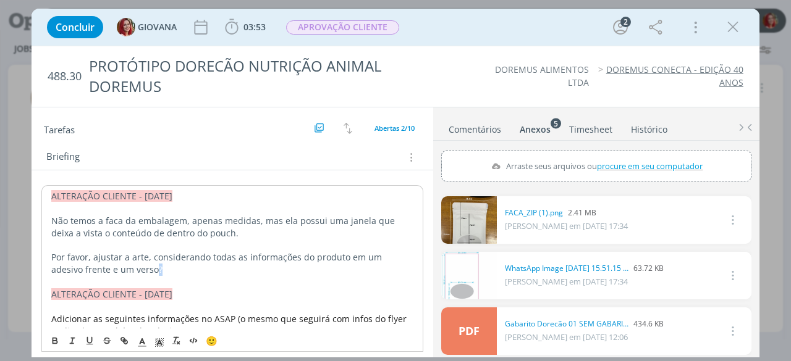
click at [124, 266] on p "Por favor, ajustar a arte, considerando todas as informações do produto em um a…" at bounding box center [232, 263] width 362 height 25
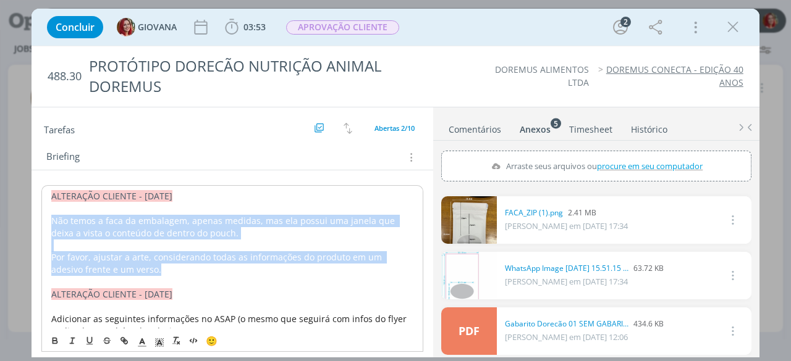
drag, startPoint x: 94, startPoint y: 256, endPoint x: 48, endPoint y: 219, distance: 59.8
copy div "Não temos a faca da embalagem, apenas medidas, mas ela possui uma janela que de…"
click at [161, 240] on p "dialog" at bounding box center [232, 246] width 362 height 12
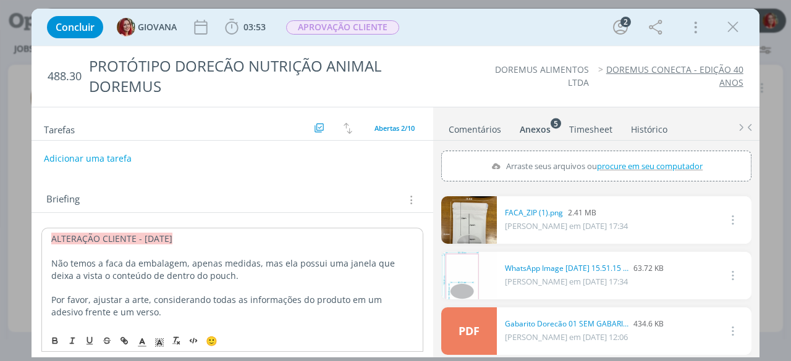
scroll to position [0, 0]
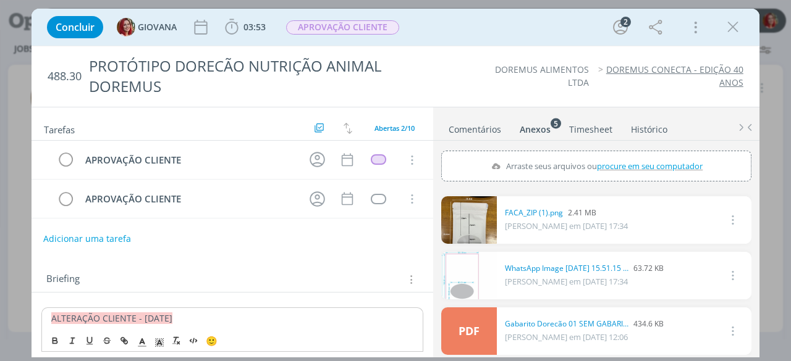
click at [77, 229] on button "Adicionar uma tarefa" at bounding box center [87, 239] width 88 height 21
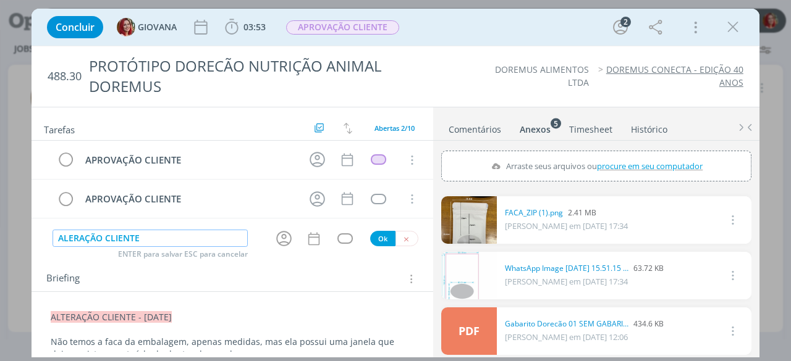
click at [69, 235] on input "ALERAÇÃO CLIENTE" at bounding box center [149, 238] width 195 height 17
type input "ALTERAÇÃO CLIENTE"
click at [382, 236] on button "Ok" at bounding box center [382, 238] width 25 height 15
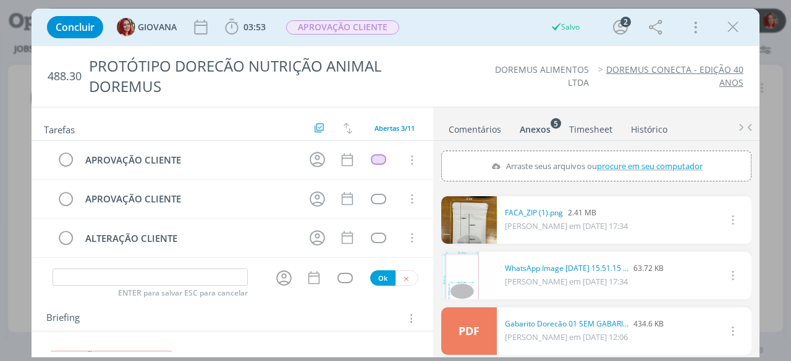
click at [405, 260] on div "APROVAÇÃO CLIENTE Cancelar APROVAÇÃO CLIENTE Cancelar ALTERAÇÃO CLIENTE Cancelar" at bounding box center [231, 204] width 401 height 127
click at [402, 277] on icon "dialog" at bounding box center [406, 279] width 8 height 8
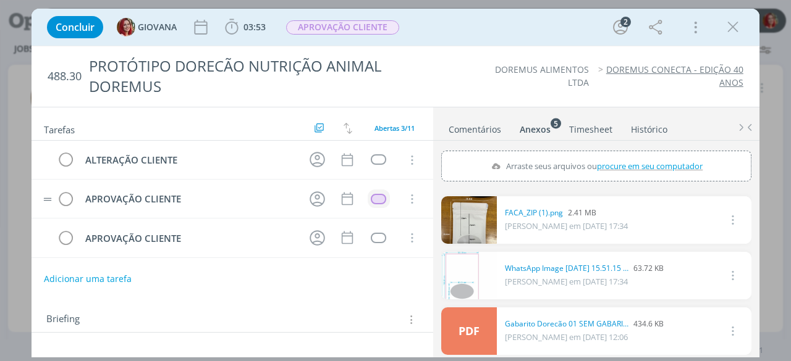
click at [377, 197] on div "dialog" at bounding box center [378, 199] width 15 height 10
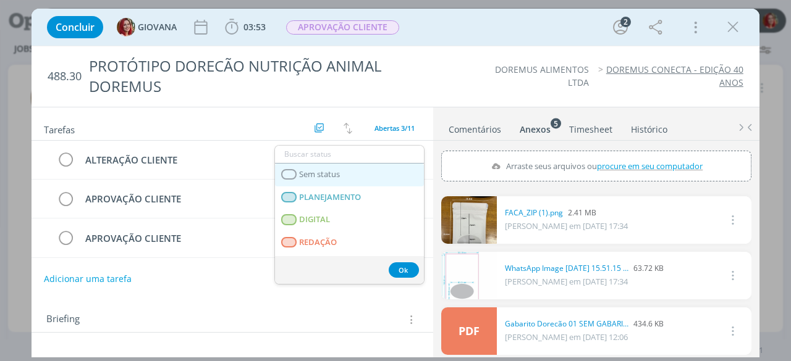
click at [366, 177] on link "Sem status" at bounding box center [349, 175] width 149 height 23
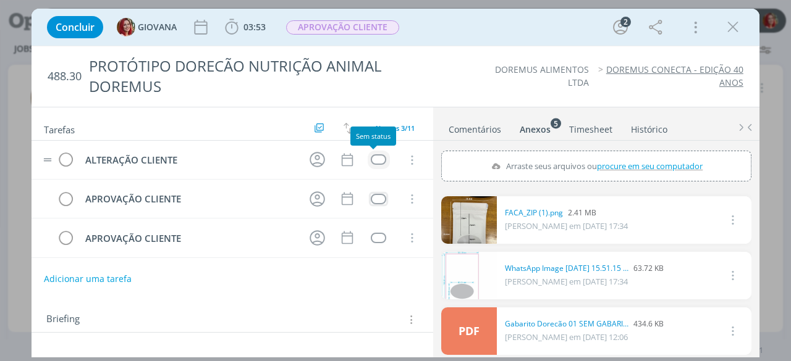
click at [377, 159] on div "dialog" at bounding box center [378, 159] width 15 height 10
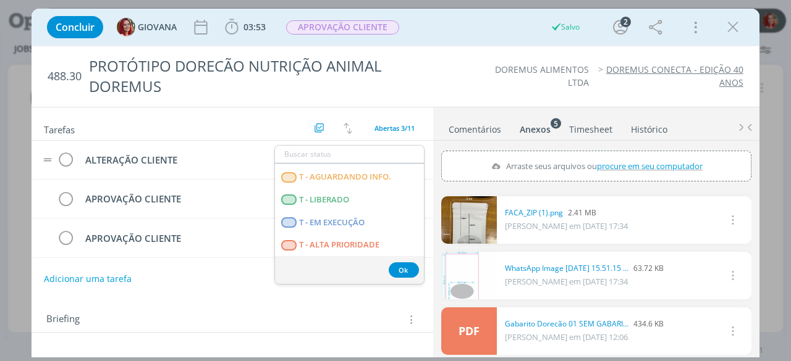
scroll to position [315, 0]
click at [365, 196] on LIBERADO "T - LIBERADO" at bounding box center [349, 199] width 149 height 23
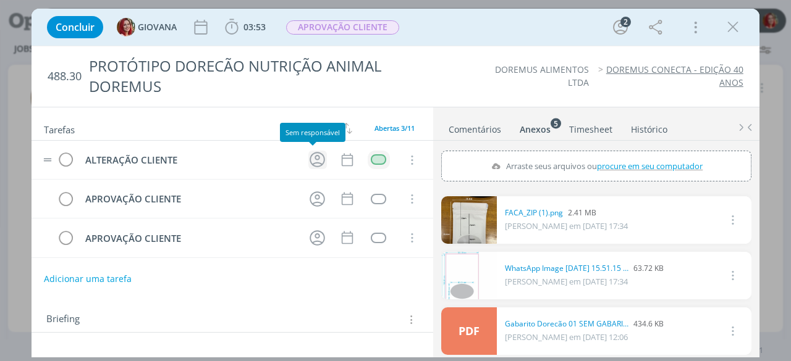
click at [313, 161] on icon "dialog" at bounding box center [317, 159] width 19 height 19
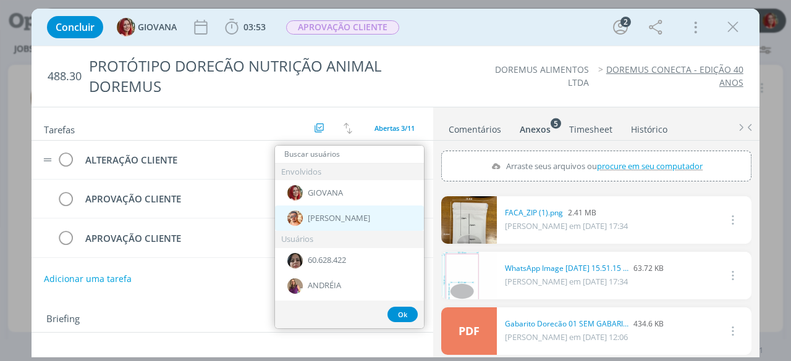
click at [338, 217] on span "[PERSON_NAME]" at bounding box center [339, 219] width 62 height 10
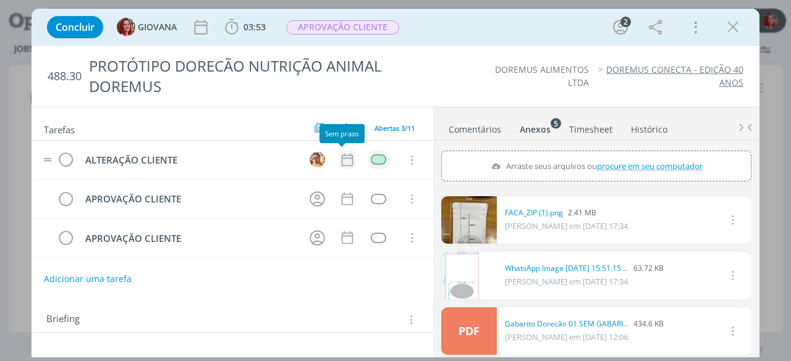
click at [341, 159] on icon "dialog" at bounding box center [347, 160] width 16 height 16
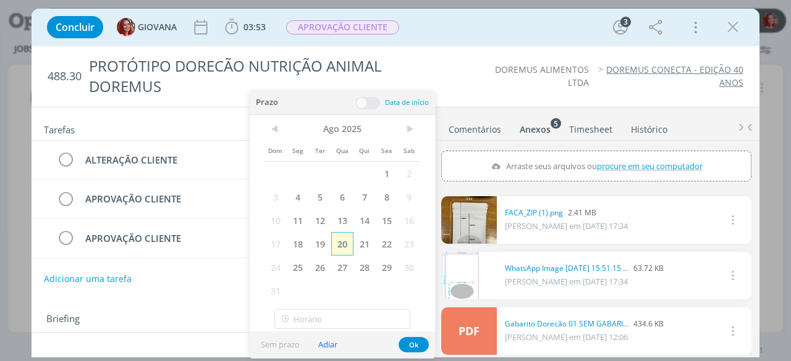
click at [345, 244] on span "20" at bounding box center [342, 243] width 22 height 23
click at [413, 346] on button "Ok" at bounding box center [413, 344] width 30 height 15
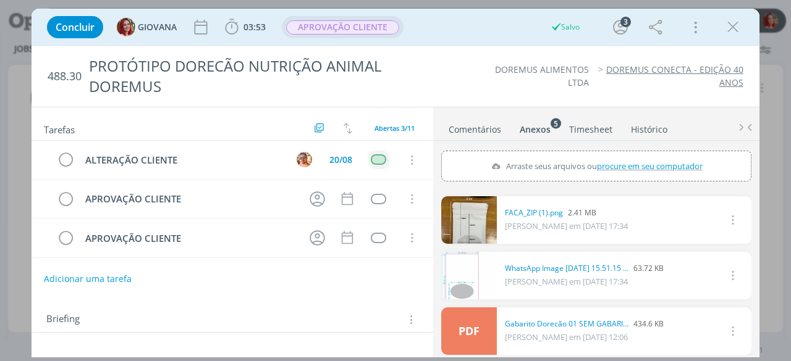
click at [366, 28] on span "APROVAÇÃO CLIENTE" at bounding box center [342, 27] width 113 height 14
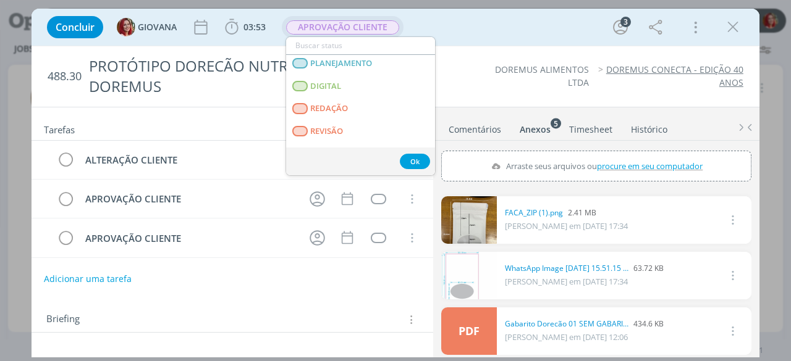
scroll to position [0, 0]
click at [465, 58] on div "488.30 PROTÓTIPO DORECÃO NUTRIÇÃO ANIMAL DOREMUS DOREMUS ALIMENTOS LTDA DOREMUS…" at bounding box center [395, 76] width 728 height 61
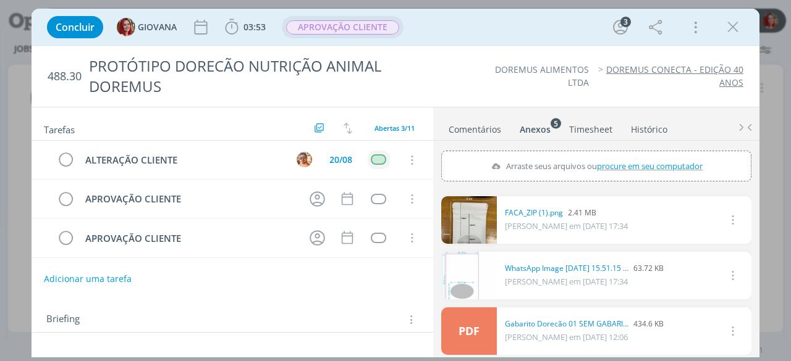
click at [355, 30] on span "APROVAÇÃO CLIENTE" at bounding box center [342, 27] width 113 height 14
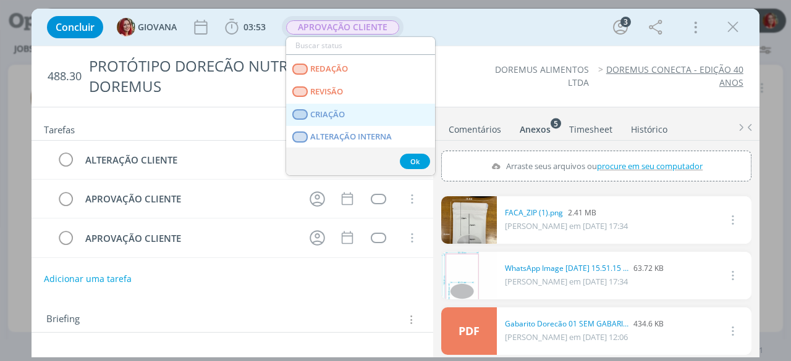
scroll to position [62, 0]
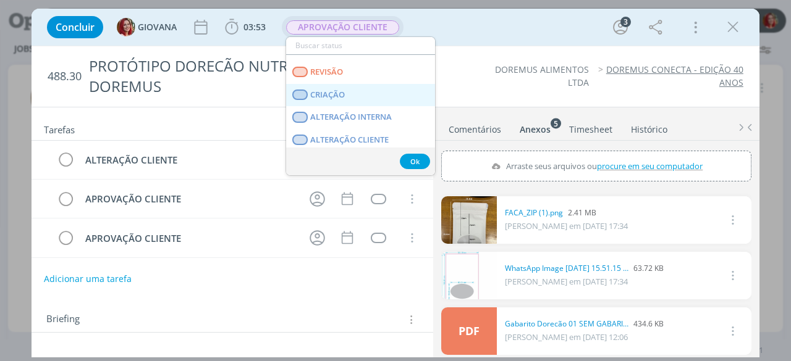
click at [357, 91] on link "CRIAÇÃO" at bounding box center [360, 95] width 149 height 23
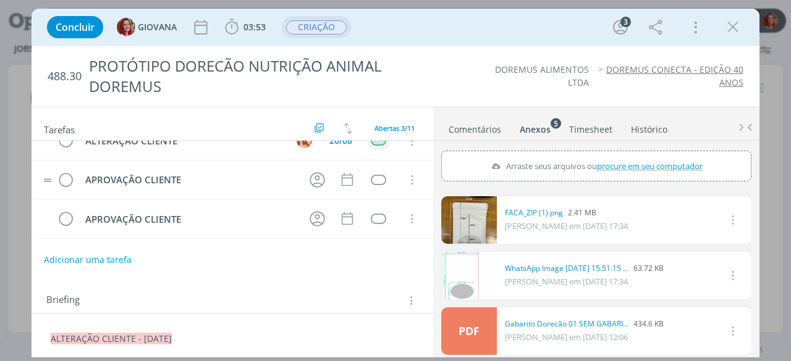
scroll to position [0, 0]
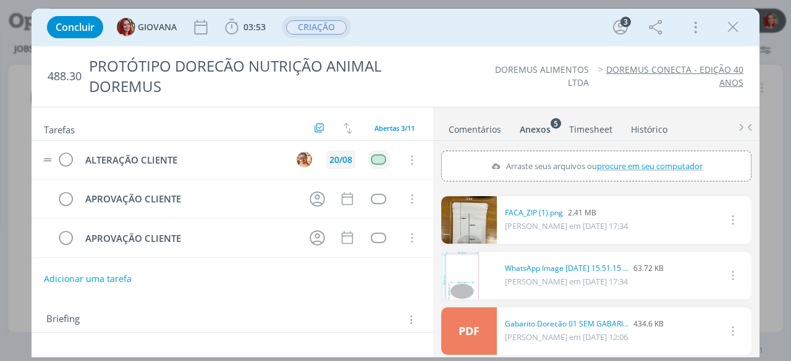
click at [334, 151] on div "20/08" at bounding box center [340, 160] width 29 height 19
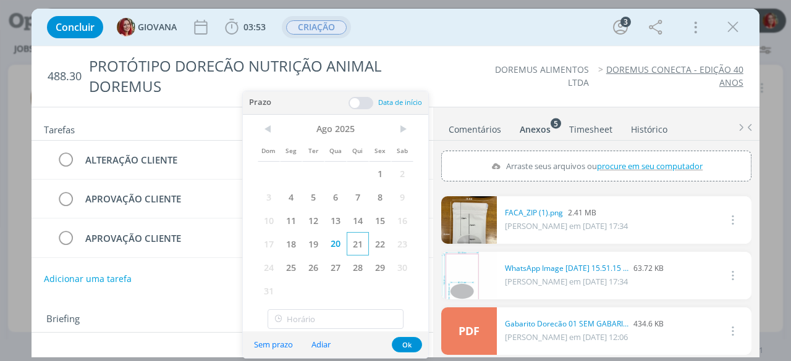
click at [356, 245] on span "21" at bounding box center [357, 243] width 22 height 23
click at [403, 338] on button "Ok" at bounding box center [407, 344] width 30 height 15
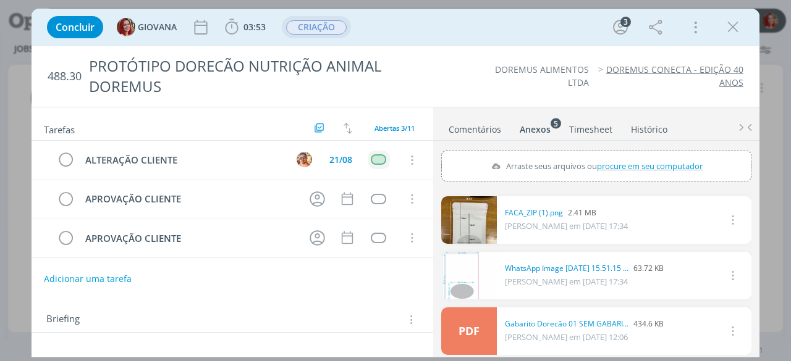
drag, startPoint x: 726, startPoint y: 30, endPoint x: 653, endPoint y: 3, distance: 77.8
click at [726, 30] on icon "dialog" at bounding box center [732, 27] width 19 height 19
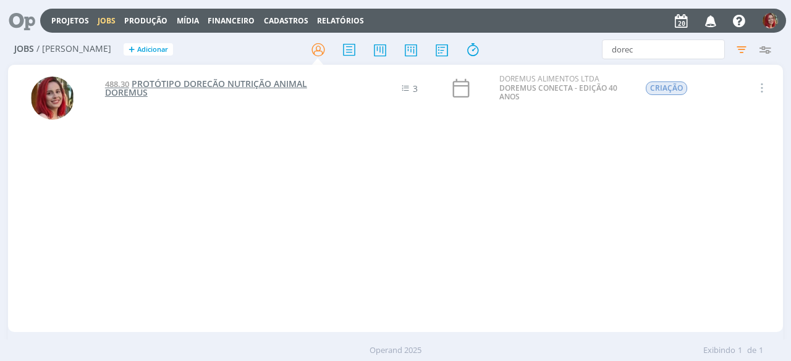
click at [178, 82] on span "PROTÓTIPO DORECÃO NUTRIÇÃO ANIMAL DOREMUS" at bounding box center [206, 88] width 202 height 20
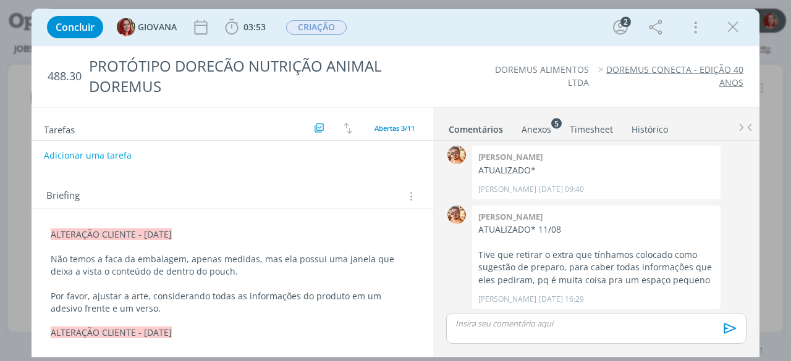
scroll to position [185, 0]
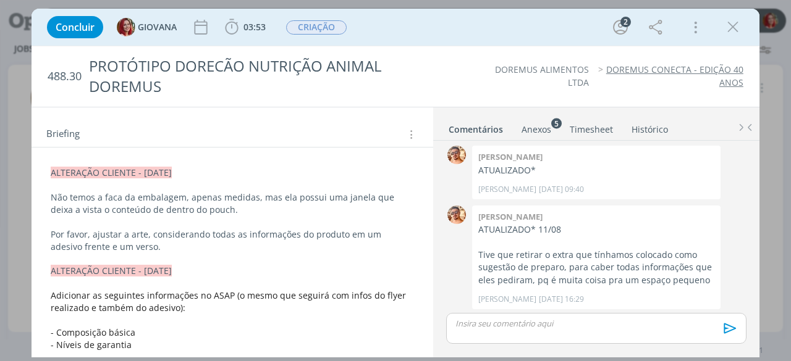
click at [151, 248] on p "Por favor, ajustar a arte, considerando todas as informações do produto em um a…" at bounding box center [232, 241] width 363 height 25
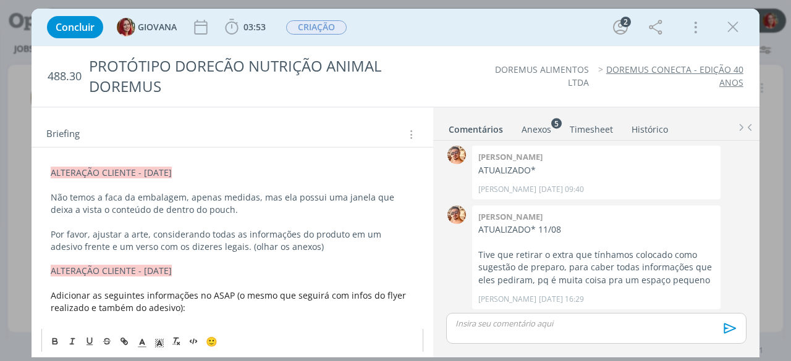
click at [463, 98] on div "488.30 PROTÓTIPO DORECÃO NUTRIÇÃO ANIMAL DOREMUS DOREMUS ALIMENTOS LTDA DOREMUS…" at bounding box center [395, 76] width 728 height 61
click at [733, 28] on icon "dialog" at bounding box center [732, 27] width 19 height 19
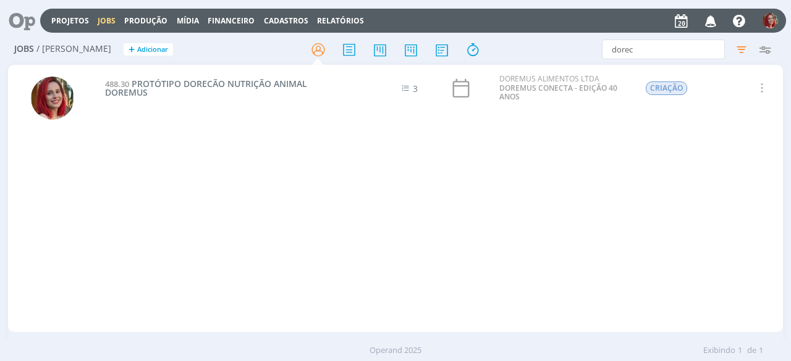
click at [27, 23] on icon at bounding box center [17, 21] width 25 height 24
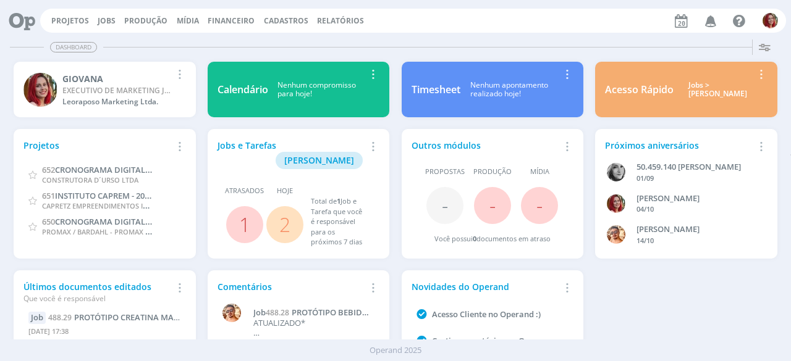
click at [287, 211] on link "2" at bounding box center [284, 224] width 11 height 27
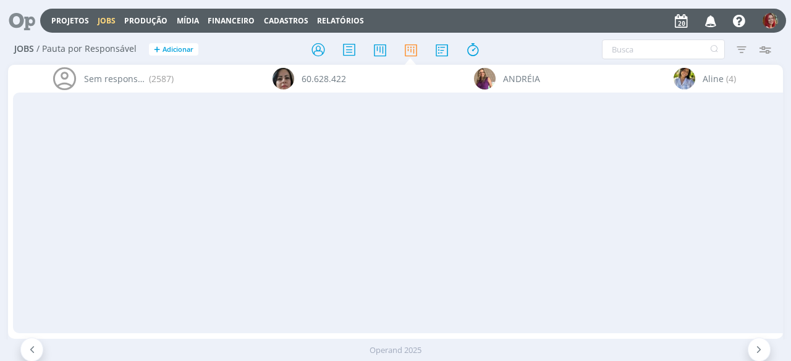
scroll to position [0, 3869]
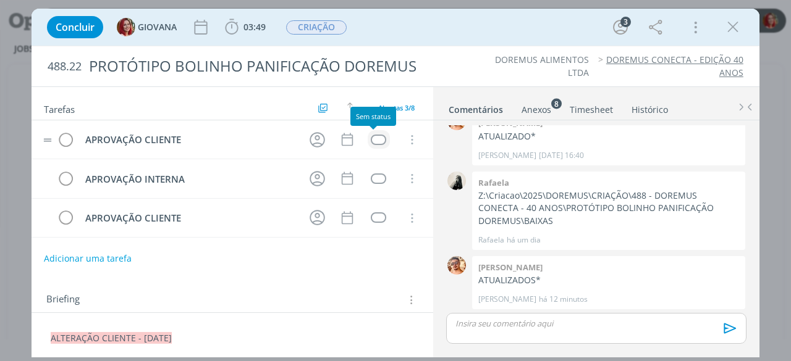
click at [371, 137] on div "dialog" at bounding box center [378, 140] width 15 height 10
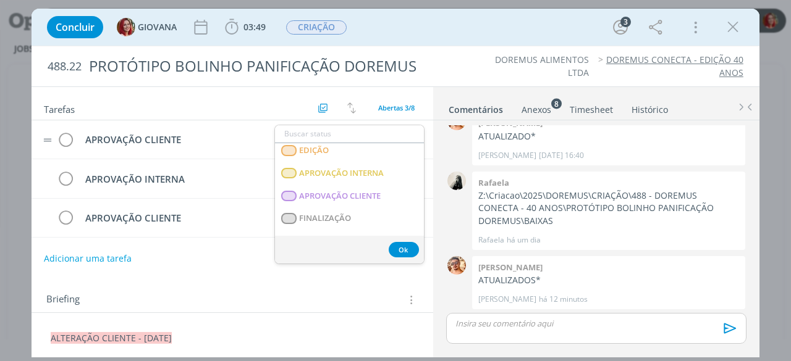
scroll to position [185, 0]
click at [360, 187] on CLIENTE "APROVAÇÃO CLIENTE" at bounding box center [349, 196] width 149 height 23
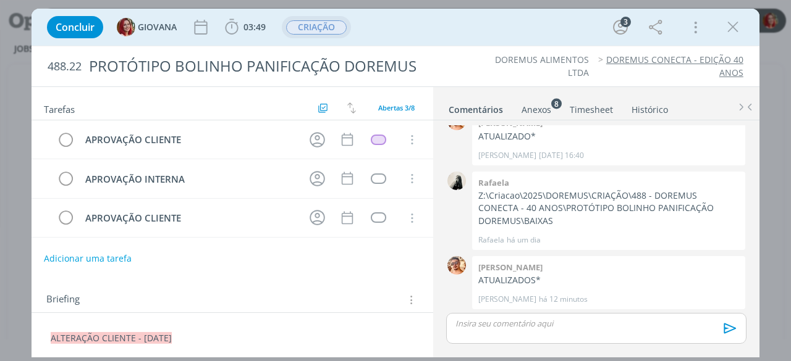
click at [327, 24] on span "CRIAÇÃO" at bounding box center [316, 27] width 61 height 14
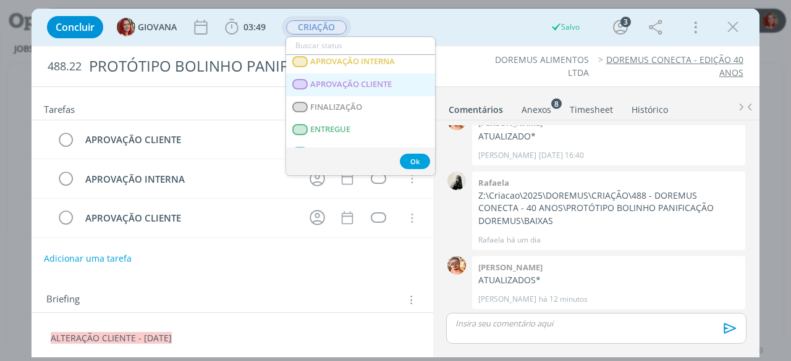
click at [355, 82] on span "APROVAÇÃO CLIENTE" at bounding box center [352, 85] width 82 height 10
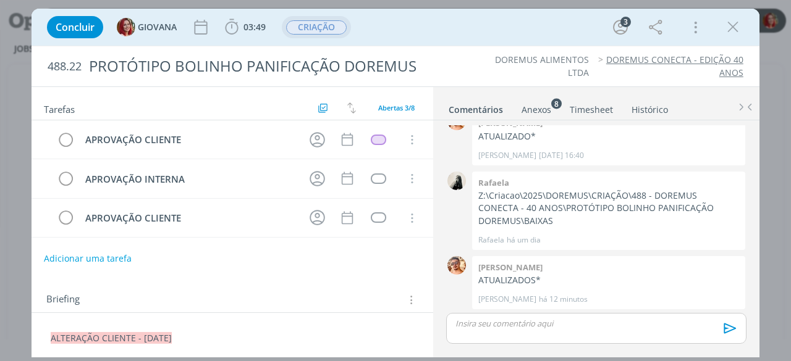
click at [313, 28] on span "CRIAÇÃO" at bounding box center [316, 27] width 61 height 14
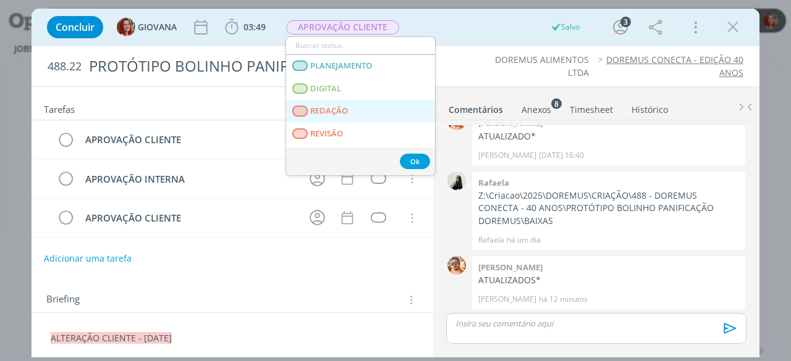
scroll to position [124, 0]
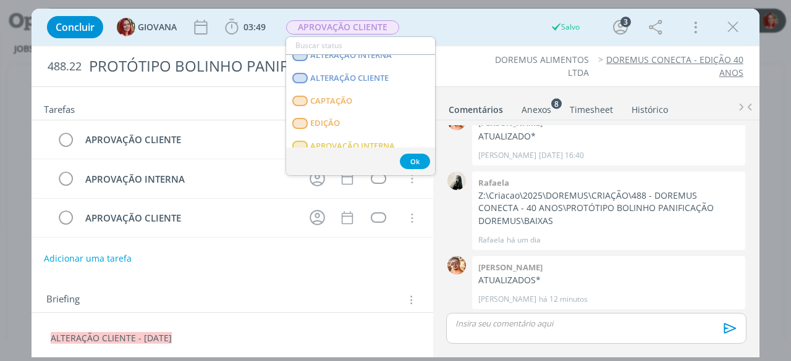
click at [452, 43] on div "Concluir GIOVANA 03:49 Iniciar Apontar Data * [DATE] Horas * 00:00 Tarefa Selec…" at bounding box center [395, 27] width 728 height 37
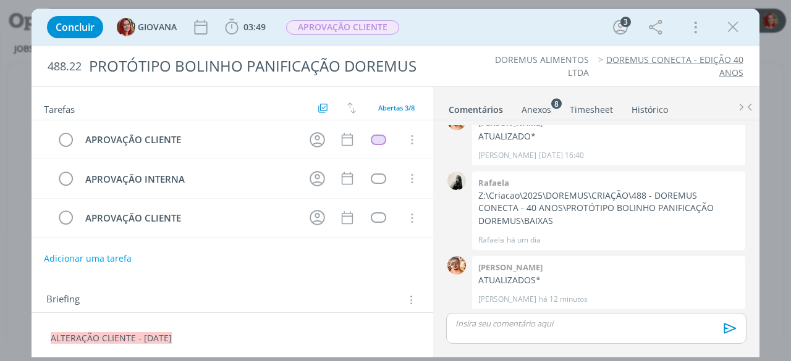
click at [0, 103] on div "Concluir GIOVANA 03:49 Iniciar Apontar Data * [DATE] Horas * 00:00 Tarefa Selec…" at bounding box center [395, 180] width 791 height 361
click at [728, 28] on icon "dialog" at bounding box center [732, 27] width 19 height 19
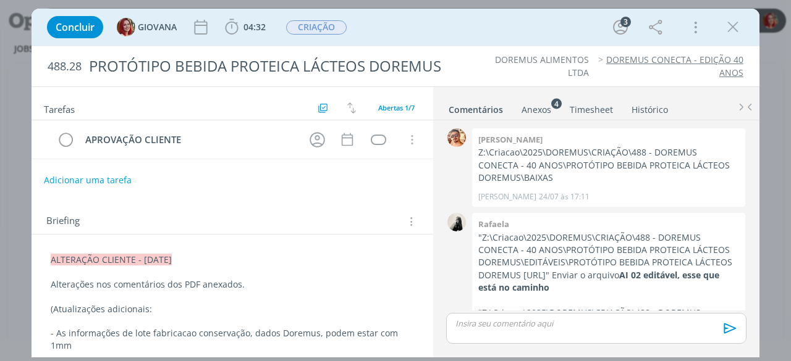
scroll to position [388, 0]
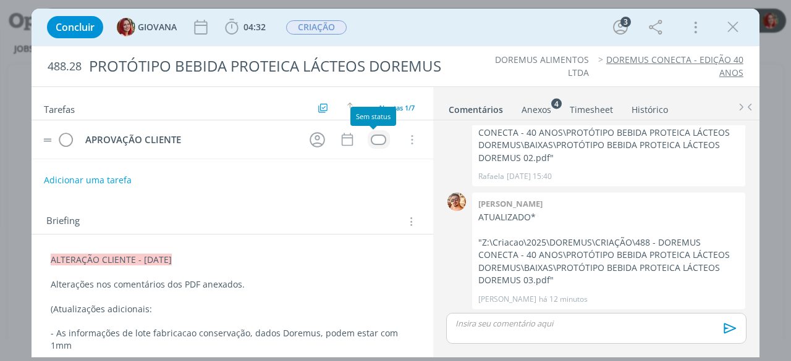
click at [375, 140] on div "dialog" at bounding box center [378, 140] width 15 height 10
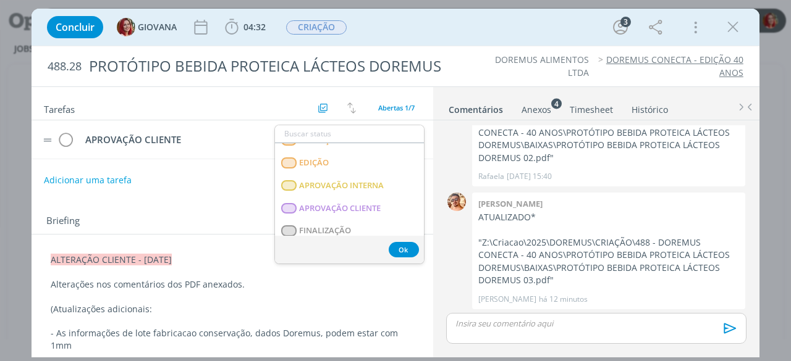
scroll to position [191, 0]
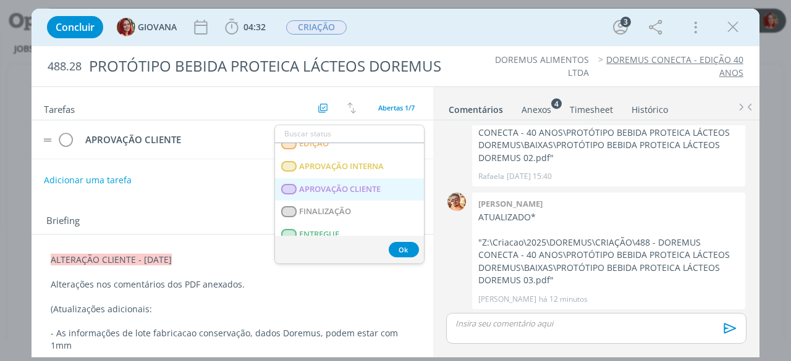
click at [335, 187] on span "APROVAÇÃO CLIENTE" at bounding box center [341, 190] width 82 height 10
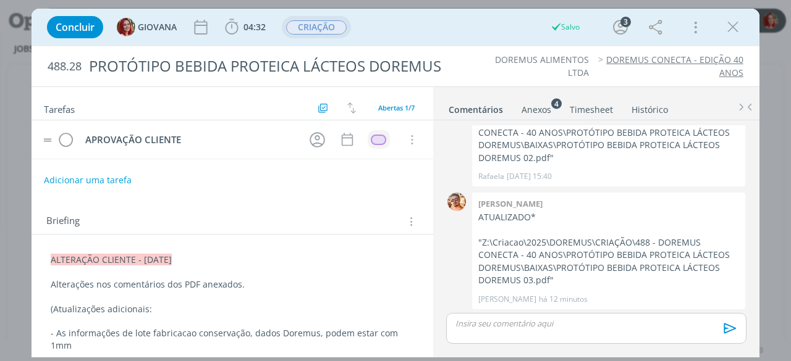
click at [315, 29] on span "CRIAÇÃO" at bounding box center [316, 27] width 61 height 14
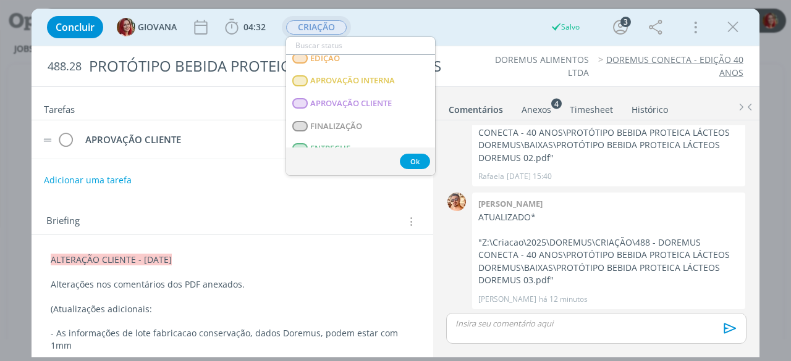
scroll to position [185, 0]
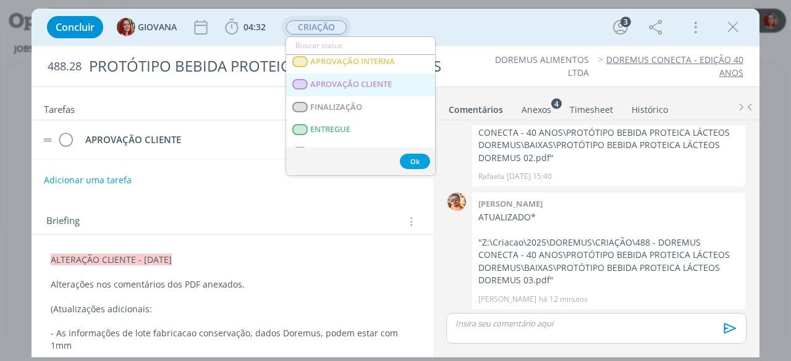
click at [351, 81] on span "APROVAÇÃO CLIENTE" at bounding box center [352, 85] width 82 height 10
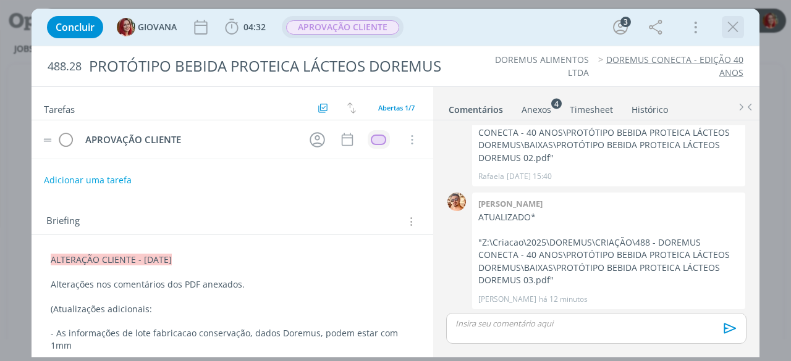
click at [729, 32] on icon "dialog" at bounding box center [732, 27] width 19 height 19
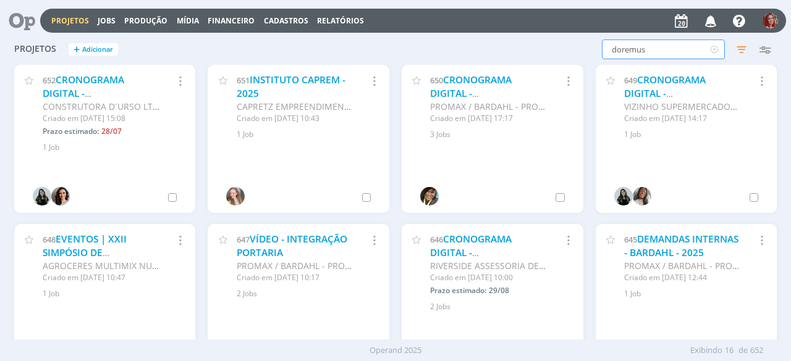
type input "doremus"
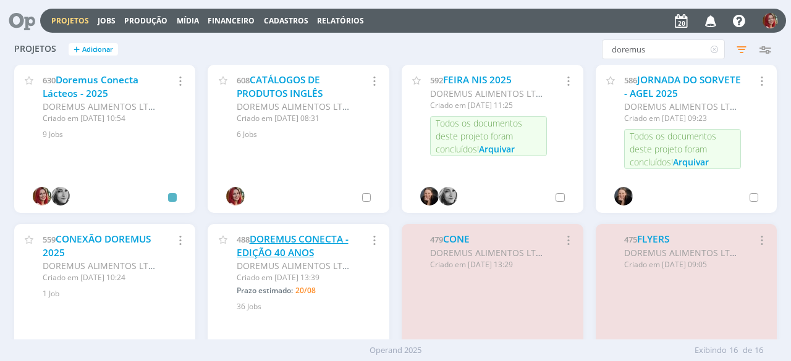
click at [305, 238] on link "DOREMUS CONECTA - EDIÇÃO 40 ANOS" at bounding box center [293, 246] width 112 height 27
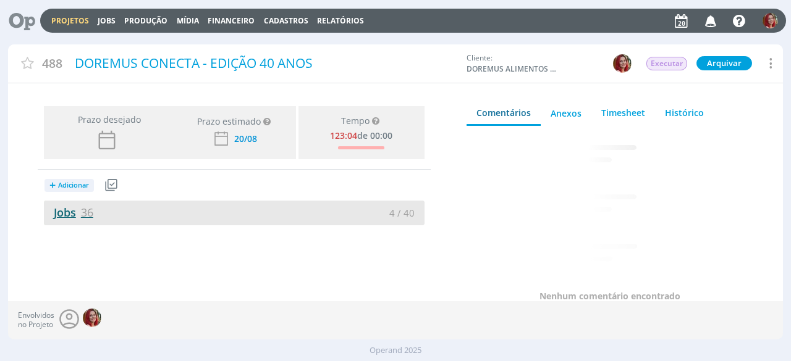
click at [59, 213] on link "Jobs 36" at bounding box center [68, 212] width 49 height 15
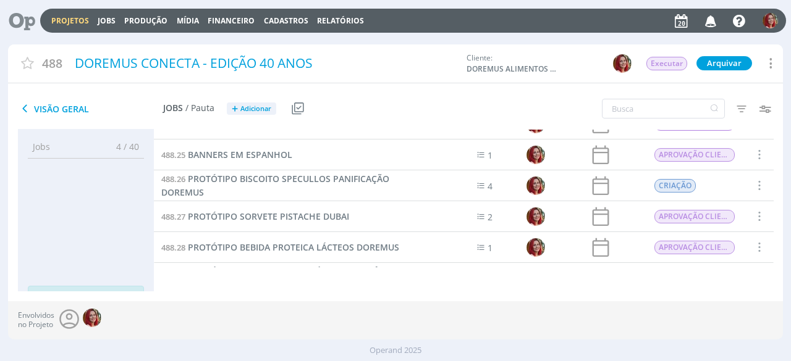
scroll to position [850, 0]
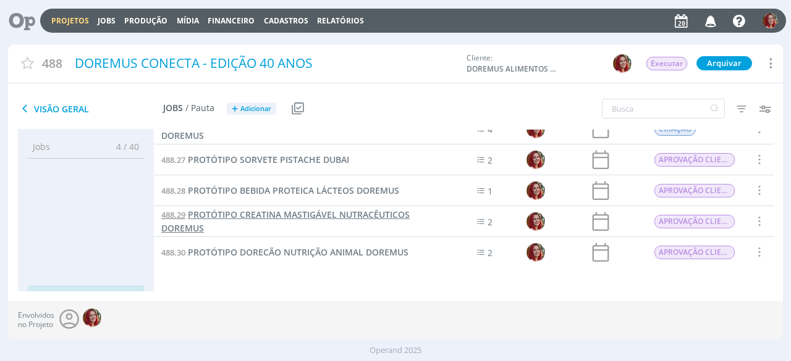
click at [292, 217] on span "PROTÓTIPO CREATINA MASTIGÁVEL NUTRACÊUTICOS DOREMUS" at bounding box center [285, 221] width 248 height 25
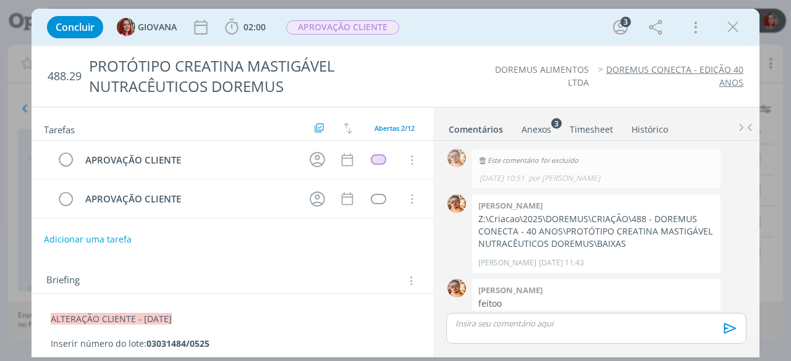
scroll to position [430, 0]
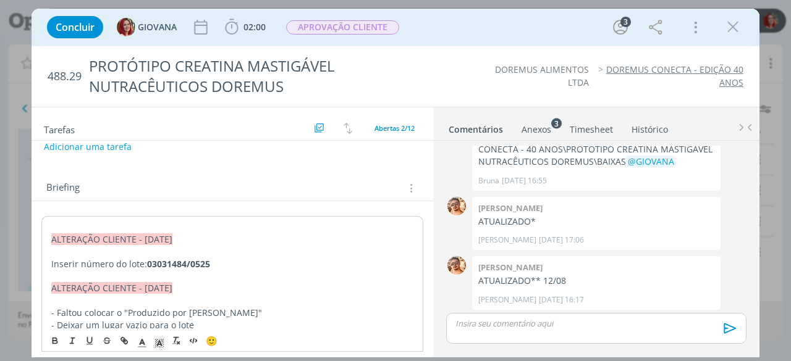
scroll to position [93, 0]
click at [52, 233] on span "ALTERAÇÃO CLIENTE - [DATE]" at bounding box center [111, 239] width 121 height 12
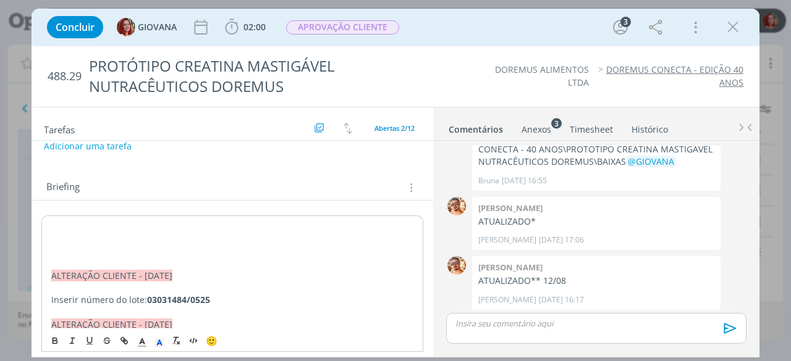
click at [62, 222] on p "dialog" at bounding box center [232, 226] width 362 height 12
click at [54, 246] on p "dialog" at bounding box center [232, 251] width 362 height 12
click at [102, 253] on p "dialog" at bounding box center [232, 251] width 363 height 12
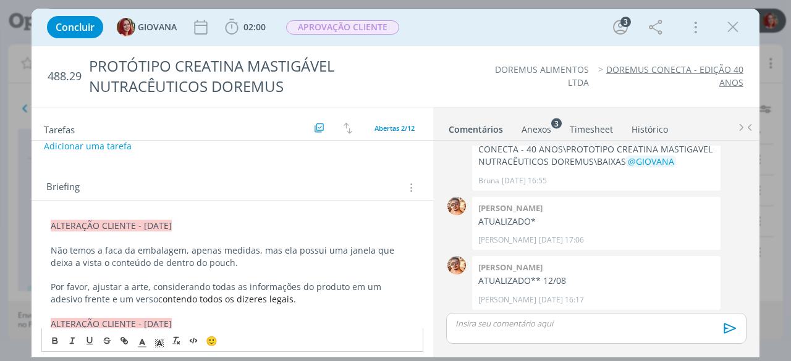
click at [121, 293] on p "Por favor, ajustar a arte, considerando todas as informações do produto em um a…" at bounding box center [232, 293] width 363 height 25
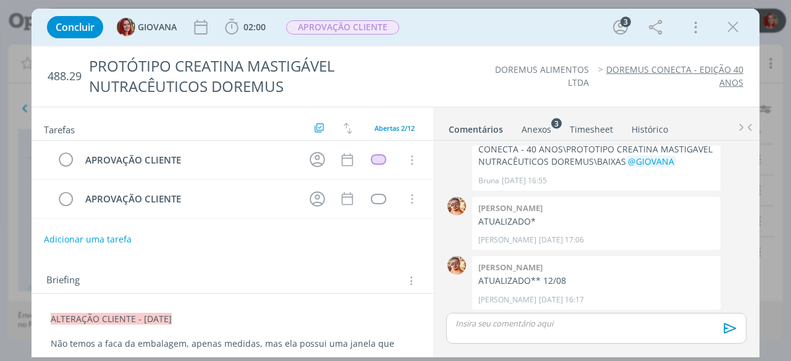
click at [533, 128] on div "Anexos 3" at bounding box center [536, 130] width 30 height 12
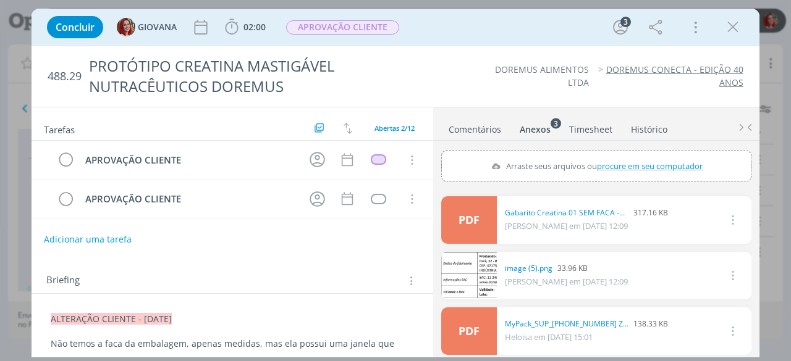
click at [607, 160] on label "Arraste seus arquivos ou procure em seu computador" at bounding box center [595, 166] width 220 height 16
click at [607, 154] on input "Arraste seus arquivos ou procure em seu computador" at bounding box center [596, 153] width 310 height 4
type input "C:\fakepath\faca_creatina.png"
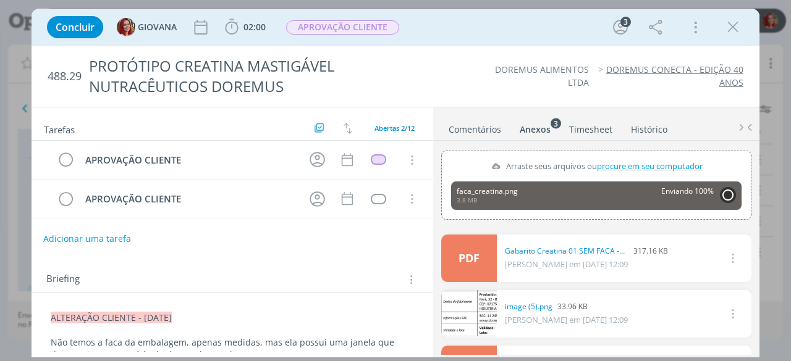
click at [111, 237] on button "Adicionar uma tarefa" at bounding box center [87, 239] width 88 height 21
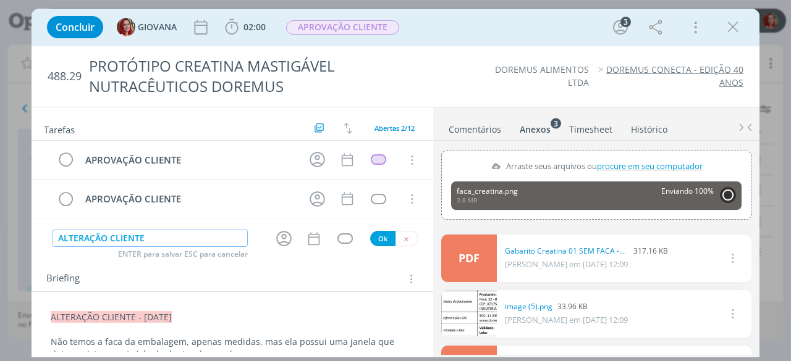
type input "ALTERAÇÃO CLIENTE"
click at [376, 239] on button "Ok" at bounding box center [382, 238] width 25 height 15
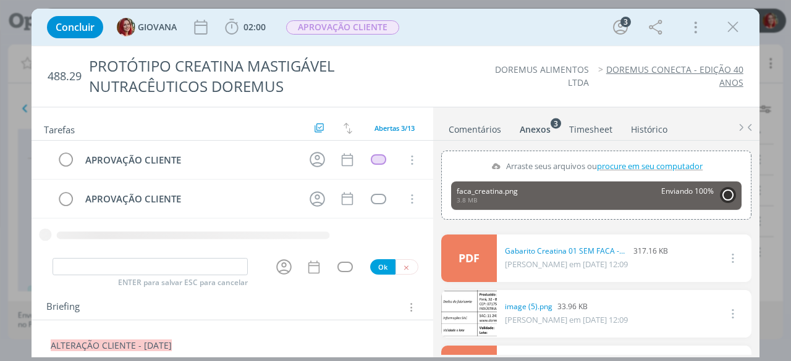
click at [396, 258] on div "APROVAÇÃO CLIENTE Cancelar APROVAÇÃO CLIENTE Cancelar" at bounding box center [231, 199] width 401 height 117
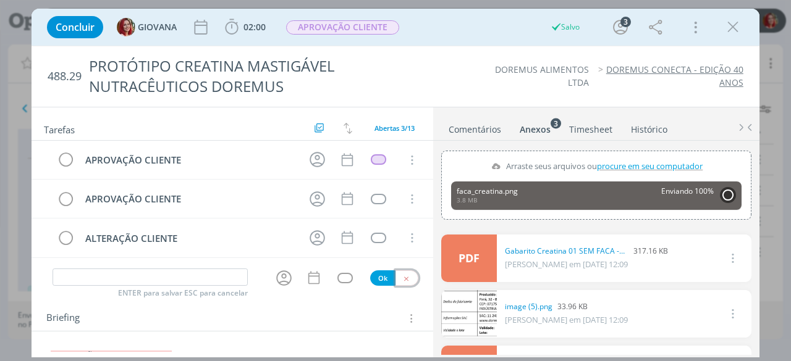
click at [402, 276] on icon "dialog" at bounding box center [406, 279] width 8 height 8
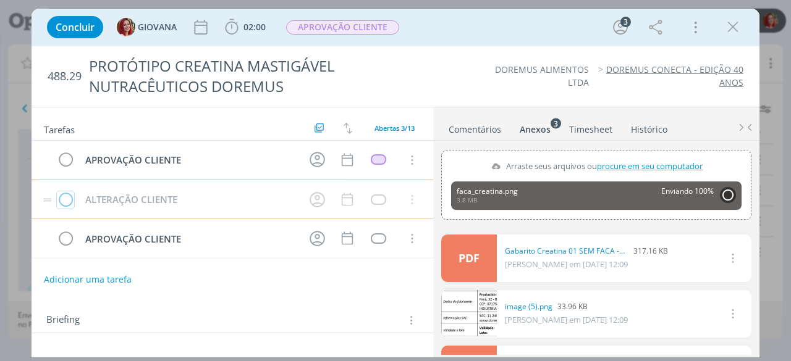
click at [62, 191] on icon "dialog" at bounding box center [65, 200] width 17 height 19
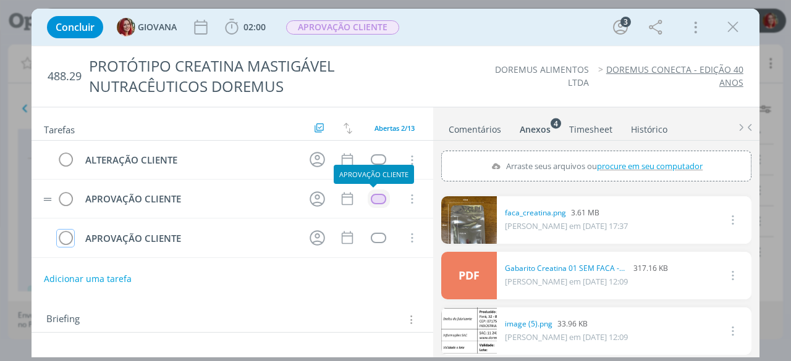
click at [371, 197] on div "dialog" at bounding box center [378, 199] width 15 height 10
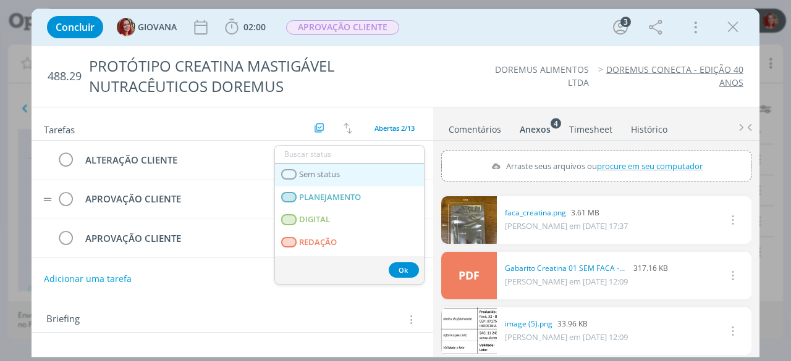
click at [364, 175] on link "Sem status" at bounding box center [349, 175] width 149 height 23
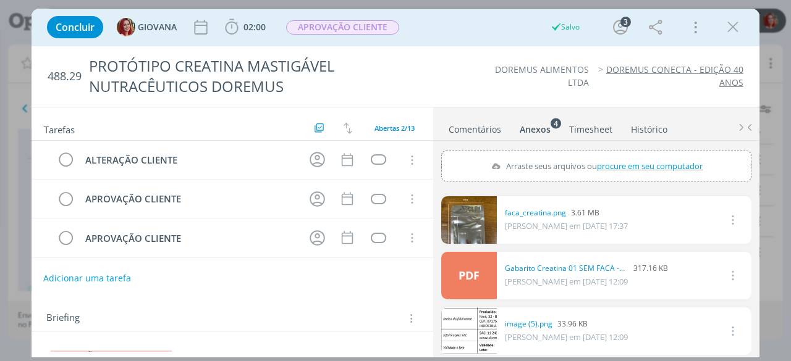
click at [74, 272] on button "Adicionar uma tarefa" at bounding box center [87, 278] width 88 height 21
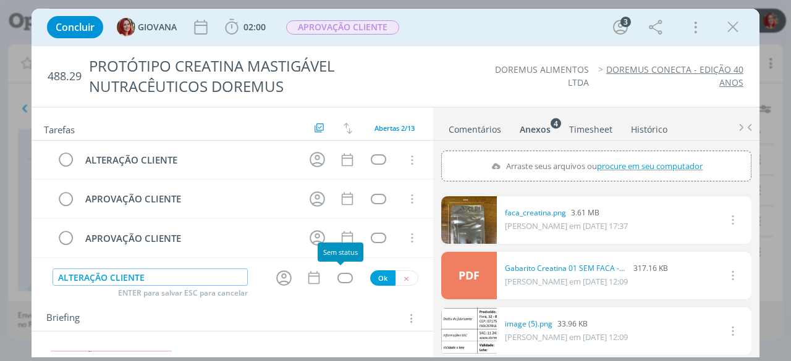
type input "ALTERAÇÃO CLIENTE"
drag, startPoint x: 377, startPoint y: 274, endPoint x: 99, endPoint y: 276, distance: 277.3
click at [376, 274] on button "Ok" at bounding box center [382, 278] width 25 height 15
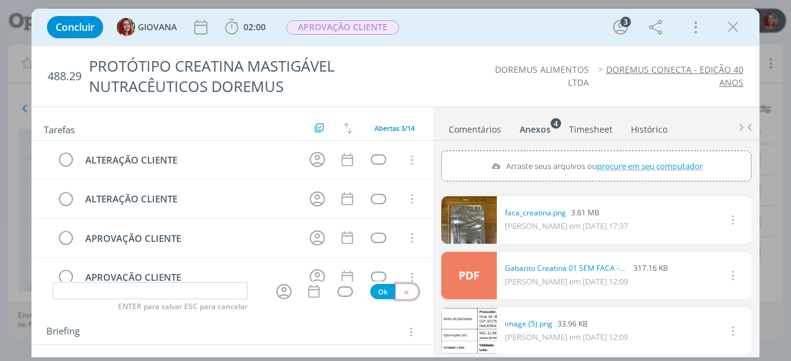
click at [402, 293] on icon "dialog" at bounding box center [406, 292] width 8 height 8
click at [404, 157] on icon "dialog" at bounding box center [411, 160] width 14 height 11
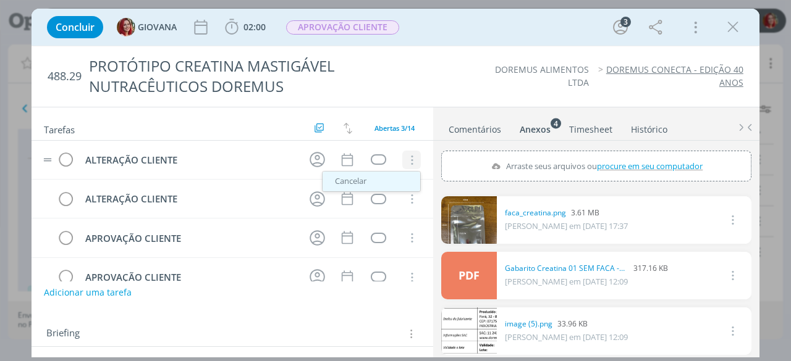
click at [395, 180] on link "Cancelar" at bounding box center [371, 182] width 98 height 20
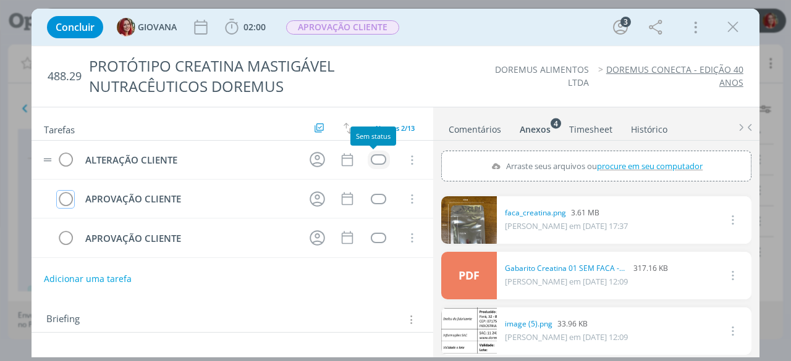
click at [371, 157] on div "dialog" at bounding box center [378, 159] width 15 height 10
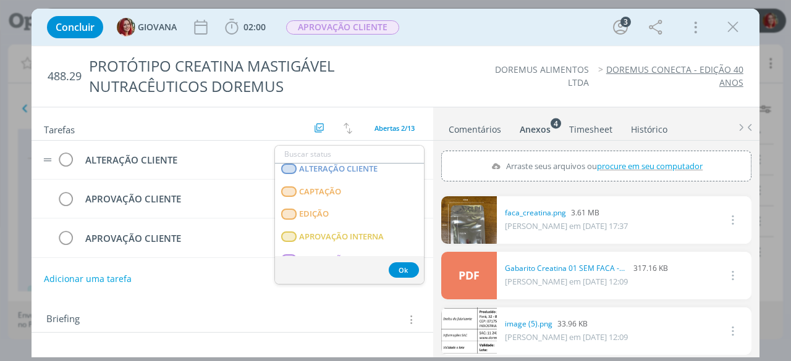
scroll to position [315, 0]
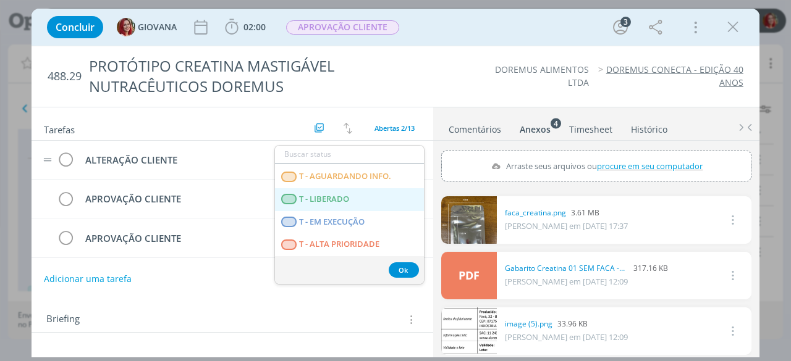
click at [372, 193] on LIBERADO "T - LIBERADO" at bounding box center [349, 199] width 149 height 23
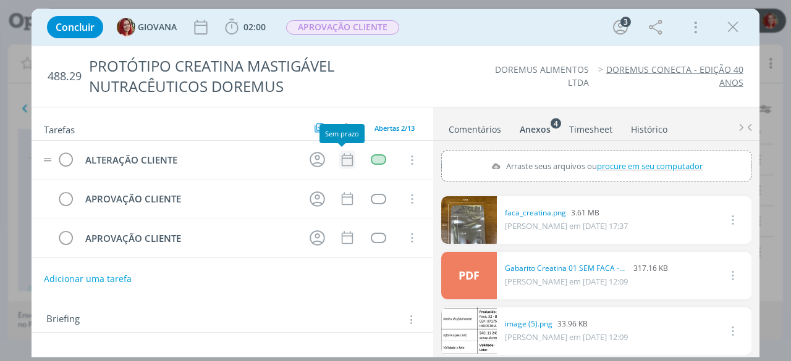
click at [342, 164] on icon "dialog" at bounding box center [347, 159] width 11 height 13
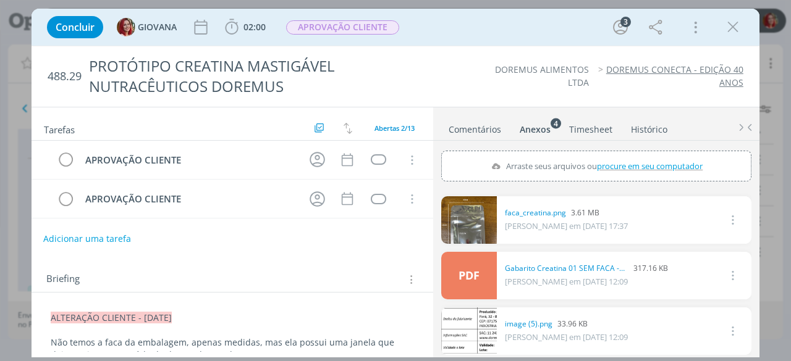
click at [96, 233] on button "Adicionar uma tarefa" at bounding box center [87, 239] width 88 height 21
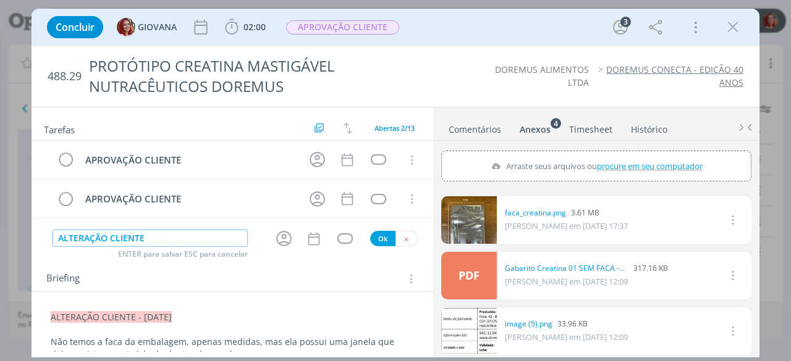
type input "ALTERAÇÃO CLIENTE"
click at [372, 237] on button "Ok" at bounding box center [382, 238] width 25 height 15
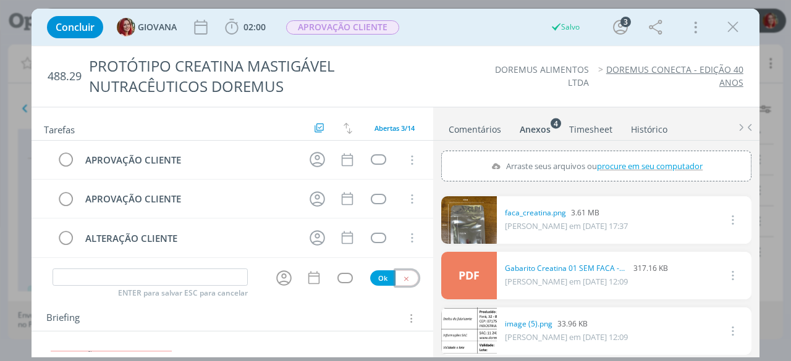
click at [403, 275] on icon "dialog" at bounding box center [406, 279] width 8 height 8
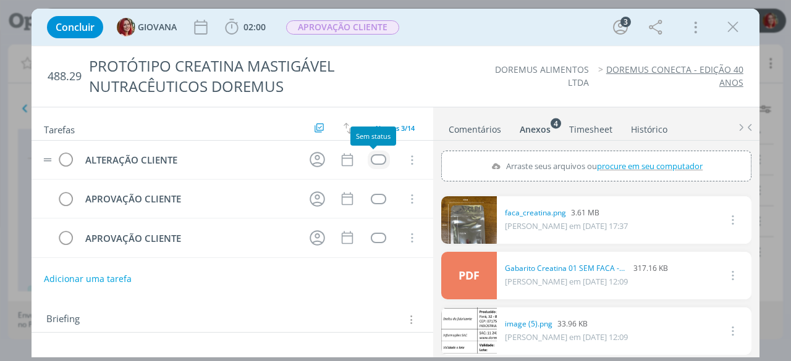
click at [372, 161] on div "dialog" at bounding box center [378, 159] width 15 height 10
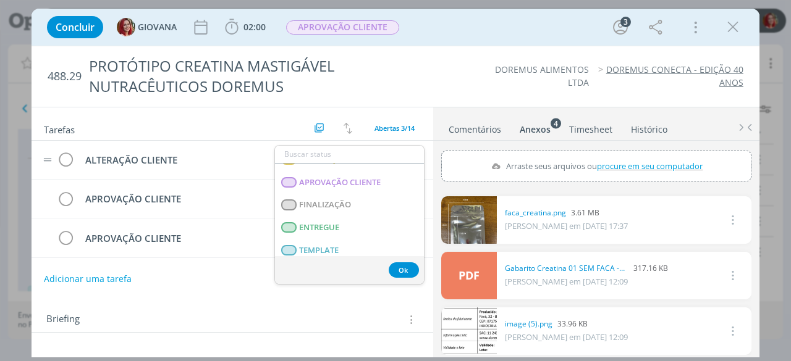
scroll to position [309, 0]
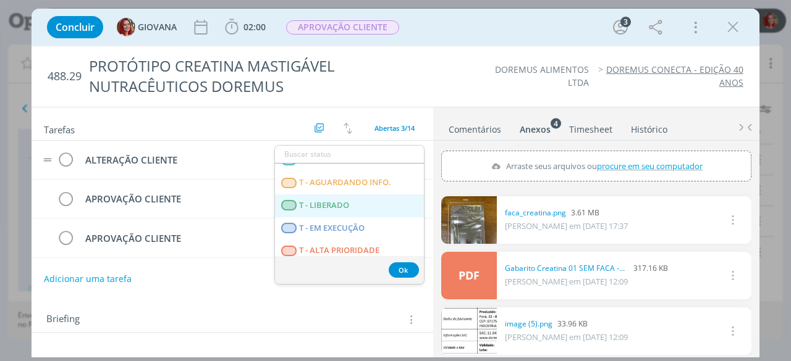
click at [346, 203] on span "T - LIBERADO" at bounding box center [325, 206] width 50 height 10
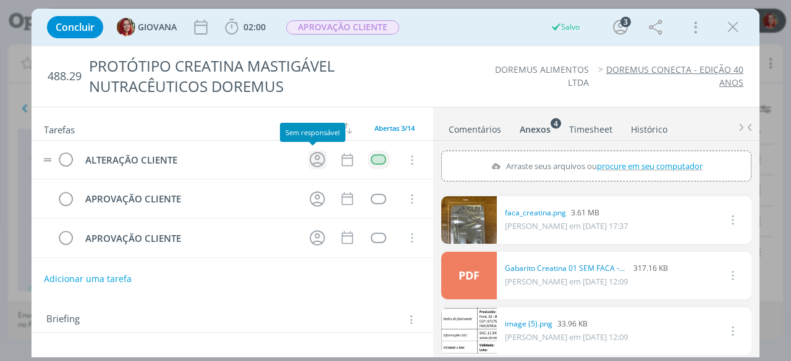
click at [313, 156] on icon "dialog" at bounding box center [317, 159] width 19 height 19
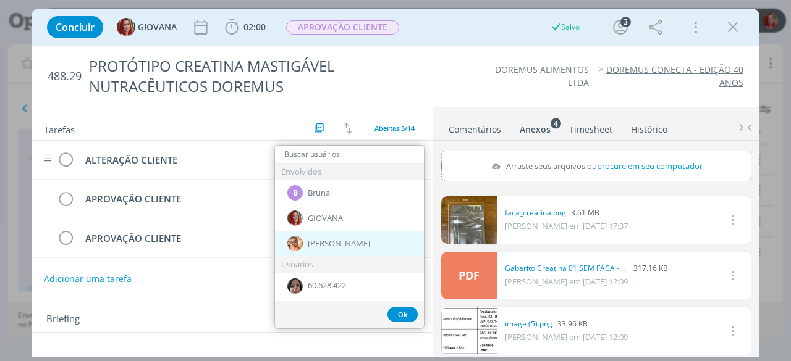
click at [332, 239] on span "[PERSON_NAME]" at bounding box center [339, 244] width 62 height 10
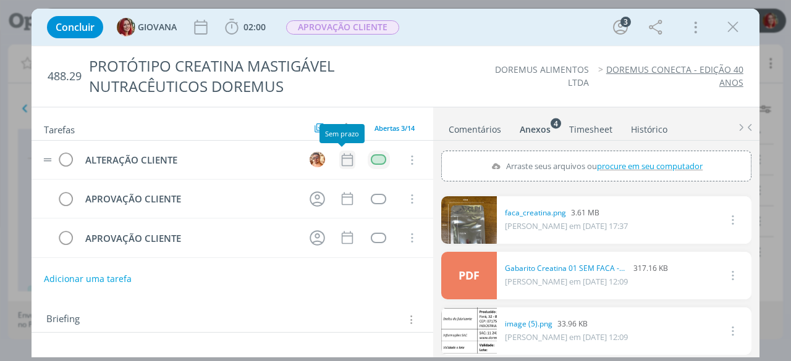
click at [339, 156] on icon "dialog" at bounding box center [347, 160] width 16 height 16
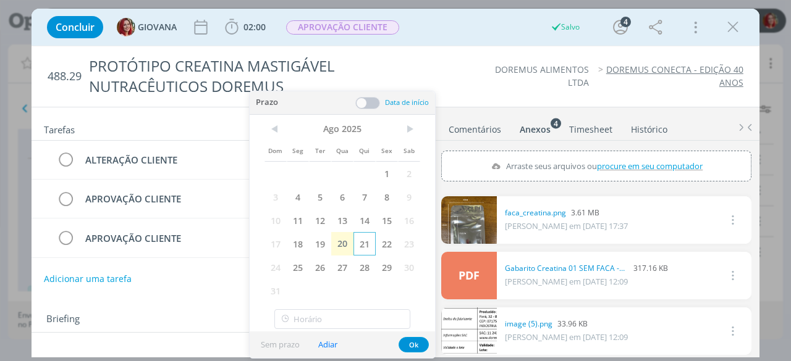
click at [359, 242] on span "21" at bounding box center [364, 243] width 22 height 23
click at [413, 343] on button "Ok" at bounding box center [413, 344] width 30 height 15
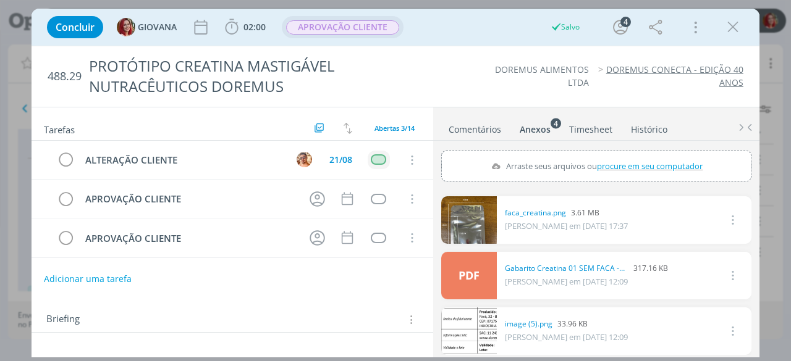
click at [366, 25] on span "APROVAÇÃO CLIENTE" at bounding box center [342, 27] width 113 height 14
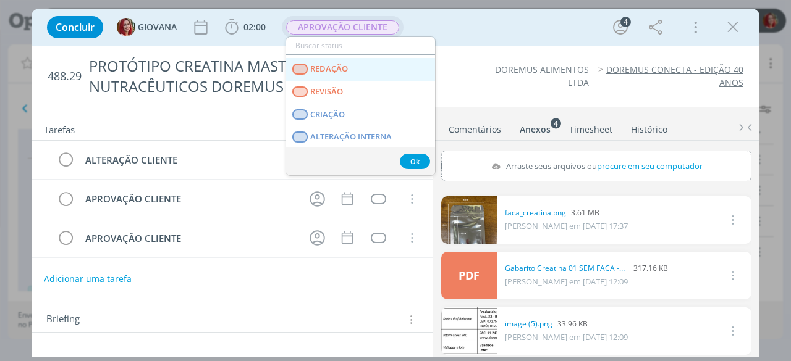
scroll to position [62, 0]
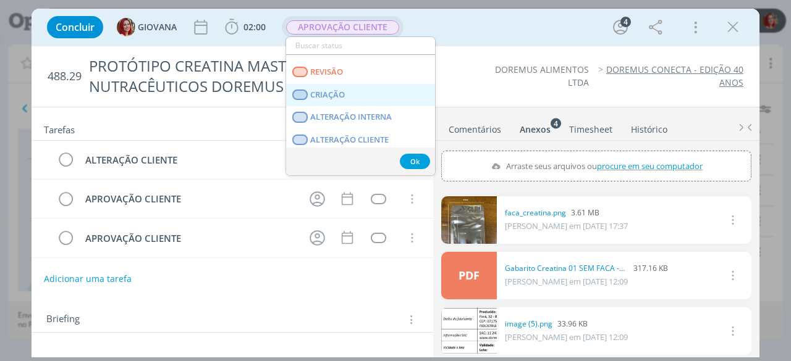
click at [355, 93] on link "CRIAÇÃO" at bounding box center [360, 95] width 149 height 23
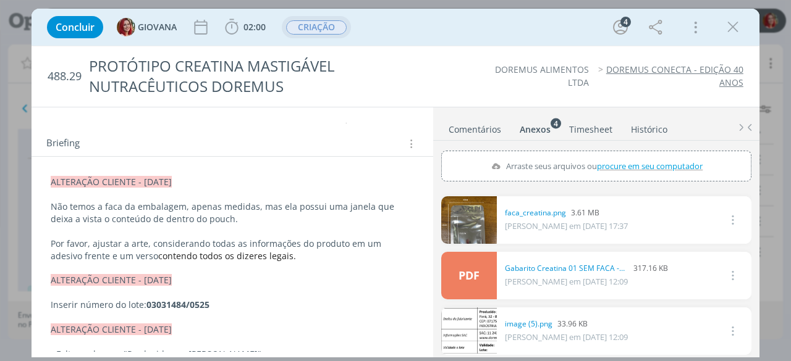
scroll to position [185, 0]
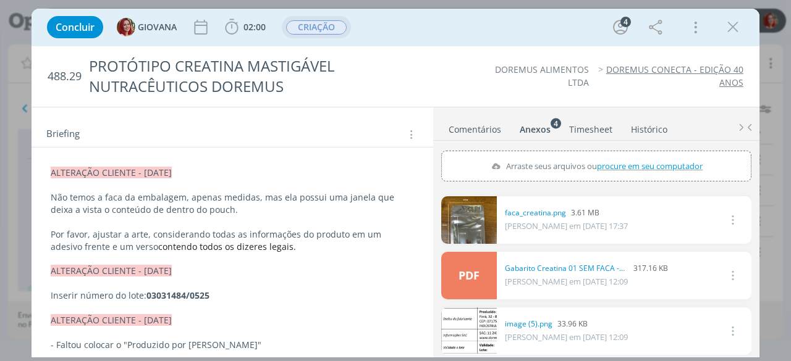
click at [279, 246] on p "Por favor, ajustar a arte, considerando todas as informações do produto em um a…" at bounding box center [232, 241] width 363 height 25
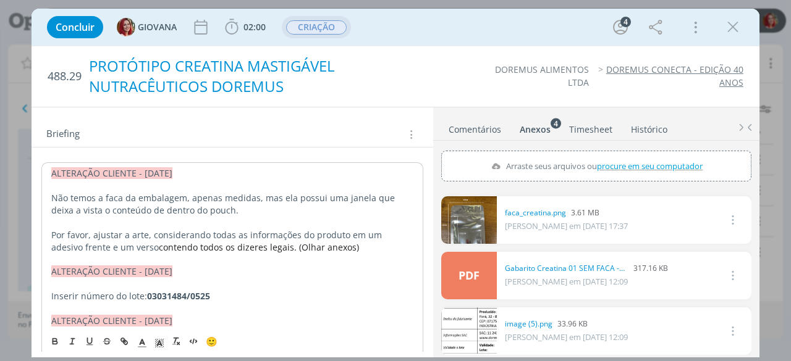
click at [437, 98] on div "PROTÓTIPO CREATINA MASTIGÁVEL NUTRACÊUTICOS DOREMUS" at bounding box center [266, 76] width 364 height 51
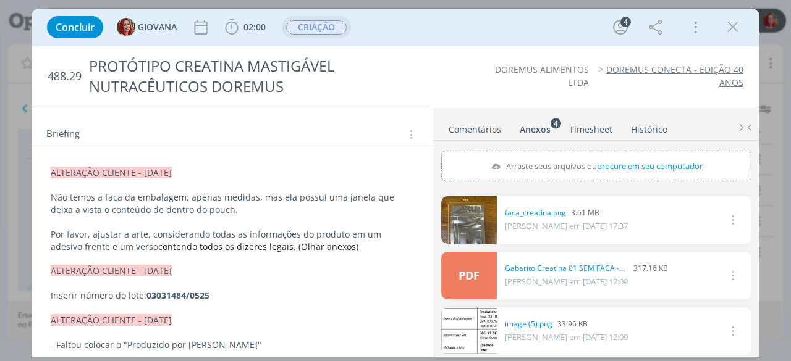
click at [473, 88] on ul "DOREMUS ALIMENTOS LTDA DOREMUS CONECTA - EDIÇÃO 40 ANOS" at bounding box center [601, 76] width 282 height 25
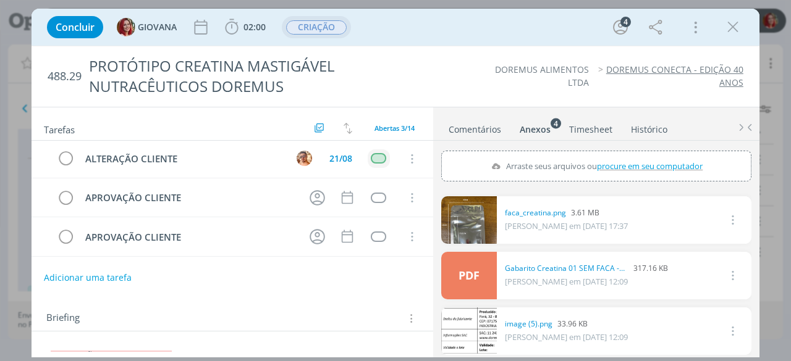
scroll to position [0, 0]
click at [732, 19] on icon "dialog" at bounding box center [732, 27] width 19 height 19
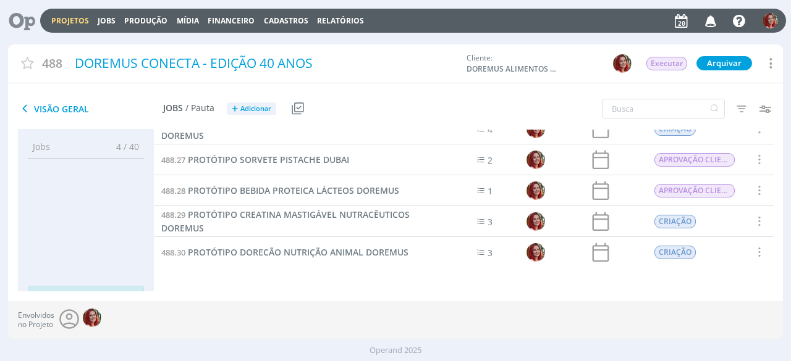
click at [107, 15] on div "Projetos Jobs Produção Mídia Financeiro Cadastros Relatórios Notificações Centr…" at bounding box center [412, 21] width 745 height 24
click at [110, 19] on link "Jobs" at bounding box center [107, 20] width 18 height 10
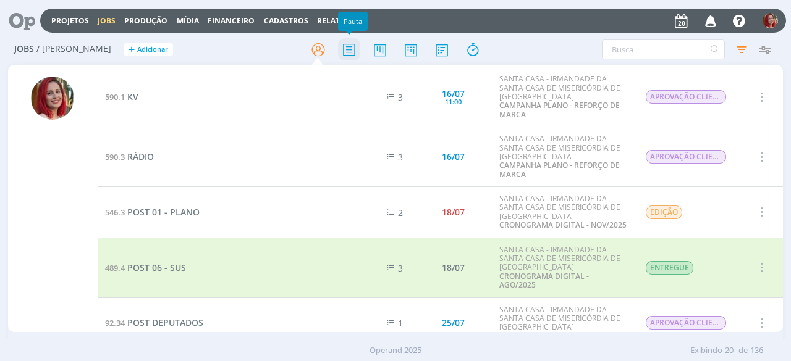
click at [343, 46] on icon at bounding box center [349, 50] width 22 height 24
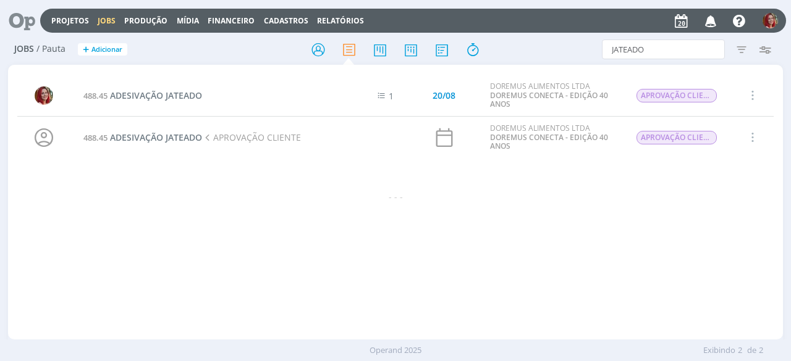
click at [750, 136] on icon "button" at bounding box center [752, 137] width 14 height 15
click at [190, 214] on div "488.45 ADESIVAÇÃO JATEADO 1 20/08 DOREMUS ALIMENTOS LTDA DOREMUS CONECTA - EDIÇ…" at bounding box center [395, 206] width 775 height 262
click at [167, 134] on span "ADESIVAÇÃO JATEADO" at bounding box center [156, 138] width 92 height 12
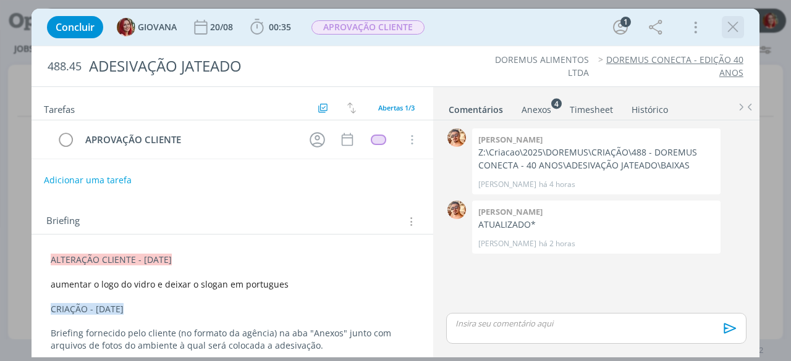
click at [739, 19] on icon "dialog" at bounding box center [732, 27] width 19 height 19
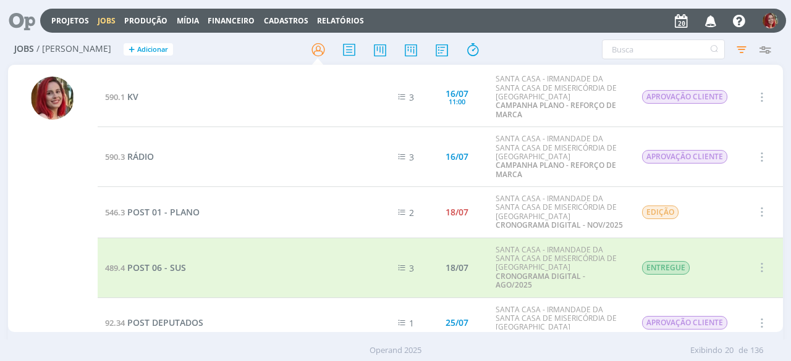
click at [759, 260] on icon "button" at bounding box center [761, 267] width 14 height 15
click at [56, 233] on div at bounding box center [52, 205] width 43 height 256
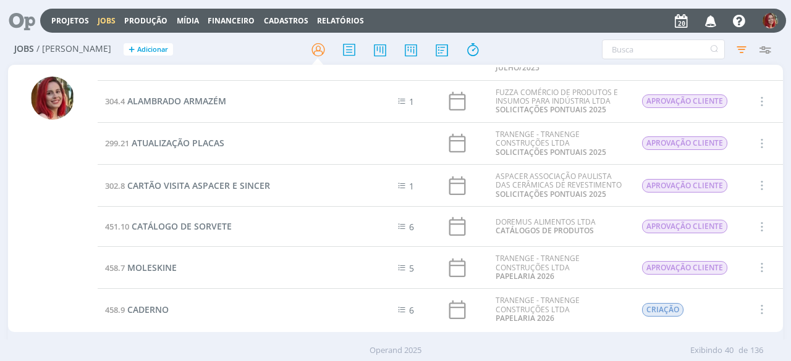
scroll to position [1386, 0]
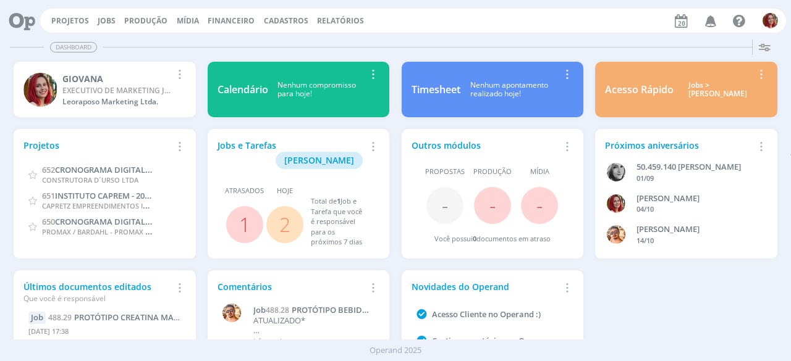
click at [288, 211] on link "2" at bounding box center [284, 224] width 11 height 27
